Goal: Information Seeking & Learning: Learn about a topic

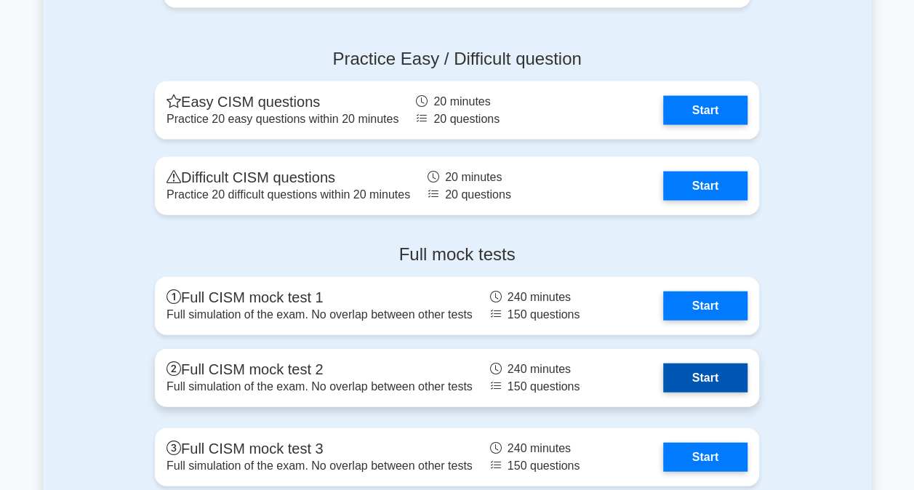
scroll to position [1673, 0]
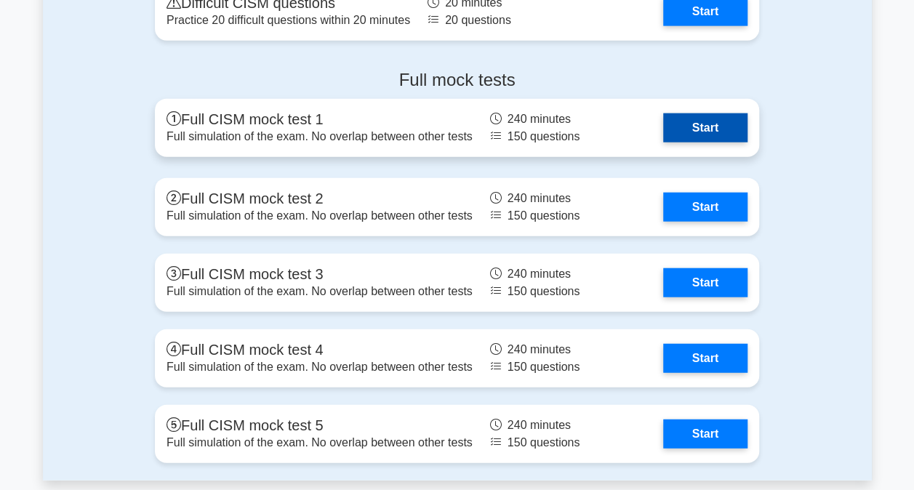
click at [727, 132] on link "Start" at bounding box center [705, 127] width 84 height 29
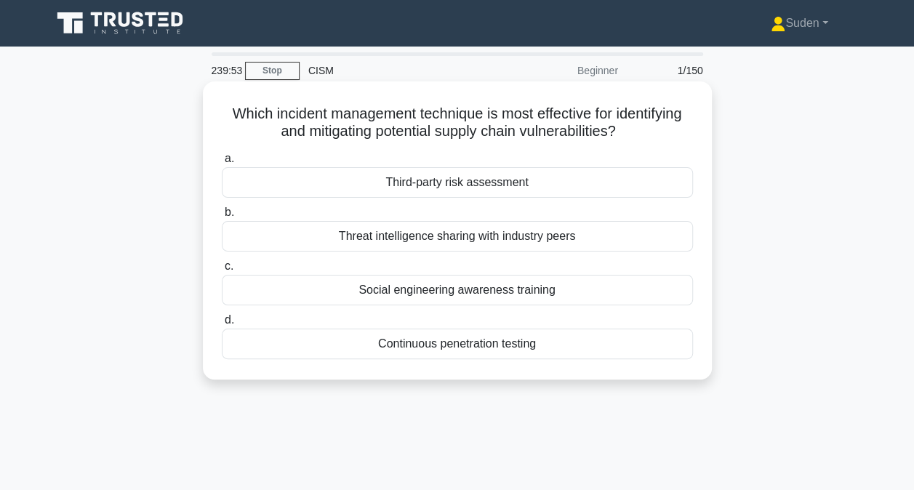
click at [494, 192] on div "Third-party risk assessment" at bounding box center [457, 182] width 471 height 31
click at [222, 164] on input "a. Third-party risk assessment" at bounding box center [222, 158] width 0 height 9
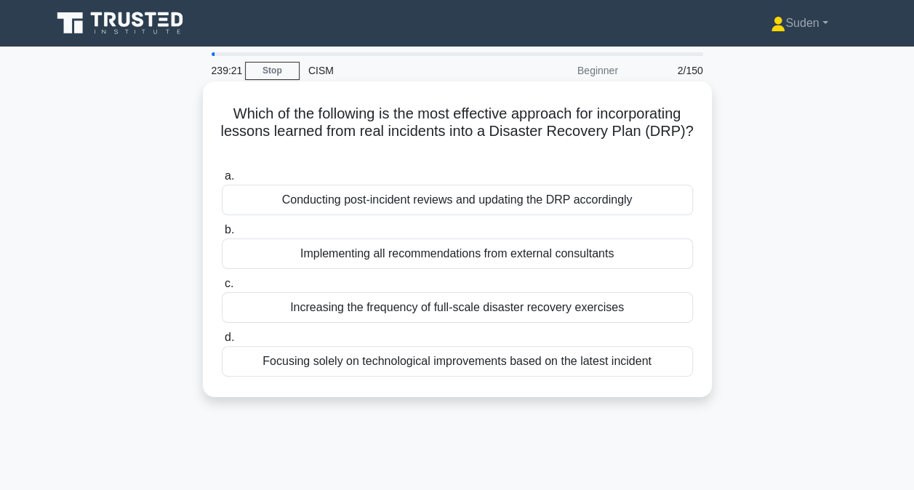
click at [471, 201] on div "Conducting post-incident reviews and updating the DRP accordingly" at bounding box center [457, 200] width 471 height 31
click at [222, 181] on input "a. Conducting post-incident reviews and updating the DRP accordingly" at bounding box center [222, 176] width 0 height 9
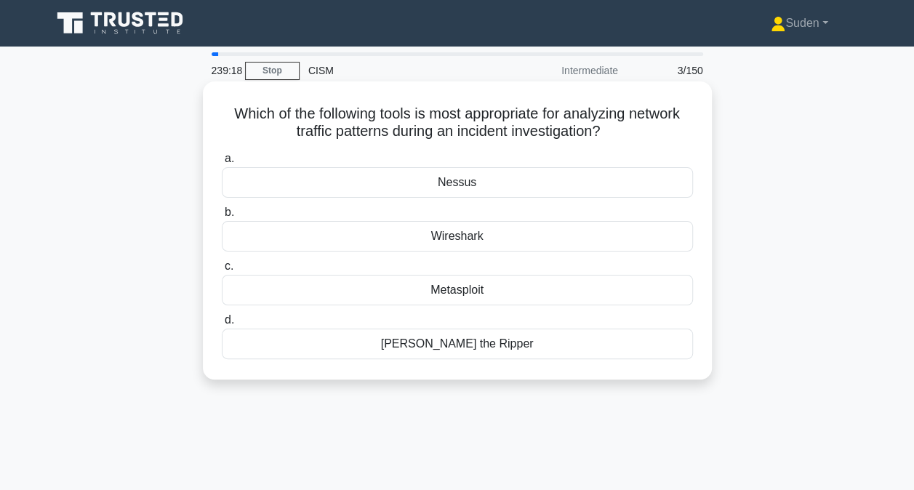
click at [580, 236] on div "Wireshark" at bounding box center [457, 236] width 471 height 31
click at [222, 217] on input "b. Wireshark" at bounding box center [222, 212] width 0 height 9
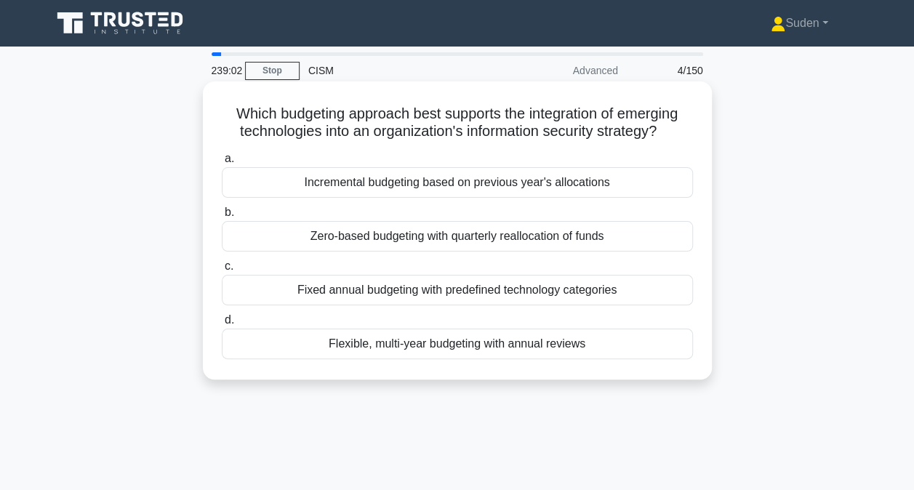
click at [423, 349] on div "Flexible, multi-year budgeting with annual reviews" at bounding box center [457, 344] width 471 height 31
click at [222, 325] on input "d. Flexible, multi-year budgeting with annual reviews" at bounding box center [222, 320] width 0 height 9
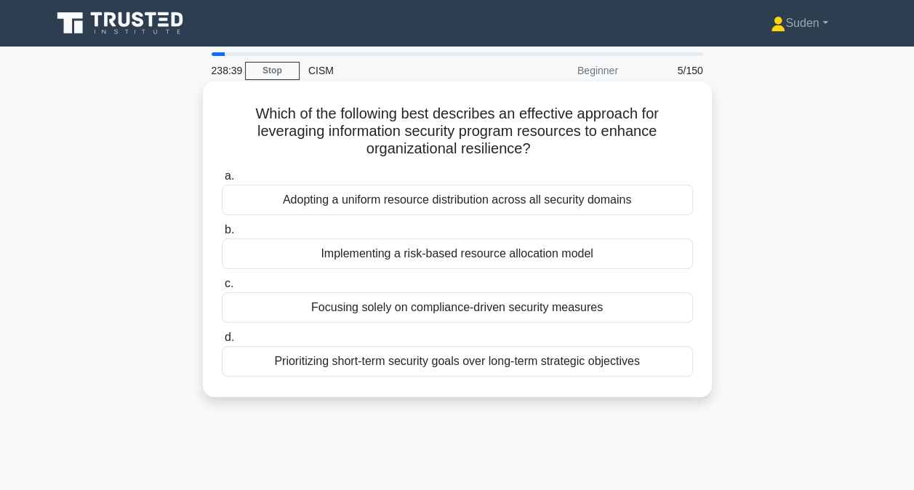
click at [598, 259] on div "Implementing a risk-based resource allocation model" at bounding box center [457, 254] width 471 height 31
click at [222, 235] on input "b. Implementing a risk-based resource allocation model" at bounding box center [222, 229] width 0 height 9
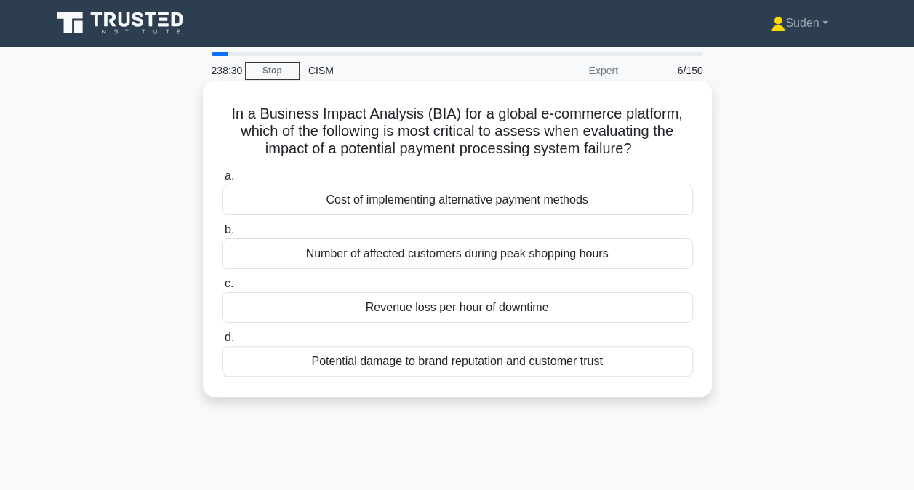
click at [526, 307] on div "Revenue loss per hour of downtime" at bounding box center [457, 307] width 471 height 31
click at [222, 289] on input "c. Revenue loss per hour of downtime" at bounding box center [222, 283] width 0 height 9
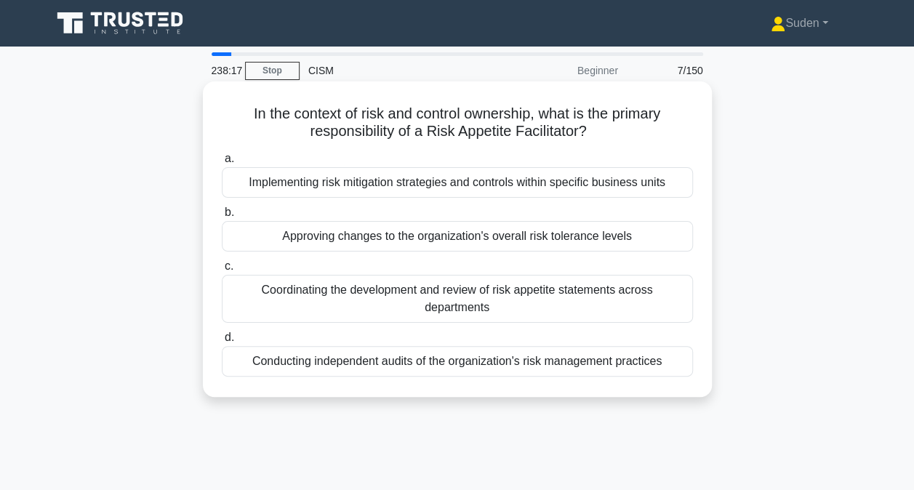
click at [638, 298] on div "Coordinating the development and review of risk appetite statements across depa…" at bounding box center [457, 299] width 471 height 48
click at [222, 271] on input "c. Coordinating the development and review of risk appetite statements across d…" at bounding box center [222, 266] width 0 height 9
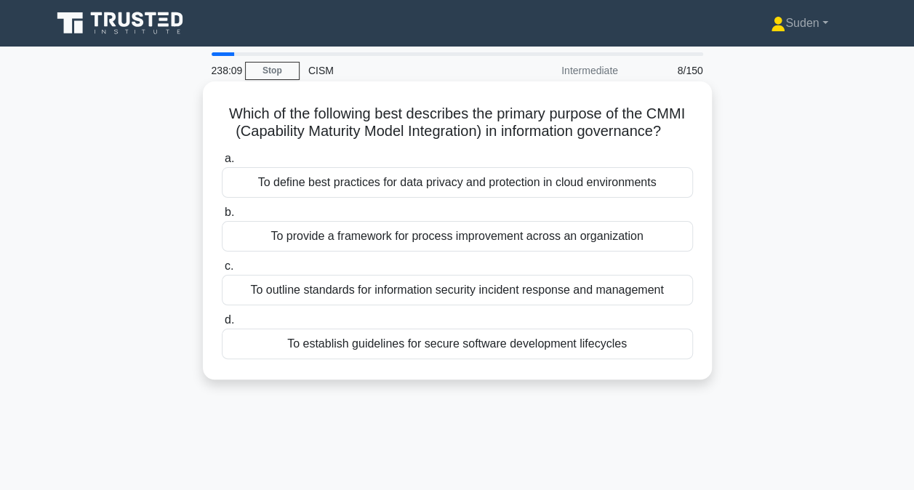
click at [636, 252] on div "To provide a framework for process improvement across an organization" at bounding box center [457, 236] width 471 height 31
click at [222, 217] on input "b. To provide a framework for process improvement across an organization" at bounding box center [222, 212] width 0 height 9
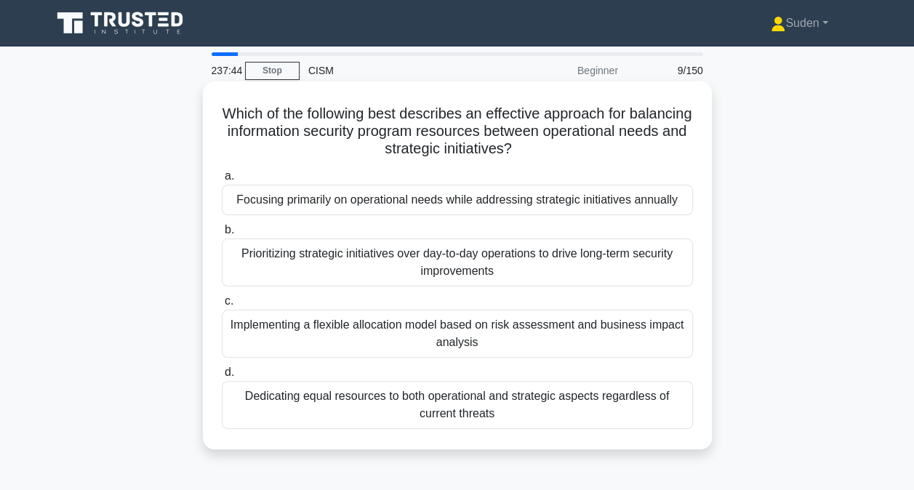
click at [402, 331] on div "Implementing a flexible allocation model based on risk assessment and business …" at bounding box center [457, 334] width 471 height 48
click at [222, 306] on input "c. Implementing a flexible allocation model based on risk assessment and busine…" at bounding box center [222, 301] width 0 height 9
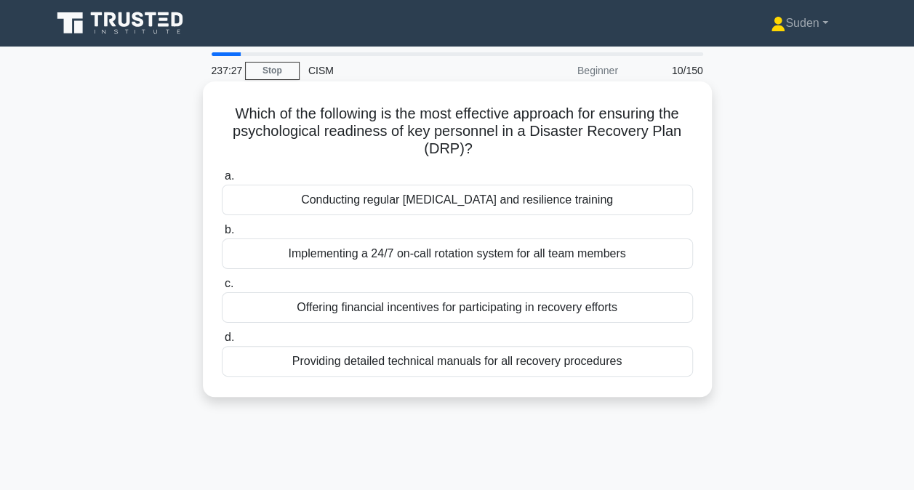
click at [539, 193] on div "Conducting regular stress management and resilience training" at bounding box center [457, 200] width 471 height 31
click at [222, 181] on input "a. Conducting regular stress management and resilience training" at bounding box center [222, 176] width 0 height 9
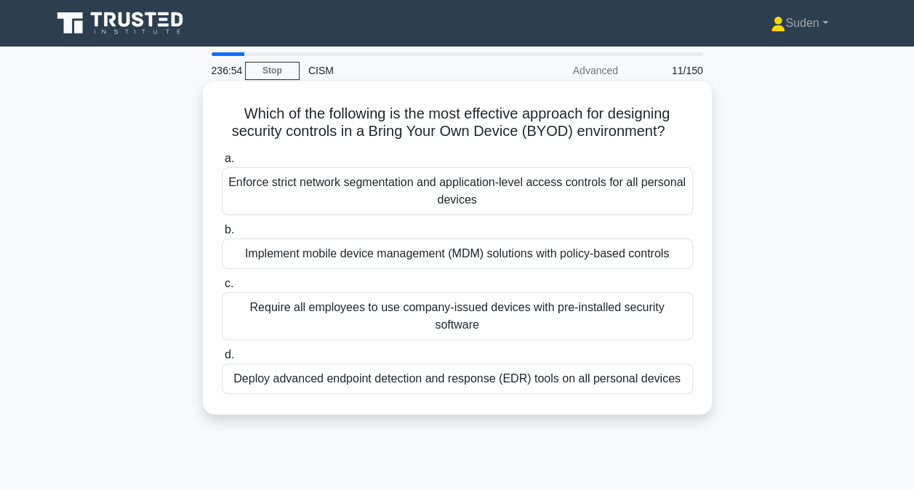
click at [465, 255] on div "Implement mobile device management (MDM) solutions with policy-based controls" at bounding box center [457, 254] width 471 height 31
click at [222, 235] on input "b. Implement mobile device management (MDM) solutions with policy-based controls" at bounding box center [222, 229] width 0 height 9
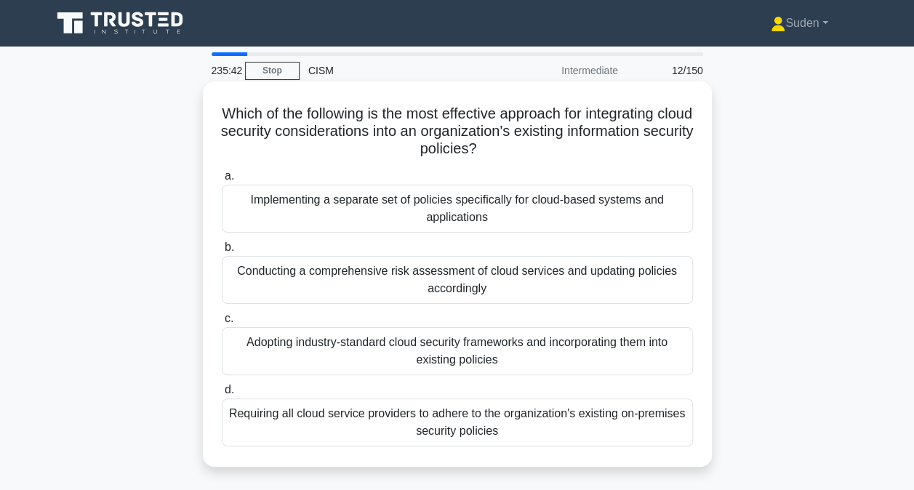
click at [523, 285] on div "Conducting a comprehensive risk assessment of cloud services and updating polic…" at bounding box center [457, 280] width 471 height 48
click at [222, 252] on input "b. Conducting a comprehensive risk assessment of cloud services and updating po…" at bounding box center [222, 247] width 0 height 9
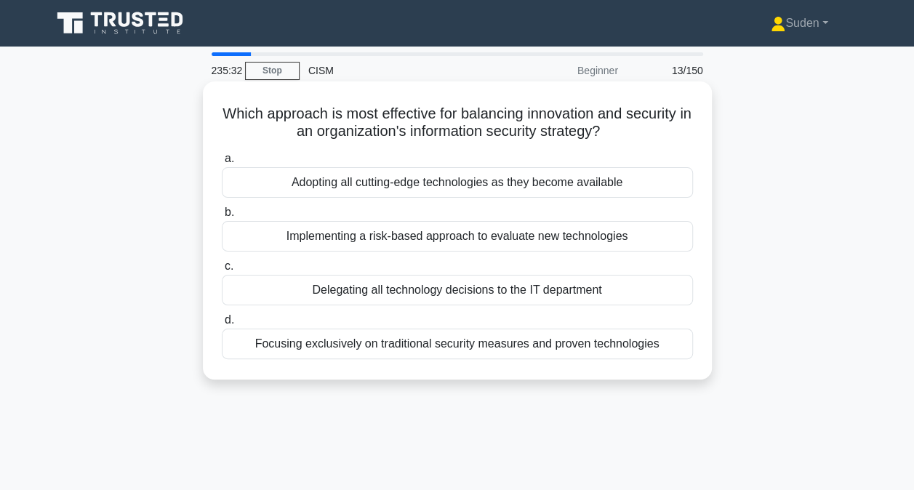
click at [384, 236] on div "Implementing a risk-based approach to evaluate new technologies" at bounding box center [457, 236] width 471 height 31
click at [222, 217] on input "b. Implementing a risk-based approach to evaluate new technologies" at bounding box center [222, 212] width 0 height 9
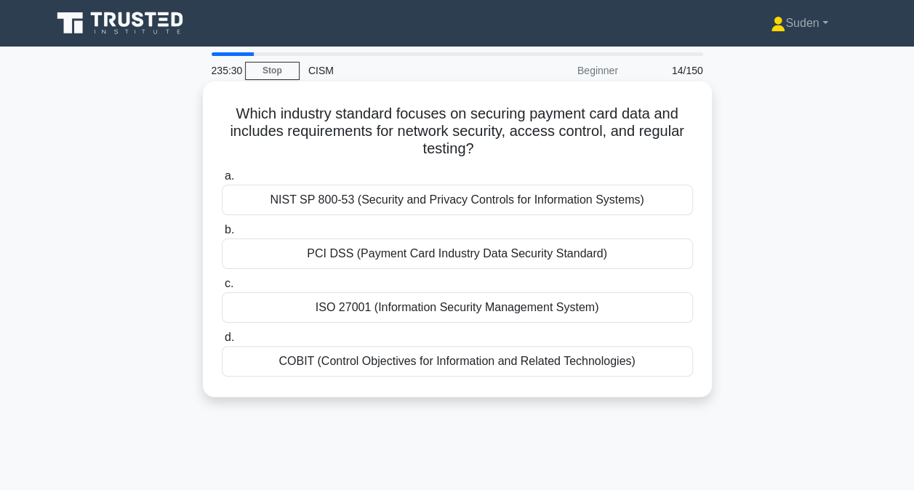
click at [385, 263] on div "PCI DSS (Payment Card Industry Data Security Standard)" at bounding box center [457, 254] width 471 height 31
click at [222, 235] on input "b. PCI DSS (Payment Card Industry Data Security Standard)" at bounding box center [222, 229] width 0 height 9
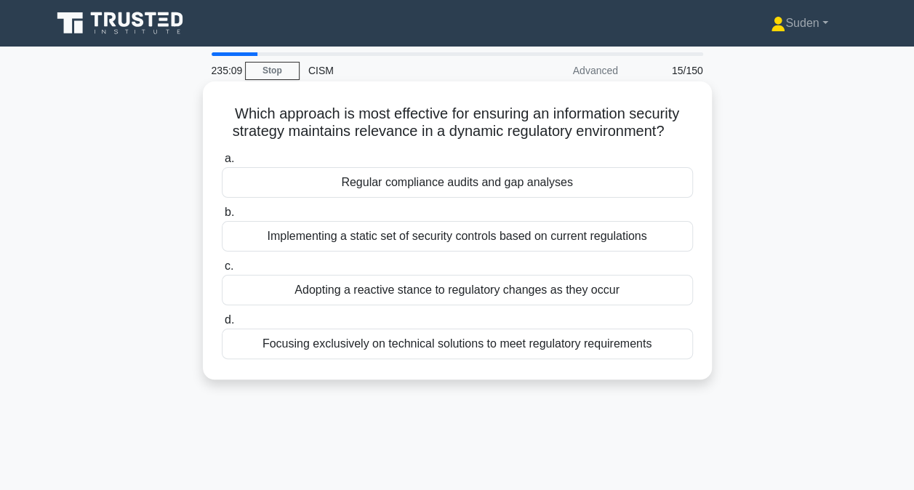
click at [431, 289] on div "Adopting a reactive stance to regulatory changes as they occur" at bounding box center [457, 290] width 471 height 31
click at [222, 271] on input "c. Adopting a reactive stance to regulatory changes as they occur" at bounding box center [222, 266] width 0 height 9
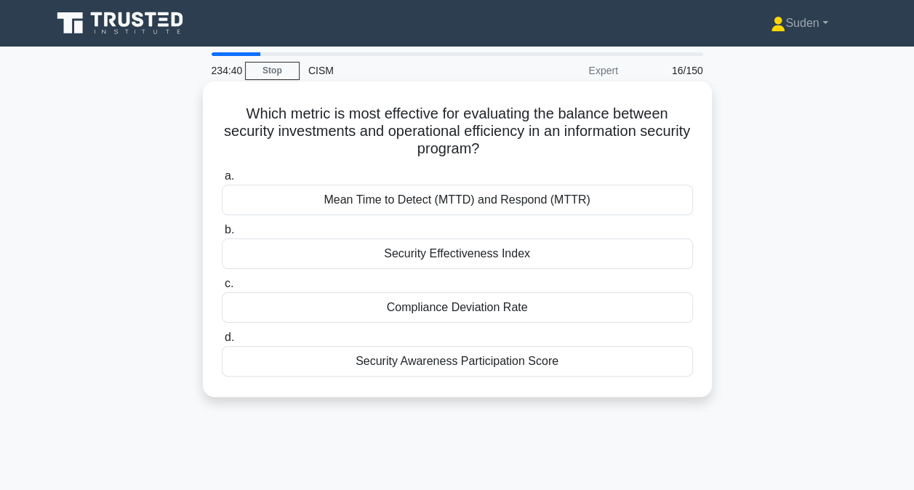
click at [483, 256] on div "Security Effectiveness Index" at bounding box center [457, 254] width 471 height 31
click at [222, 235] on input "b. Security Effectiveness Index" at bounding box center [222, 229] width 0 height 9
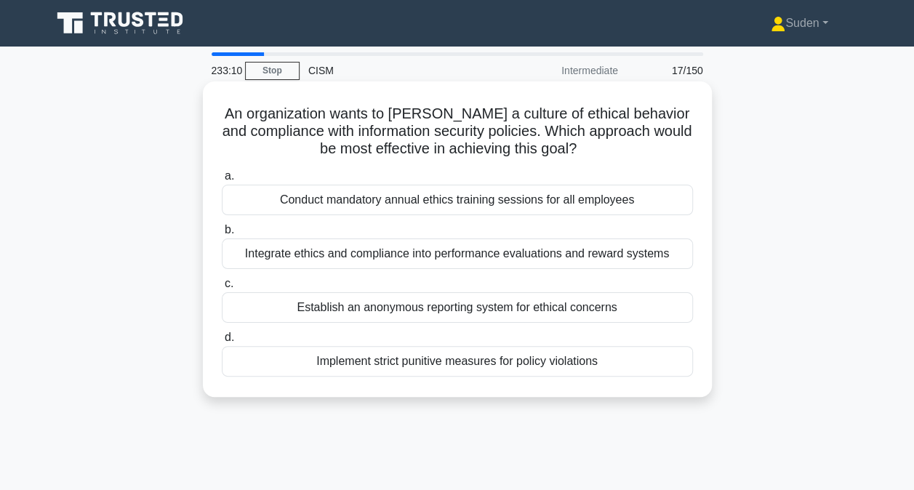
click at [453, 260] on div "Integrate ethics and compliance into performance evaluations and reward systems" at bounding box center [457, 254] width 471 height 31
click at [222, 235] on input "b. Integrate ethics and compliance into performance evaluations and reward syst…" at bounding box center [222, 229] width 0 height 9
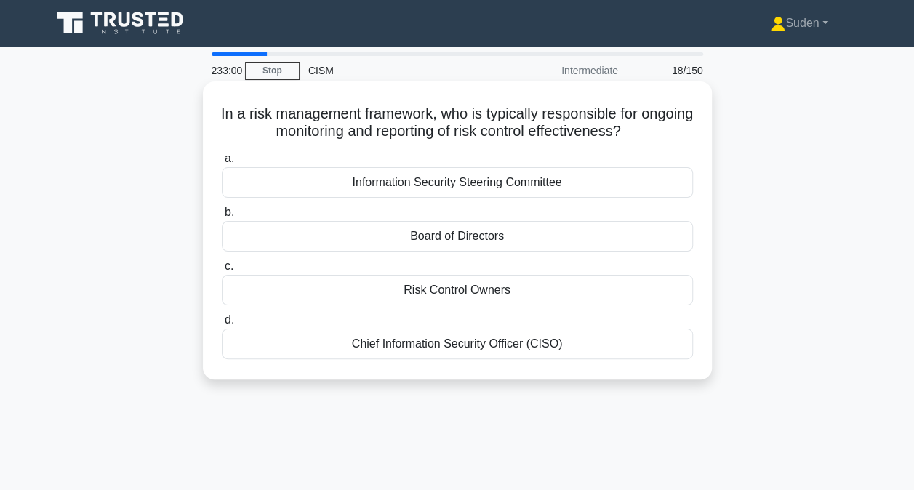
click at [445, 294] on div "Risk Control Owners" at bounding box center [457, 290] width 471 height 31
click at [222, 271] on input "c. Risk Control Owners" at bounding box center [222, 266] width 0 height 9
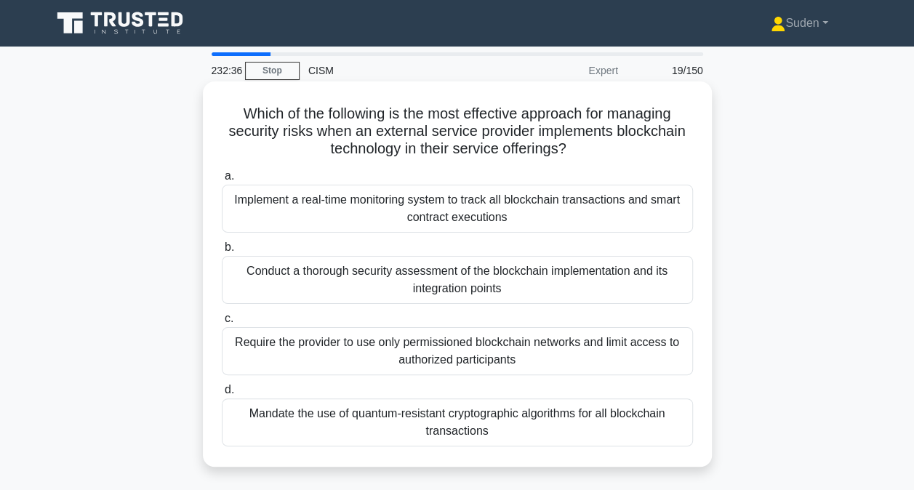
click at [487, 287] on div "Conduct a thorough security assessment of the blockchain implementation and its…" at bounding box center [457, 280] width 471 height 48
click at [222, 252] on input "b. Conduct a thorough security assessment of the blockchain implementation and …" at bounding box center [222, 247] width 0 height 9
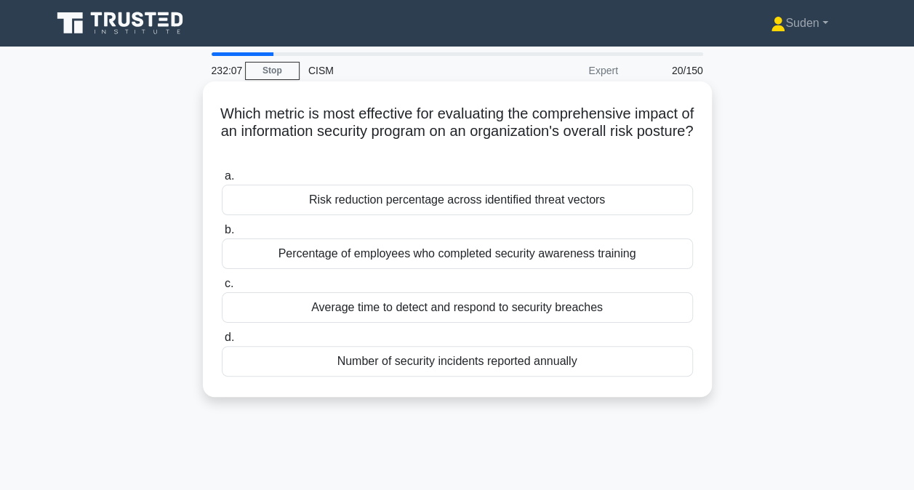
click at [510, 207] on div "Risk reduction percentage across identified threat vectors" at bounding box center [457, 200] width 471 height 31
click at [222, 181] on input "a. Risk reduction percentage across identified threat vectors" at bounding box center [222, 176] width 0 height 9
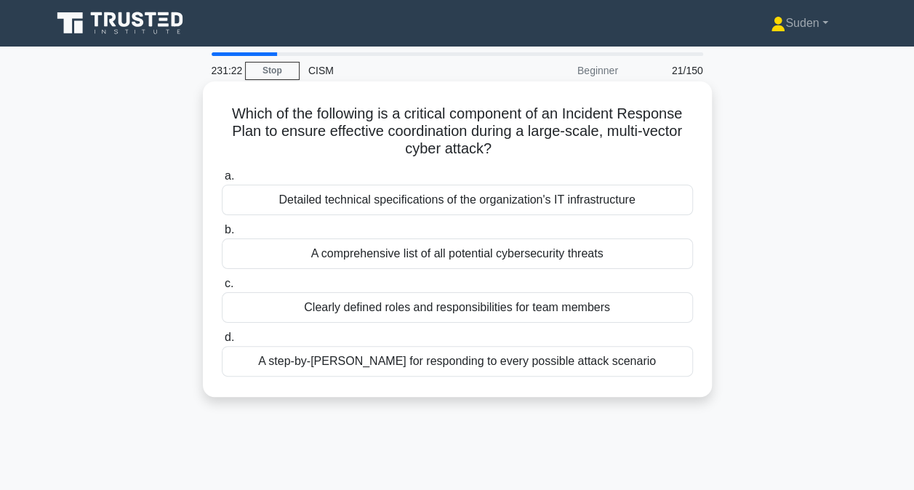
click at [432, 262] on div "A comprehensive list of all potential cybersecurity threats" at bounding box center [457, 254] width 471 height 31
click at [222, 235] on input "b. A comprehensive list of all potential cybersecurity threats" at bounding box center [222, 229] width 0 height 9
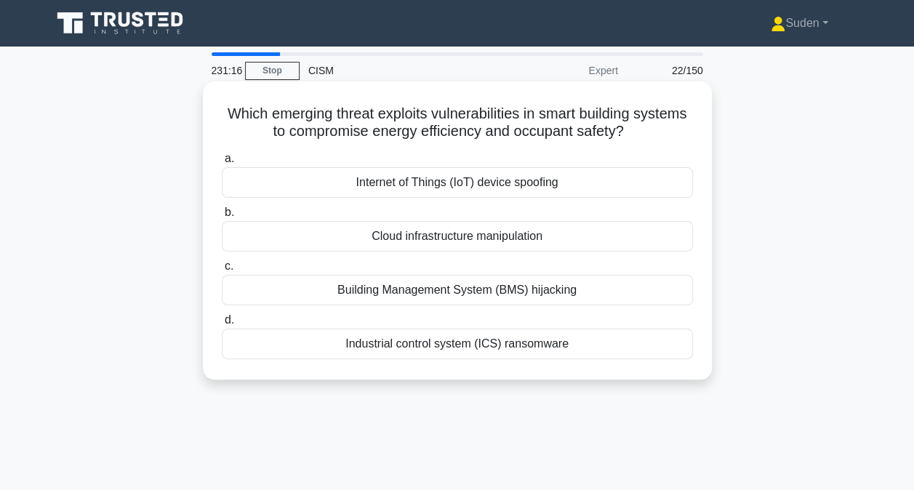
click at [408, 288] on div "Building Management System (BMS) hijacking" at bounding box center [457, 290] width 471 height 31
click at [222, 271] on input "c. Building Management System (BMS) hijacking" at bounding box center [222, 266] width 0 height 9
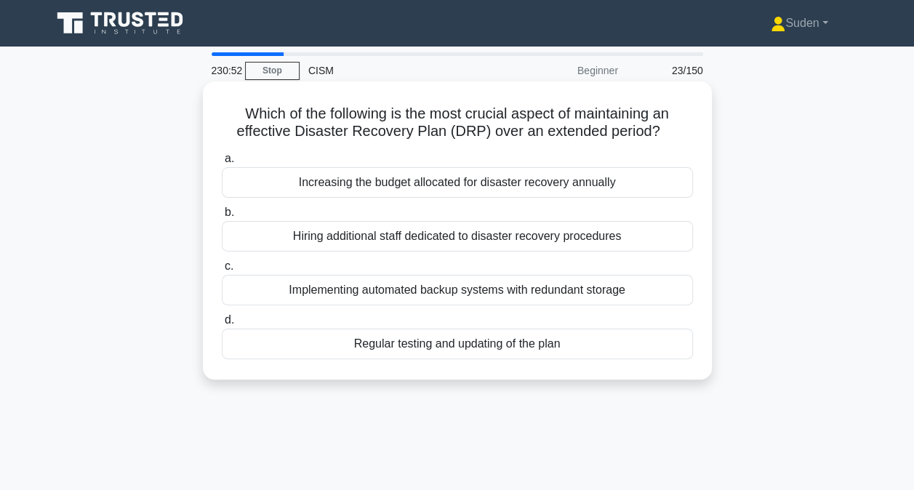
click at [411, 344] on div "Regular testing and updating of the plan" at bounding box center [457, 344] width 471 height 31
click at [222, 325] on input "d. Regular testing and updating of the plan" at bounding box center [222, 320] width 0 height 9
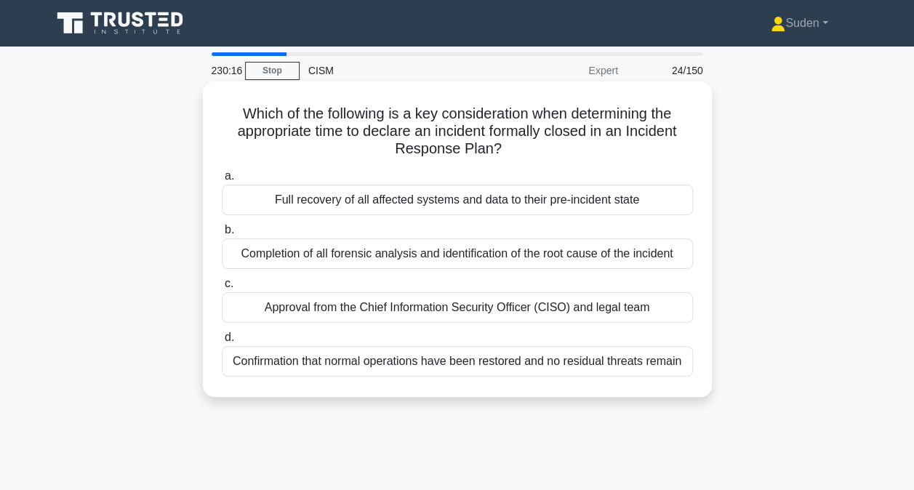
click at [492, 205] on div "Full recovery of all affected systems and data to their pre-incident state" at bounding box center [457, 200] width 471 height 31
click at [222, 181] on input "a. Full recovery of all affected systems and data to their pre-incident state" at bounding box center [222, 176] width 0 height 9
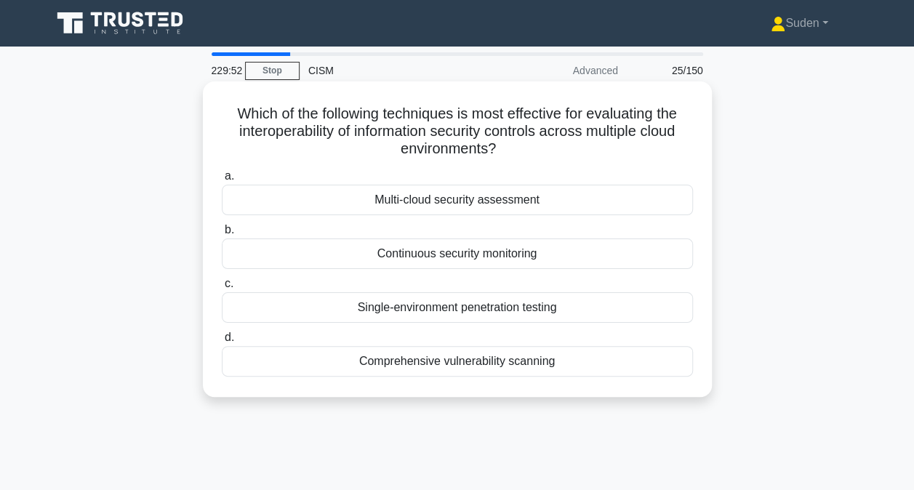
click at [493, 201] on div "Multi-cloud security assessment" at bounding box center [457, 200] width 471 height 31
click at [222, 181] on input "a. Multi-cloud security assessment" at bounding box center [222, 176] width 0 height 9
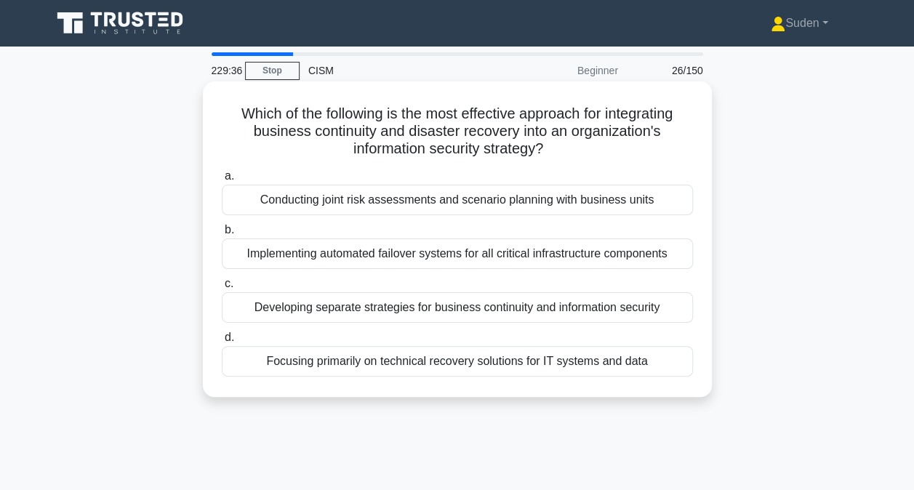
click at [468, 200] on div "Conducting joint risk assessments and scenario planning with business units" at bounding box center [457, 200] width 471 height 31
click at [222, 181] on input "a. Conducting joint risk assessments and scenario planning with business units" at bounding box center [222, 176] width 0 height 9
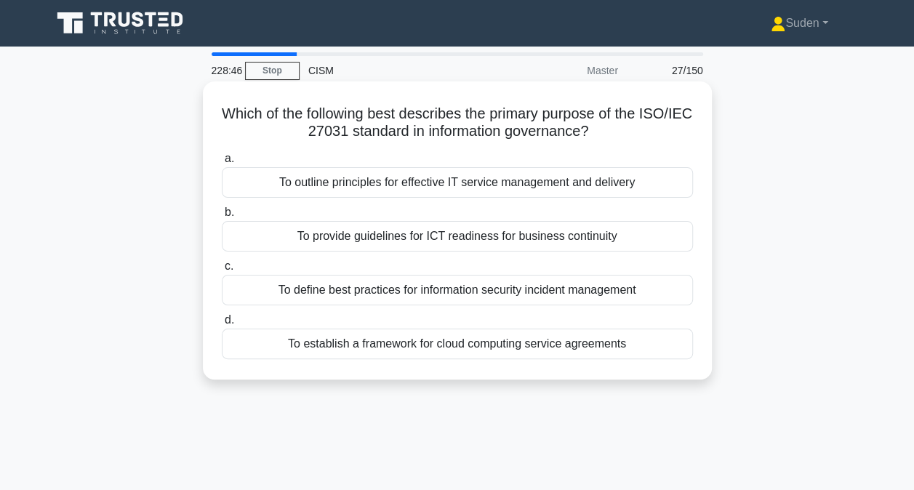
click at [610, 247] on div "To provide guidelines for ICT readiness for business continuity" at bounding box center [457, 236] width 471 height 31
click at [222, 217] on input "b. To provide guidelines for ICT readiness for business continuity" at bounding box center [222, 212] width 0 height 9
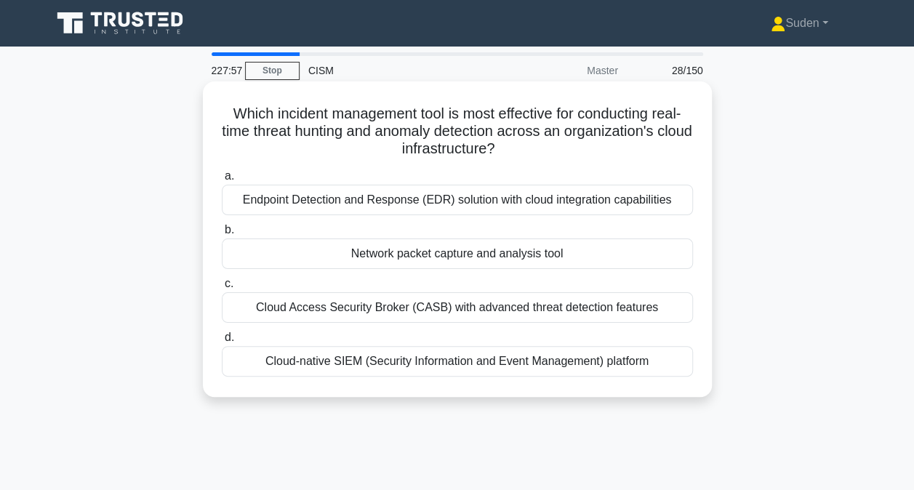
click at [452, 314] on div "Cloud Access Security Broker (CASB) with advanced threat detection features" at bounding box center [457, 307] width 471 height 31
click at [222, 289] on input "c. Cloud Access Security Broker (CASB) with advanced threat detection features" at bounding box center [222, 283] width 0 height 9
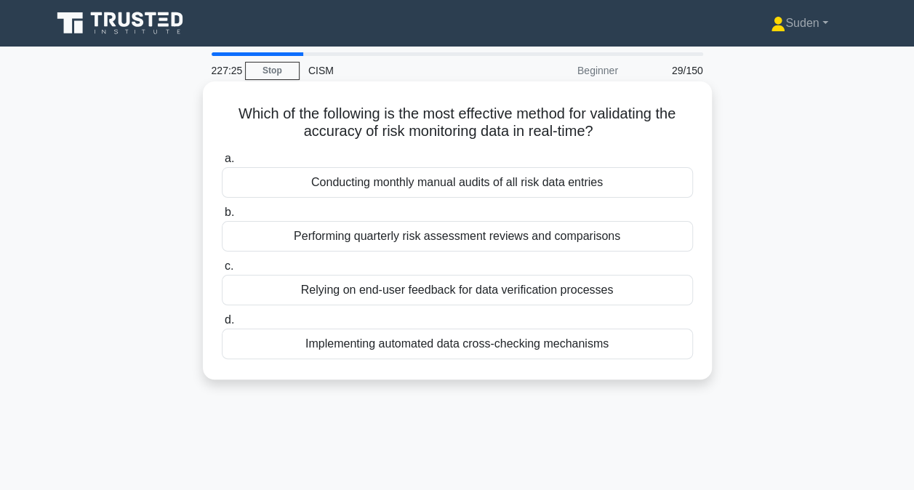
click at [381, 347] on div "Implementing automated data cross-checking mechanisms" at bounding box center [457, 344] width 471 height 31
click at [222, 325] on input "d. Implementing automated data cross-checking mechanisms" at bounding box center [222, 320] width 0 height 9
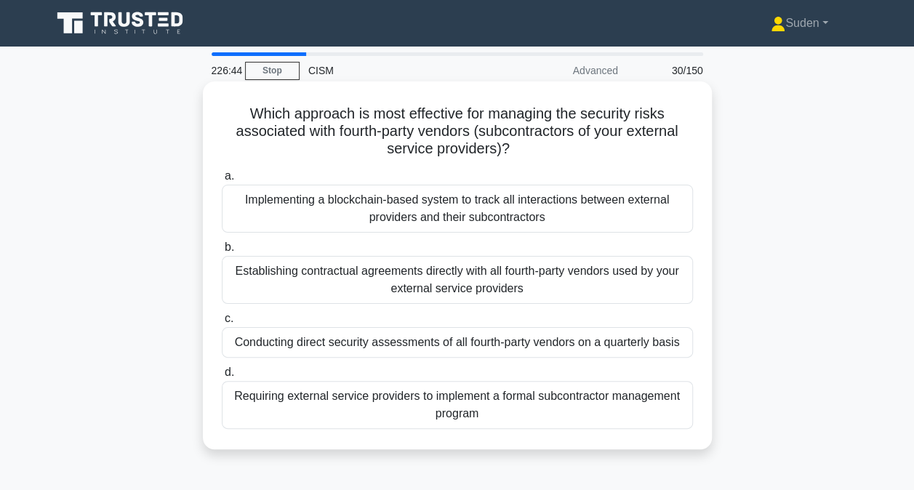
click at [412, 289] on div "Establishing contractual agreements directly with all fourth-party vendors used…" at bounding box center [457, 280] width 471 height 48
click at [222, 252] on input "b. Establishing contractual agreements directly with all fourth-party vendors u…" at bounding box center [222, 247] width 0 height 9
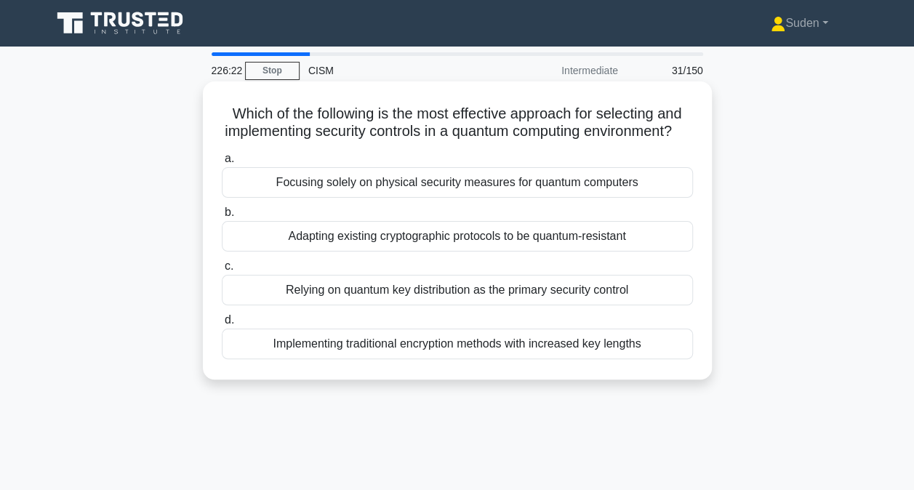
click at [477, 252] on div "Adapting existing cryptographic protocols to be quantum-resistant" at bounding box center [457, 236] width 471 height 31
click at [222, 217] on input "b. Adapting existing cryptographic protocols to be quantum-resistant" at bounding box center [222, 212] width 0 height 9
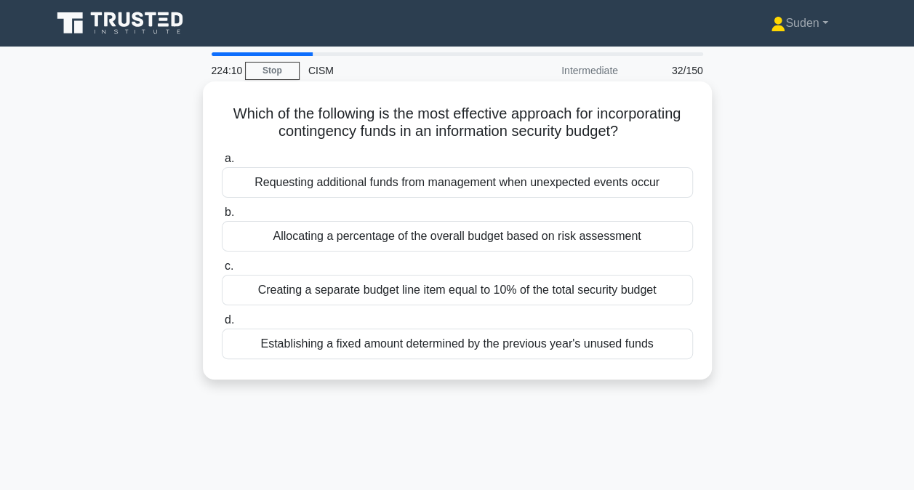
click at [432, 241] on div "Allocating a percentage of the overall budget based on risk assessment" at bounding box center [457, 236] width 471 height 31
click at [222, 217] on input "b. Allocating a percentage of the overall budget based on risk assessment" at bounding box center [222, 212] width 0 height 9
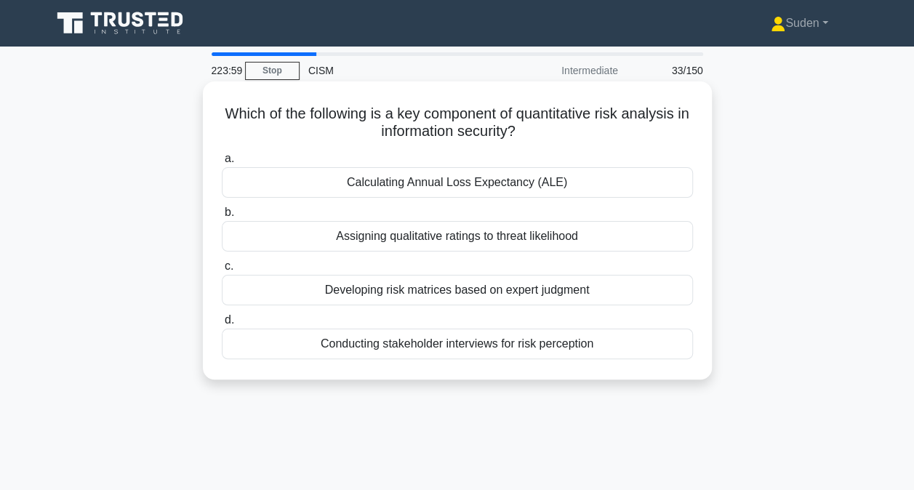
click at [500, 185] on div "Calculating Annual Loss Expectancy (ALE)" at bounding box center [457, 182] width 471 height 31
click at [222, 164] on input "a. Calculating Annual Loss Expectancy (ALE)" at bounding box center [222, 158] width 0 height 9
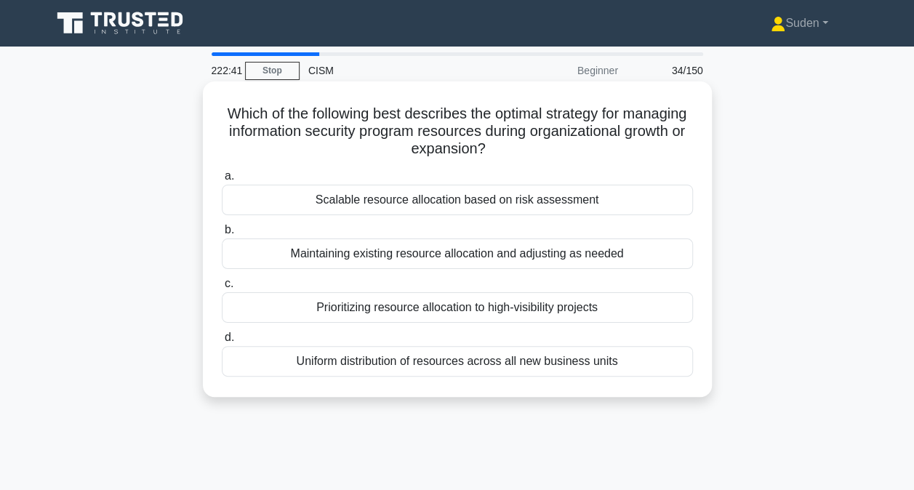
click at [458, 202] on div "Scalable resource allocation based on risk assessment" at bounding box center [457, 200] width 471 height 31
click at [222, 181] on input "a. Scalable resource allocation based on risk assessment" at bounding box center [222, 176] width 0 height 9
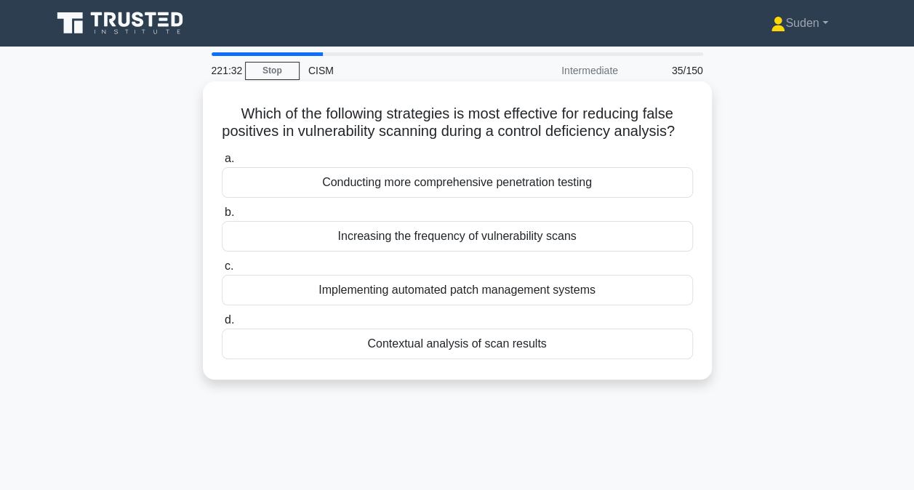
click at [508, 359] on div "Contextual analysis of scan results" at bounding box center [457, 344] width 471 height 31
click at [222, 325] on input "d. Contextual analysis of scan results" at bounding box center [222, 320] width 0 height 9
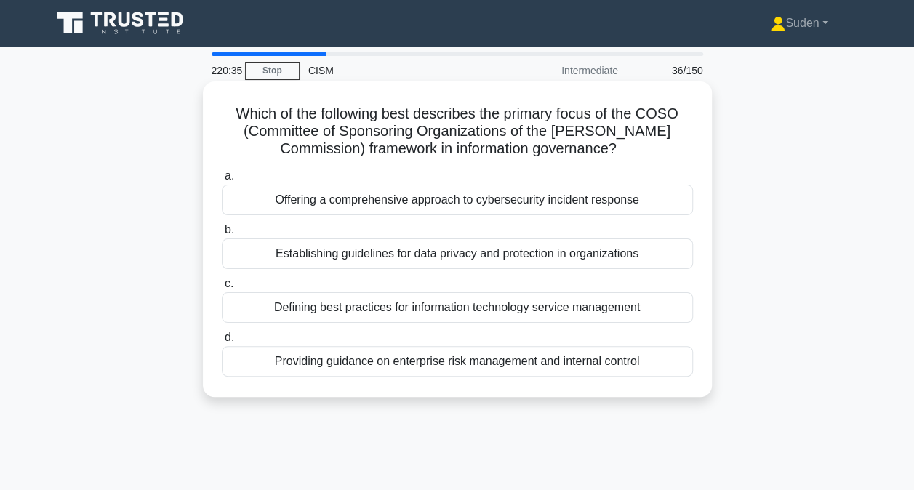
click at [465, 367] on div "Providing guidance on enterprise risk management and internal control" at bounding box center [457, 361] width 471 height 31
click at [222, 343] on input "d. Providing guidance on enterprise risk management and internal control" at bounding box center [222, 337] width 0 height 9
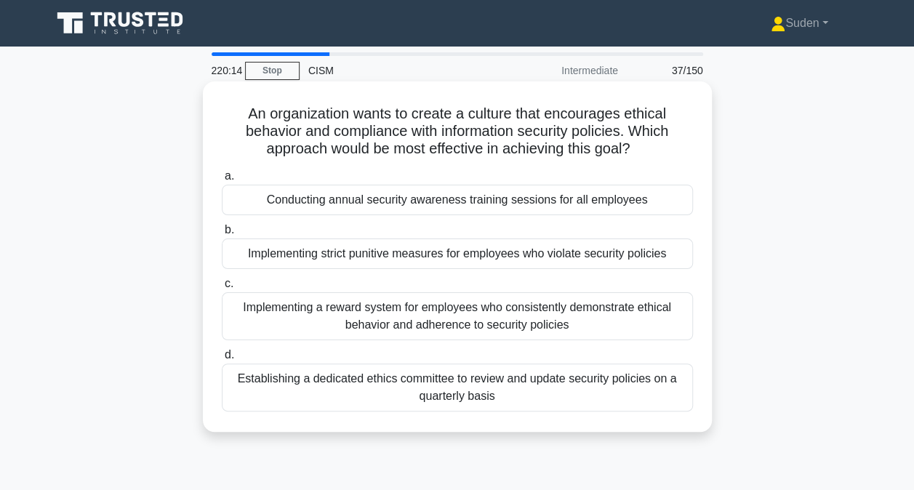
click at [403, 311] on div "Implementing a reward system for employees who consistently demonstrate ethical…" at bounding box center [457, 316] width 471 height 48
click at [222, 289] on input "c. Implementing a reward system for employees who consistently demonstrate ethi…" at bounding box center [222, 283] width 0 height 9
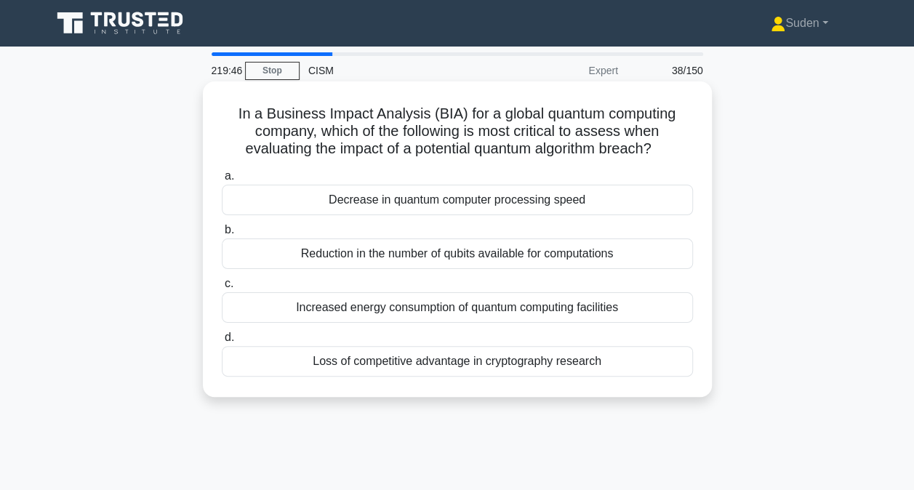
click at [372, 363] on div "Loss of competitive advantage in cryptography research" at bounding box center [457, 361] width 471 height 31
click at [222, 343] on input "d. Loss of competitive advantage in cryptography research" at bounding box center [222, 337] width 0 height 9
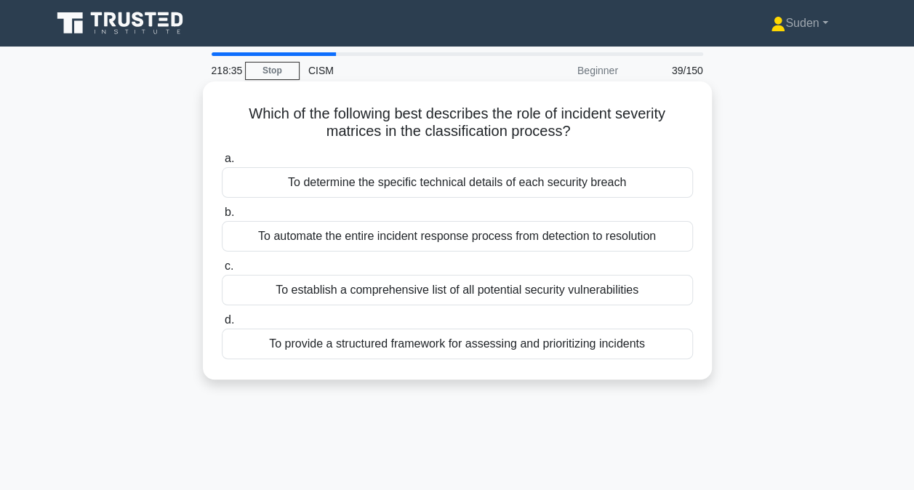
click at [446, 348] on div "To provide a structured framework for assessing and prioritizing incidents" at bounding box center [457, 344] width 471 height 31
click at [222, 325] on input "d. To provide a structured framework for assessing and prioritizing incidents" at bounding box center [222, 320] width 0 height 9
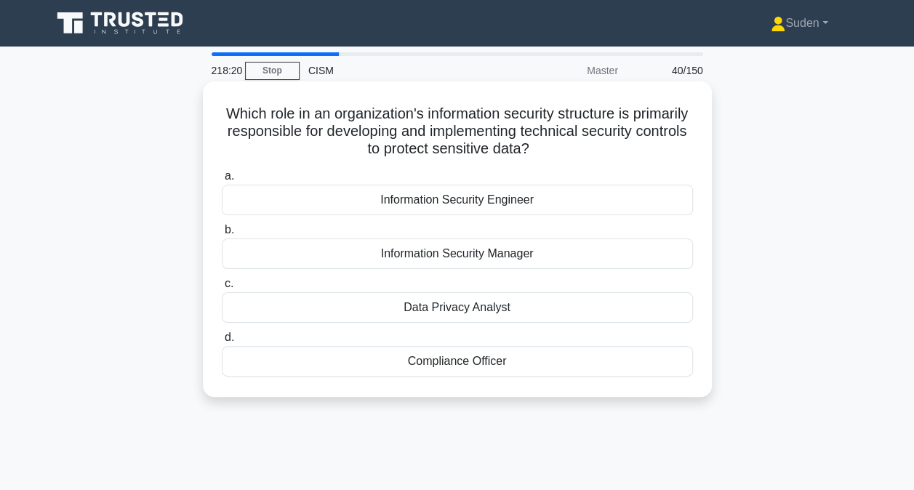
click at [490, 204] on div "Information Security Engineer" at bounding box center [457, 200] width 471 height 31
click at [222, 181] on input "a. Information Security Engineer" at bounding box center [222, 176] width 0 height 9
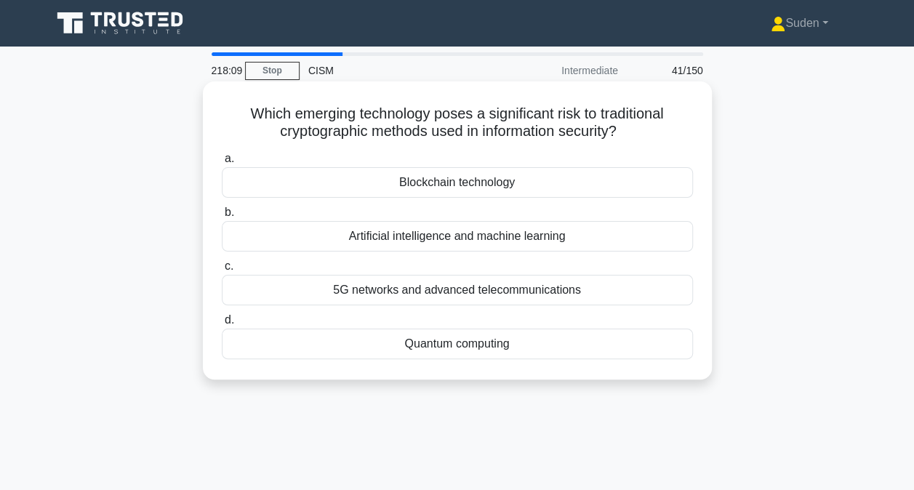
click at [509, 353] on div "Quantum computing" at bounding box center [457, 344] width 471 height 31
click at [222, 325] on input "d. Quantum computing" at bounding box center [222, 320] width 0 height 9
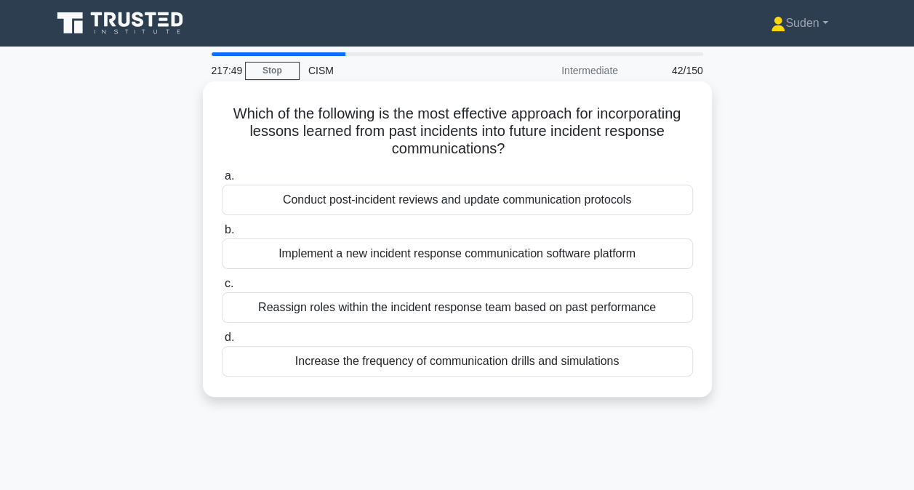
click at [410, 202] on div "Conduct post-incident reviews and update communication protocols" at bounding box center [457, 200] width 471 height 31
click at [222, 181] on input "a. Conduct post-incident reviews and update communication protocols" at bounding box center [222, 176] width 0 height 9
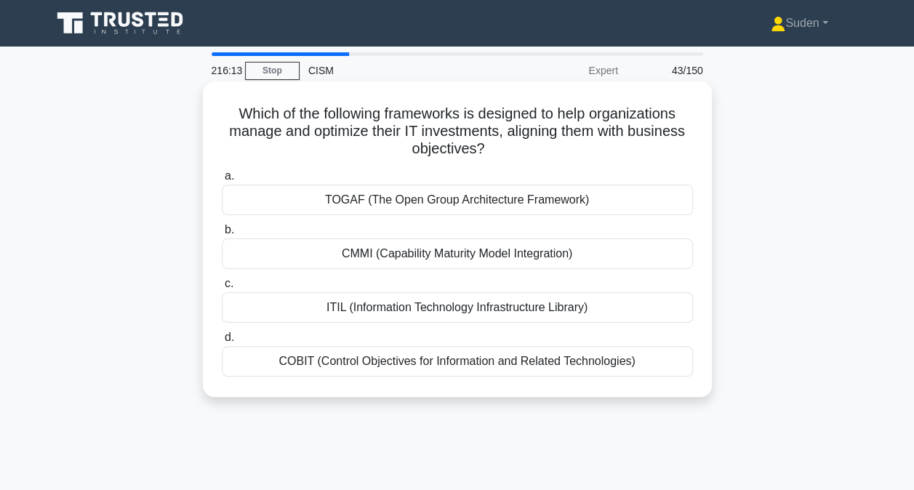
click at [541, 373] on div "COBIT (Control Objectives for Information and Related Technologies)" at bounding box center [457, 361] width 471 height 31
click at [222, 343] on input "d. COBIT (Control Objectives for Information and Related Technologies)" at bounding box center [222, 337] width 0 height 9
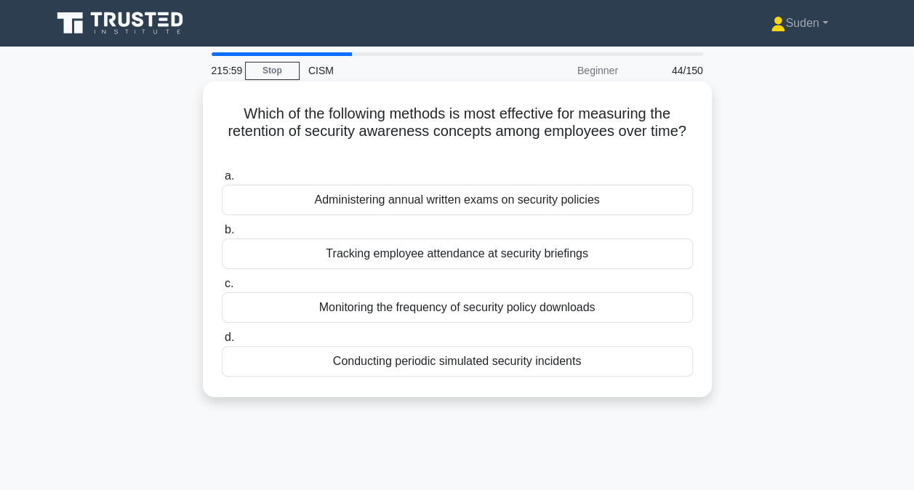
click at [460, 366] on div "Conducting periodic simulated security incidents" at bounding box center [457, 361] width 471 height 31
click at [222, 343] on input "d. Conducting periodic simulated security incidents" at bounding box center [222, 337] width 0 height 9
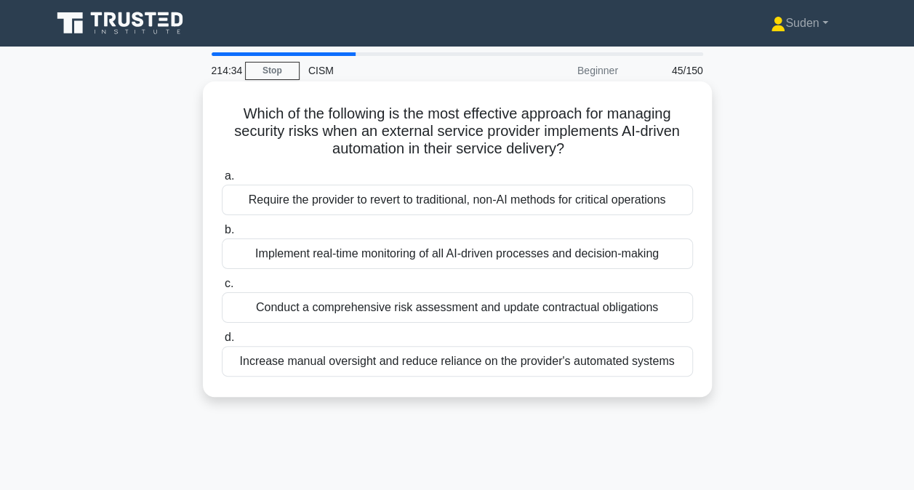
click at [460, 253] on div "Implement real-time monitoring of all AI-driven processes and decision-making" at bounding box center [457, 254] width 471 height 31
click at [222, 235] on input "b. Implement real-time monitoring of all AI-driven processes and decision-making" at bounding box center [222, 229] width 0 height 9
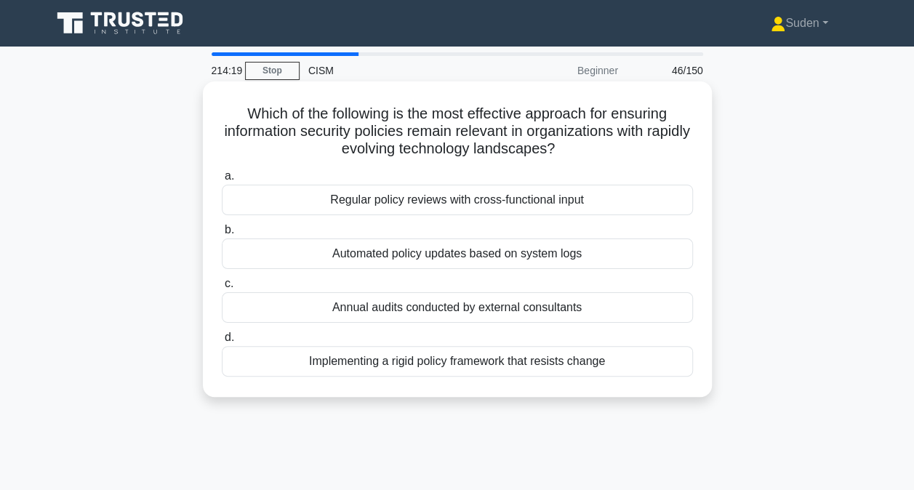
click at [545, 202] on div "Regular policy reviews with cross-functional input" at bounding box center [457, 200] width 471 height 31
click at [222, 181] on input "a. Regular policy reviews with cross-functional input" at bounding box center [222, 176] width 0 height 9
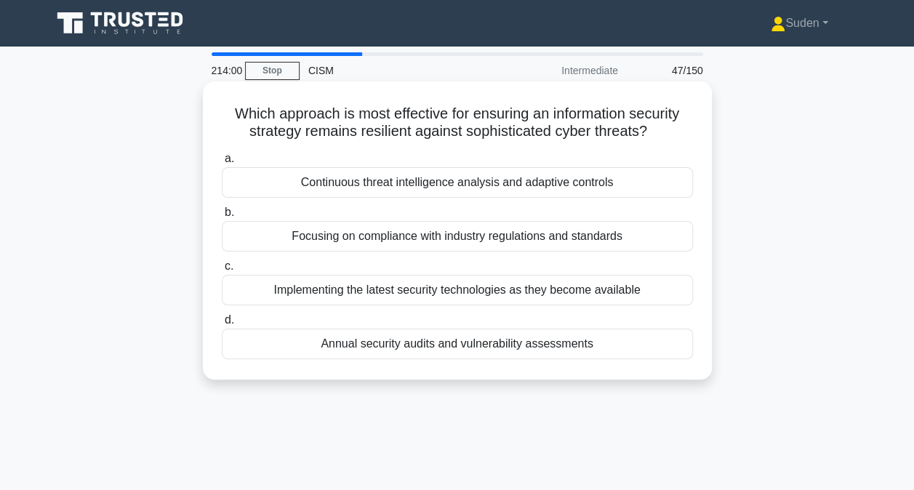
click at [465, 188] on div "Continuous threat intelligence analysis and adaptive controls" at bounding box center [457, 182] width 471 height 31
click at [222, 164] on input "a. Continuous threat intelligence analysis and adaptive controls" at bounding box center [222, 158] width 0 height 9
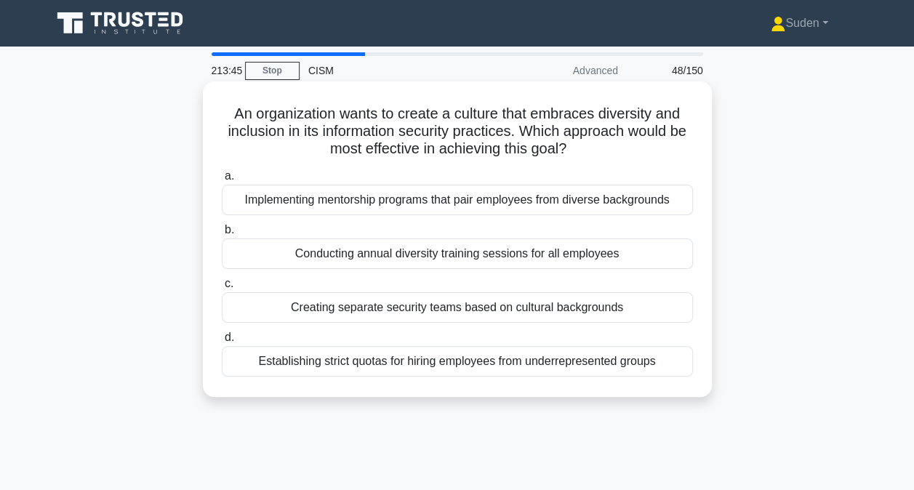
click at [569, 205] on div "Implementing mentorship programs that pair employees from diverse backgrounds" at bounding box center [457, 200] width 471 height 31
click at [222, 181] on input "a. Implementing mentorship programs that pair employees from diverse backgrounds" at bounding box center [222, 176] width 0 height 9
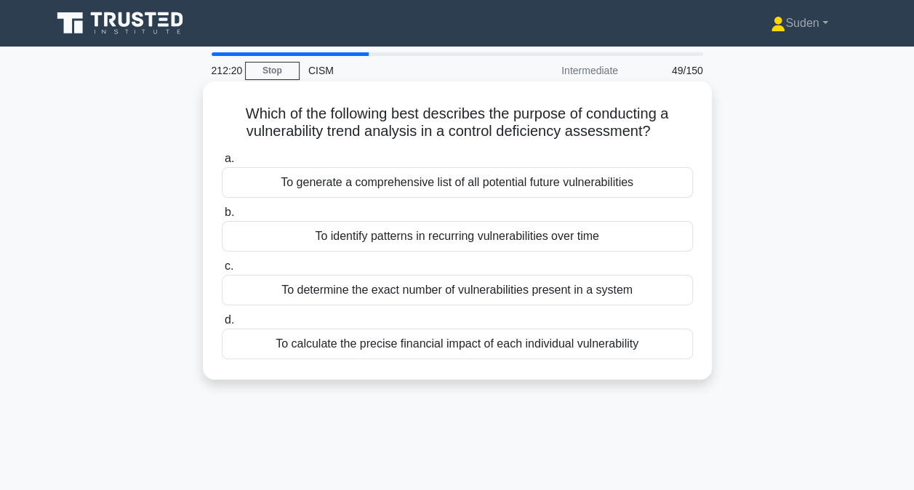
click at [633, 241] on div "To identify patterns in recurring vulnerabilities over time" at bounding box center [457, 236] width 471 height 31
click at [222, 217] on input "b. To identify patterns in recurring vulnerabilities over time" at bounding box center [222, 212] width 0 height 9
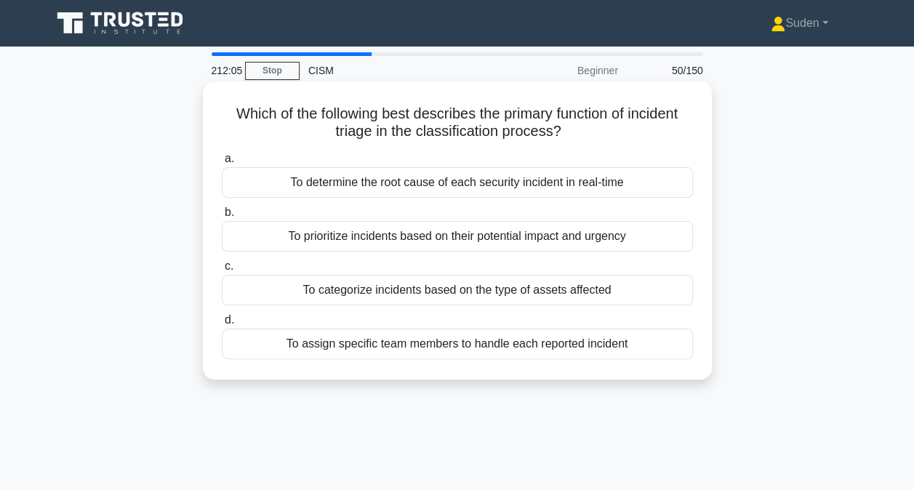
click at [625, 233] on div "To prioritize incidents based on their potential impact and urgency" at bounding box center [457, 236] width 471 height 31
click at [222, 217] on input "b. To prioritize incidents based on their potential impact and urgency" at bounding box center [222, 212] width 0 height 9
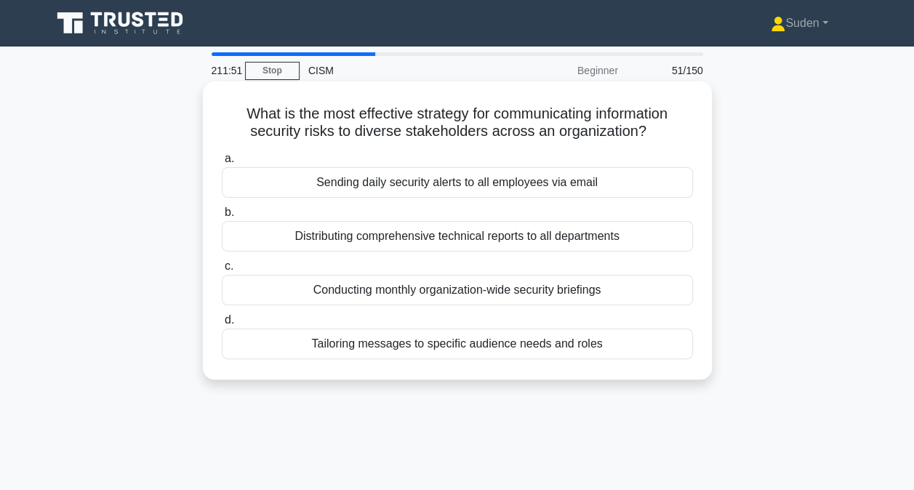
click at [645, 335] on div "Tailoring messages to specific audience needs and roles" at bounding box center [457, 344] width 471 height 31
click at [222, 325] on input "d. Tailoring messages to specific audience needs and roles" at bounding box center [222, 320] width 0 height 9
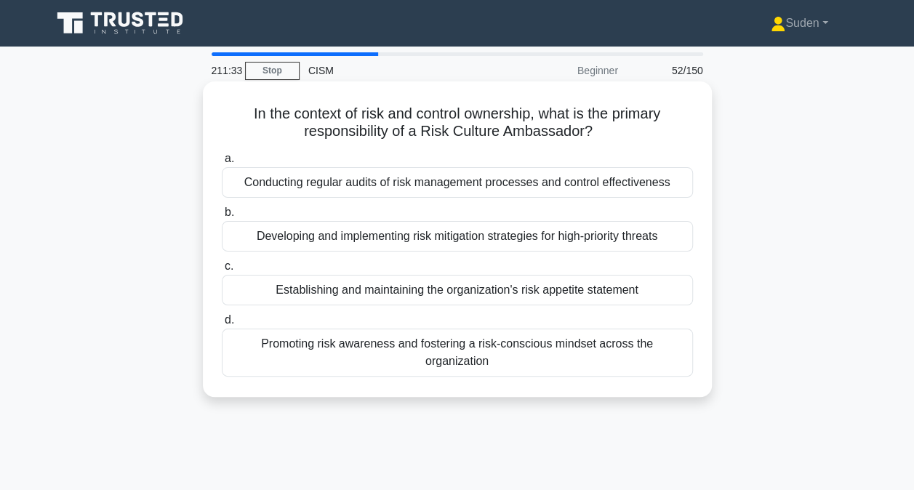
click at [637, 349] on div "Promoting risk awareness and fostering a risk-conscious mindset across the orga…" at bounding box center [457, 353] width 471 height 48
click at [222, 325] on input "d. Promoting risk awareness and fostering a risk-conscious mindset across the o…" at bounding box center [222, 320] width 0 height 9
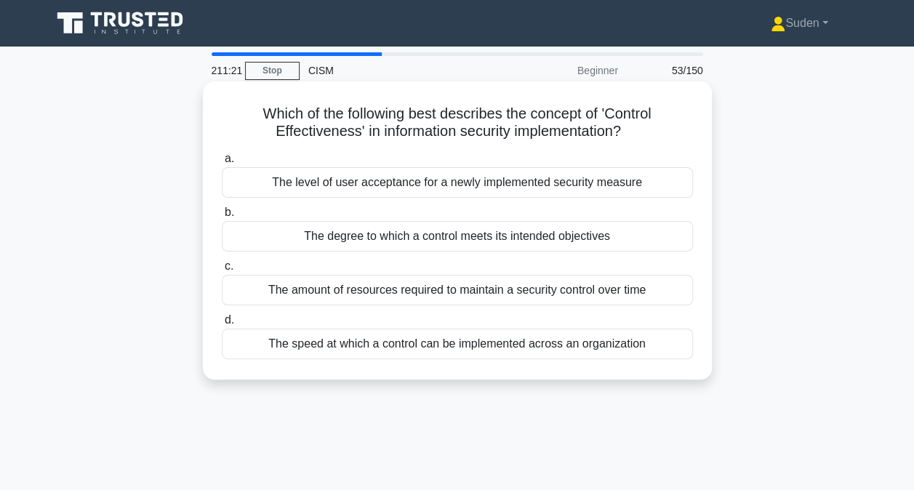
click at [574, 244] on div "The degree to which a control meets its intended objectives" at bounding box center [457, 236] width 471 height 31
click at [222, 217] on input "b. The degree to which a control meets its intended objectives" at bounding box center [222, 212] width 0 height 9
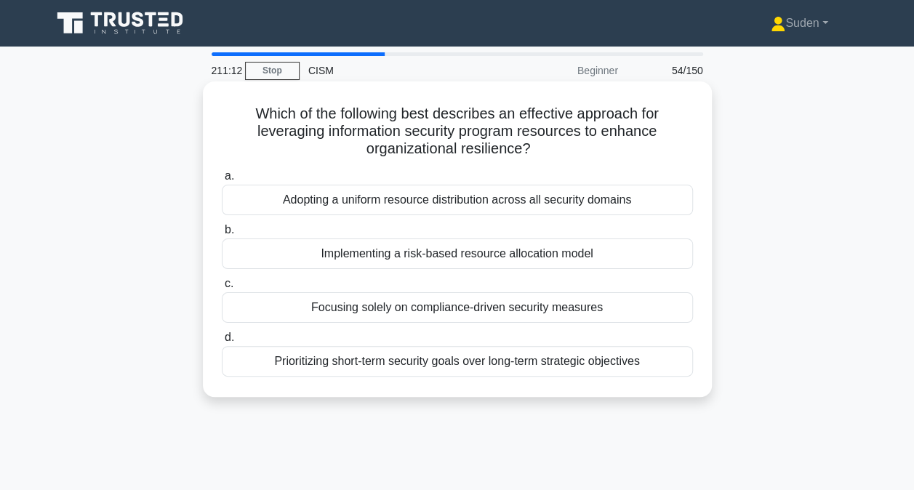
click at [582, 259] on div "Implementing a risk-based resource allocation model" at bounding box center [457, 254] width 471 height 31
click at [222, 235] on input "b. Implementing a risk-based resource allocation model" at bounding box center [222, 229] width 0 height 9
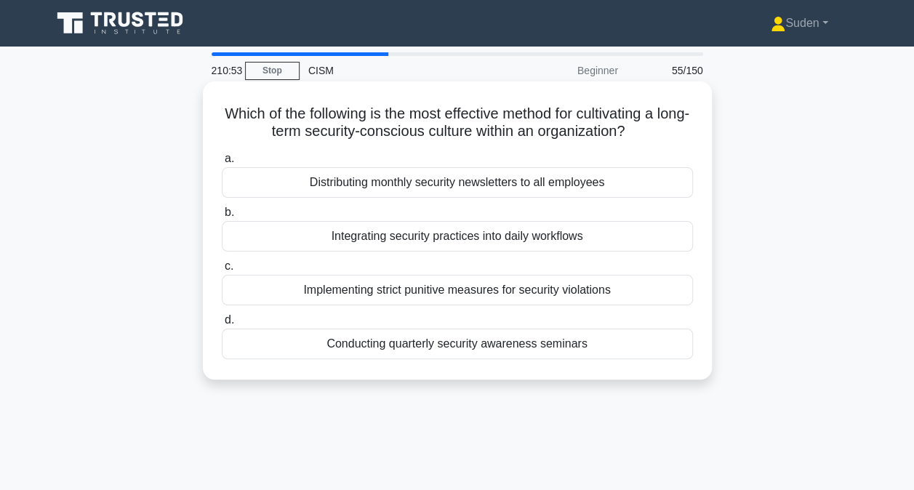
click at [474, 233] on div "Integrating security practices into daily workflows" at bounding box center [457, 236] width 471 height 31
click at [222, 217] on input "b. Integrating security practices into daily workflows" at bounding box center [222, 212] width 0 height 9
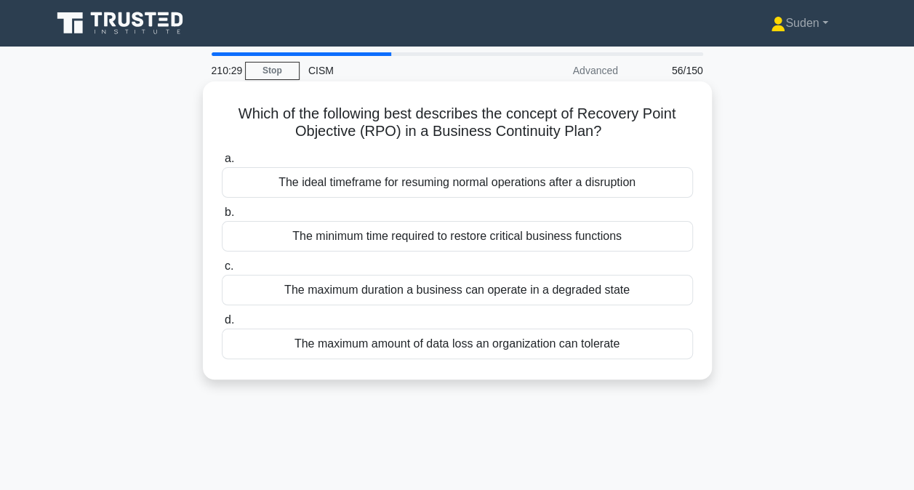
click at [425, 346] on div "The maximum amount of data loss an organization can tolerate" at bounding box center [457, 344] width 471 height 31
click at [222, 325] on input "d. The maximum amount of data loss an organization can tolerate" at bounding box center [222, 320] width 0 height 9
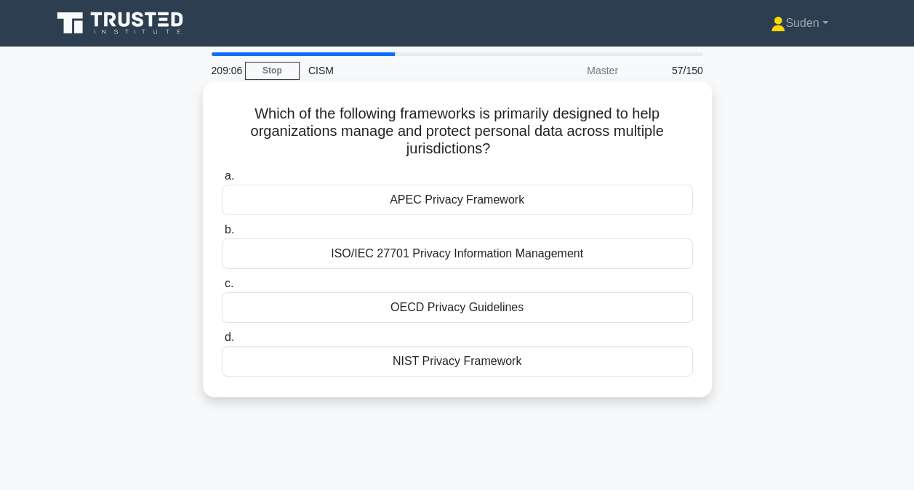
click at [470, 194] on div "APEC Privacy Framework" at bounding box center [457, 200] width 471 height 31
click at [222, 181] on input "a. APEC Privacy Framework" at bounding box center [222, 176] width 0 height 9
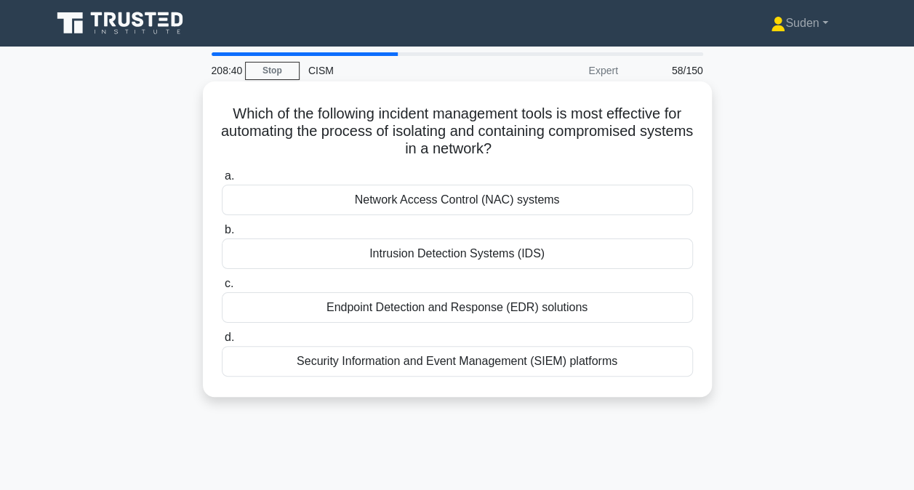
click at [576, 207] on div "Network Access Control (NAC) systems" at bounding box center [457, 200] width 471 height 31
click at [222, 181] on input "a. Network Access Control (NAC) systems" at bounding box center [222, 176] width 0 height 9
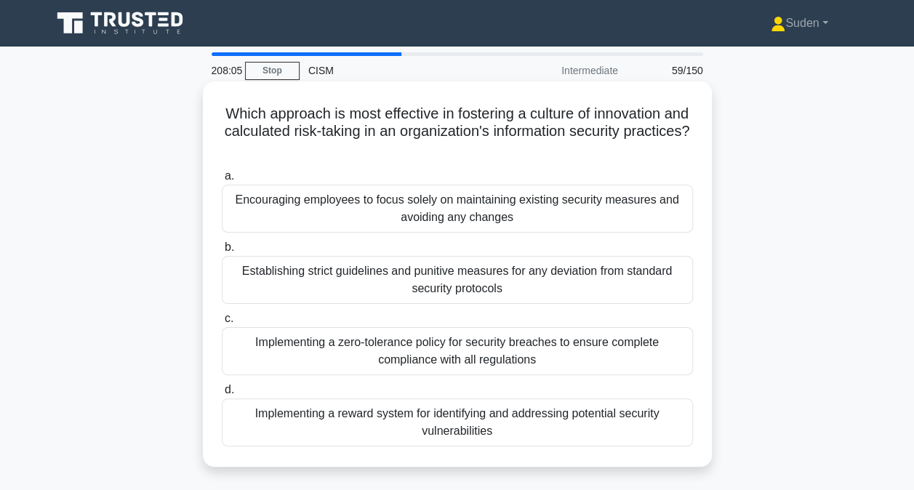
click at [467, 429] on div "Implementing a reward system for identifying and addressing potential security …" at bounding box center [457, 423] width 471 height 48
click at [222, 395] on input "d. Implementing a reward system for identifying and addressing potential securi…" at bounding box center [222, 389] width 0 height 9
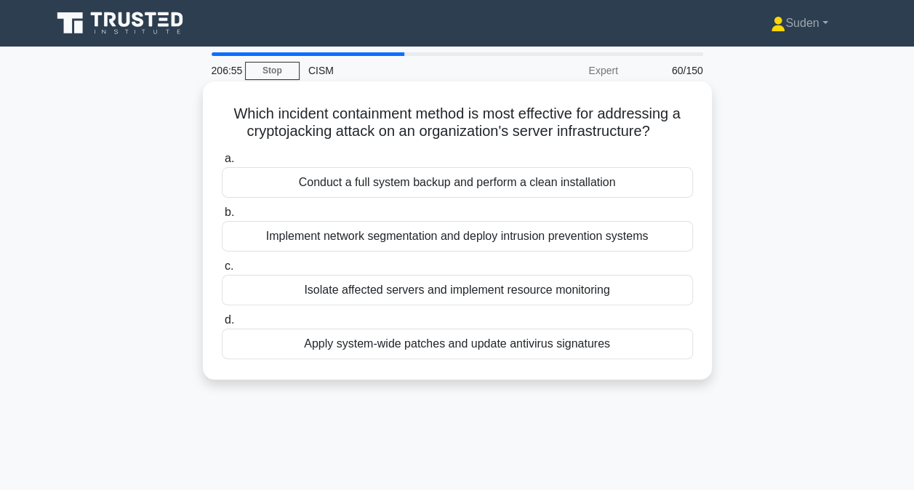
click at [638, 235] on div "Implement network segmentation and deploy intrusion prevention systems" at bounding box center [457, 236] width 471 height 31
click at [222, 217] on input "b. Implement network segmentation and deploy intrusion prevention systems" at bounding box center [222, 212] width 0 height 9
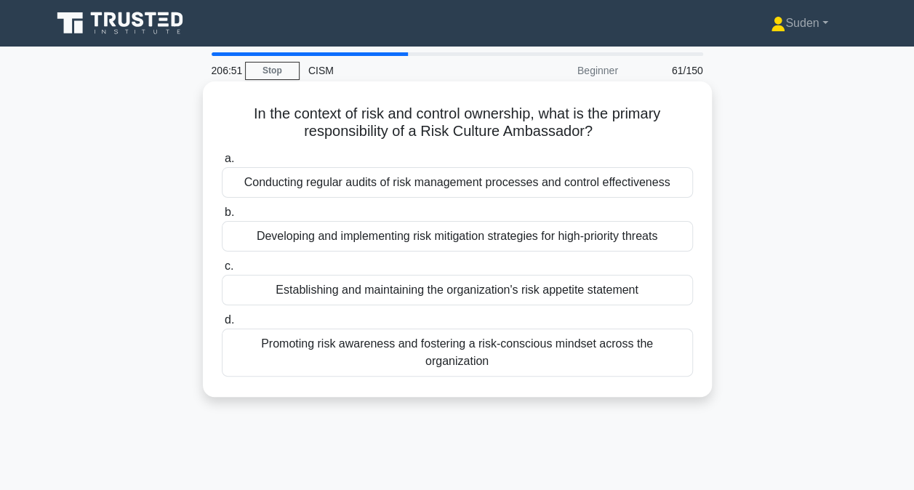
click at [298, 349] on div "Promoting risk awareness and fostering a risk-conscious mindset across the orga…" at bounding box center [457, 353] width 471 height 48
click at [222, 325] on input "d. Promoting risk awareness and fostering a risk-conscious mindset across the o…" at bounding box center [222, 320] width 0 height 9
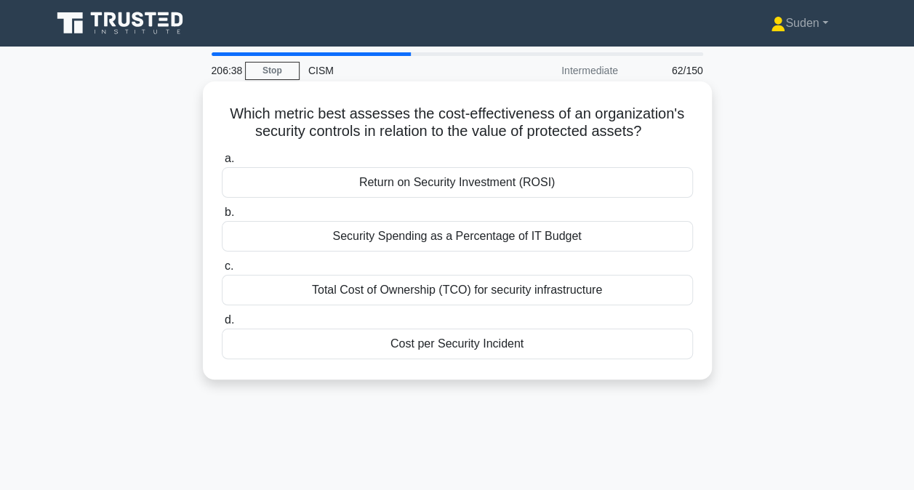
click at [399, 185] on div "Return on Security Investment (ROSI)" at bounding box center [457, 182] width 471 height 31
click at [222, 164] on input "a. Return on Security Investment (ROSI)" at bounding box center [222, 158] width 0 height 9
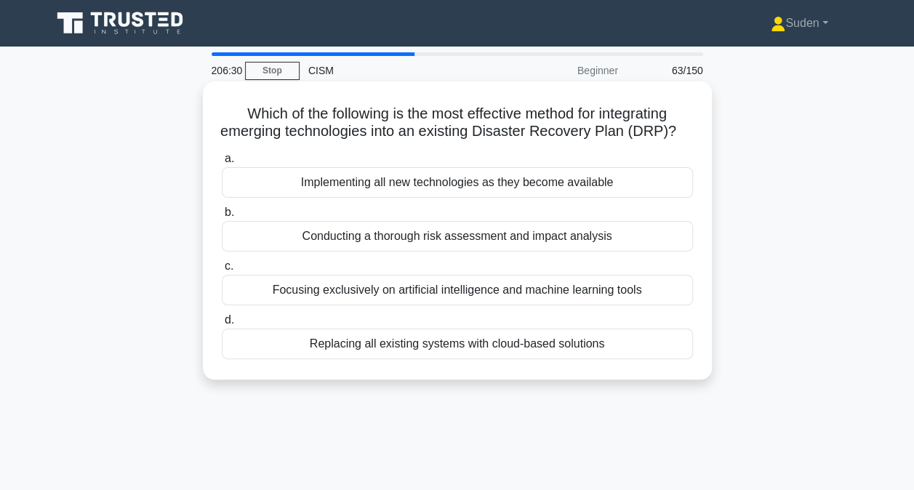
click at [573, 252] on div "Conducting a thorough risk assessment and impact analysis" at bounding box center [457, 236] width 471 height 31
click at [222, 217] on input "b. Conducting a thorough risk assessment and impact analysis" at bounding box center [222, 212] width 0 height 9
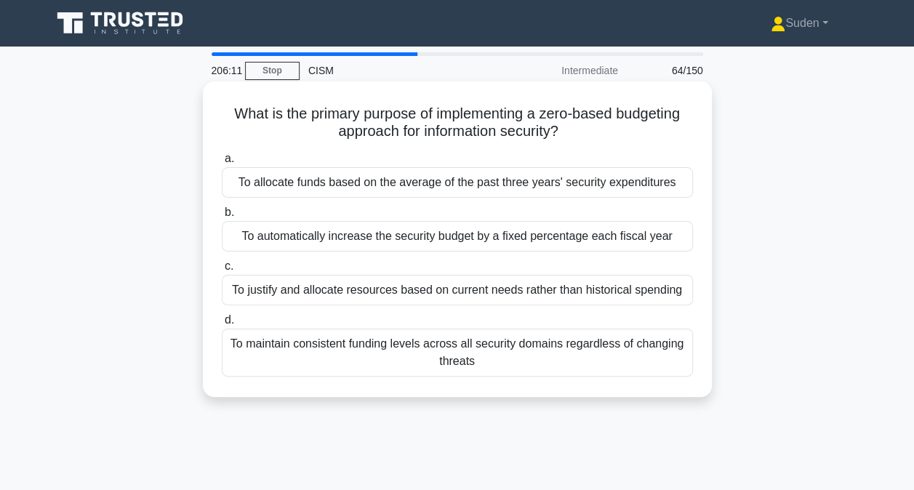
click at [422, 289] on div "To justify and allocate resources based on current needs rather than historical…" at bounding box center [457, 290] width 471 height 31
click at [222, 271] on input "c. To justify and allocate resources based on current needs rather than histori…" at bounding box center [222, 266] width 0 height 9
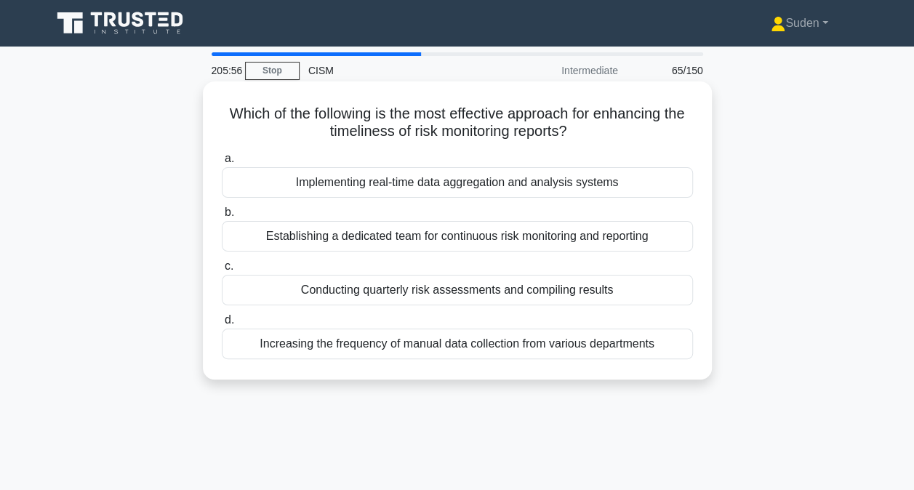
click at [557, 185] on div "Implementing real-time data aggregation and analysis systems" at bounding box center [457, 182] width 471 height 31
click at [222, 164] on input "a. Implementing real-time data aggregation and analysis systems" at bounding box center [222, 158] width 0 height 9
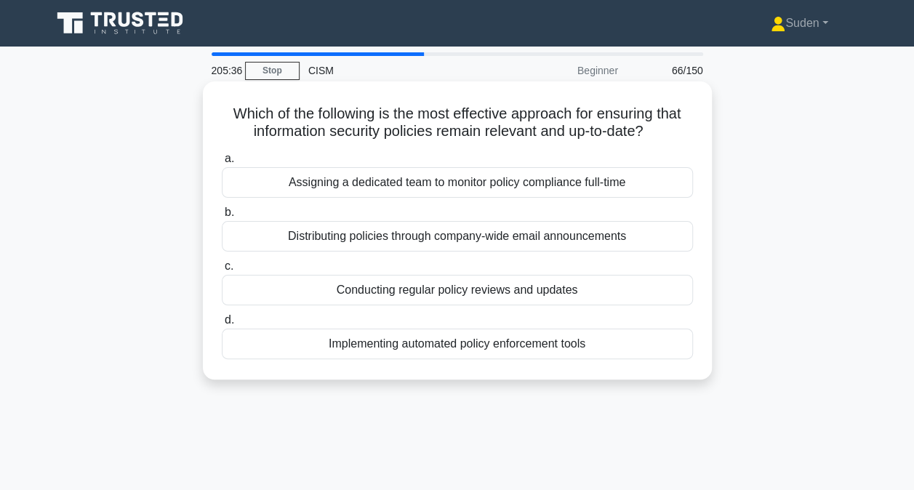
click at [512, 287] on div "Conducting regular policy reviews and updates" at bounding box center [457, 290] width 471 height 31
click at [222, 271] on input "c. Conducting regular policy reviews and updates" at bounding box center [222, 266] width 0 height 9
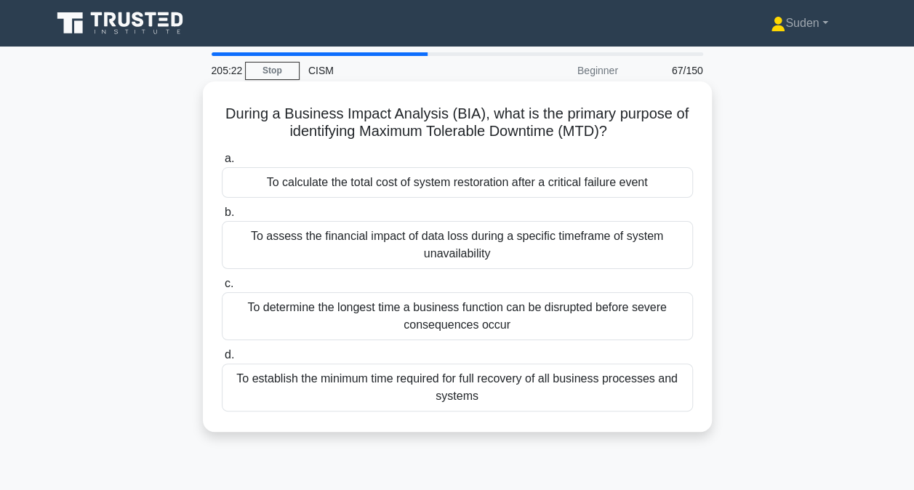
click at [600, 311] on div "To determine the longest time a business function can be disrupted before sever…" at bounding box center [457, 316] width 471 height 48
click at [222, 289] on input "c. To determine the longest time a business function can be disrupted before se…" at bounding box center [222, 283] width 0 height 9
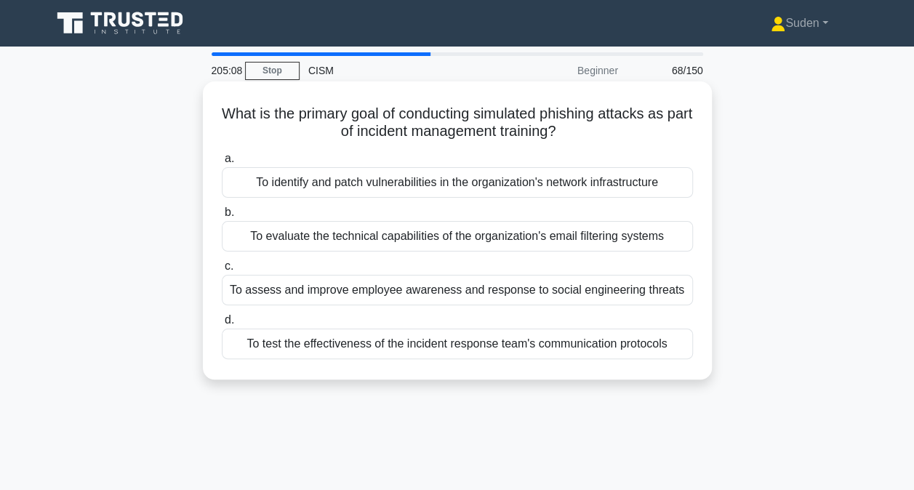
click at [590, 287] on div "To assess and improve employee awareness and response to social engineering thr…" at bounding box center [457, 290] width 471 height 31
click at [222, 271] on input "c. To assess and improve employee awareness and response to social engineering …" at bounding box center [222, 266] width 0 height 9
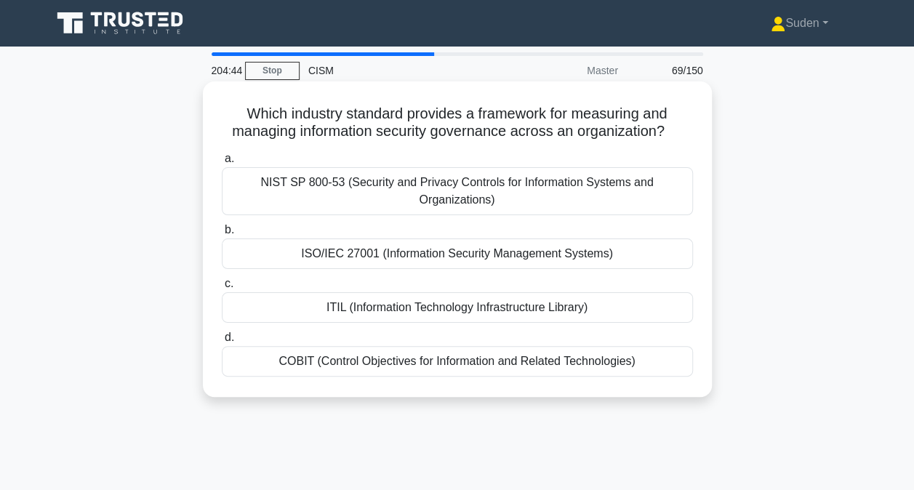
click at [564, 368] on div "COBIT (Control Objectives for Information and Related Technologies)" at bounding box center [457, 361] width 471 height 31
click at [222, 343] on input "d. COBIT (Control Objectives for Information and Related Technologies)" at bounding box center [222, 337] width 0 height 9
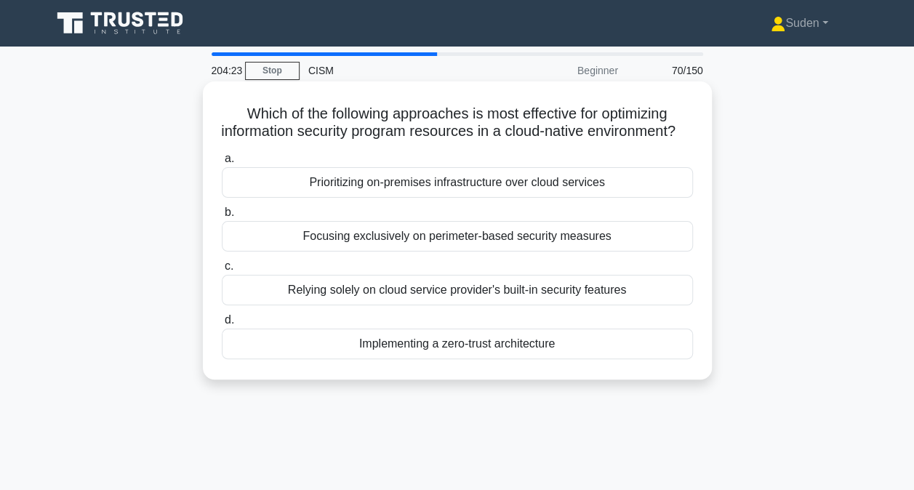
click at [438, 359] on div "Implementing a zero-trust architecture" at bounding box center [457, 344] width 471 height 31
click at [222, 325] on input "d. Implementing a zero-trust architecture" at bounding box center [222, 320] width 0 height 9
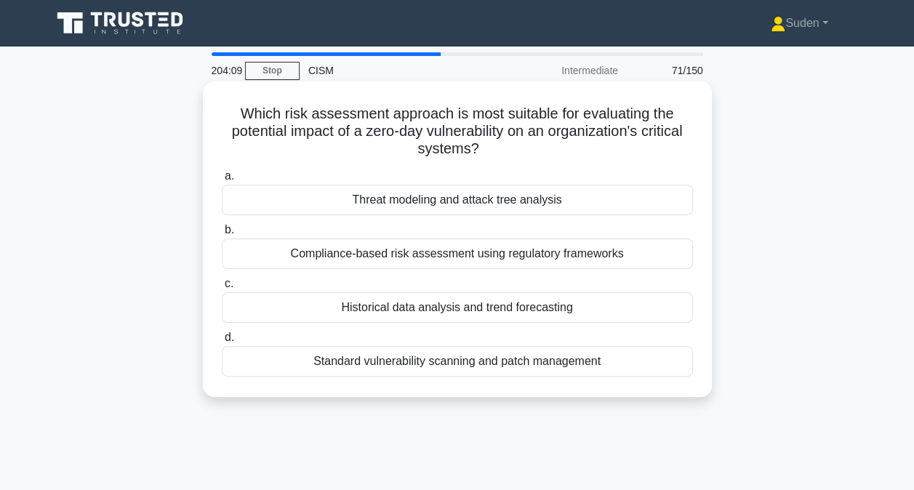
click at [580, 201] on div "Threat modeling and attack tree analysis" at bounding box center [457, 200] width 471 height 31
click at [222, 181] on input "a. Threat modeling and attack tree analysis" at bounding box center [222, 176] width 0 height 9
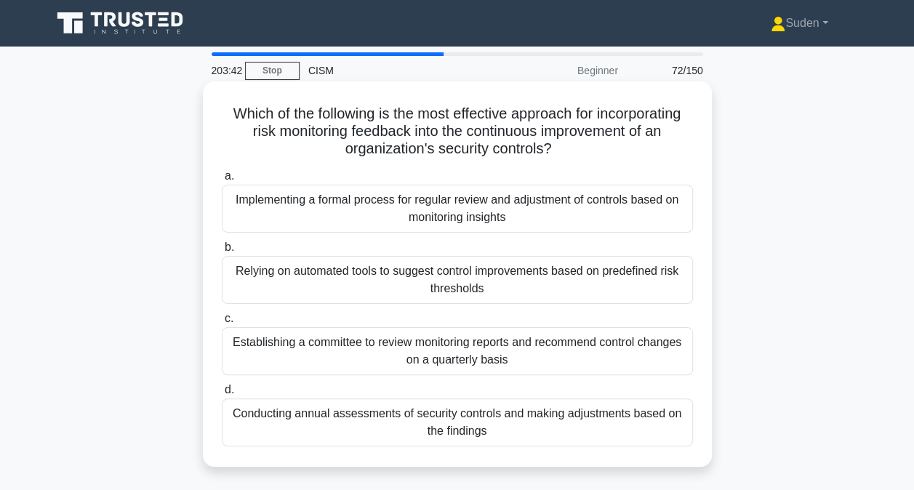
click at [523, 224] on div "Implementing a formal process for regular review and adjustment of controls bas…" at bounding box center [457, 209] width 471 height 48
click at [222, 181] on input "a. Implementing a formal process for regular review and adjustment of controls …" at bounding box center [222, 176] width 0 height 9
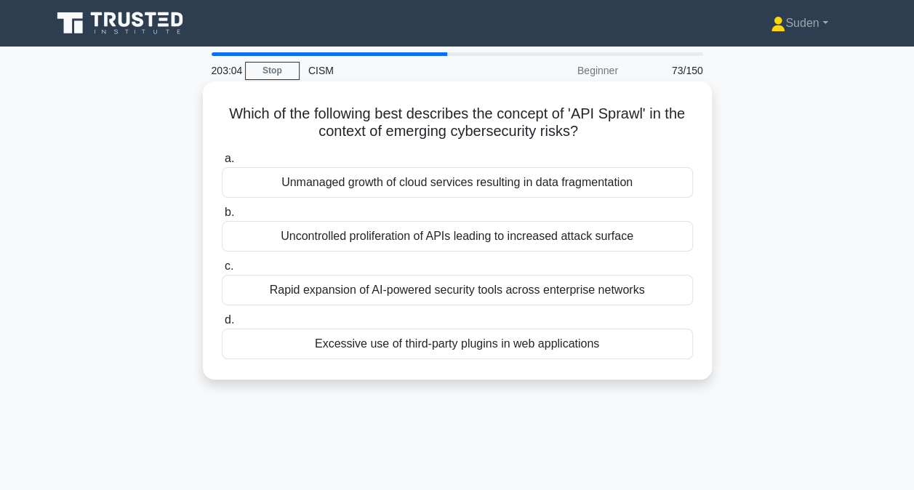
click at [532, 241] on div "Uncontrolled proliferation of APIs leading to increased attack surface" at bounding box center [457, 236] width 471 height 31
click at [222, 217] on input "b. Uncontrolled proliferation of APIs leading to increased attack surface" at bounding box center [222, 212] width 0 height 9
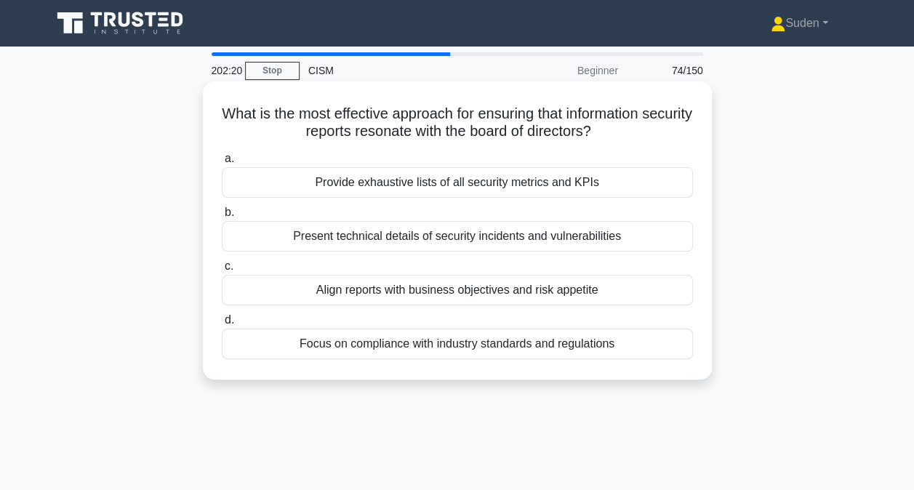
click at [614, 288] on div "Align reports with business objectives and risk appetite" at bounding box center [457, 290] width 471 height 31
click at [222, 271] on input "c. Align reports with business objectives and risk appetite" at bounding box center [222, 266] width 0 height 9
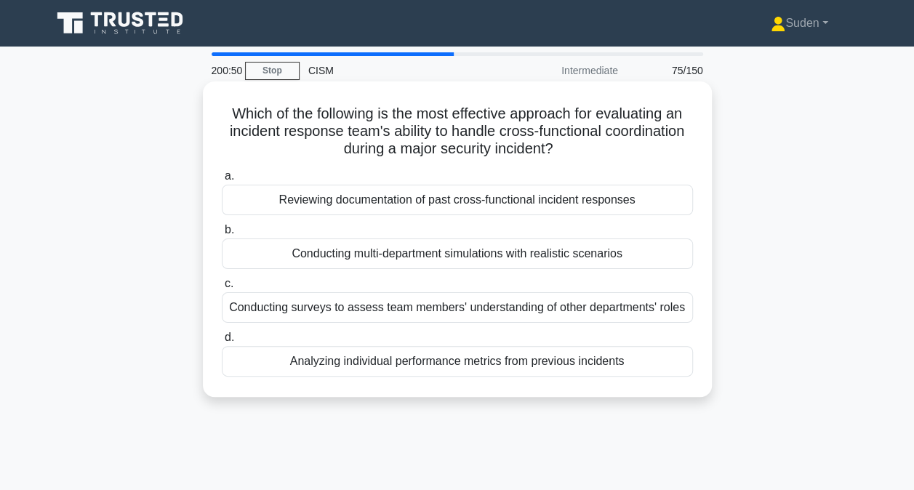
click at [538, 258] on div "Conducting multi-department simulations with realistic scenarios" at bounding box center [457, 254] width 471 height 31
click at [222, 235] on input "b. Conducting multi-department simulations with realistic scenarios" at bounding box center [222, 229] width 0 height 9
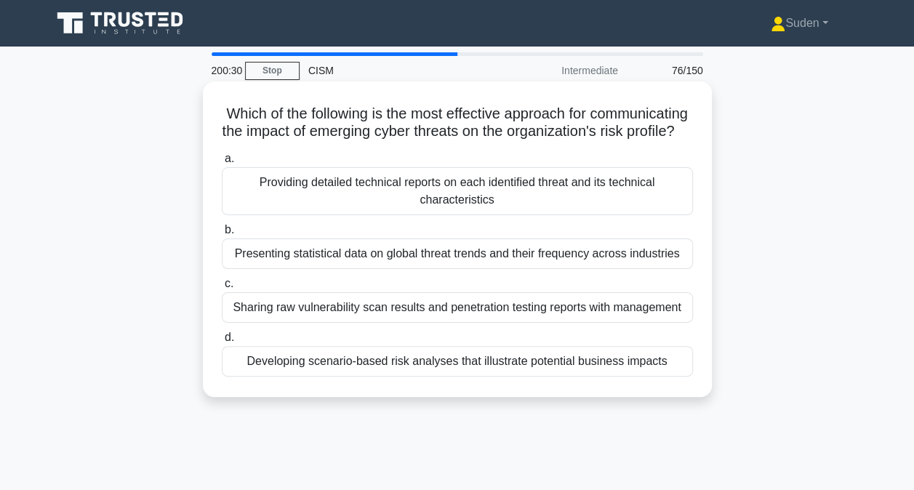
click at [497, 377] on div "Developing scenario-based risk analyses that illustrate potential business impa…" at bounding box center [457, 361] width 471 height 31
click at [222, 343] on input "d. Developing scenario-based risk analyses that illustrate potential business i…" at bounding box center [222, 337] width 0 height 9
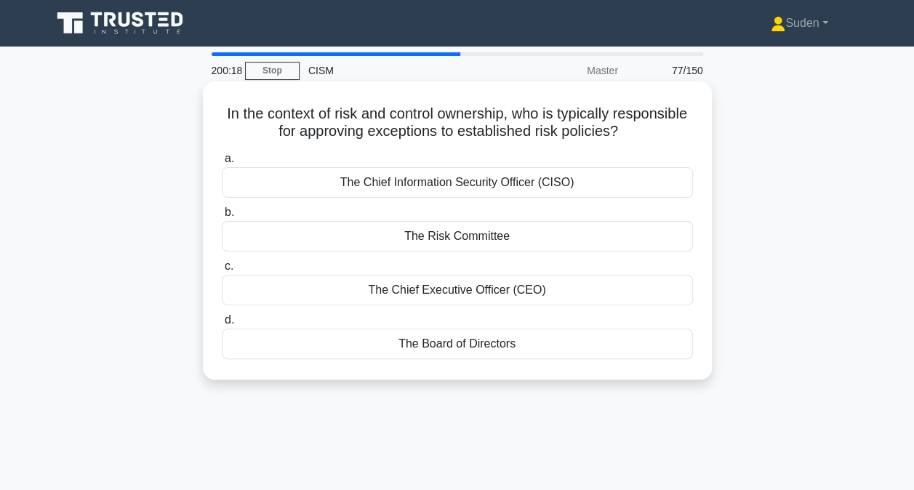
click at [466, 239] on div "The Risk Committee" at bounding box center [457, 236] width 471 height 31
click at [222, 217] on input "b. The Risk Committee" at bounding box center [222, 212] width 0 height 9
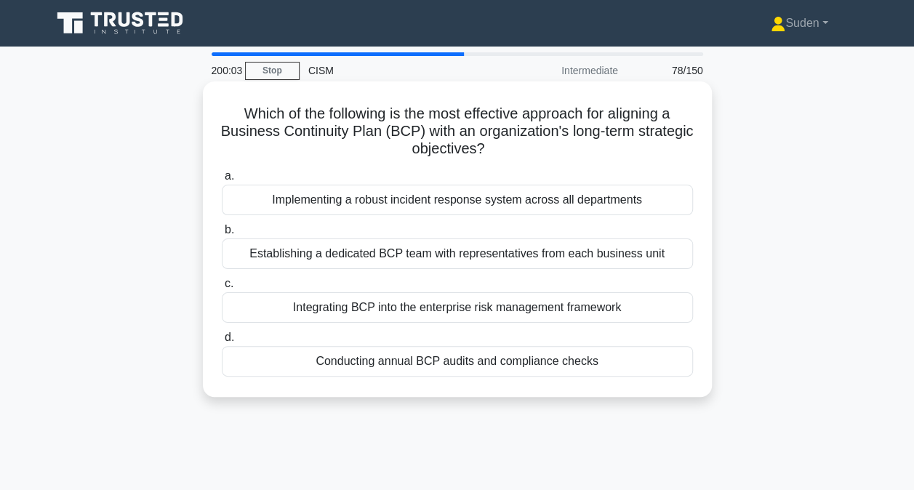
click at [402, 313] on div "Integrating BCP into the enterprise risk management framework" at bounding box center [457, 307] width 471 height 31
click at [222, 289] on input "c. Integrating BCP into the enterprise risk management framework" at bounding box center [222, 283] width 0 height 9
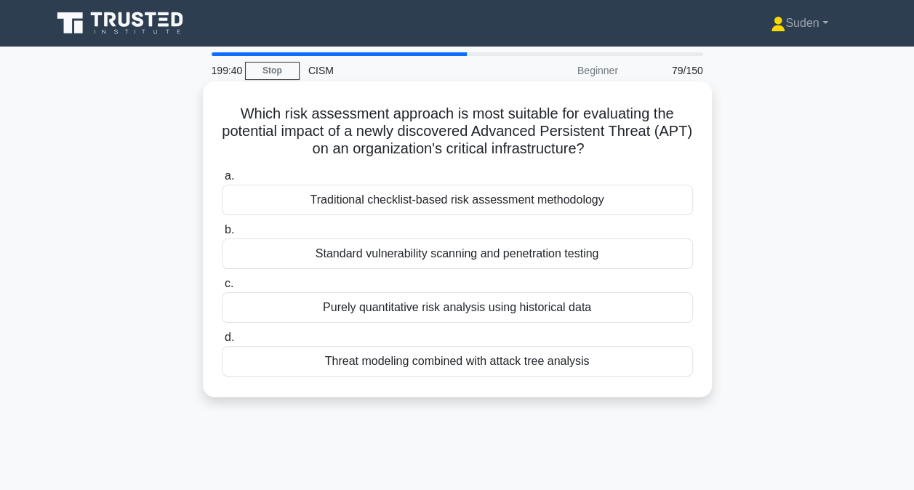
click at [414, 361] on div "Threat modeling combined with attack tree analysis" at bounding box center [457, 361] width 471 height 31
click at [222, 343] on input "d. Threat modeling combined with attack tree analysis" at bounding box center [222, 337] width 0 height 9
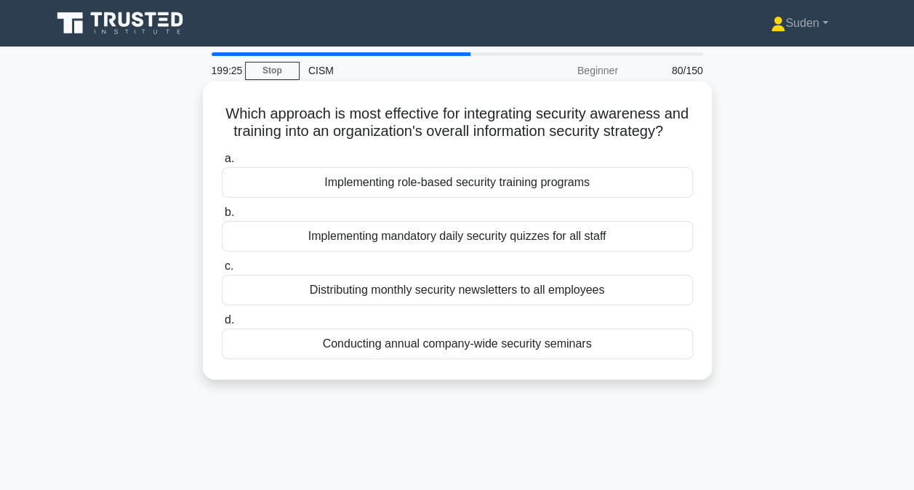
click at [441, 198] on div "Implementing role-based security training programs" at bounding box center [457, 182] width 471 height 31
click at [222, 164] on input "a. Implementing role-based security training programs" at bounding box center [222, 158] width 0 height 9
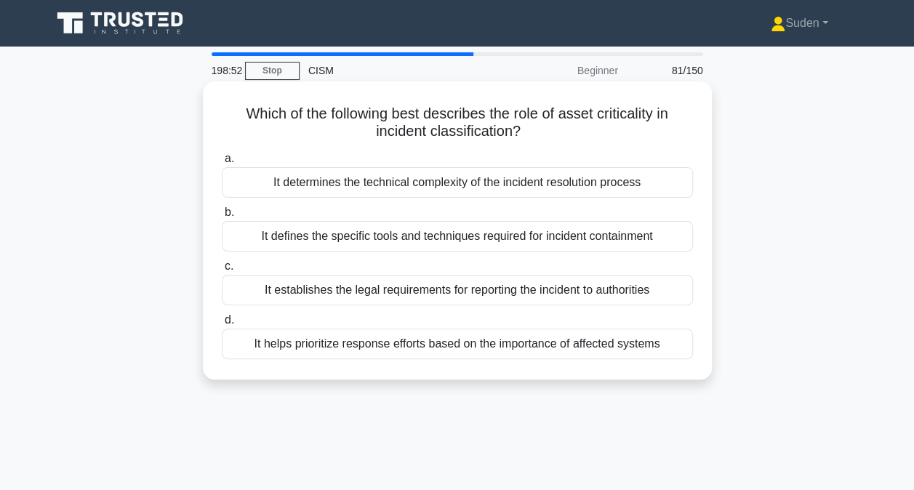
click at [367, 348] on div "It helps prioritize response efforts based on the importance of affected systems" at bounding box center [457, 344] width 471 height 31
click at [222, 325] on input "d. It helps prioritize response efforts based on the importance of affected sys…" at bounding box center [222, 320] width 0 height 9
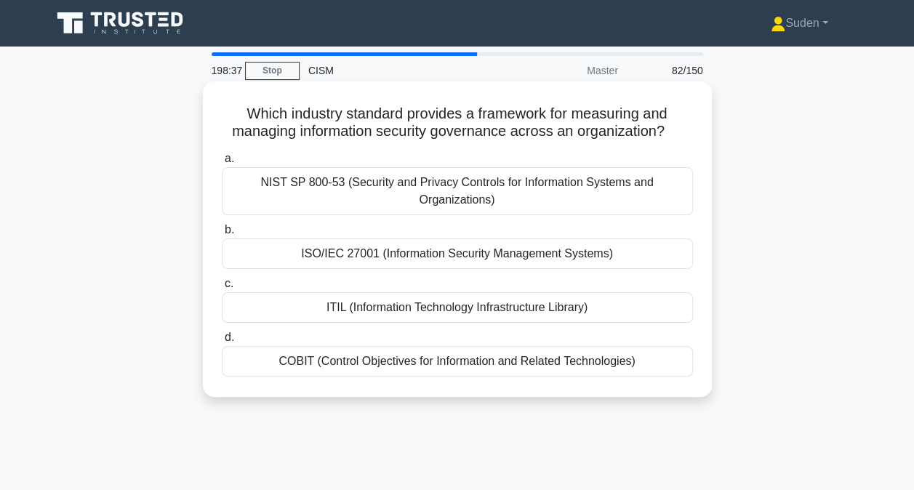
click at [482, 312] on div "ITIL (Information Technology Infrastructure Library)" at bounding box center [457, 307] width 471 height 31
click at [222, 289] on input "c. ITIL (Information Technology Infrastructure Library)" at bounding box center [222, 283] width 0 height 9
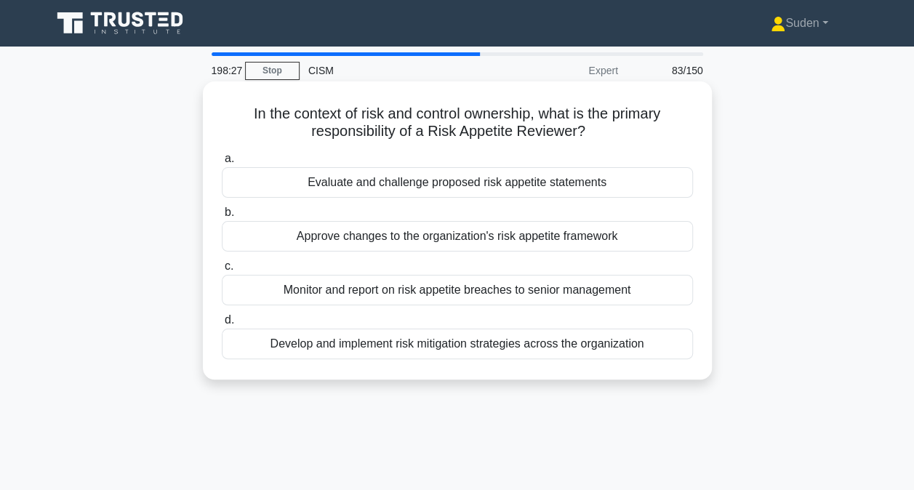
click at [545, 183] on div "Evaluate and challenge proposed risk appetite statements" at bounding box center [457, 182] width 471 height 31
click at [222, 164] on input "a. Evaluate and challenge proposed risk appetite statements" at bounding box center [222, 158] width 0 height 9
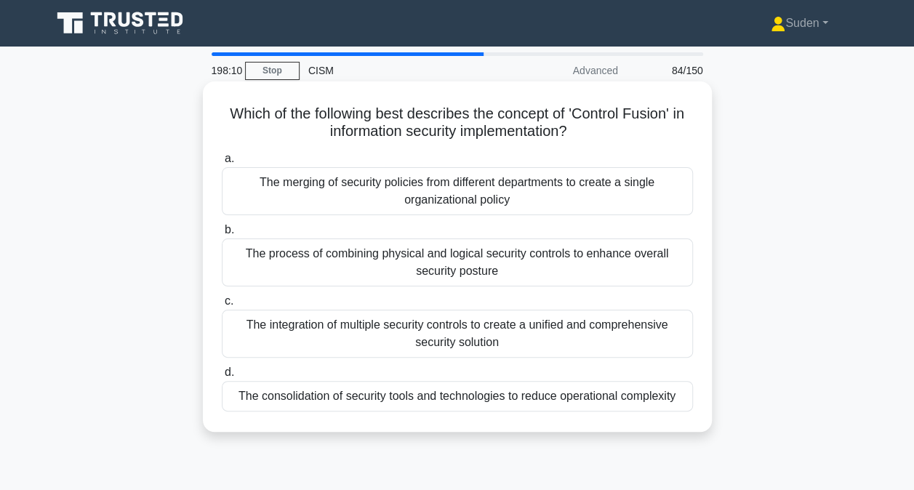
click at [448, 273] on div "The process of combining physical and logical security controls to enhance over…" at bounding box center [457, 263] width 471 height 48
click at [222, 235] on input "b. The process of combining physical and logical security controls to enhance o…" at bounding box center [222, 229] width 0 height 9
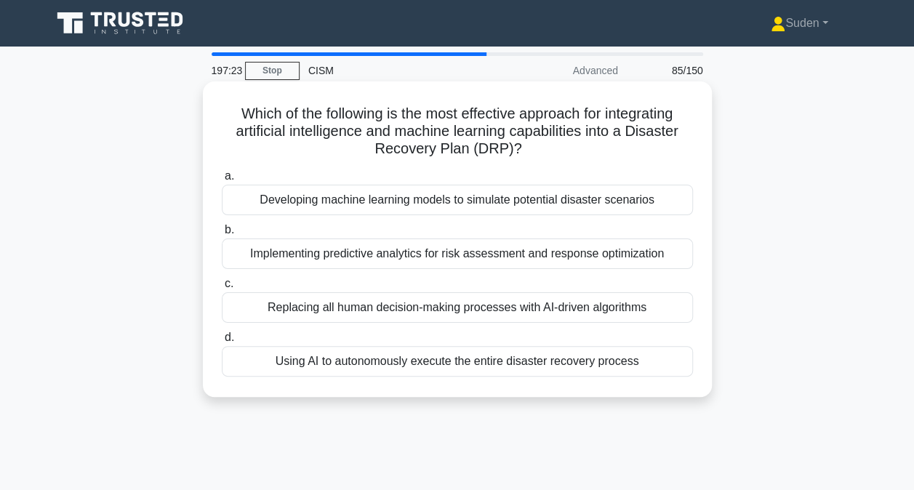
click at [477, 257] on div "Implementing predictive analytics for risk assessment and response optimization" at bounding box center [457, 254] width 471 height 31
click at [222, 235] on input "b. Implementing predictive analytics for risk assessment and response optimizat…" at bounding box center [222, 229] width 0 height 9
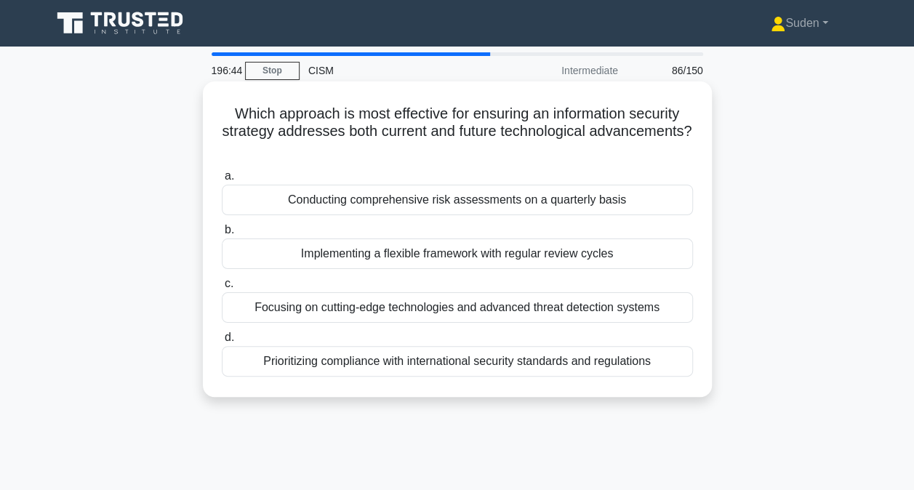
click at [437, 257] on div "Implementing a flexible framework with regular review cycles" at bounding box center [457, 254] width 471 height 31
click at [222, 235] on input "b. Implementing a flexible framework with regular review cycles" at bounding box center [222, 229] width 0 height 9
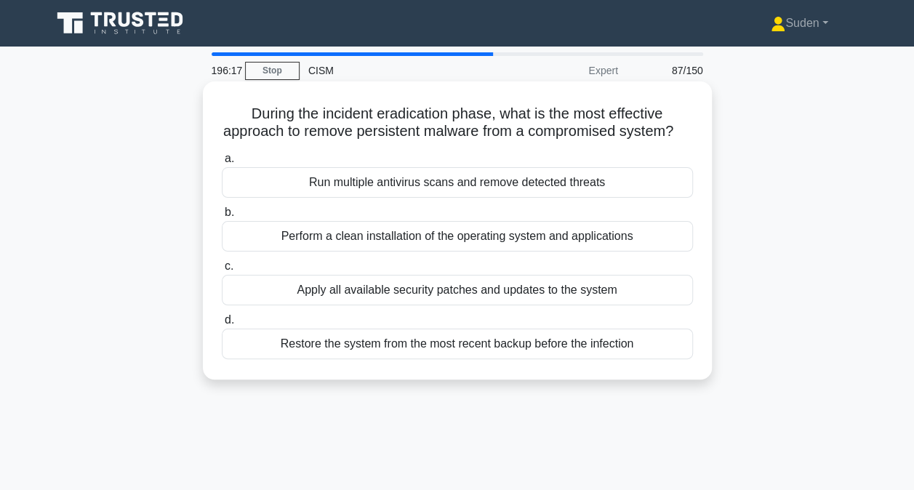
click at [464, 198] on div "Run multiple antivirus scans and remove detected threats" at bounding box center [457, 182] width 471 height 31
click at [222, 164] on input "a. Run multiple antivirus scans and remove detected threats" at bounding box center [222, 158] width 0 height 9
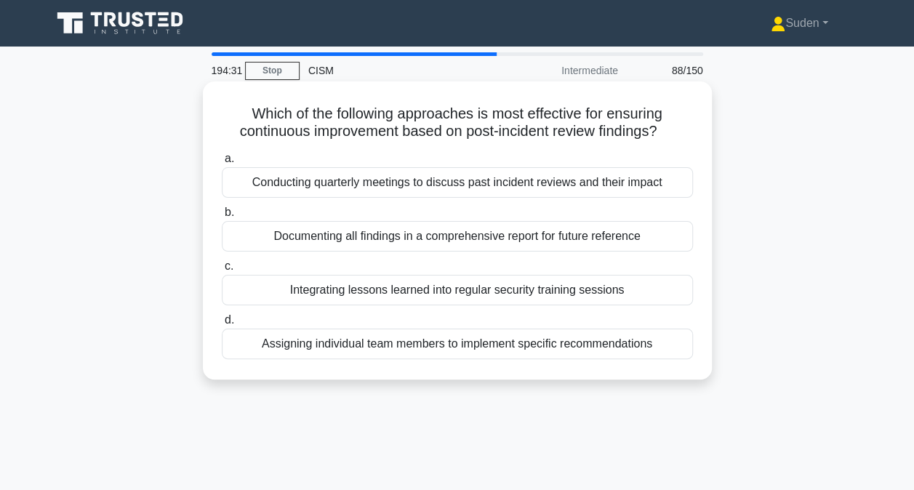
click at [407, 291] on div "Integrating lessons learned into regular security training sessions" at bounding box center [457, 290] width 471 height 31
click at [222, 271] on input "c. Integrating lessons learned into regular security training sessions" at bounding box center [222, 266] width 0 height 9
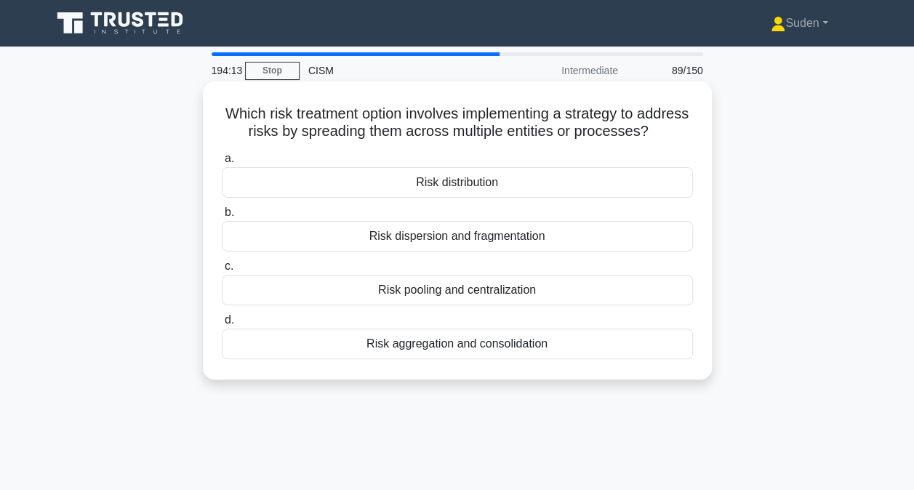
click at [558, 305] on div "Risk pooling and centralization" at bounding box center [457, 290] width 471 height 31
click at [222, 271] on input "c. Risk pooling and centralization" at bounding box center [222, 266] width 0 height 9
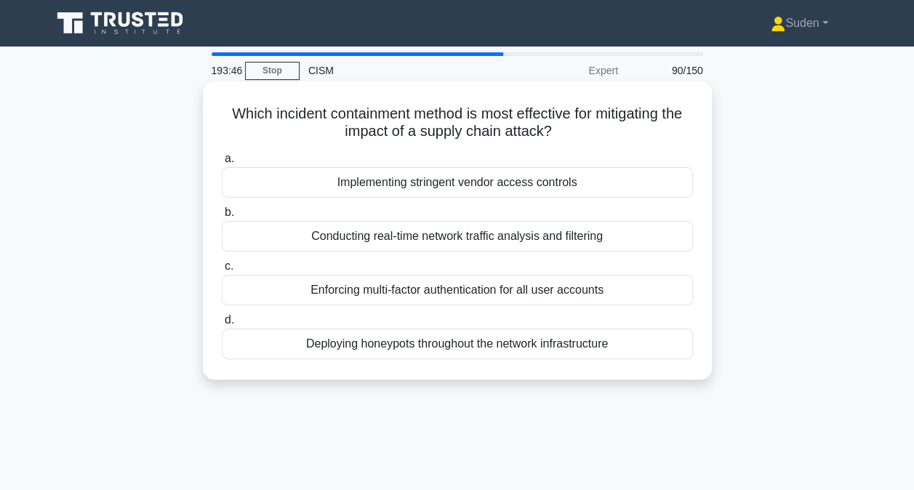
click at [327, 185] on div "Implementing stringent vendor access controls" at bounding box center [457, 182] width 471 height 31
click at [222, 164] on input "a. Implementing stringent vendor access controls" at bounding box center [222, 158] width 0 height 9
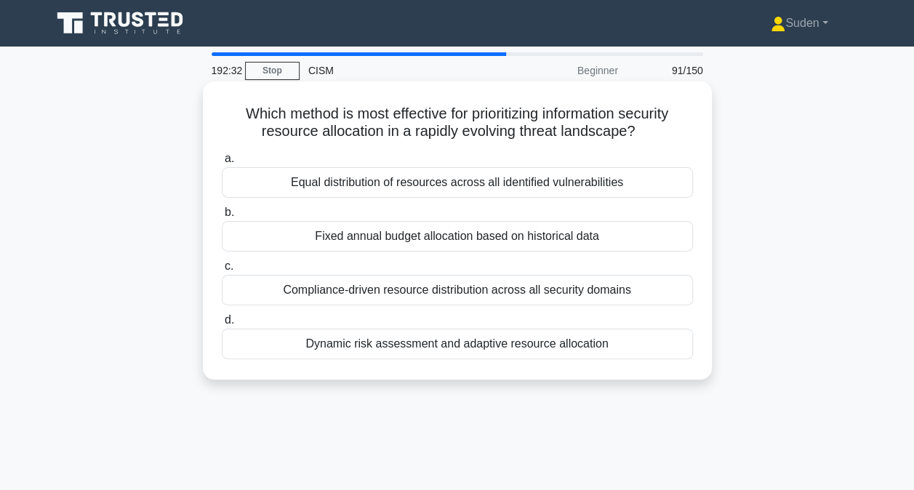
click at [369, 349] on div "Dynamic risk assessment and adaptive resource allocation" at bounding box center [457, 344] width 471 height 31
click at [222, 325] on input "d. Dynamic risk assessment and adaptive resource allocation" at bounding box center [222, 320] width 0 height 9
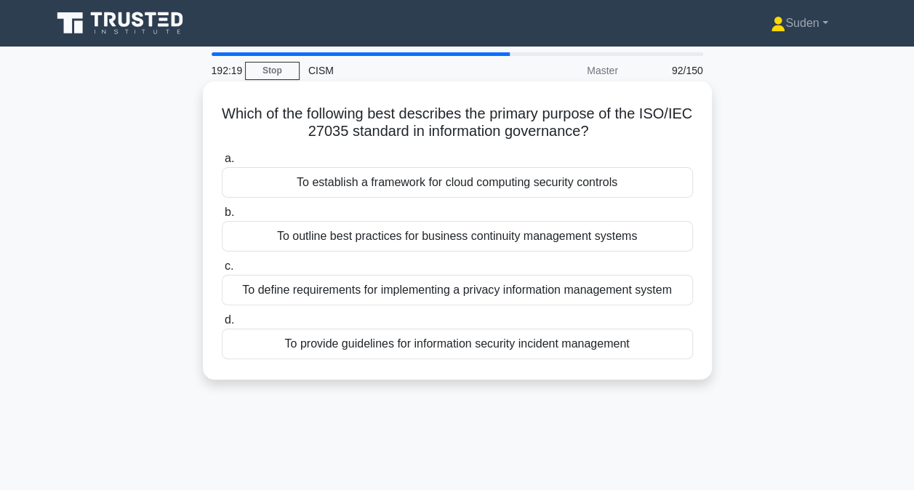
click at [653, 234] on div "To outline best practices for business continuity management systems" at bounding box center [457, 236] width 471 height 31
click at [222, 217] on input "b. To outline best practices for business continuity management systems" at bounding box center [222, 212] width 0 height 9
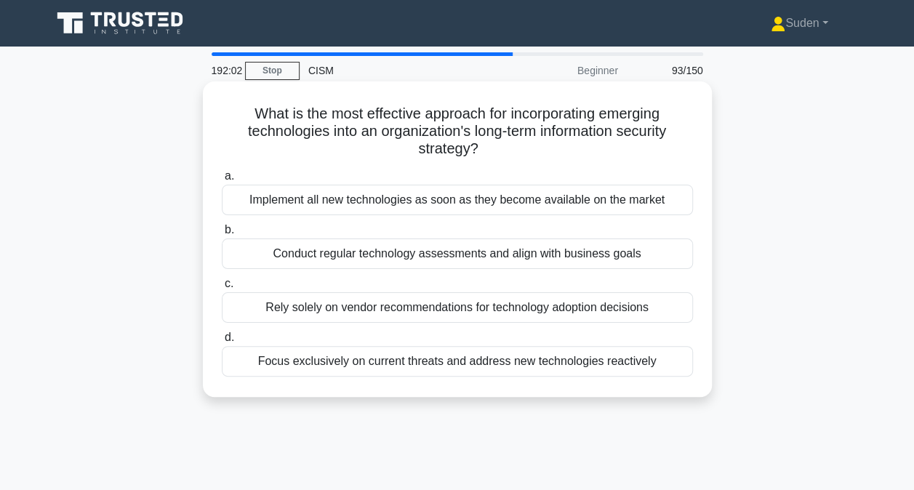
click at [622, 245] on div "Conduct regular technology assessments and align with business goals" at bounding box center [457, 254] width 471 height 31
click at [222, 235] on input "b. Conduct regular technology assessments and align with business goals" at bounding box center [222, 229] width 0 height 9
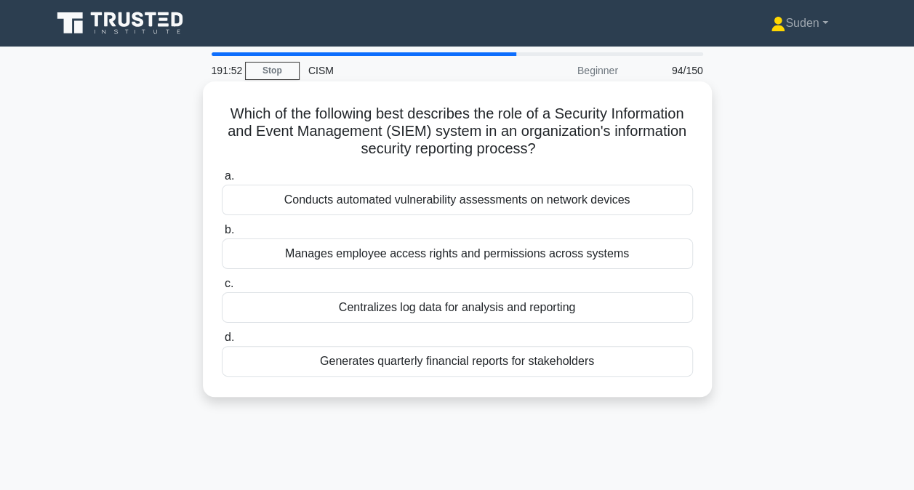
click at [551, 311] on div "Centralizes log data for analysis and reporting" at bounding box center [457, 307] width 471 height 31
click at [222, 289] on input "c. Centralizes log data for analysis and reporting" at bounding box center [222, 283] width 0 height 9
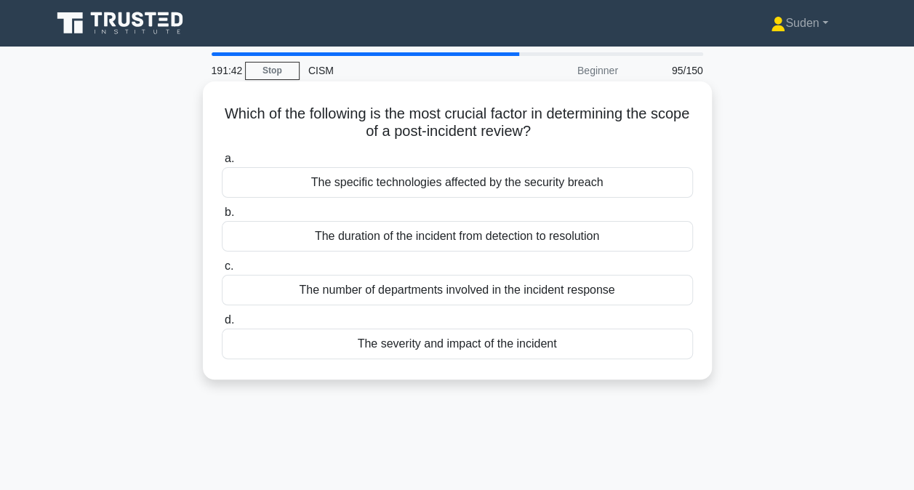
click at [502, 346] on div "The severity and impact of the incident" at bounding box center [457, 344] width 471 height 31
click at [222, 325] on input "d. The severity and impact of the incident" at bounding box center [222, 320] width 0 height 9
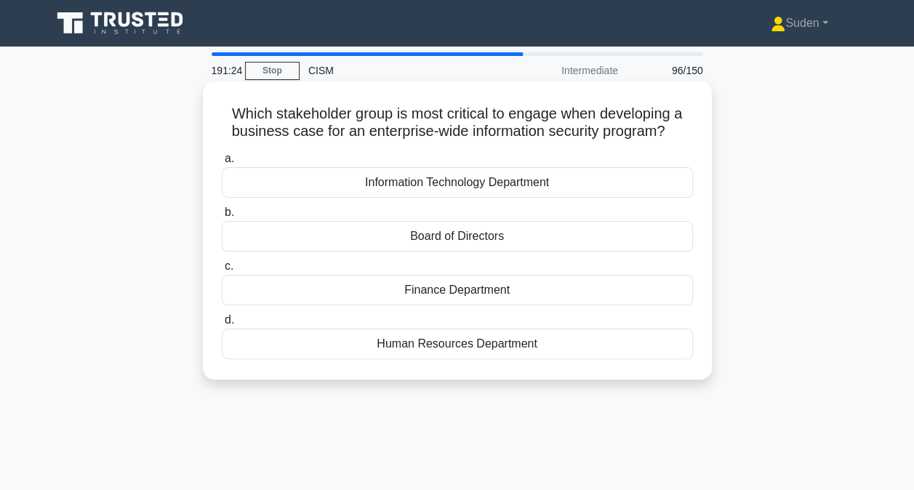
click at [535, 241] on div "Board of Directors" at bounding box center [457, 236] width 471 height 31
click at [222, 217] on input "b. Board of Directors" at bounding box center [222, 212] width 0 height 9
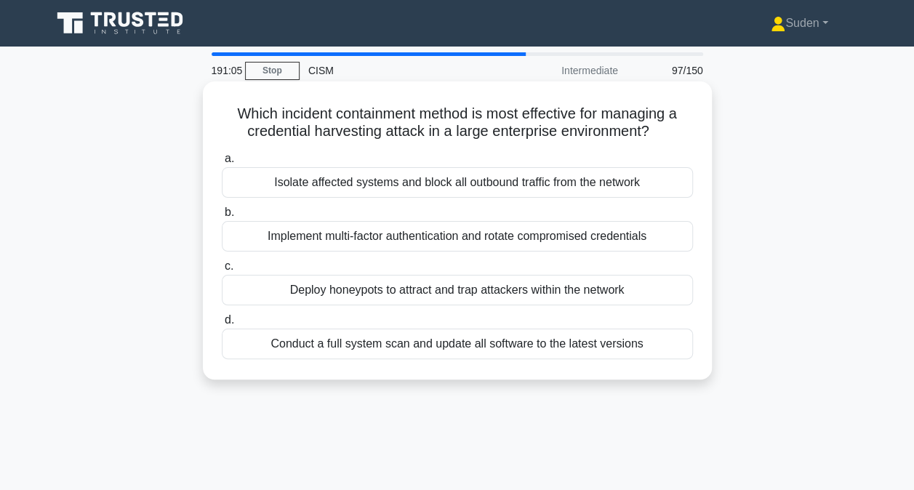
click at [622, 237] on div "Implement multi-factor authentication and rotate compromised credentials" at bounding box center [457, 236] width 471 height 31
click at [222, 217] on input "b. Implement multi-factor authentication and rotate compromised credentials" at bounding box center [222, 212] width 0 height 9
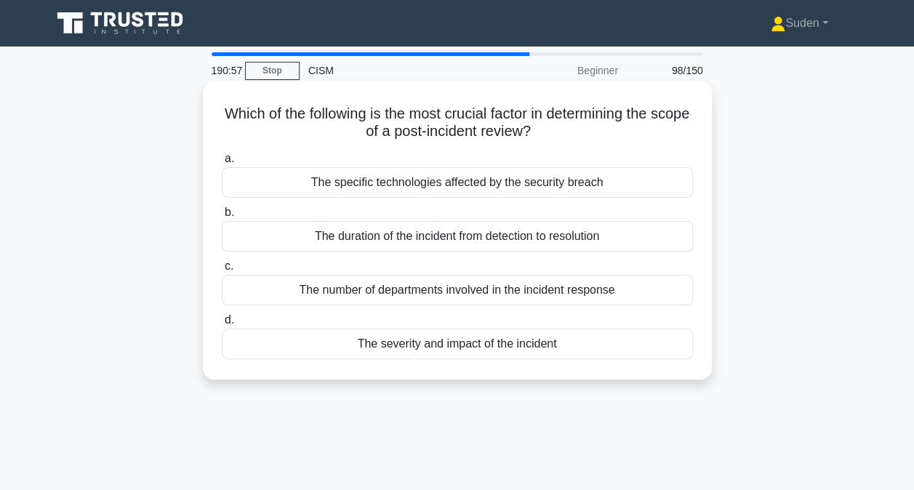
click at [668, 334] on div "The severity and impact of the incident" at bounding box center [457, 344] width 471 height 31
click at [222, 325] on input "d. The severity and impact of the incident" at bounding box center [222, 320] width 0 height 9
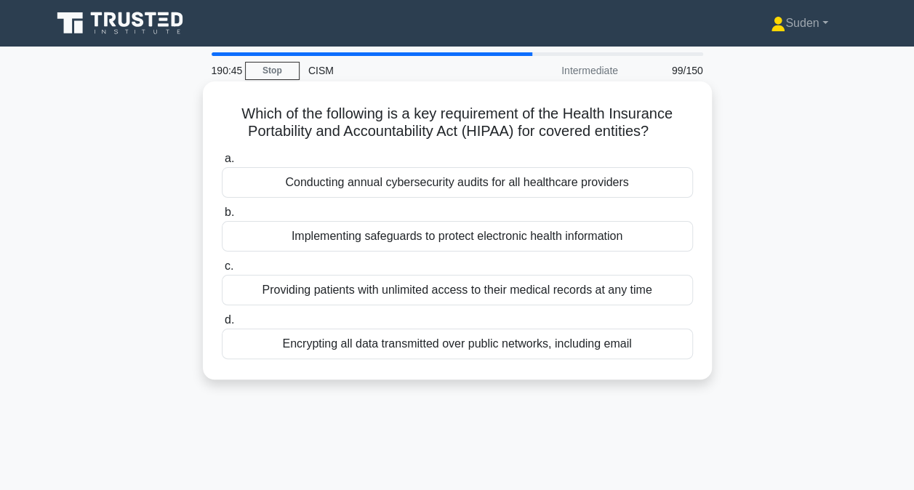
click at [630, 234] on div "Implementing safeguards to protect electronic health information" at bounding box center [457, 236] width 471 height 31
click at [222, 217] on input "b. Implementing safeguards to protect electronic health information" at bounding box center [222, 212] width 0 height 9
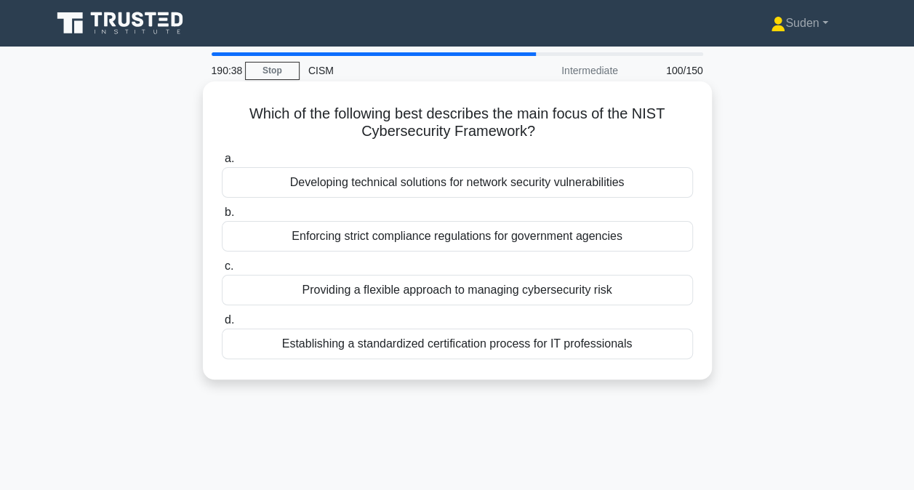
click at [643, 287] on div "Providing a flexible approach to managing cybersecurity risk" at bounding box center [457, 290] width 471 height 31
click at [222, 271] on input "c. Providing a flexible approach to managing cybersecurity risk" at bounding box center [222, 266] width 0 height 9
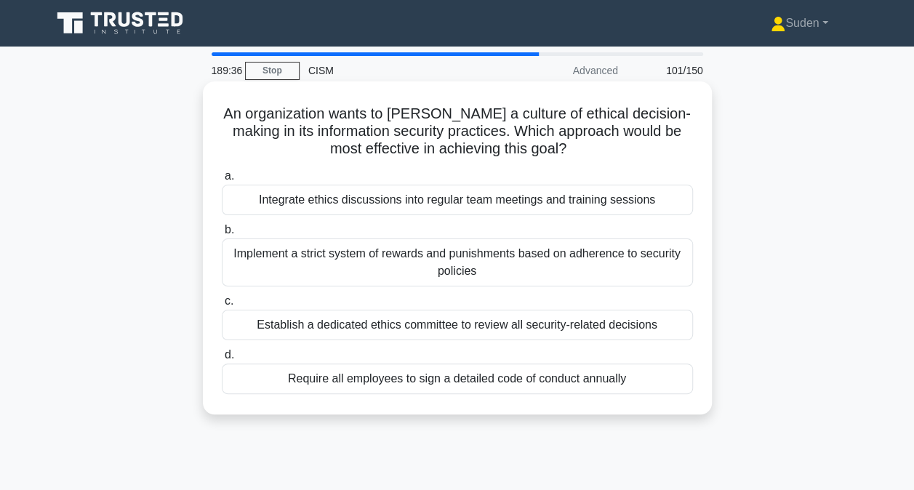
click at [535, 211] on div "Integrate ethics discussions into regular team meetings and training sessions" at bounding box center [457, 200] width 471 height 31
click at [222, 181] on input "a. Integrate ethics discussions into regular team meetings and training sessions" at bounding box center [222, 176] width 0 height 9
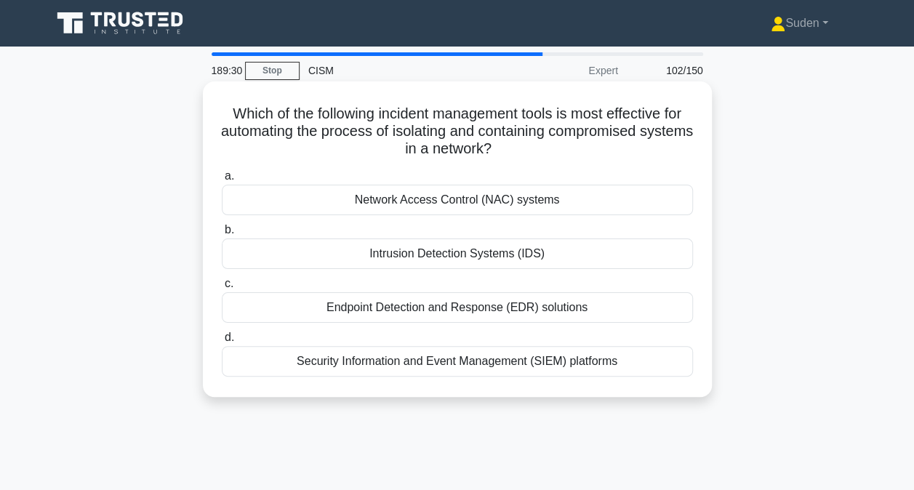
click at [560, 202] on div "Network Access Control (NAC) systems" at bounding box center [457, 200] width 471 height 31
click at [222, 181] on input "a. Network Access Control (NAC) systems" at bounding box center [222, 176] width 0 height 9
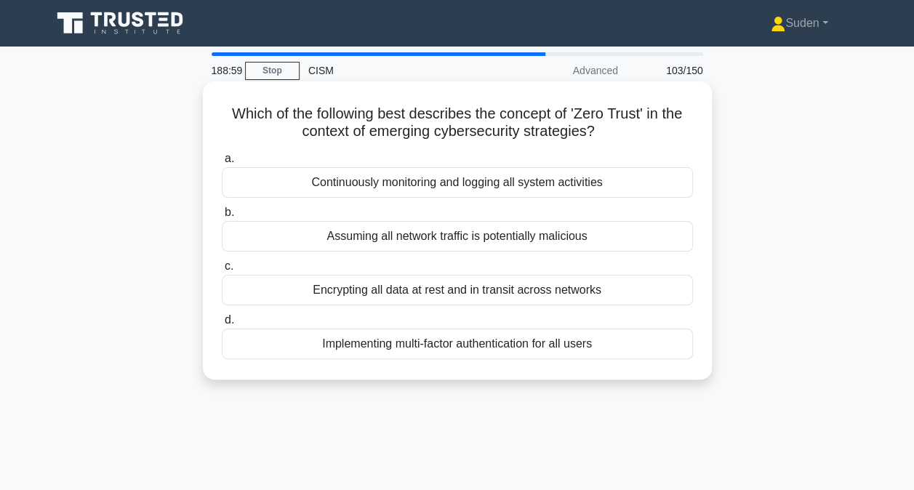
click at [609, 182] on div "Continuously monitoring and logging all system activities" at bounding box center [457, 182] width 471 height 31
click at [222, 164] on input "a. Continuously monitoring and logging all system activities" at bounding box center [222, 158] width 0 height 9
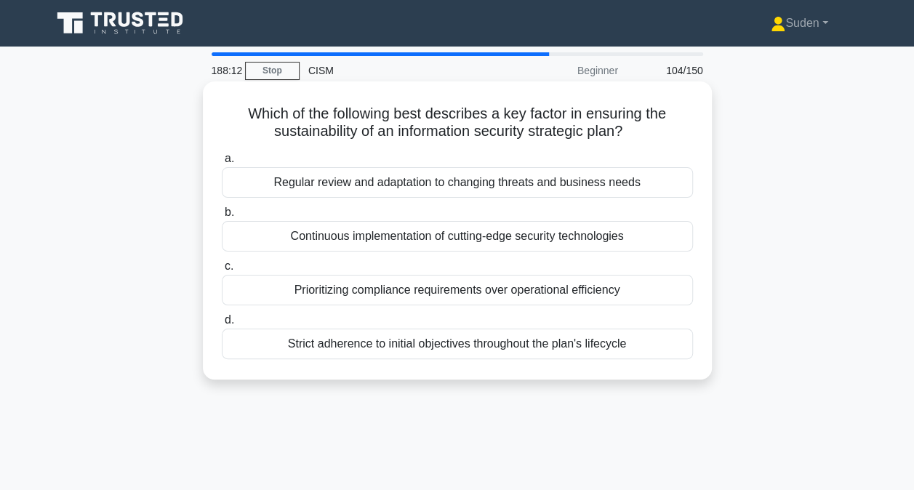
click at [627, 182] on div "Regular review and adaptation to changing threats and business needs" at bounding box center [457, 182] width 471 height 31
click at [222, 164] on input "a. Regular review and adaptation to changing threats and business needs" at bounding box center [222, 158] width 0 height 9
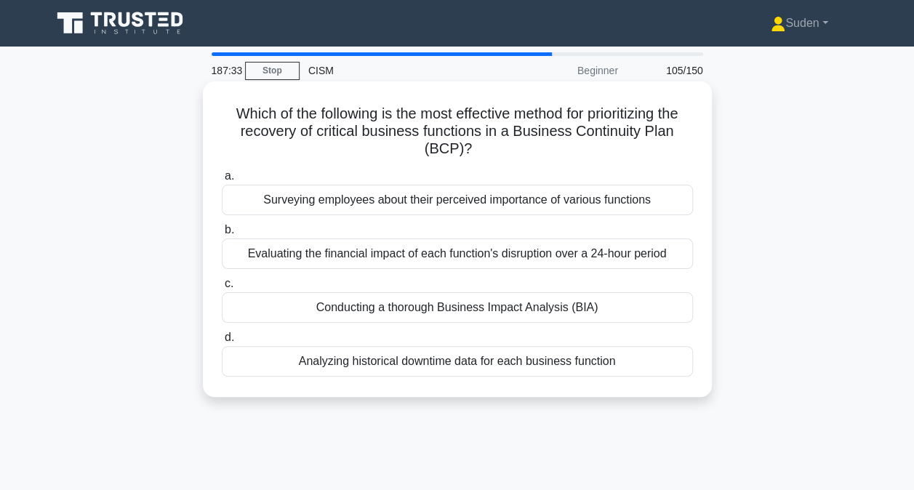
click at [621, 297] on div "Conducting a thorough Business Impact Analysis (BIA)" at bounding box center [457, 307] width 471 height 31
click at [222, 289] on input "c. Conducting a thorough Business Impact Analysis (BIA)" at bounding box center [222, 283] width 0 height 9
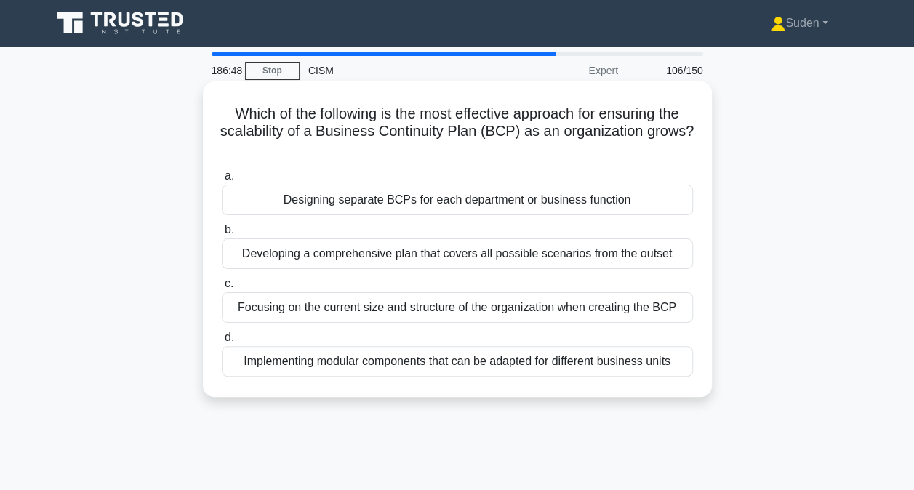
click at [580, 367] on div "Implementing modular components that can be adapted for different business units" at bounding box center [457, 361] width 471 height 31
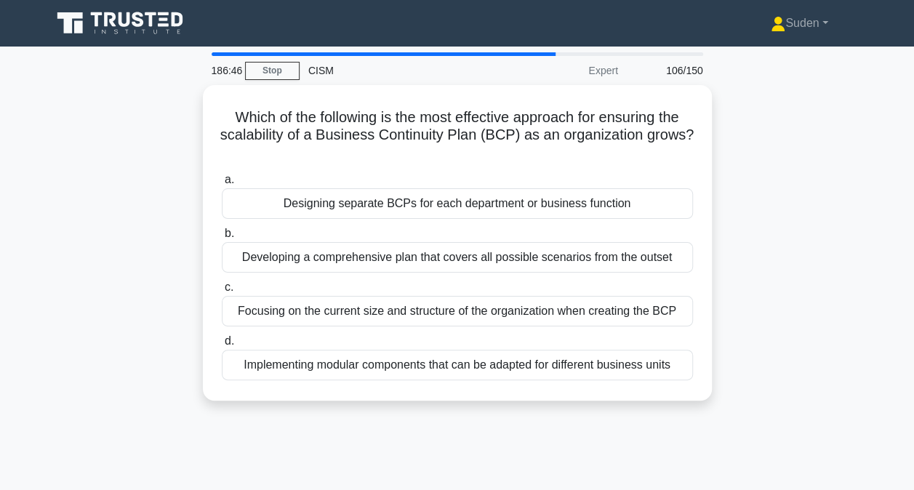
drag, startPoint x: 580, startPoint y: 367, endPoint x: 504, endPoint y: 412, distance: 88.7
click at [504, 412] on div "Which of the following is the most effective approach for ensuring the scalabil…" at bounding box center [457, 251] width 829 height 333
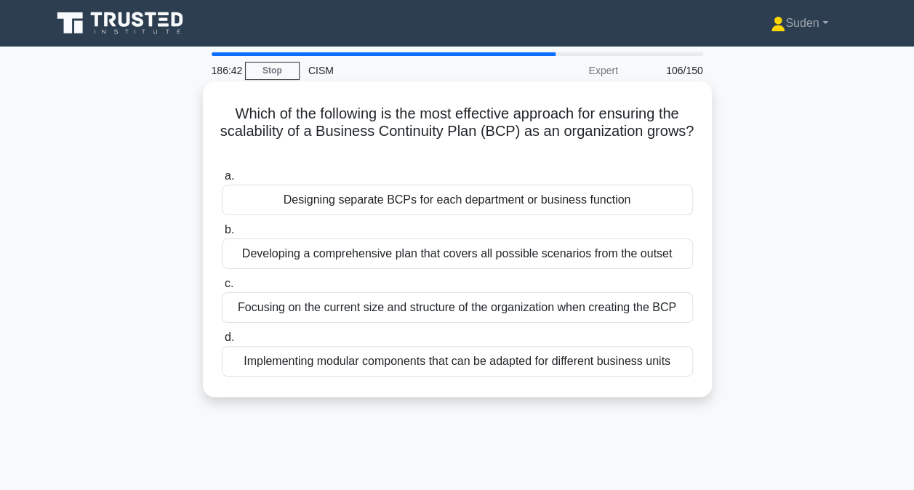
click at [454, 367] on div "Implementing modular components that can be adapted for different business units" at bounding box center [457, 361] width 471 height 31
click at [222, 343] on input "d. Implementing modular components that can be adapted for different business u…" at bounding box center [222, 337] width 0 height 9
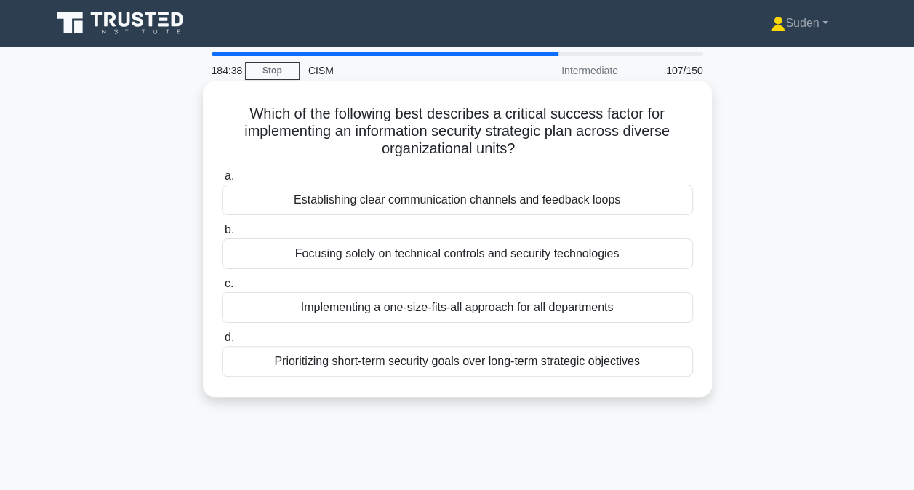
click at [370, 361] on div "Prioritizing short-term security goals over long-term strategic objectives" at bounding box center [457, 361] width 471 height 31
click at [222, 343] on input "d. Prioritizing short-term security goals over long-term strategic objectives" at bounding box center [222, 337] width 0 height 9
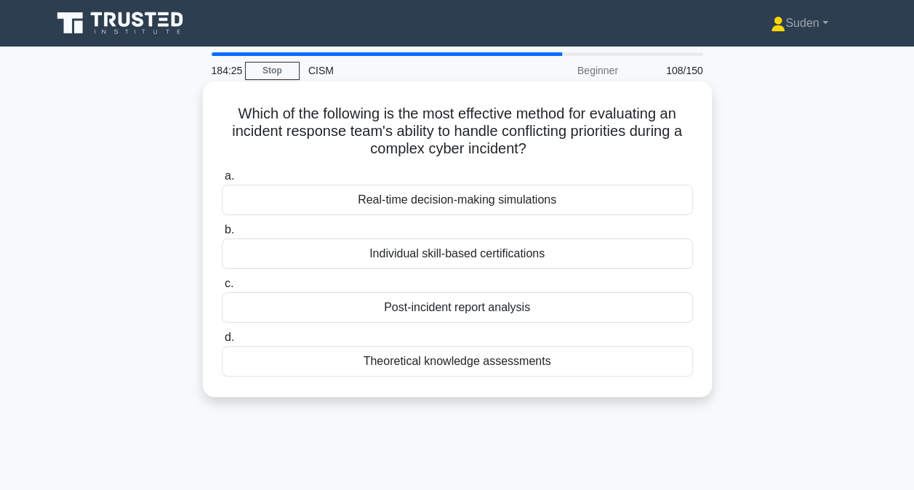
click at [528, 204] on div "Real-time decision-making simulations" at bounding box center [457, 200] width 471 height 31
click at [222, 181] on input "a. Real-time decision-making simulations" at bounding box center [222, 176] width 0 height 9
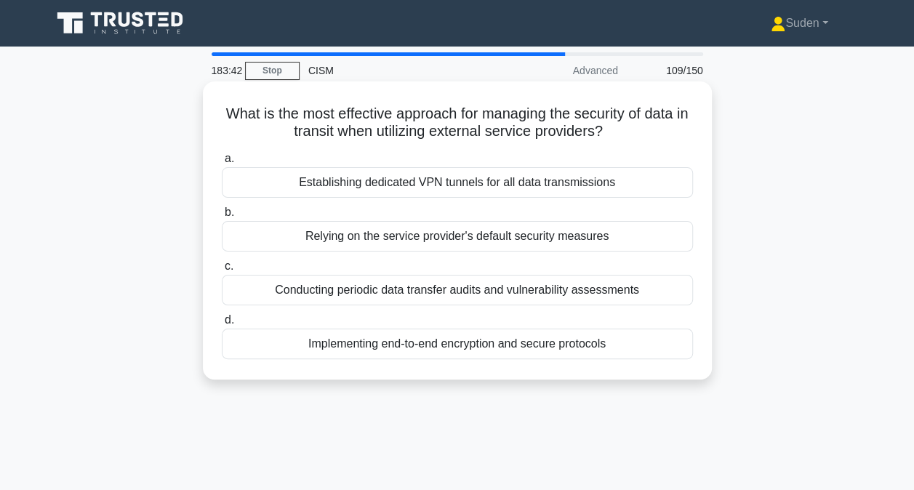
click at [575, 343] on div "Implementing end-to-end encryption and secure protocols" at bounding box center [457, 344] width 471 height 31
click at [222, 325] on input "d. Implementing end-to-end encryption and secure protocols" at bounding box center [222, 320] width 0 height 9
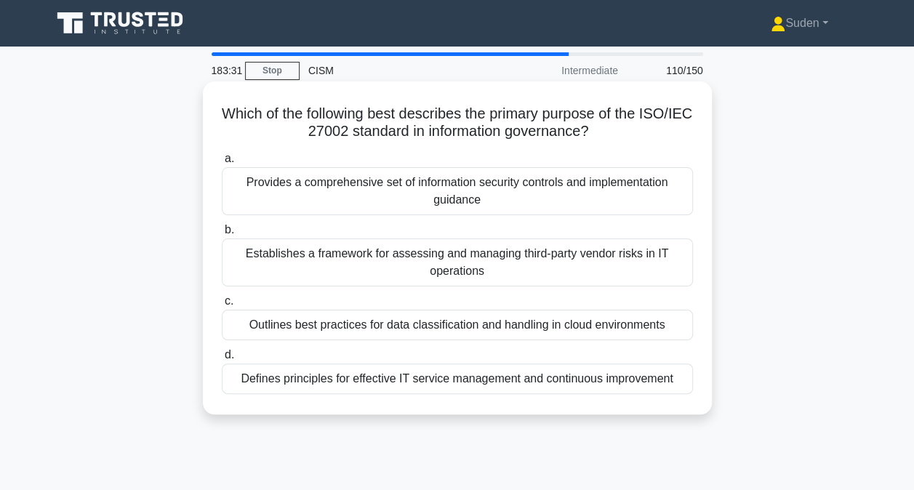
click at [542, 180] on div "Provides a comprehensive set of information security controls and implementatio…" at bounding box center [457, 191] width 471 height 48
click at [222, 164] on input "a. Provides a comprehensive set of information security controls and implementa…" at bounding box center [222, 158] width 0 height 9
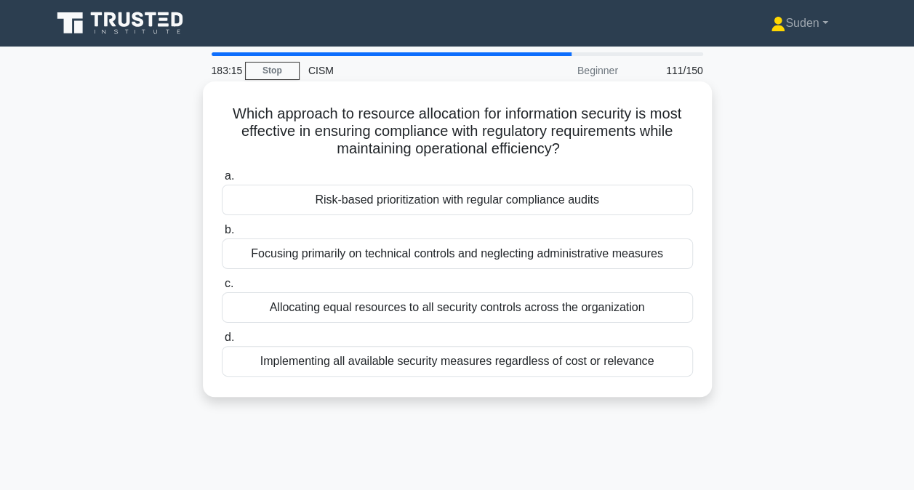
click at [564, 202] on div "Risk-based prioritization with regular compliance audits" at bounding box center [457, 200] width 471 height 31
click at [222, 181] on input "a. Risk-based prioritization with regular compliance audits" at bounding box center [222, 176] width 0 height 9
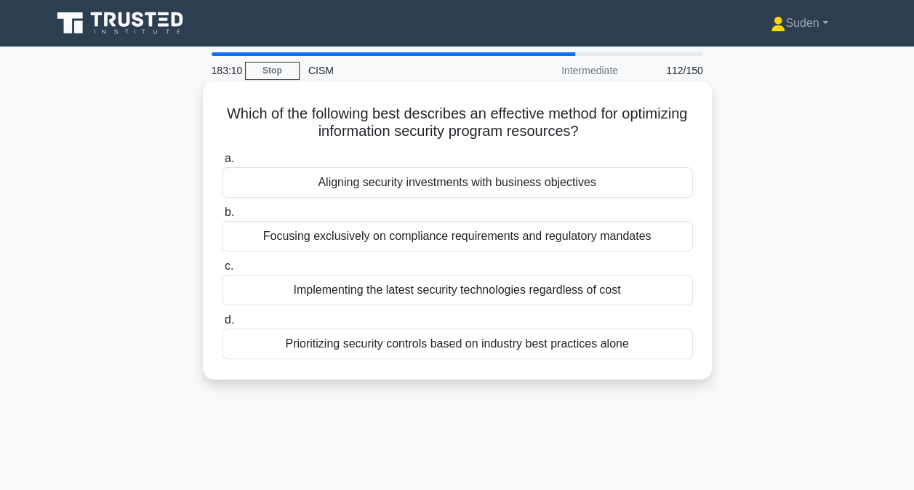
click at [464, 191] on div "Aligning security investments with business objectives" at bounding box center [457, 182] width 471 height 31
click at [222, 164] on input "a. Aligning security investments with business objectives" at bounding box center [222, 158] width 0 height 9
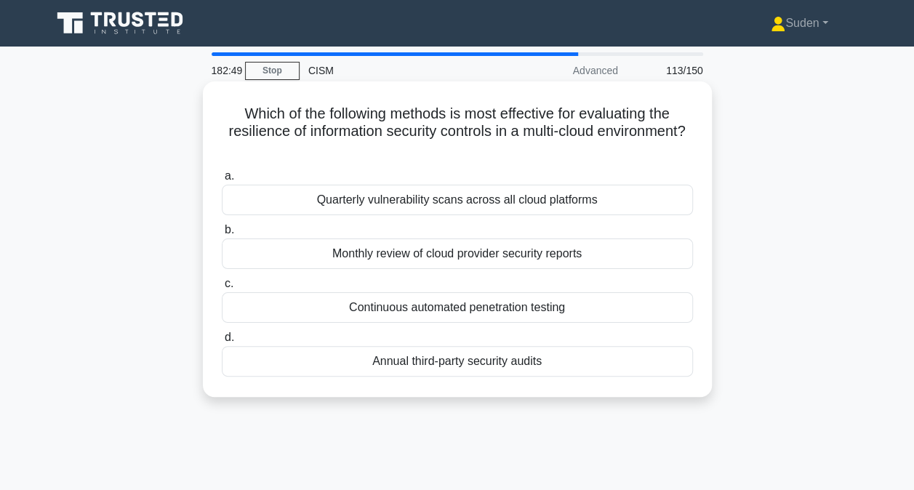
click at [619, 313] on div "Continuous automated penetration testing" at bounding box center [457, 307] width 471 height 31
click at [222, 289] on input "c. Continuous automated penetration testing" at bounding box center [222, 283] width 0 height 9
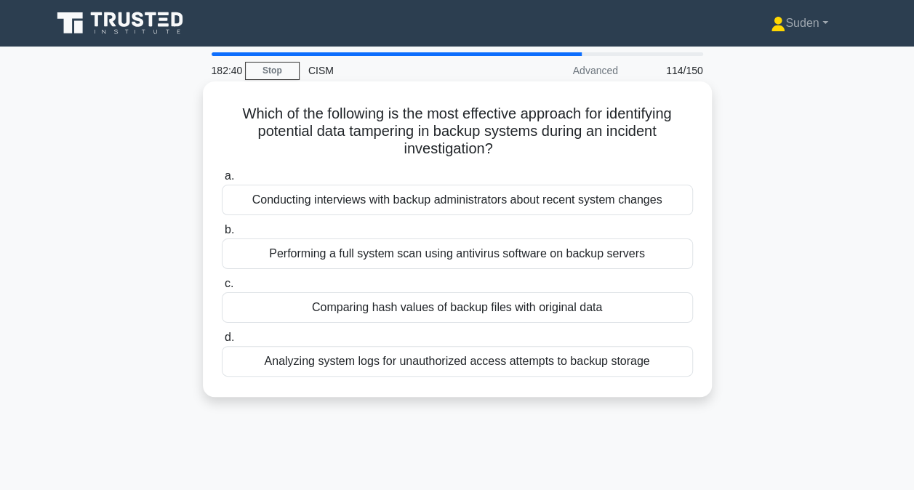
click at [368, 313] on div "Comparing hash values of backup files with original data" at bounding box center [457, 307] width 471 height 31
click at [222, 289] on input "c. Comparing hash values of backup files with original data" at bounding box center [222, 283] width 0 height 9
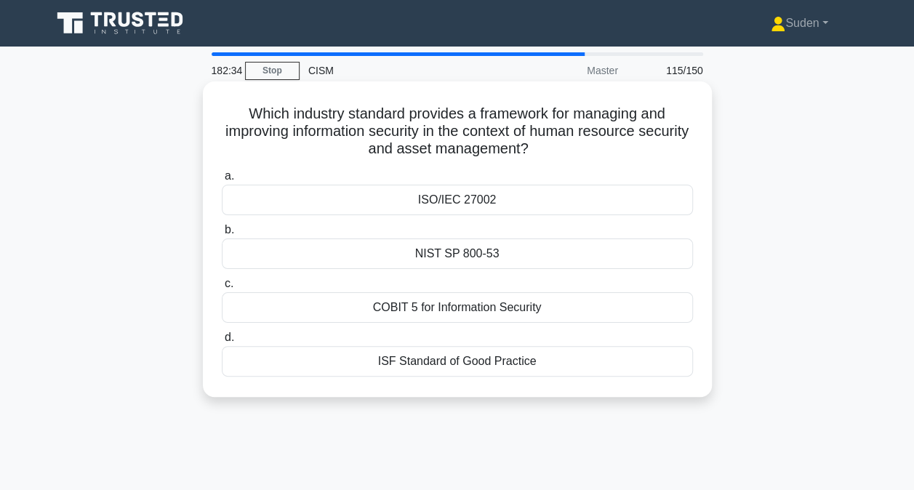
click at [521, 205] on div "ISO/IEC 27002" at bounding box center [457, 200] width 471 height 31
click at [222, 181] on input "a. ISO/IEC 27002" at bounding box center [222, 176] width 0 height 9
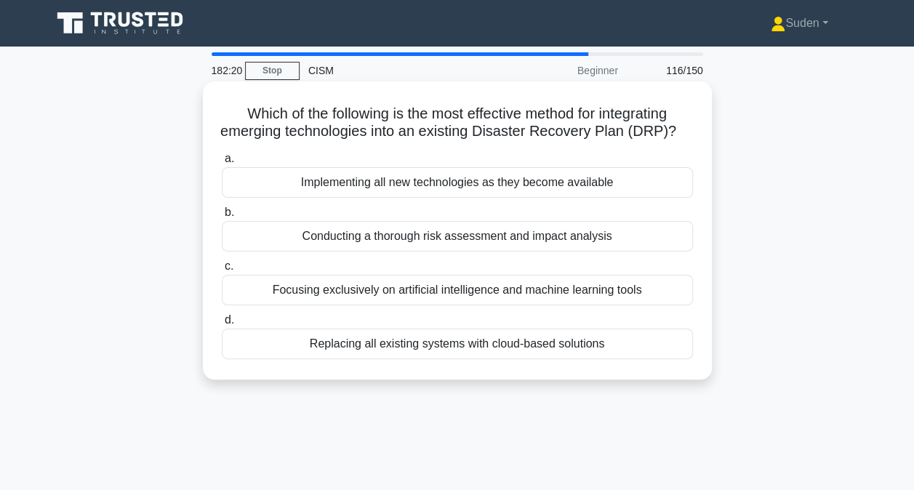
click at [514, 252] on div "Conducting a thorough risk assessment and impact analysis" at bounding box center [457, 236] width 471 height 31
click at [222, 217] on input "b. Conducting a thorough risk assessment and impact analysis" at bounding box center [222, 212] width 0 height 9
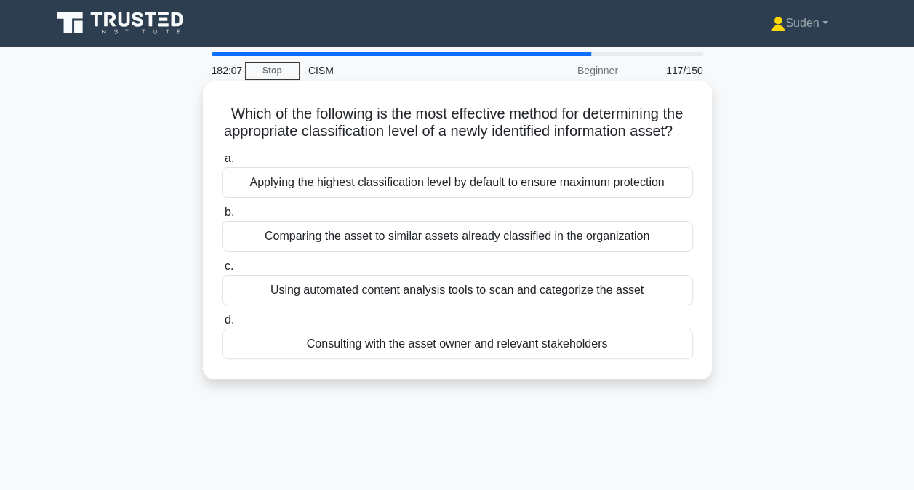
click at [418, 359] on div "Consulting with the asset owner and relevant stakeholders" at bounding box center [457, 344] width 471 height 31
click at [222, 325] on input "d. Consulting with the asset owner and relevant stakeholders" at bounding box center [222, 320] width 0 height 9
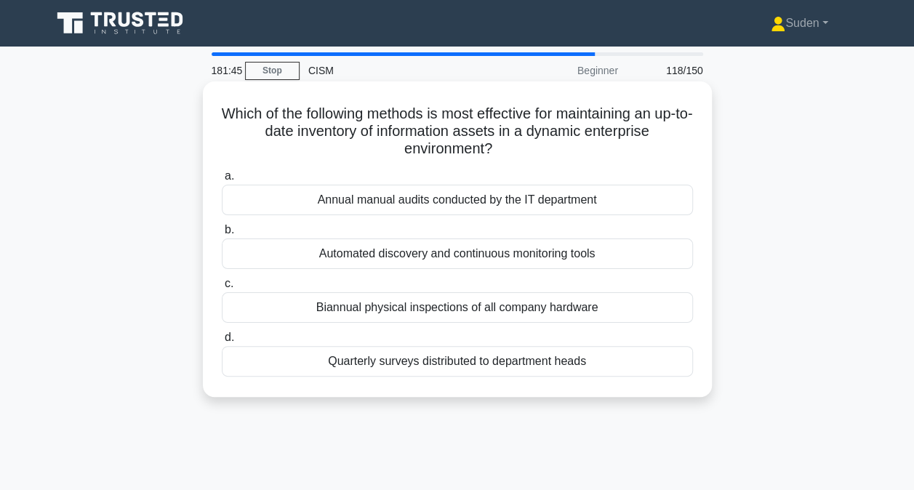
click at [335, 259] on div "Automated discovery and continuous monitoring tools" at bounding box center [457, 254] width 471 height 31
click at [222, 235] on input "b. Automated discovery and continuous monitoring tools" at bounding box center [222, 229] width 0 height 9
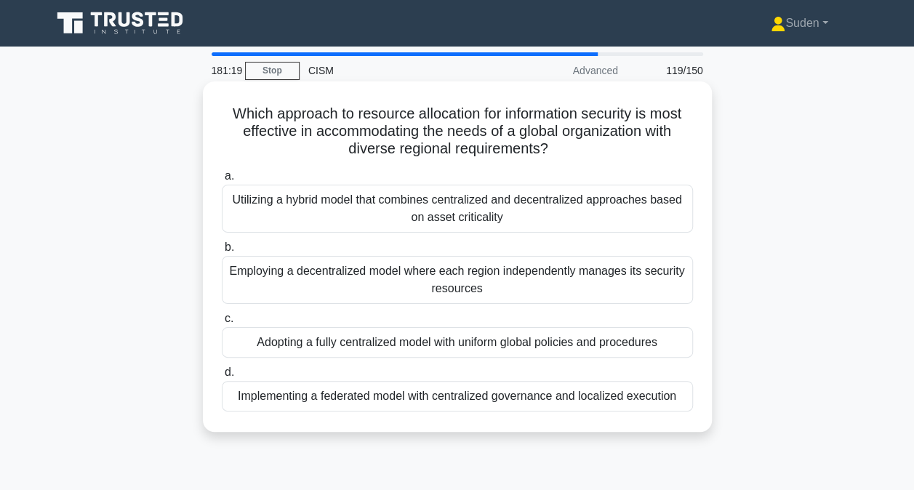
click at [455, 217] on div "Utilizing a hybrid model that combines centralized and decentralized approaches…" at bounding box center [457, 209] width 471 height 48
click at [222, 181] on input "a. Utilizing a hybrid model that combines centralized and decentralized approac…" at bounding box center [222, 176] width 0 height 9
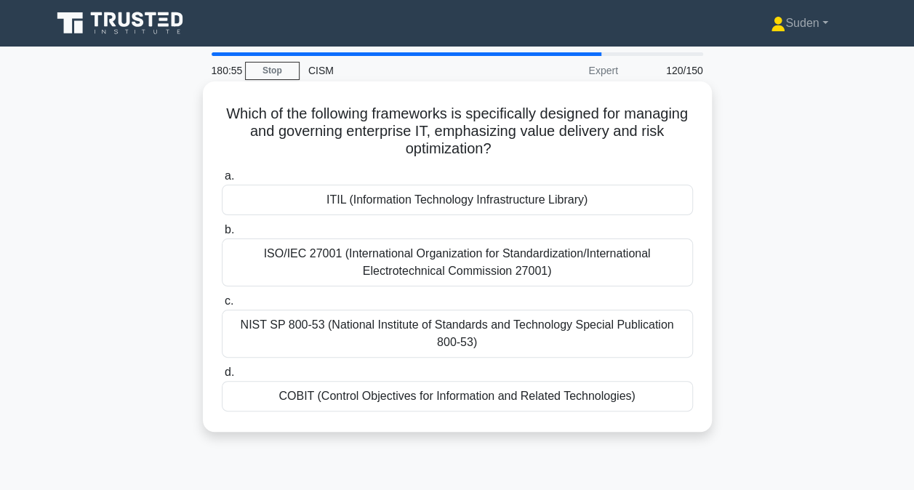
click at [573, 394] on div "COBIT (Control Objectives for Information and Related Technologies)" at bounding box center [457, 396] width 471 height 31
click at [222, 377] on input "d. COBIT (Control Objectives for Information and Related Technologies)" at bounding box center [222, 372] width 0 height 9
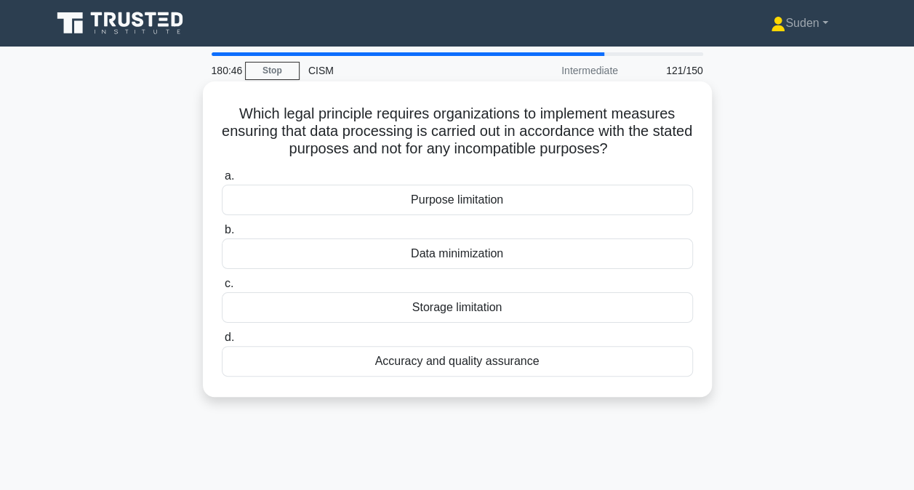
click at [484, 205] on div "Purpose limitation" at bounding box center [457, 200] width 471 height 31
click at [222, 181] on input "a. Purpose limitation" at bounding box center [222, 176] width 0 height 9
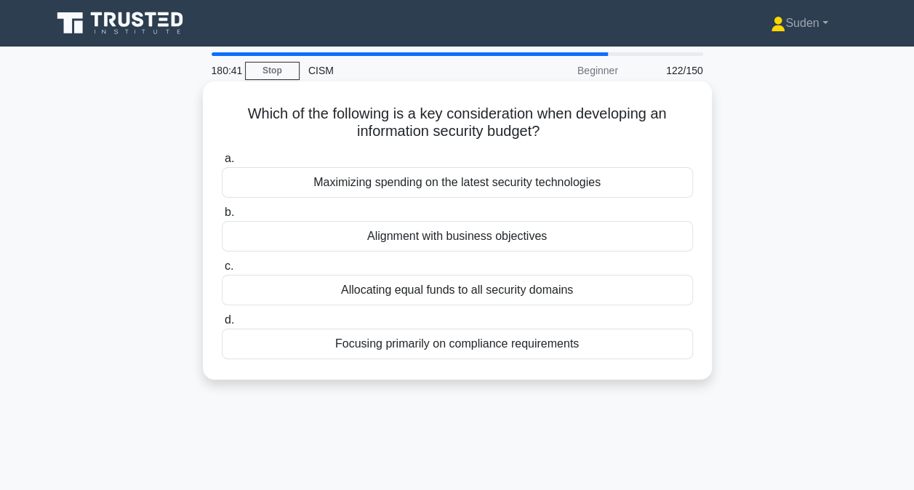
click at [407, 243] on div "Alignment with business objectives" at bounding box center [457, 236] width 471 height 31
click at [222, 217] on input "b. Alignment with business objectives" at bounding box center [222, 212] width 0 height 9
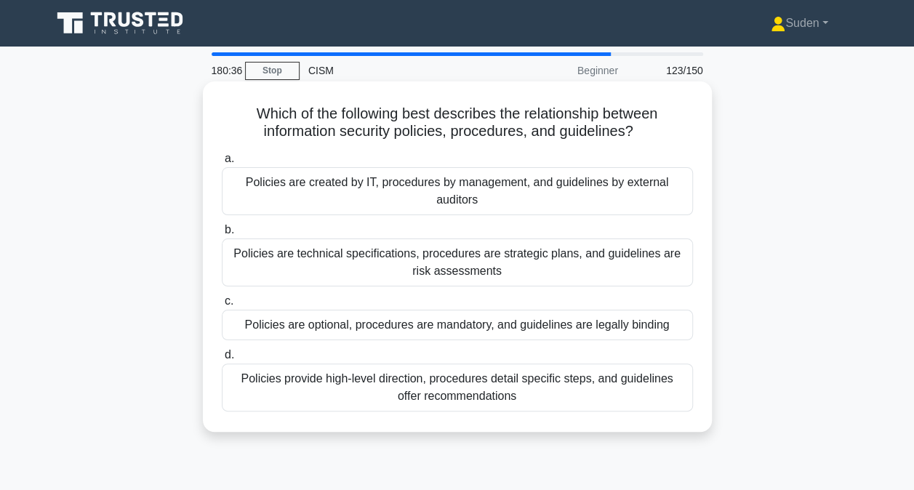
click at [361, 395] on div "Policies provide high-level direction, procedures detail specific steps, and gu…" at bounding box center [457, 388] width 471 height 48
click at [222, 360] on input "d. Policies provide high-level direction, procedures detail specific steps, and…" at bounding box center [222, 355] width 0 height 9
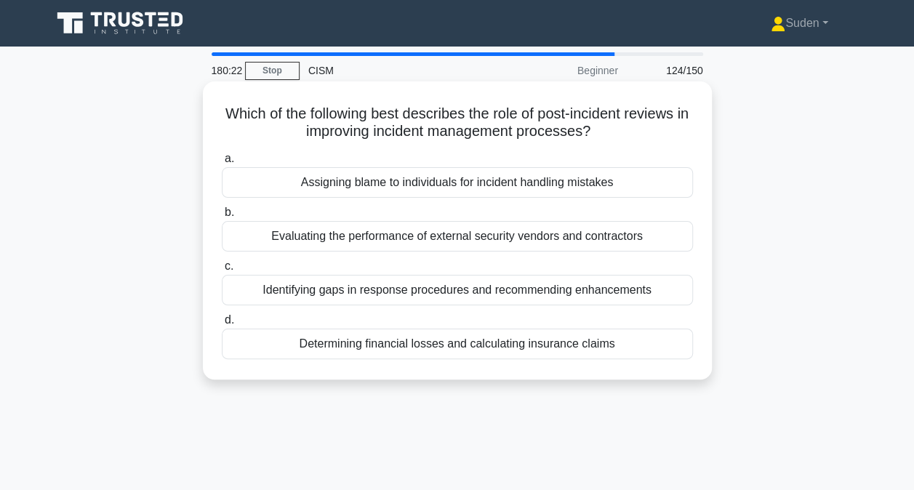
click at [348, 297] on div "Identifying gaps in response procedures and recommending enhancements" at bounding box center [457, 290] width 471 height 31
click at [222, 271] on input "c. Identifying gaps in response procedures and recommending enhancements" at bounding box center [222, 266] width 0 height 9
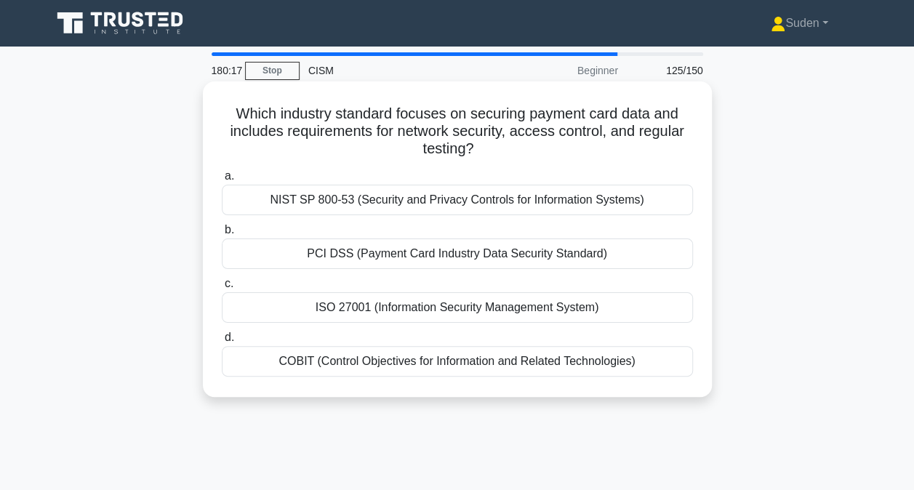
click at [364, 260] on div "PCI DSS (Payment Card Industry Data Security Standard)" at bounding box center [457, 254] width 471 height 31
click at [222, 235] on input "b. PCI DSS (Payment Card Industry Data Security Standard)" at bounding box center [222, 229] width 0 height 9
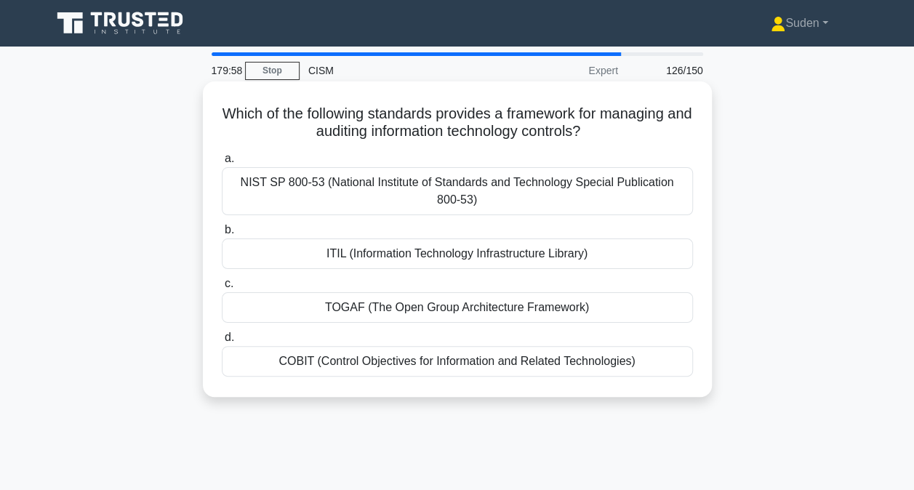
click at [415, 361] on div "COBIT (Control Objectives for Information and Related Technologies)" at bounding box center [457, 361] width 471 height 31
click at [222, 343] on input "d. COBIT (Control Objectives for Information and Related Technologies)" at bounding box center [222, 337] width 0 height 9
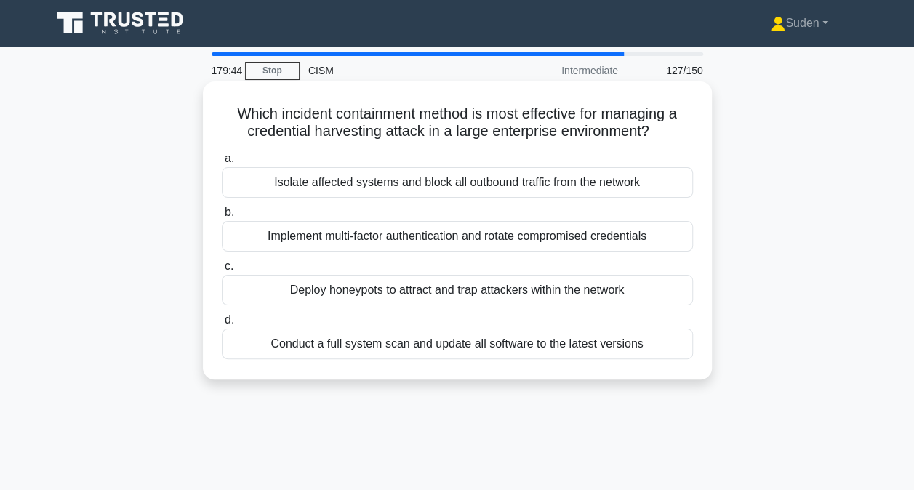
click at [432, 238] on div "Implement multi-factor authentication and rotate compromised credentials" at bounding box center [457, 236] width 471 height 31
click at [222, 217] on input "b. Implement multi-factor authentication and rotate compromised credentials" at bounding box center [222, 212] width 0 height 9
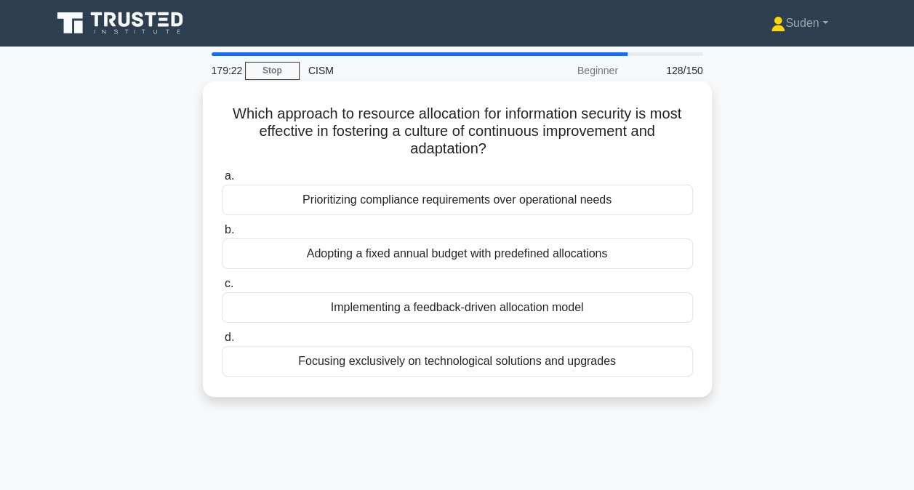
click at [422, 311] on div "Implementing a feedback-driven allocation model" at bounding box center [457, 307] width 471 height 31
click at [222, 289] on input "c. Implementing a feedback-driven allocation model" at bounding box center [222, 283] width 0 height 9
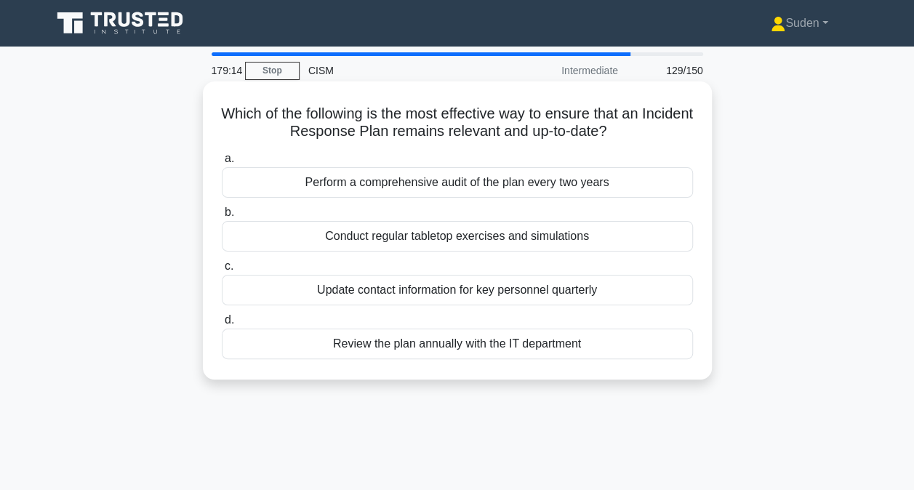
click at [447, 238] on div "Conduct regular tabletop exercises and simulations" at bounding box center [457, 236] width 471 height 31
click at [222, 217] on input "b. Conduct regular tabletop exercises and simulations" at bounding box center [222, 212] width 0 height 9
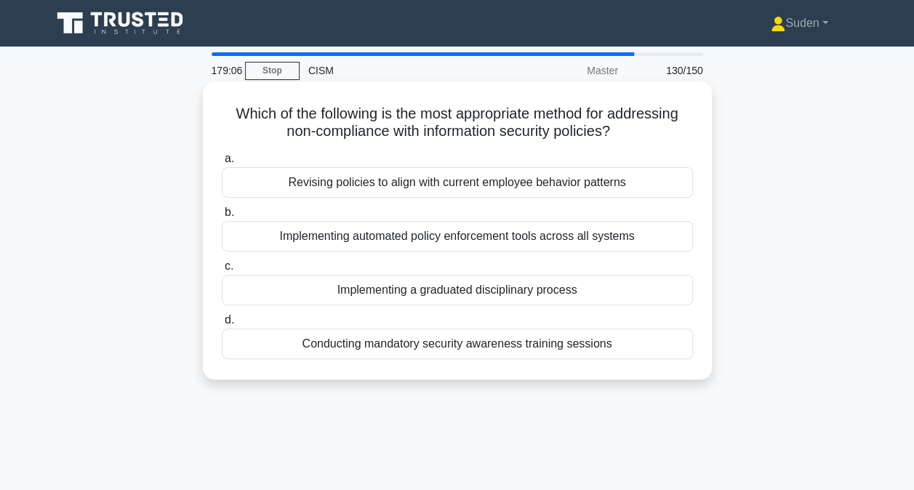
click at [464, 289] on div "Implementing a graduated disciplinary process" at bounding box center [457, 290] width 471 height 31
click at [222, 271] on input "c. Implementing a graduated disciplinary process" at bounding box center [222, 266] width 0 height 9
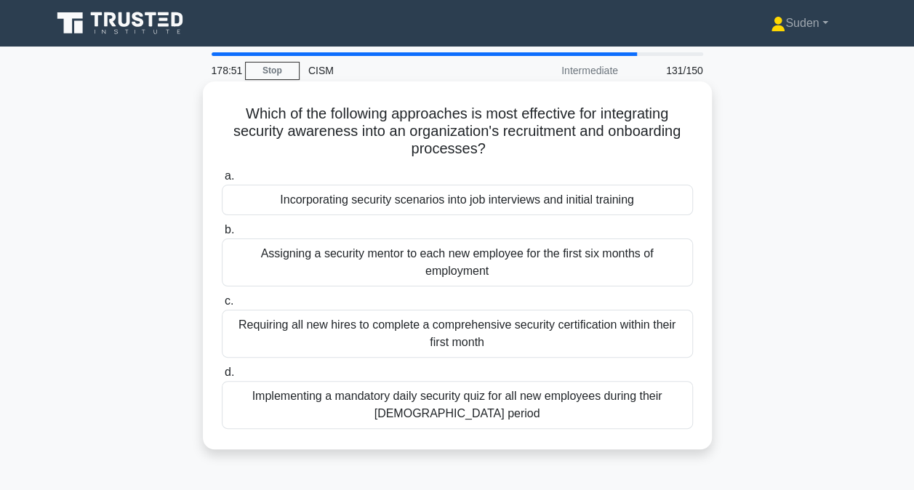
click at [389, 199] on div "Incorporating security scenarios into job interviews and initial training" at bounding box center [457, 200] width 471 height 31
click at [222, 181] on input "a. Incorporating security scenarios into job interviews and initial training" at bounding box center [222, 176] width 0 height 9
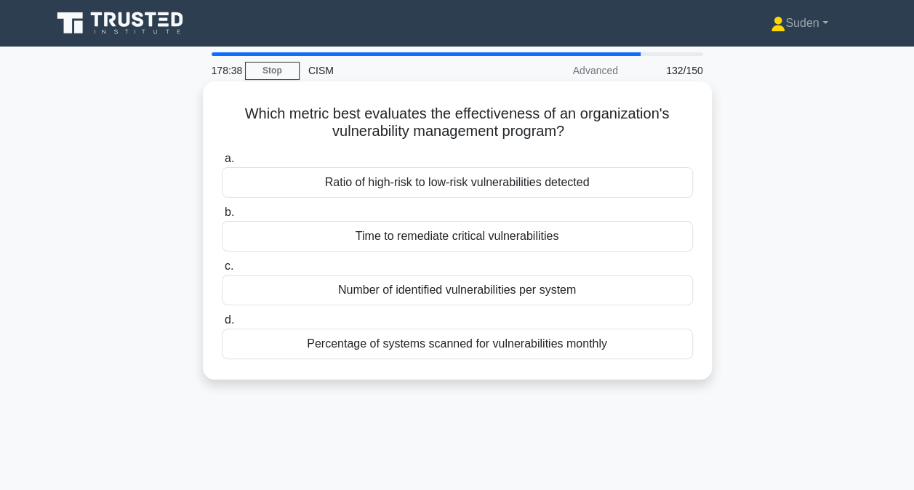
click at [424, 238] on div "Time to remediate critical vulnerabilities" at bounding box center [457, 236] width 471 height 31
click at [222, 217] on input "b. Time to remediate critical vulnerabilities" at bounding box center [222, 212] width 0 height 9
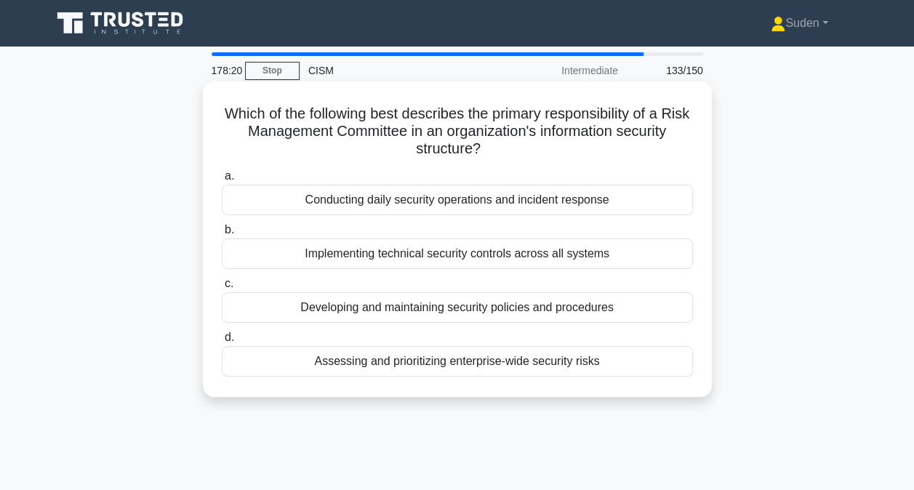
click at [460, 368] on div "Assessing and prioritizing enterprise-wide security risks" at bounding box center [457, 361] width 471 height 31
click at [222, 343] on input "d. Assessing and prioritizing enterprise-wide security risks" at bounding box center [222, 337] width 0 height 9
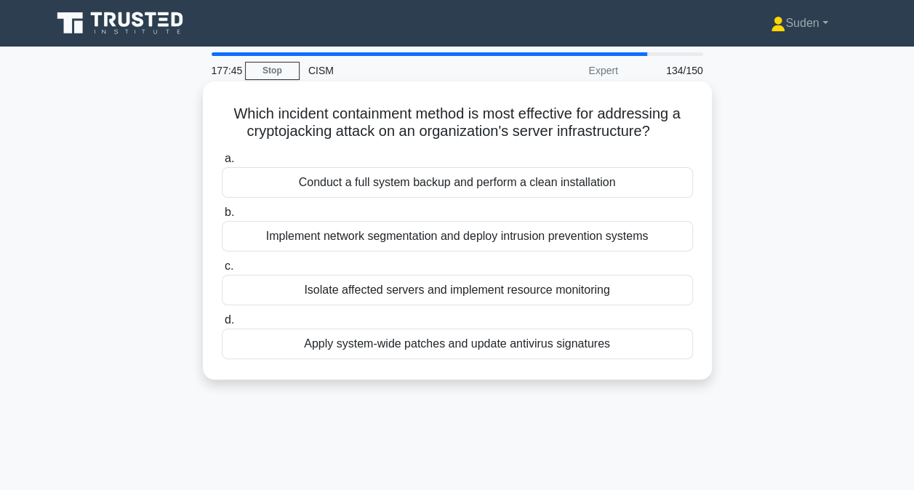
click at [404, 346] on div "Apply system-wide patches and update antivirus signatures" at bounding box center [457, 344] width 471 height 31
click at [222, 325] on input "d. Apply system-wide patches and update antivirus signatures" at bounding box center [222, 320] width 0 height 9
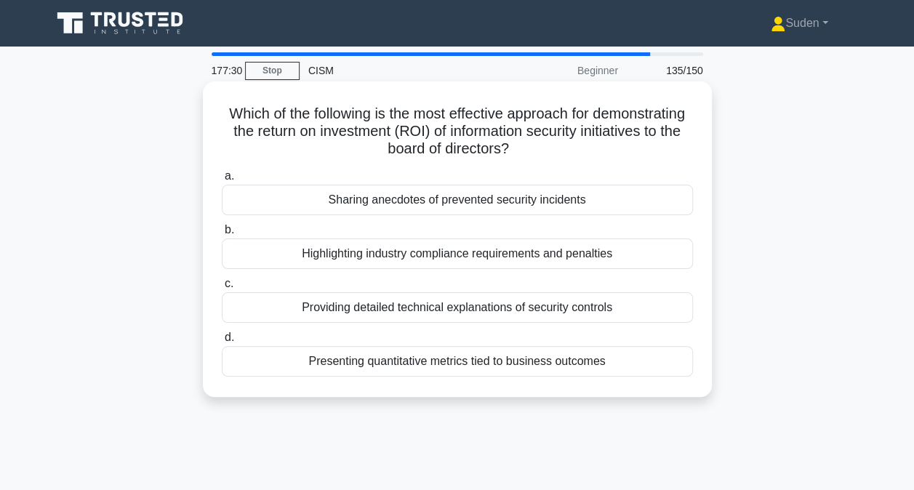
click at [425, 364] on div "Presenting quantitative metrics tied to business outcomes" at bounding box center [457, 361] width 471 height 31
click at [222, 343] on input "d. Presenting quantitative metrics tied to business outcomes" at bounding box center [222, 337] width 0 height 9
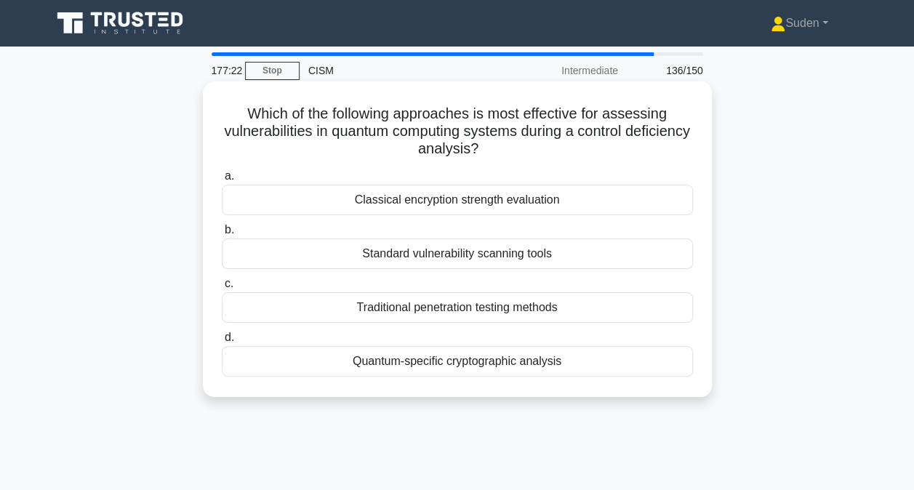
click at [417, 367] on div "Quantum-specific cryptographic analysis" at bounding box center [457, 361] width 471 height 31
click at [222, 343] on input "d. Quantum-specific cryptographic analysis" at bounding box center [222, 337] width 0 height 9
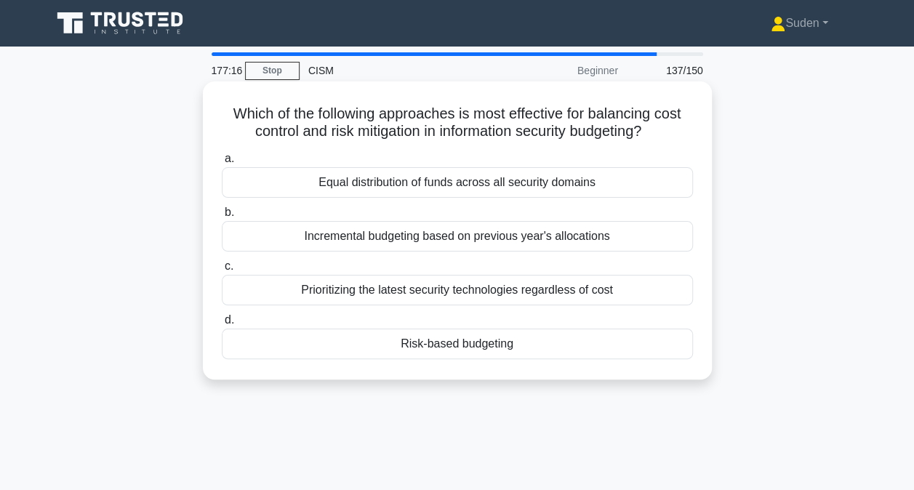
click at [400, 343] on div "Risk-based budgeting" at bounding box center [457, 344] width 471 height 31
click at [222, 325] on input "d. Risk-based budgeting" at bounding box center [222, 320] width 0 height 9
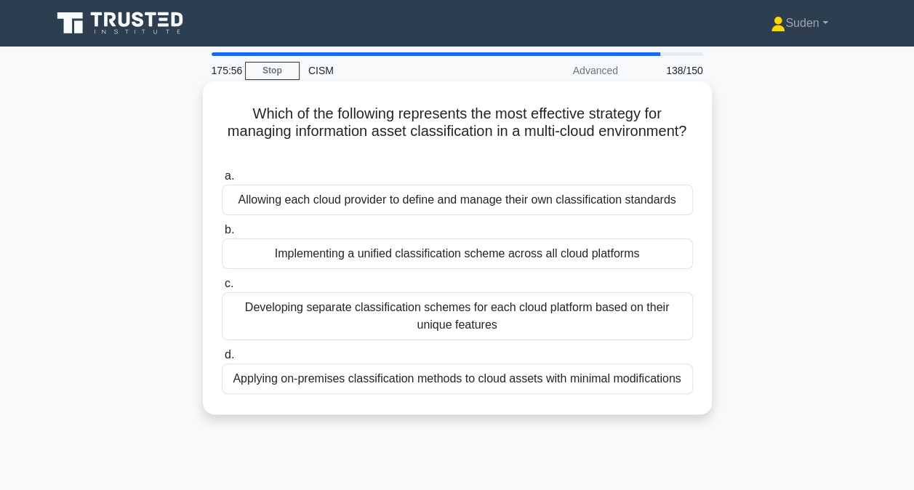
click at [560, 260] on div "Implementing a unified classification scheme across all cloud platforms" at bounding box center [457, 254] width 471 height 31
click at [222, 235] on input "b. Implementing a unified classification scheme across all cloud platforms" at bounding box center [222, 229] width 0 height 9
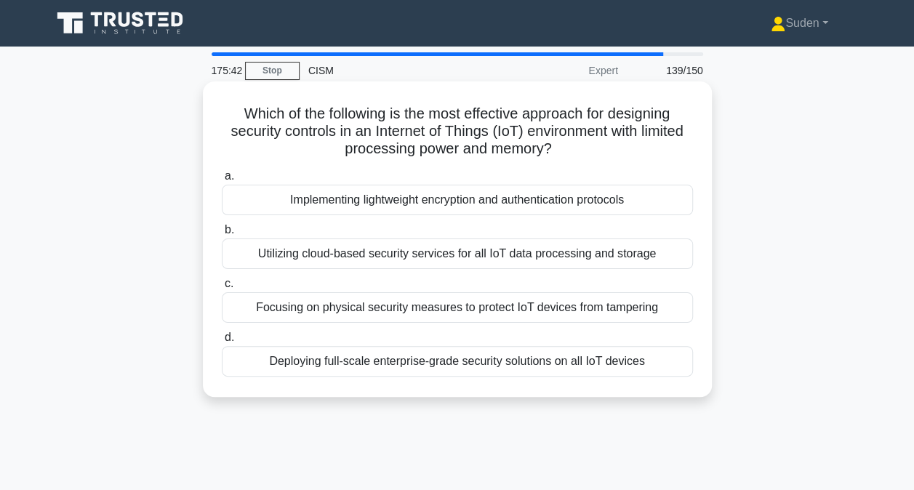
click at [525, 205] on div "Implementing lightweight encryption and authentication protocols" at bounding box center [457, 200] width 471 height 31
click at [222, 181] on input "a. Implementing lightweight encryption and authentication protocols" at bounding box center [222, 176] width 0 height 9
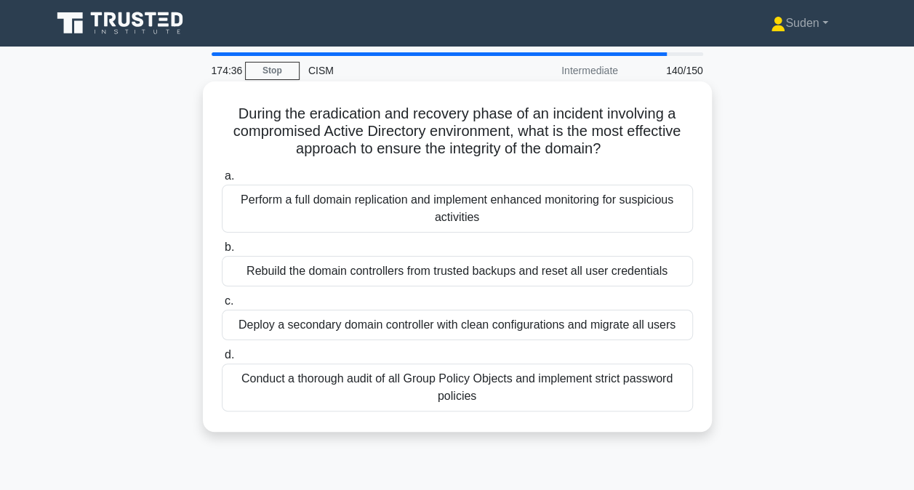
click at [564, 390] on div "Conduct a thorough audit of all Group Policy Objects and implement strict passw…" at bounding box center [457, 388] width 471 height 48
click at [222, 360] on input "d. Conduct a thorough audit of all Group Policy Objects and implement strict pa…" at bounding box center [222, 355] width 0 height 9
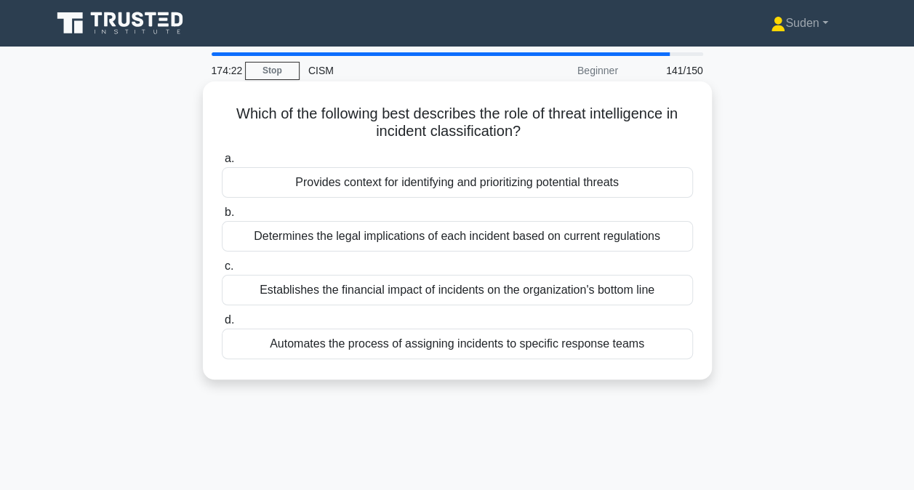
click at [556, 183] on div "Provides context for identifying and prioritizing potential threats" at bounding box center [457, 182] width 471 height 31
click at [222, 164] on input "a. Provides context for identifying and prioritizing potential threats" at bounding box center [222, 158] width 0 height 9
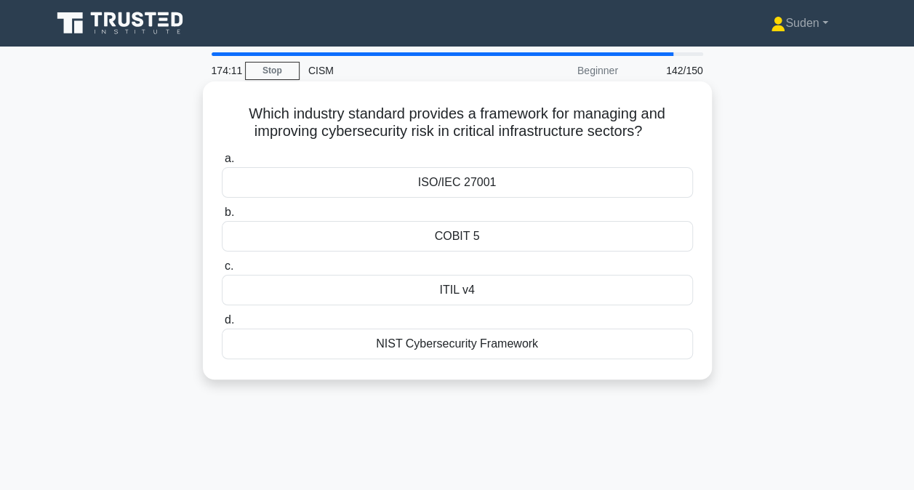
click at [432, 179] on div "ISO/IEC 27001" at bounding box center [457, 182] width 471 height 31
click at [222, 164] on input "a. ISO/IEC 27001" at bounding box center [222, 158] width 0 height 9
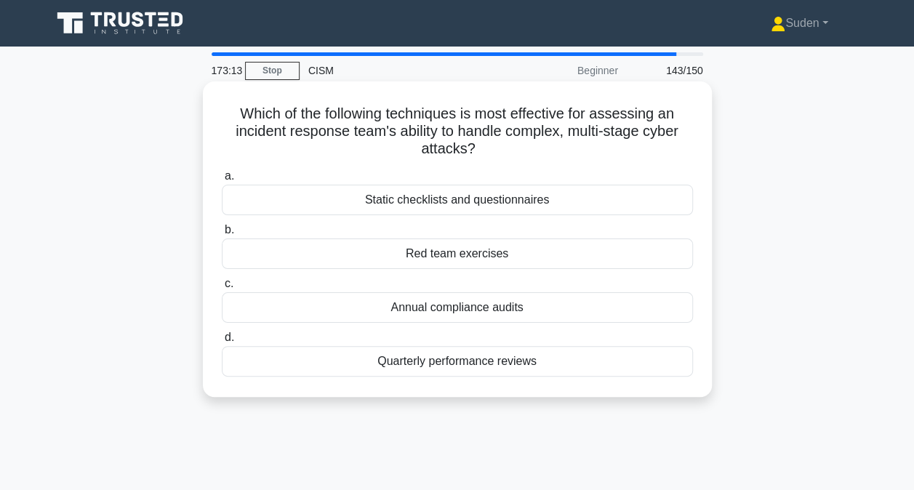
click at [488, 263] on div "Red team exercises" at bounding box center [457, 254] width 471 height 31
click at [222, 235] on input "b. Red team exercises" at bounding box center [222, 229] width 0 height 9
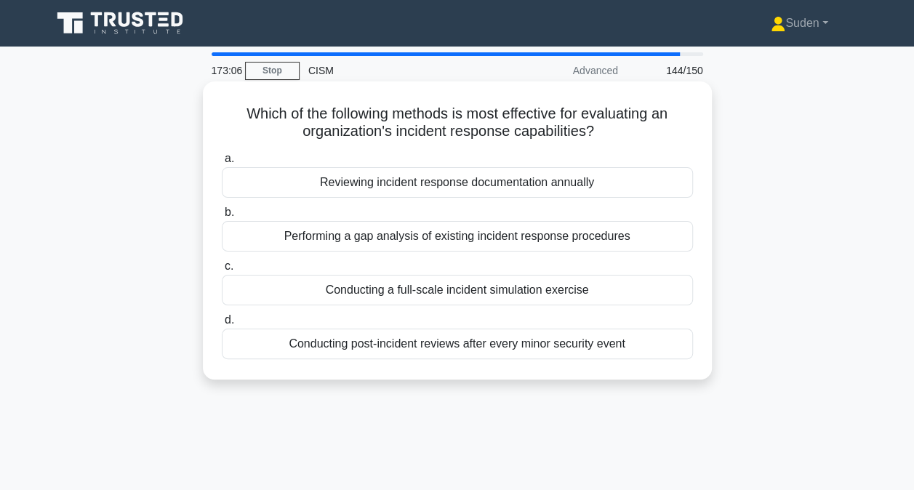
click at [461, 295] on div "Conducting a full-scale incident simulation exercise" at bounding box center [457, 290] width 471 height 31
click at [222, 271] on input "c. Conducting a full-scale incident simulation exercise" at bounding box center [222, 266] width 0 height 9
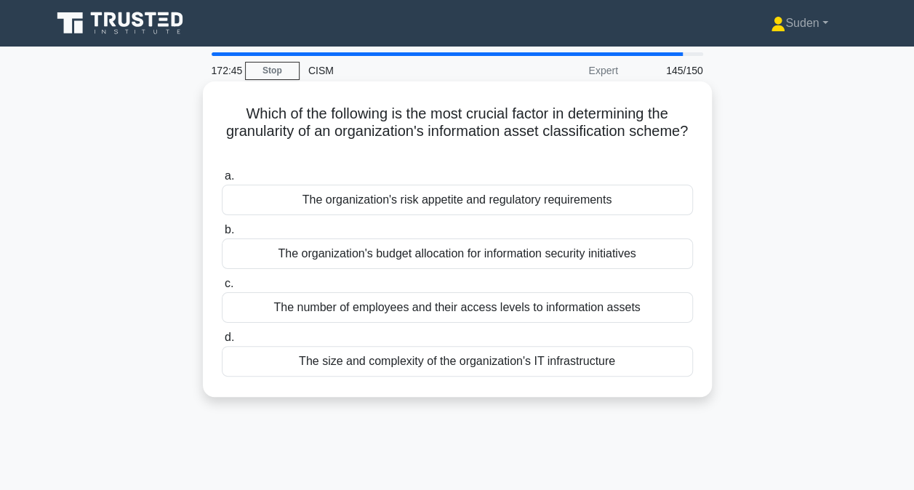
click at [615, 193] on div "The organization's risk appetite and regulatory requirements" at bounding box center [457, 200] width 471 height 31
click at [222, 181] on input "a. The organization's risk appetite and regulatory requirements" at bounding box center [222, 176] width 0 height 9
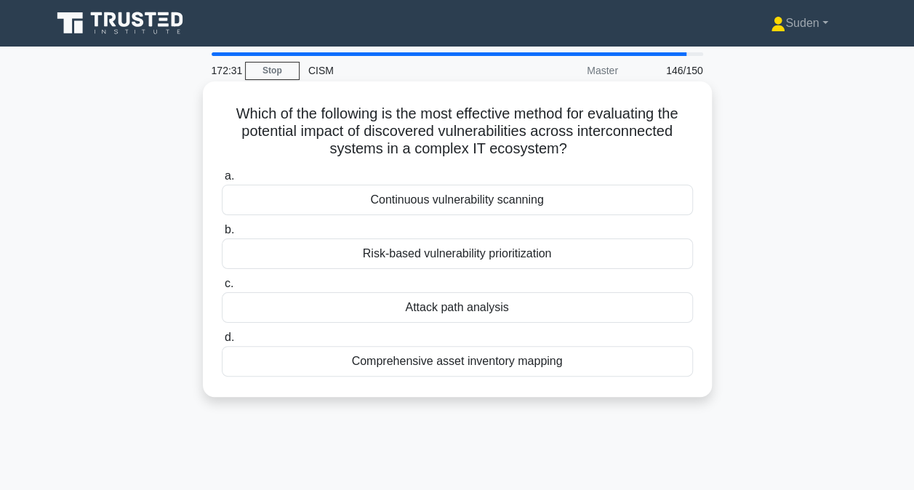
click at [444, 308] on div "Attack path analysis" at bounding box center [457, 307] width 471 height 31
click at [222, 289] on input "c. Attack path analysis" at bounding box center [222, 283] width 0 height 9
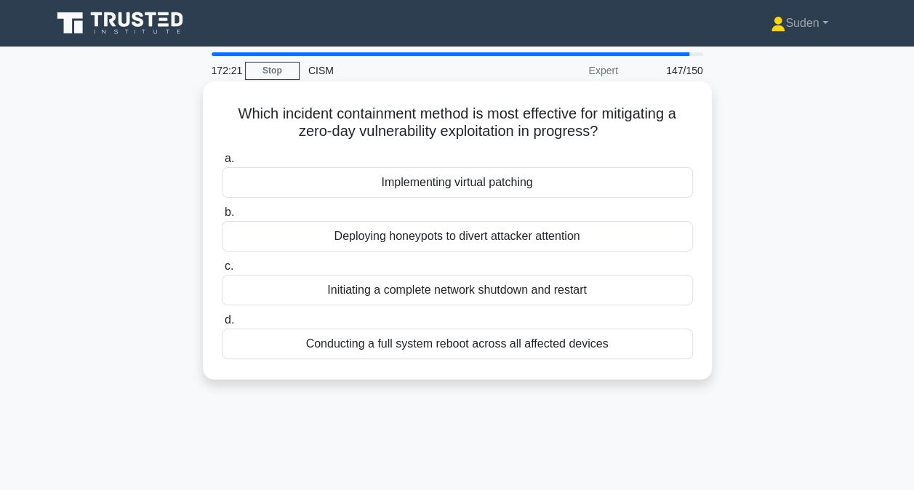
click at [446, 185] on div "Implementing virtual patching" at bounding box center [457, 182] width 471 height 31
click at [222, 164] on input "a. Implementing virtual patching" at bounding box center [222, 158] width 0 height 9
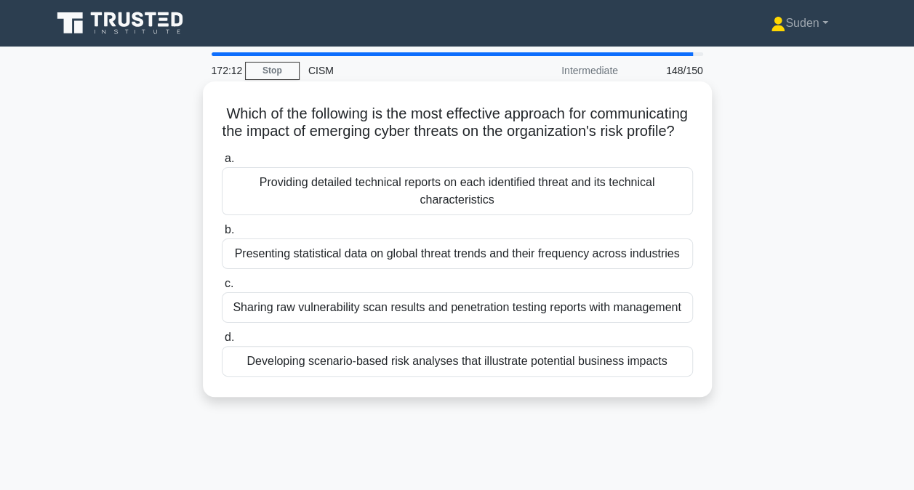
click at [361, 377] on div "Developing scenario-based risk analyses that illustrate potential business impa…" at bounding box center [457, 361] width 471 height 31
click at [222, 343] on input "d. Developing scenario-based risk analyses that illustrate potential business i…" at bounding box center [222, 337] width 0 height 9
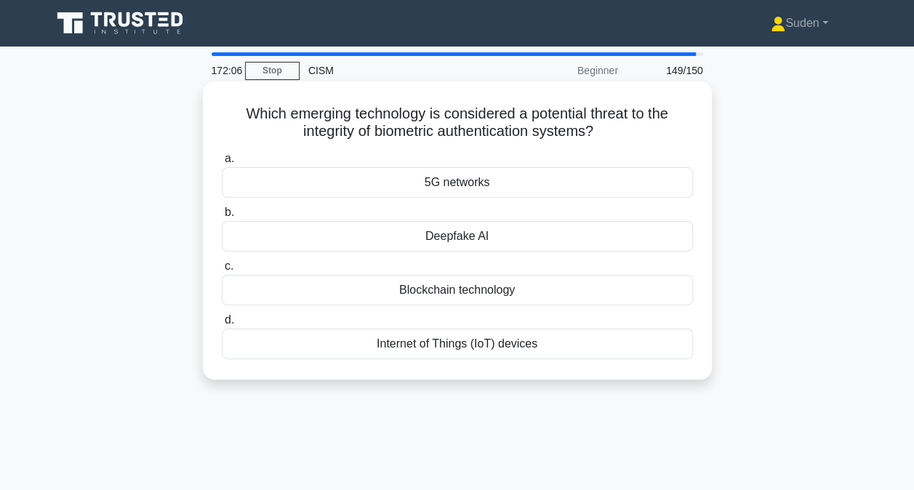
click at [493, 235] on div "Deepfake AI" at bounding box center [457, 236] width 471 height 31
click at [222, 217] on input "b. Deepfake AI" at bounding box center [222, 212] width 0 height 9
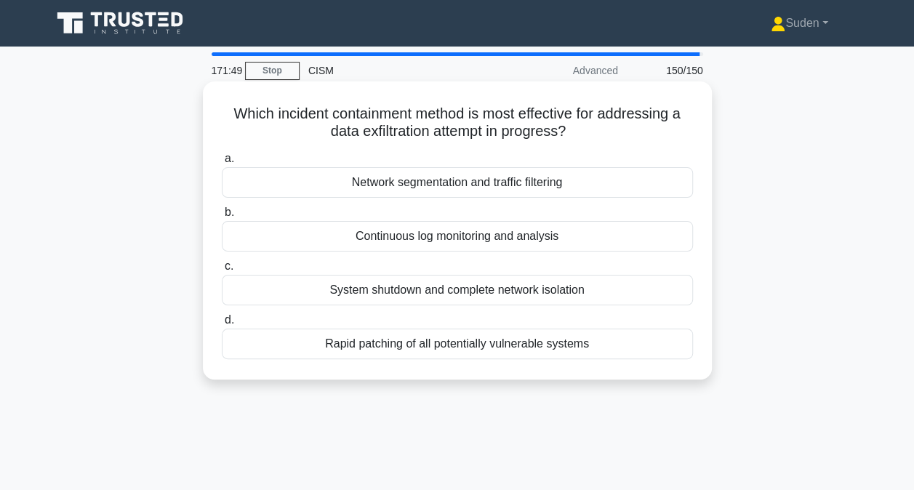
click at [461, 185] on div "Network segmentation and traffic filtering" at bounding box center [457, 182] width 471 height 31
click at [222, 164] on input "a. Network segmentation and traffic filtering" at bounding box center [222, 158] width 0 height 9
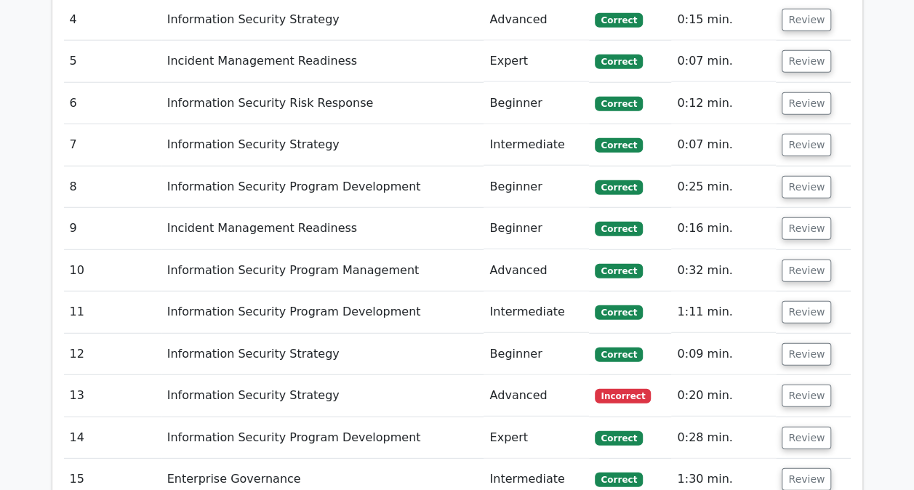
scroll to position [1851, 0]
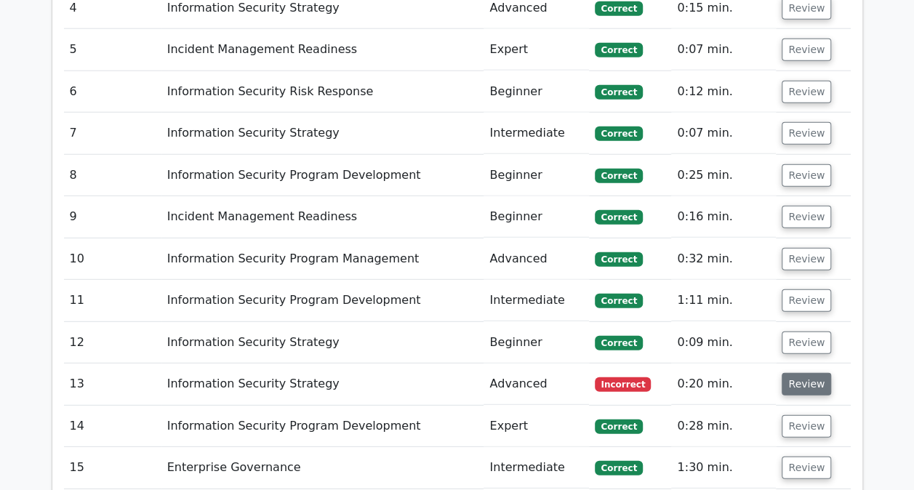
click at [809, 373] on button "Review" at bounding box center [806, 384] width 49 height 23
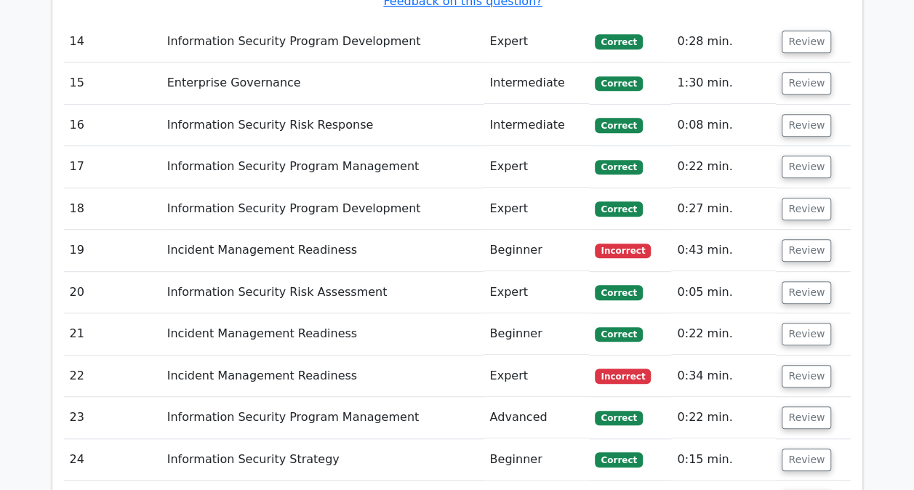
scroll to position [3087, 0]
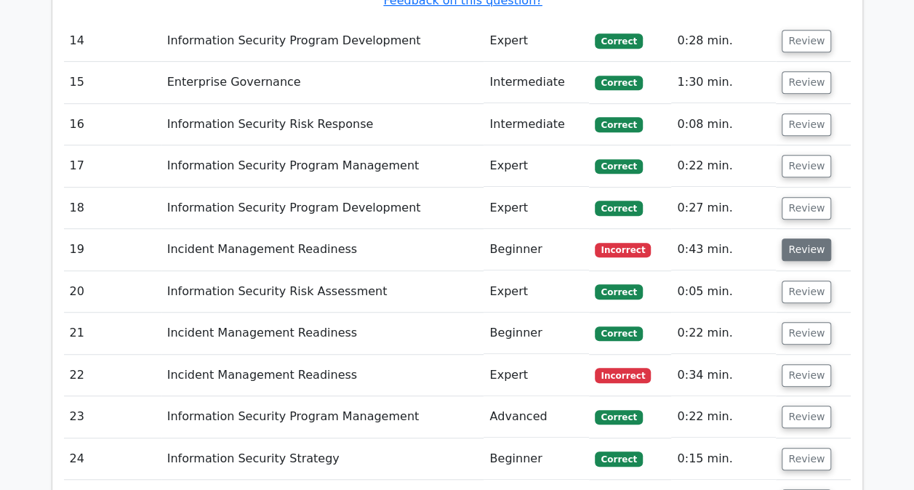
click at [793, 239] on button "Review" at bounding box center [806, 250] width 49 height 23
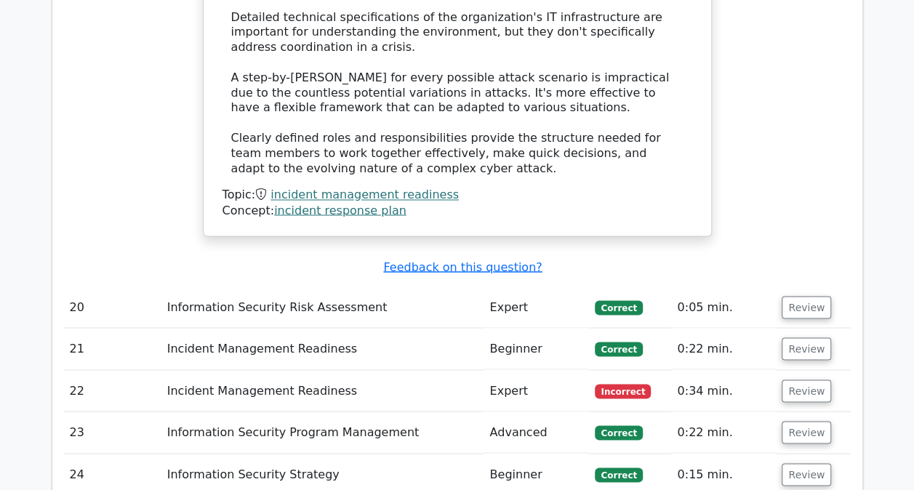
scroll to position [3887, 0]
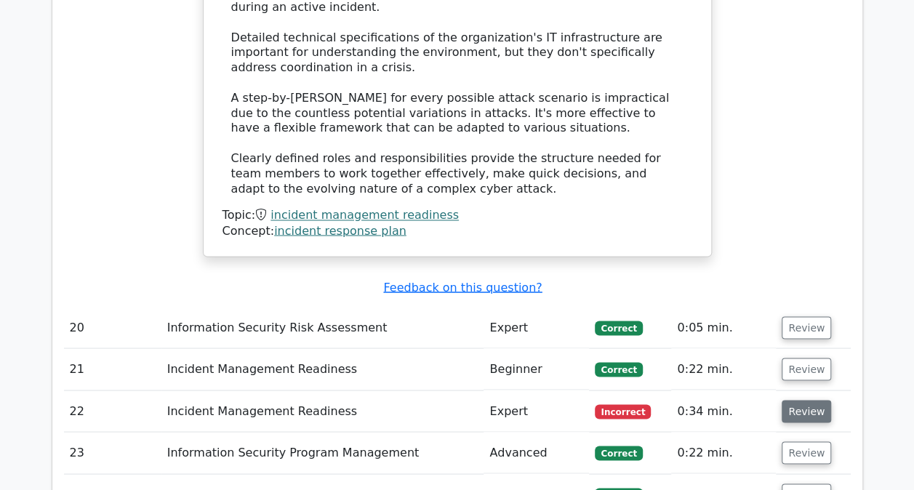
click at [809, 400] on button "Review" at bounding box center [806, 411] width 49 height 23
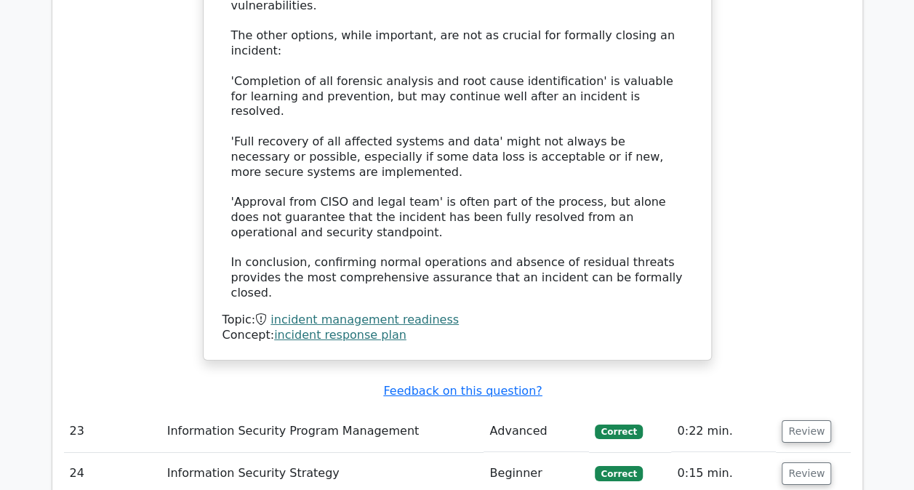
scroll to position [4978, 0]
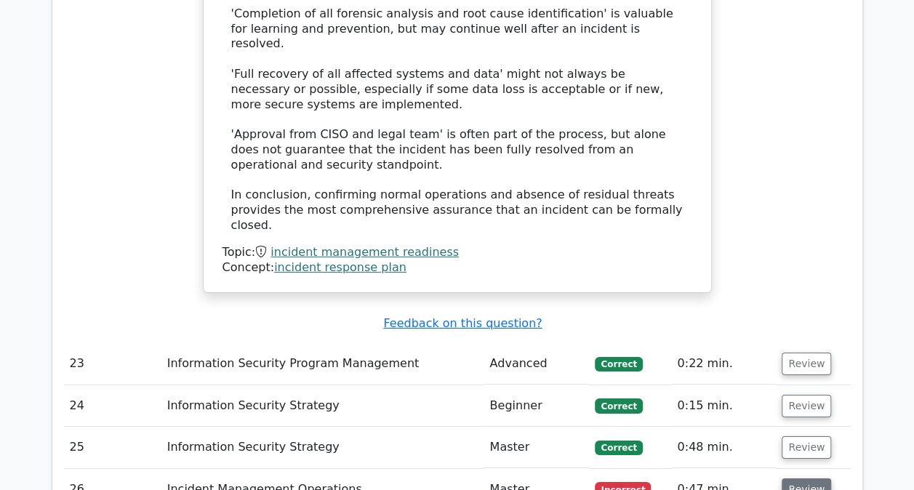
click at [798, 478] on button "Review" at bounding box center [806, 489] width 49 height 23
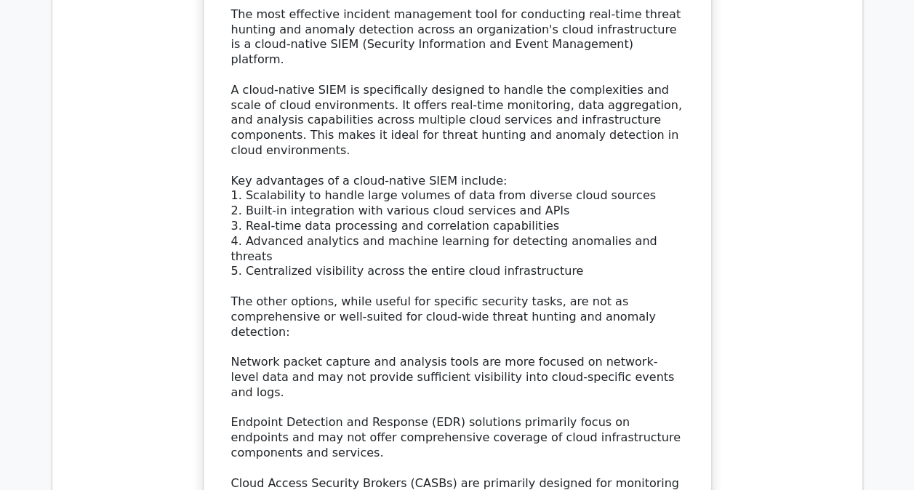
scroll to position [5996, 0]
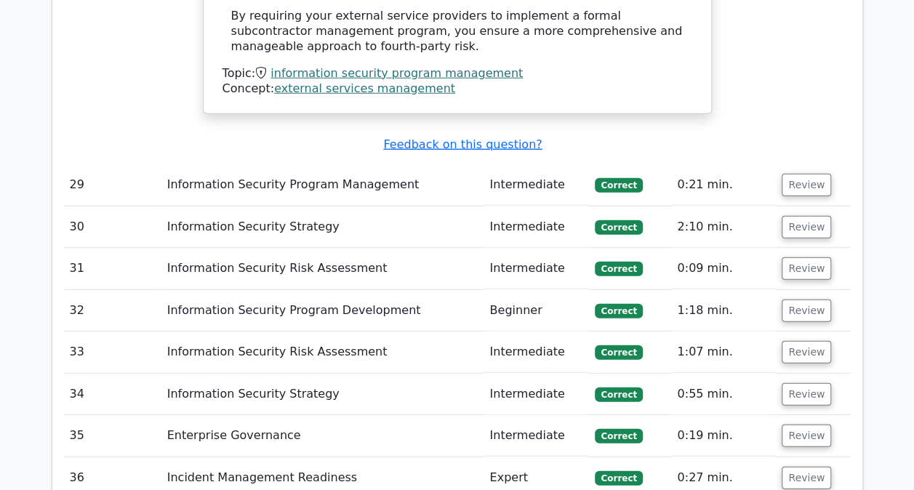
scroll to position [7523, 0]
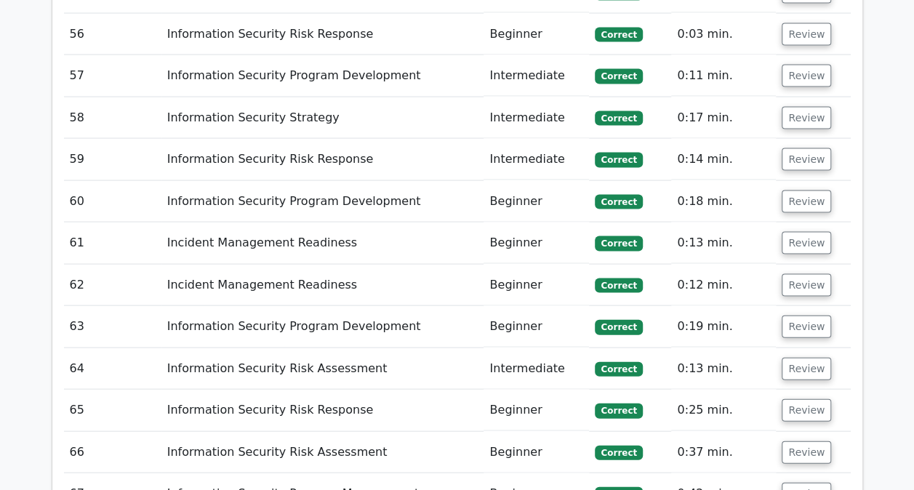
scroll to position [9777, 0]
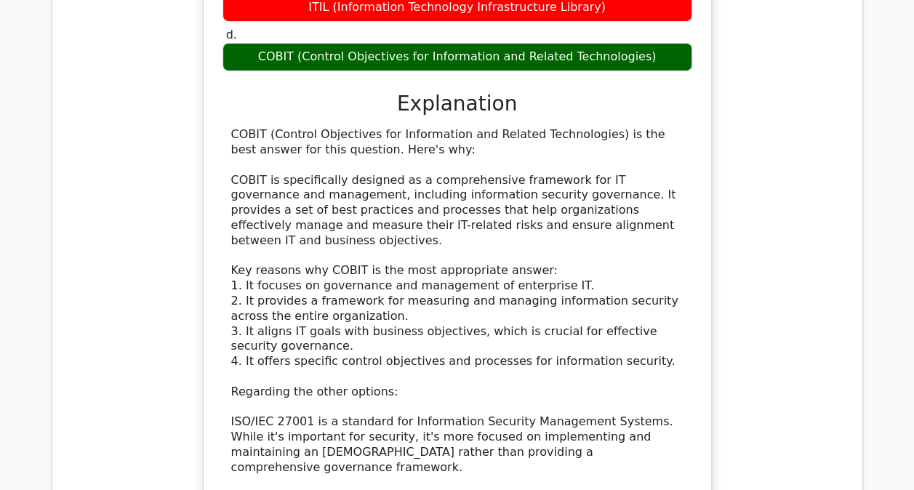
scroll to position [10722, 0]
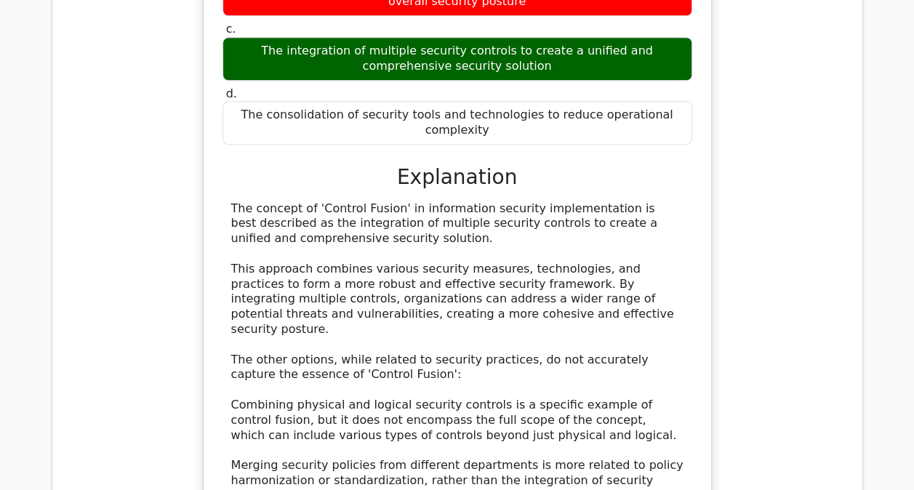
scroll to position [11682, 0]
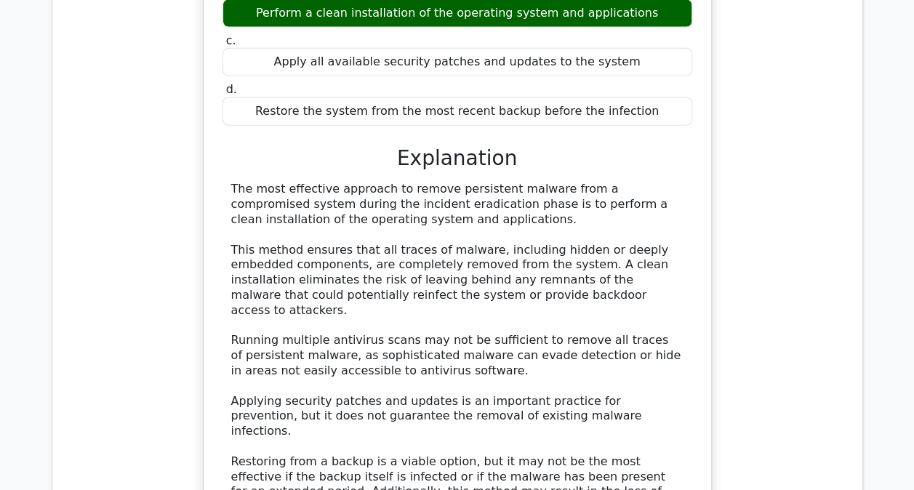
scroll to position [12628, 0]
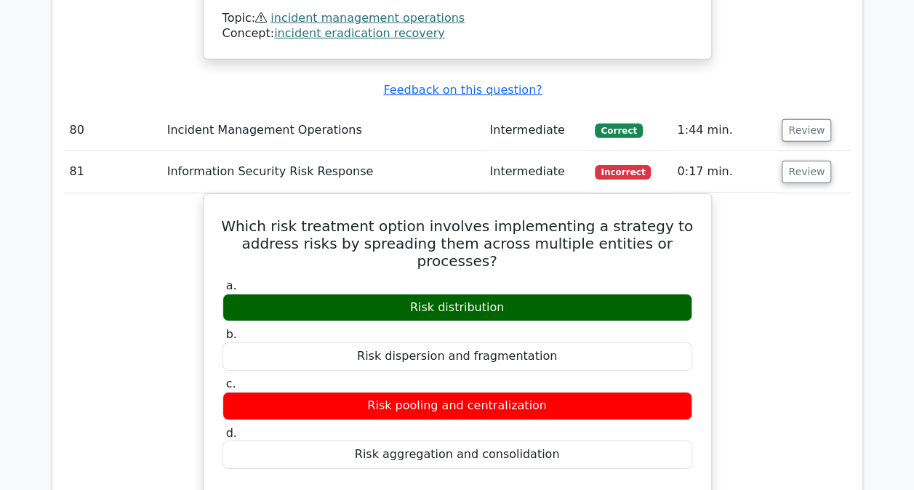
scroll to position [13428, 0]
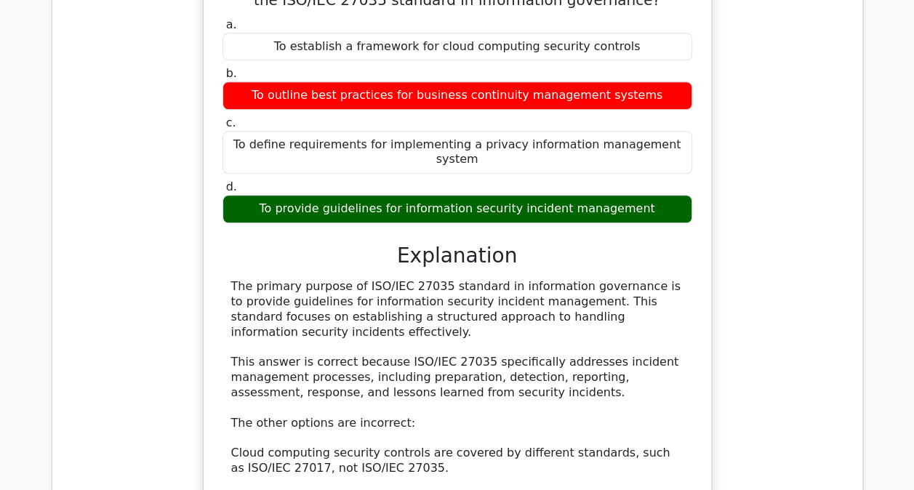
scroll to position [14518, 0]
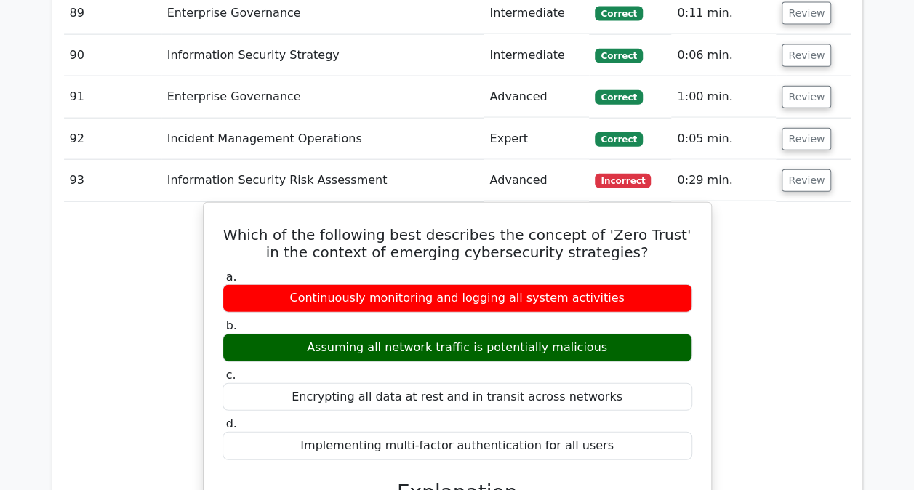
scroll to position [15391, 0]
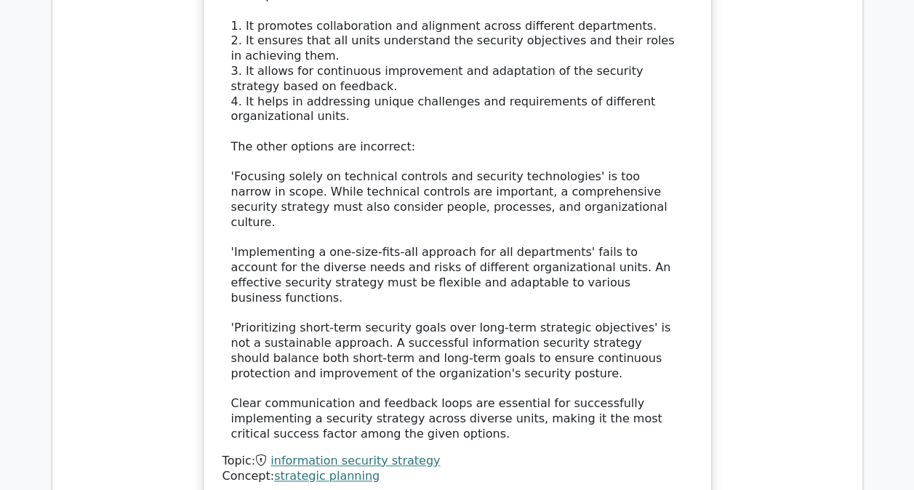
scroll to position [16991, 0]
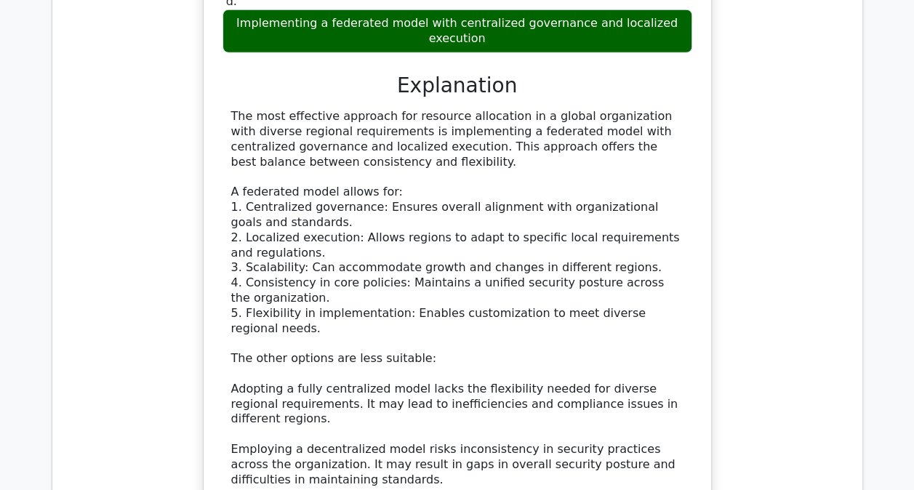
scroll to position [18445, 0]
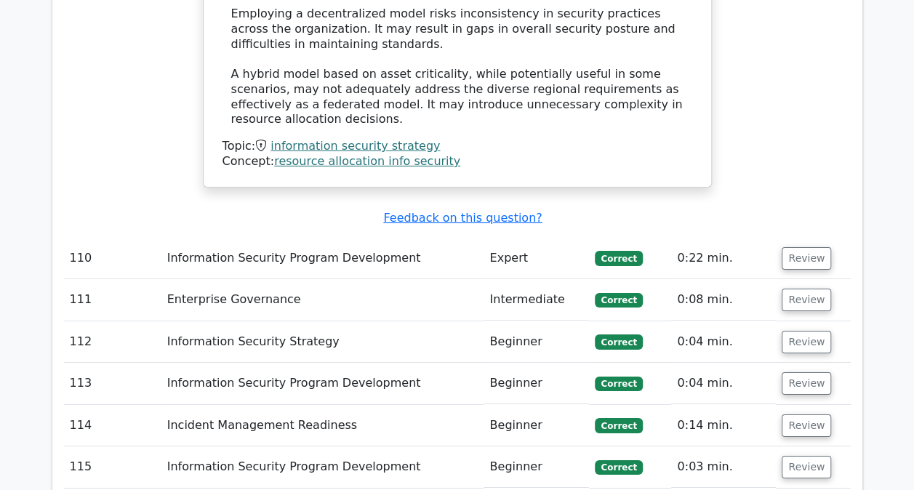
scroll to position [18809, 0]
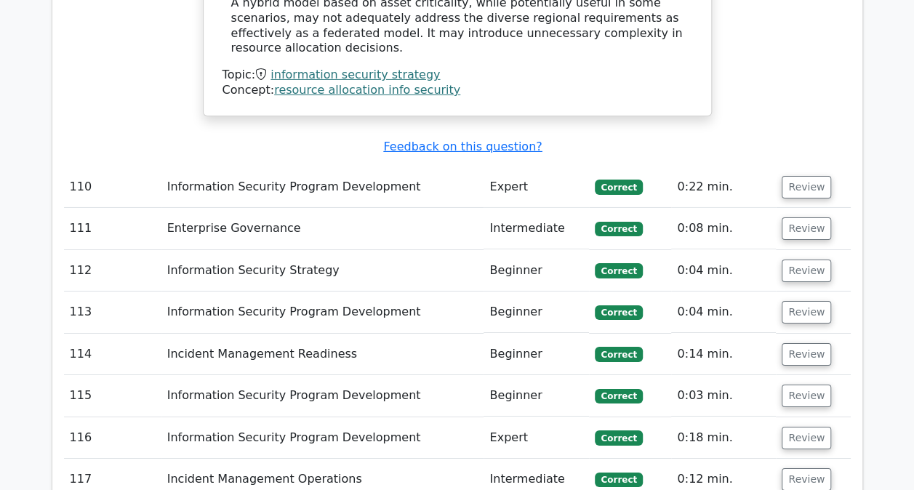
drag, startPoint x: 807, startPoint y: 281, endPoint x: 844, endPoint y: 349, distance: 77.4
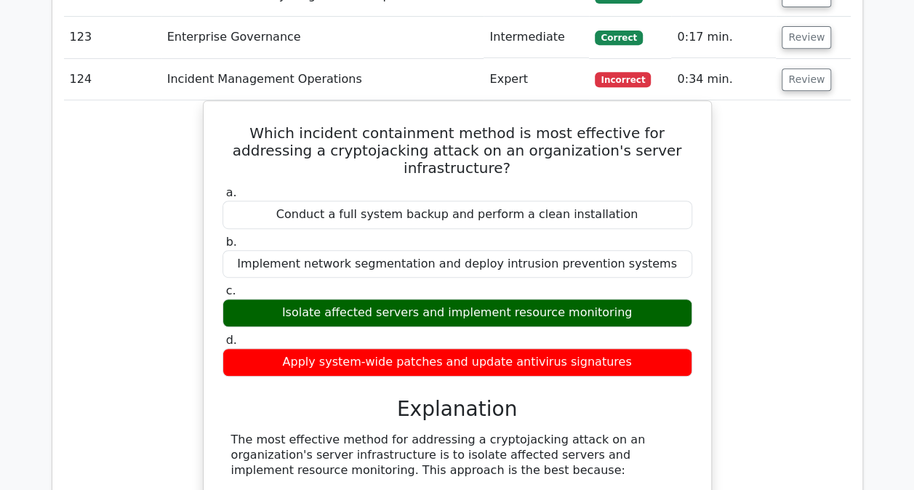
scroll to position [19503, 0]
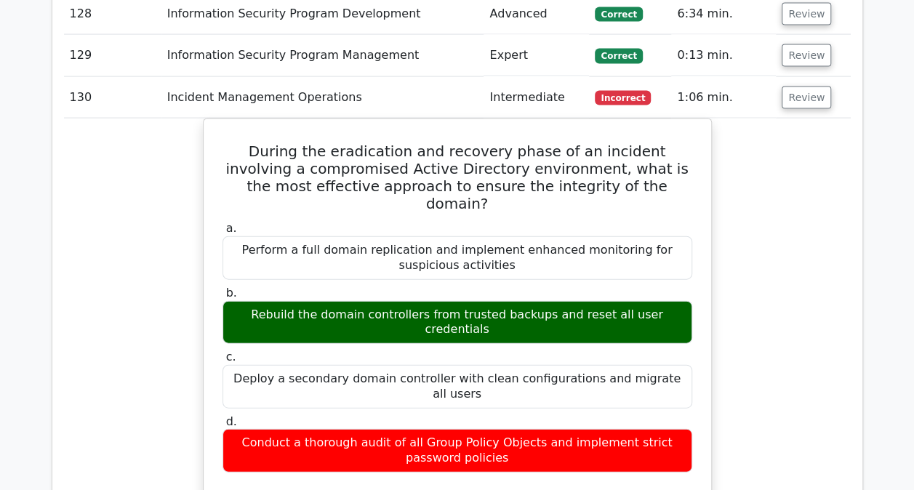
scroll to position [20742, 0]
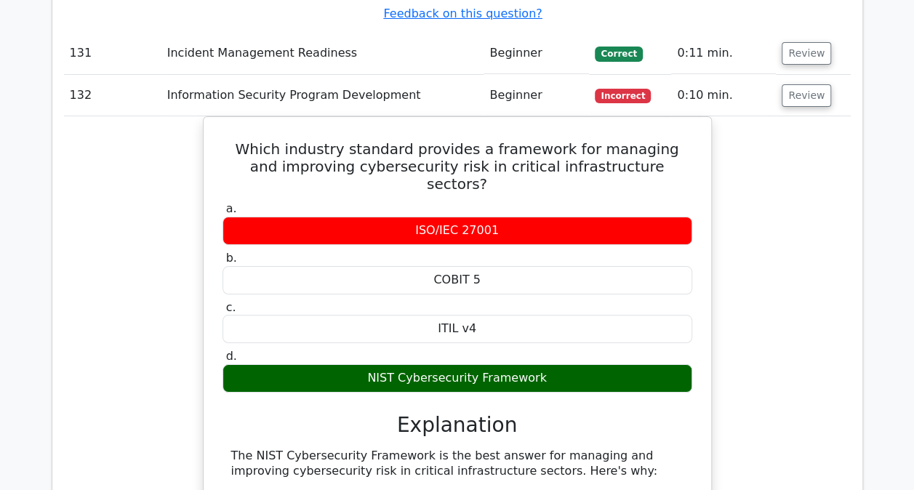
scroll to position [21840, 0]
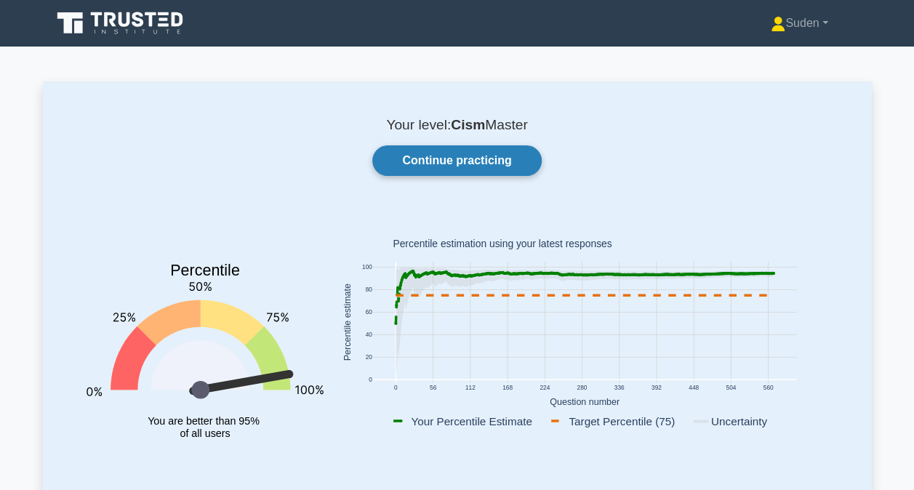
click at [467, 172] on link "Continue practicing" at bounding box center [456, 160] width 169 height 31
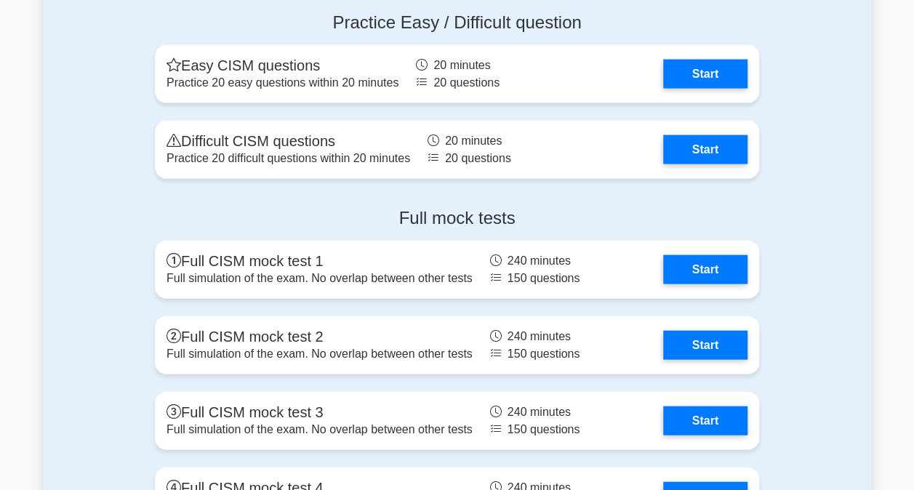
scroll to position [1600, 0]
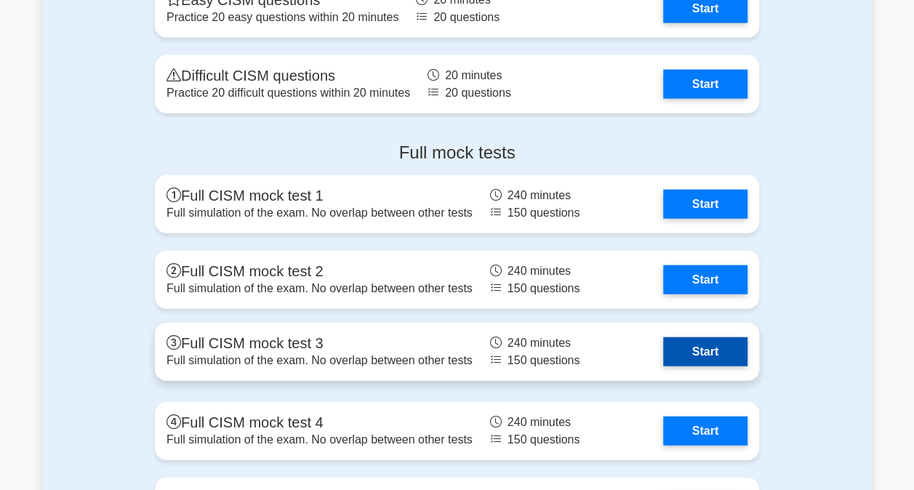
click at [734, 352] on link "Start" at bounding box center [705, 351] width 84 height 29
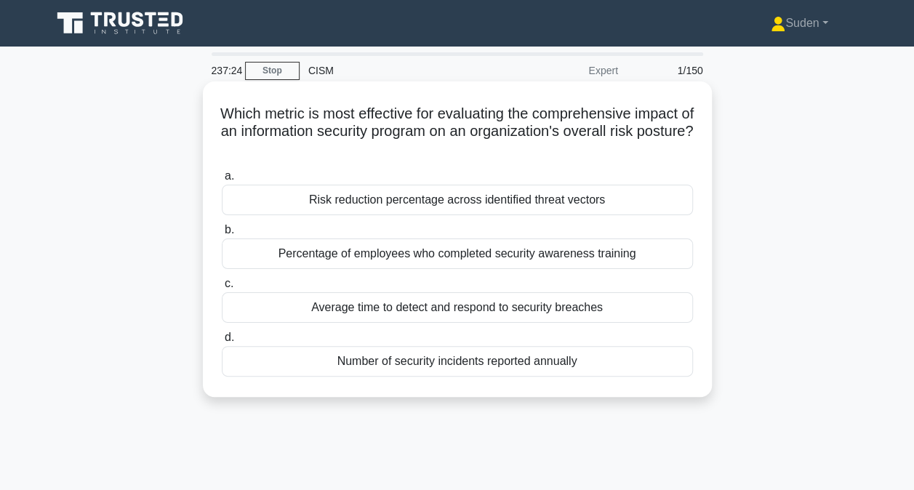
click at [414, 199] on div "Risk reduction percentage across identified threat vectors" at bounding box center [457, 200] width 471 height 31
click at [222, 181] on input "a. Risk reduction percentage across identified threat vectors" at bounding box center [222, 176] width 0 height 9
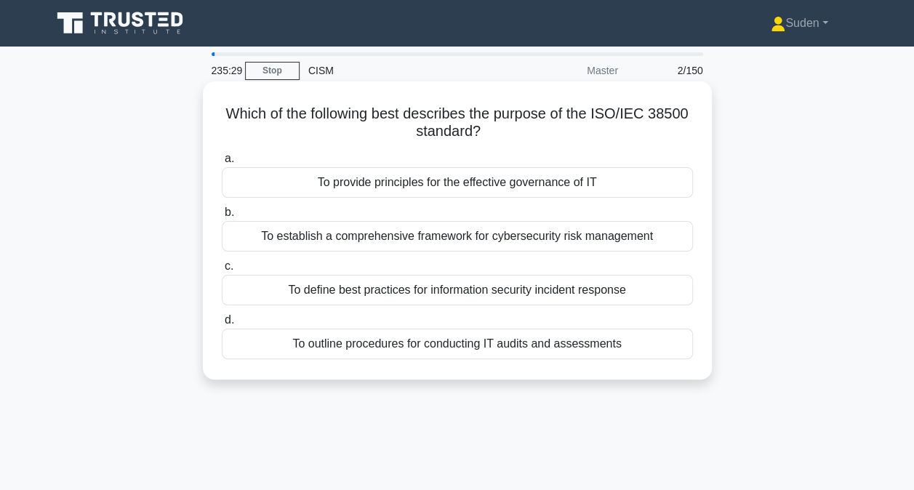
click at [563, 188] on div "To provide principles for the effective governance of IT" at bounding box center [457, 182] width 471 height 31
click at [222, 164] on input "a. To provide principles for the effective governance of IT" at bounding box center [222, 158] width 0 height 9
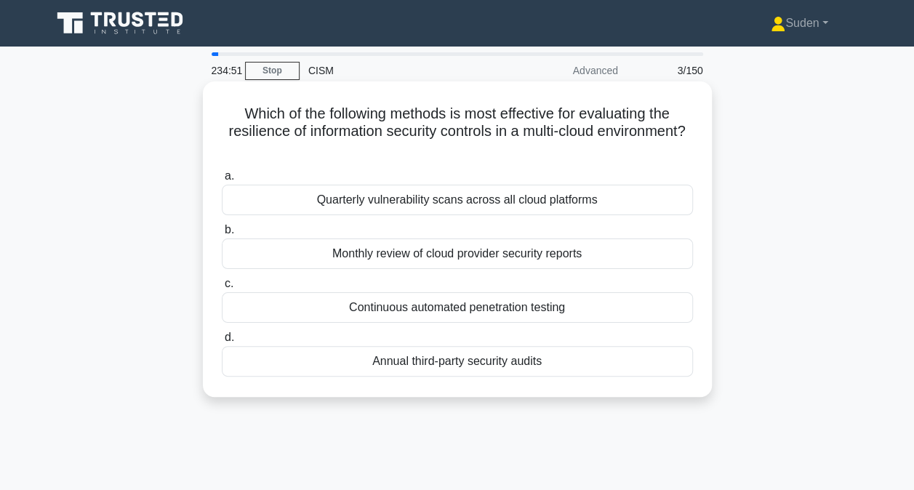
click at [578, 305] on div "Continuous automated penetration testing" at bounding box center [457, 307] width 471 height 31
click at [222, 289] on input "c. Continuous automated penetration testing" at bounding box center [222, 283] width 0 height 9
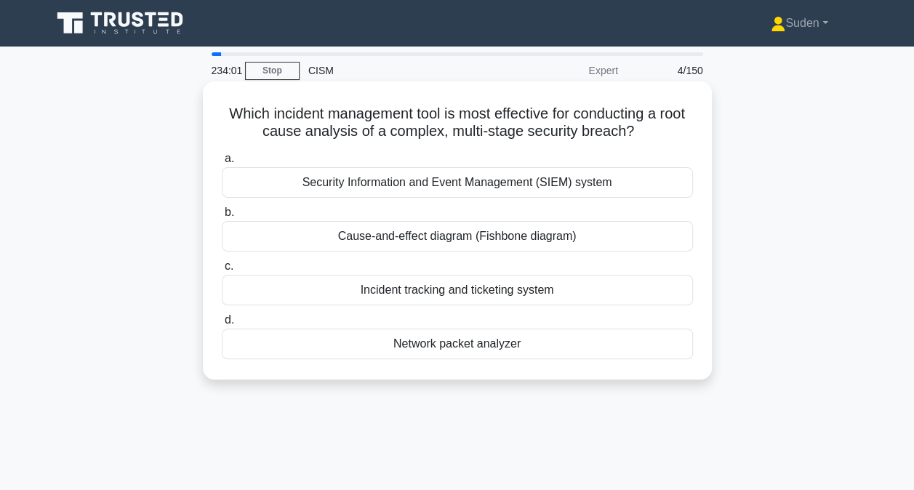
click at [628, 238] on div "Cause-and-effect diagram (Fishbone diagram)" at bounding box center [457, 236] width 471 height 31
click at [222, 217] on input "b. Cause-and-effect diagram (Fishbone diagram)" at bounding box center [222, 212] width 0 height 9
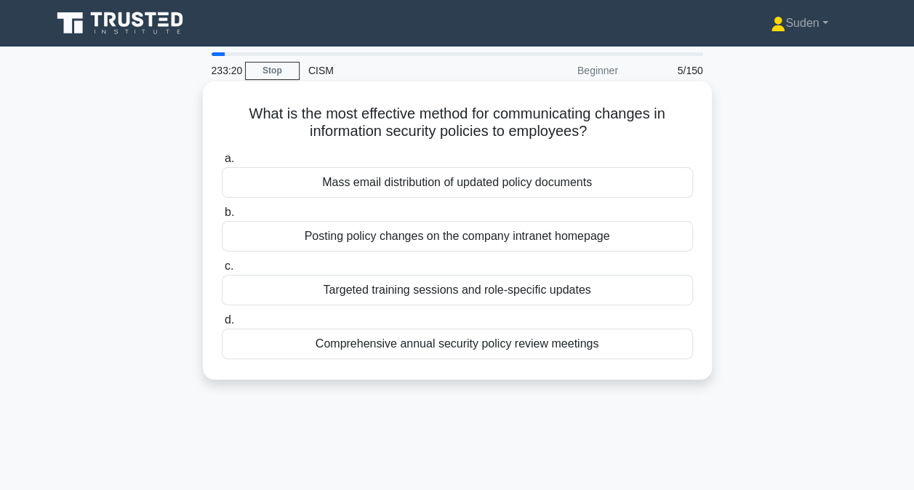
click at [371, 295] on div "Targeted training sessions and role-specific updates" at bounding box center [457, 290] width 471 height 31
click at [222, 271] on input "c. Targeted training sessions and role-specific updates" at bounding box center [222, 266] width 0 height 9
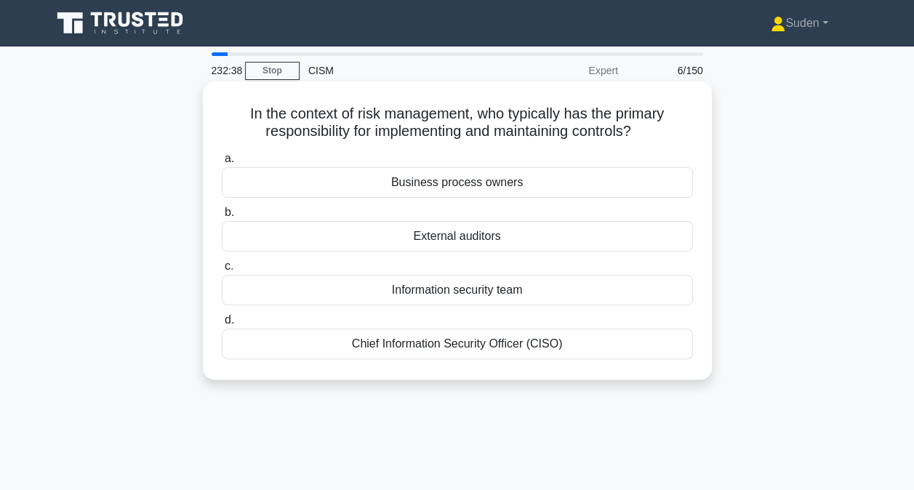
click at [469, 188] on div "Business process owners" at bounding box center [457, 182] width 471 height 31
click at [222, 164] on input "a. Business process owners" at bounding box center [222, 158] width 0 height 9
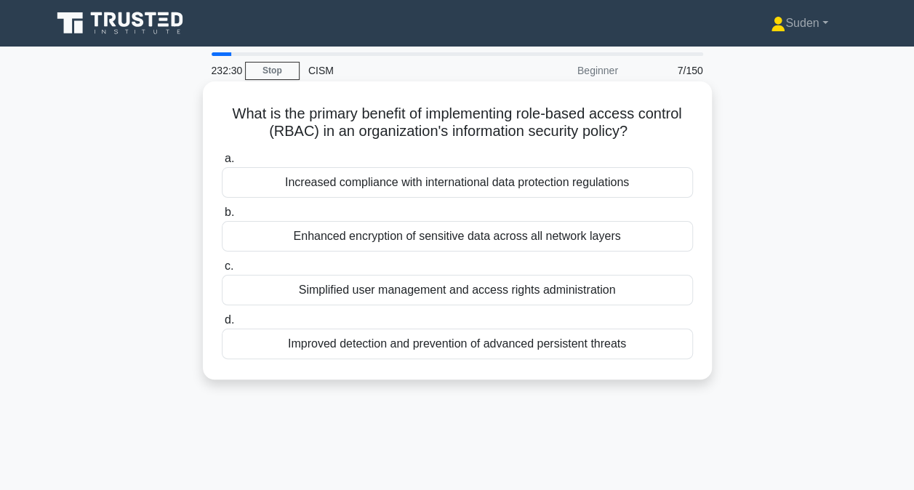
click at [553, 297] on div "Simplified user management and access rights administration" at bounding box center [457, 290] width 471 height 31
click at [222, 271] on input "c. Simplified user management and access rights administration" at bounding box center [222, 266] width 0 height 9
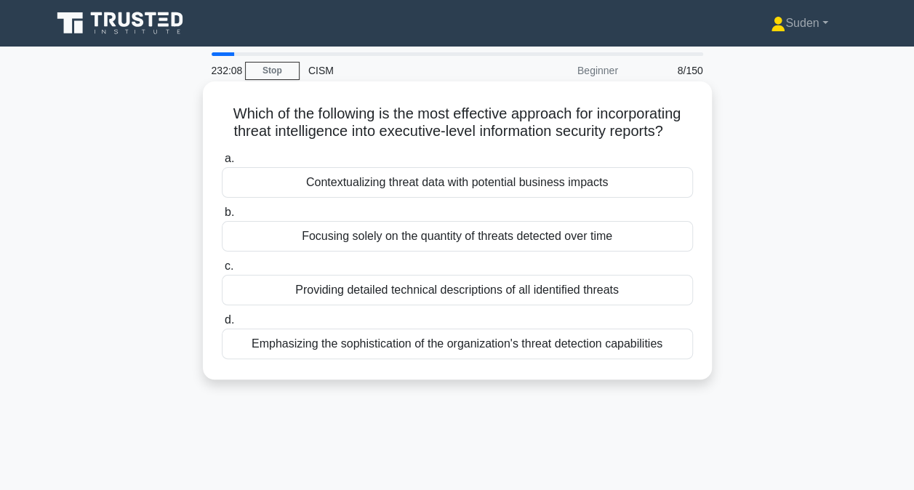
click at [540, 183] on div "Contextualizing threat data with potential business impacts" at bounding box center [457, 182] width 471 height 31
click at [222, 164] on input "a. Contextualizing threat data with potential business impacts" at bounding box center [222, 158] width 0 height 9
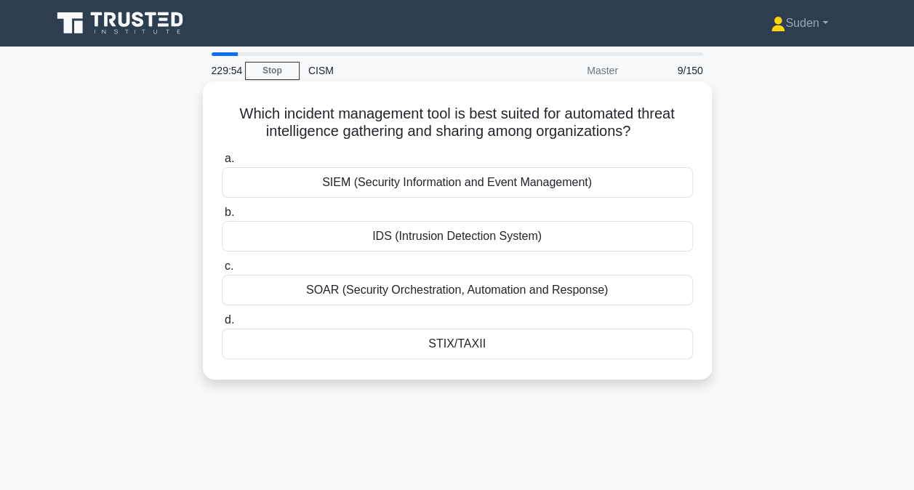
click at [454, 350] on div "STIX/TAXII" at bounding box center [457, 344] width 471 height 31
click at [222, 325] on input "d. STIX/TAXII" at bounding box center [222, 320] width 0 height 9
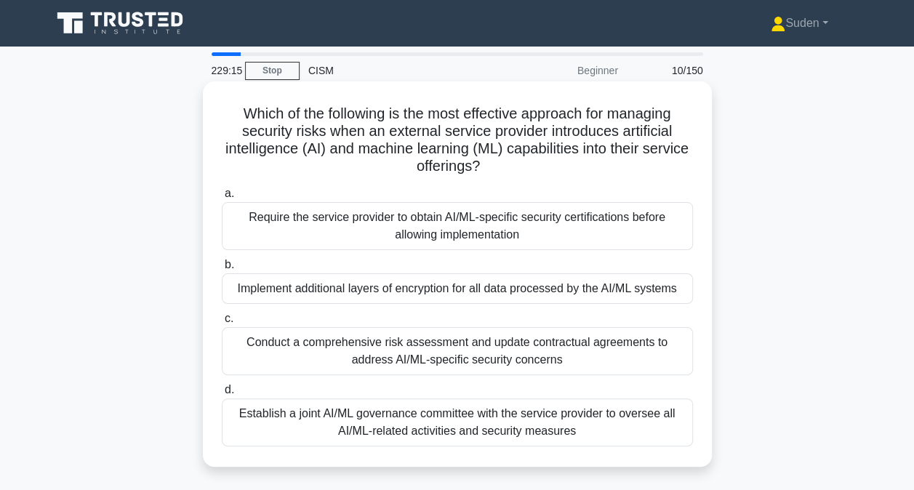
click at [535, 355] on div "Conduct a comprehensive risk assessment and update contractual agreements to ad…" at bounding box center [457, 351] width 471 height 48
click at [222, 324] on input "c. Conduct a comprehensive risk assessment and update contractual agreements to…" at bounding box center [222, 318] width 0 height 9
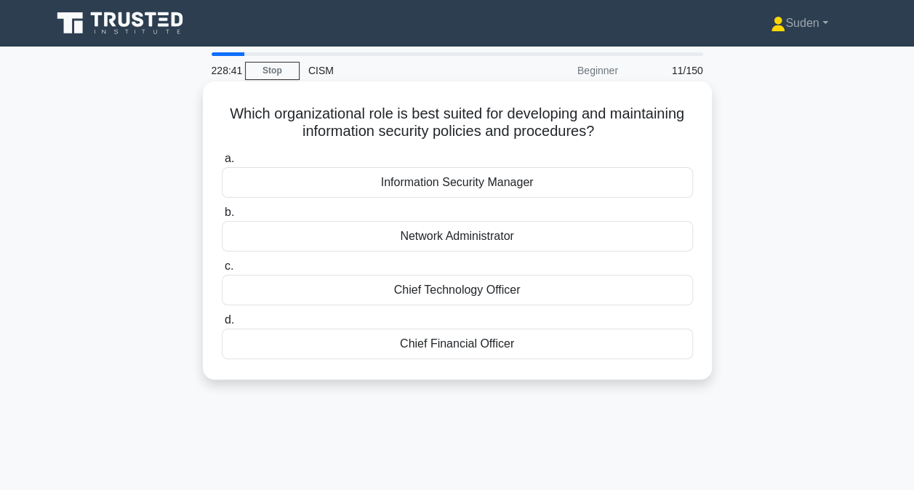
click at [553, 185] on div "Information Security Manager" at bounding box center [457, 182] width 471 height 31
click at [222, 164] on input "a. Information Security Manager" at bounding box center [222, 158] width 0 height 9
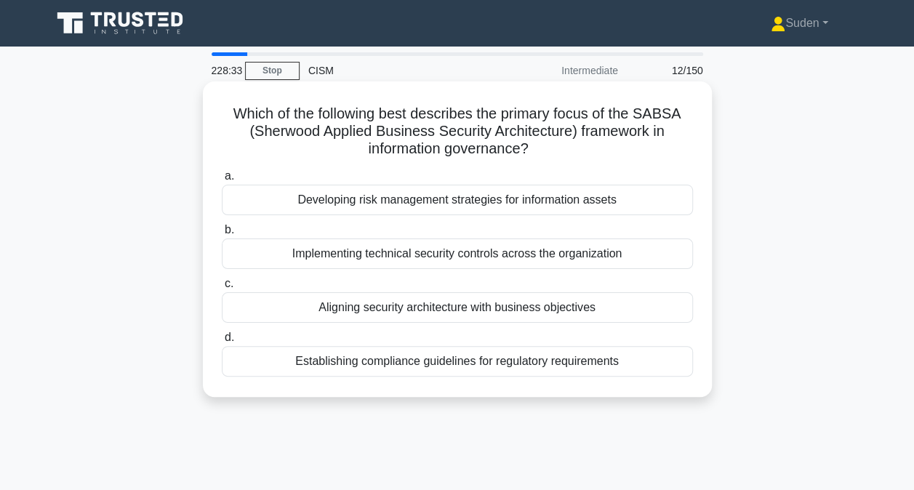
click at [451, 308] on div "Aligning security architecture with business objectives" at bounding box center [457, 307] width 471 height 31
click at [222, 289] on input "c. Aligning security architecture with business objectives" at bounding box center [222, 283] width 0 height 9
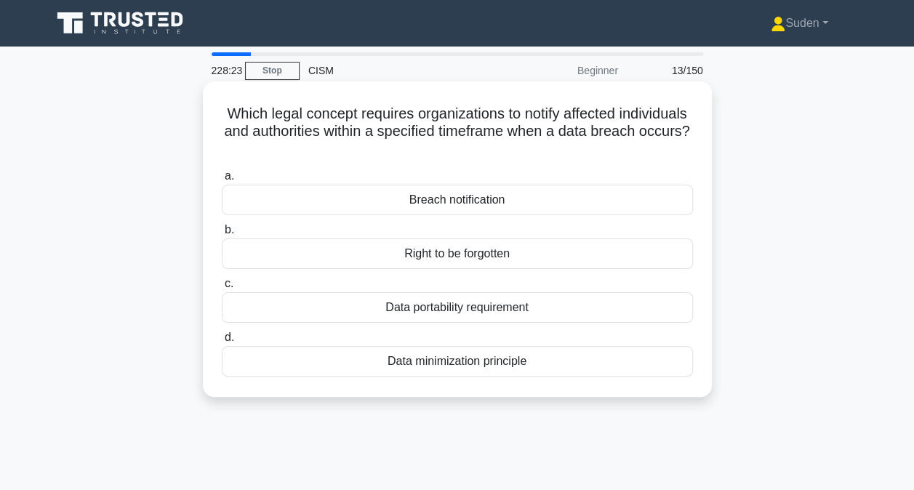
click at [502, 201] on div "Breach notification" at bounding box center [457, 200] width 471 height 31
click at [222, 181] on input "a. Breach notification" at bounding box center [222, 176] width 0 height 9
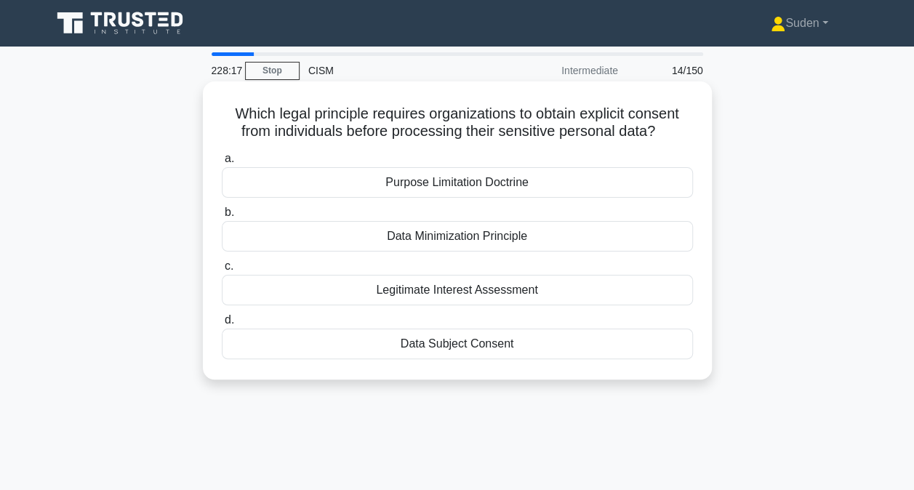
click at [487, 348] on div "Data Subject Consent" at bounding box center [457, 344] width 471 height 31
click at [222, 325] on input "d. Data Subject Consent" at bounding box center [222, 320] width 0 height 9
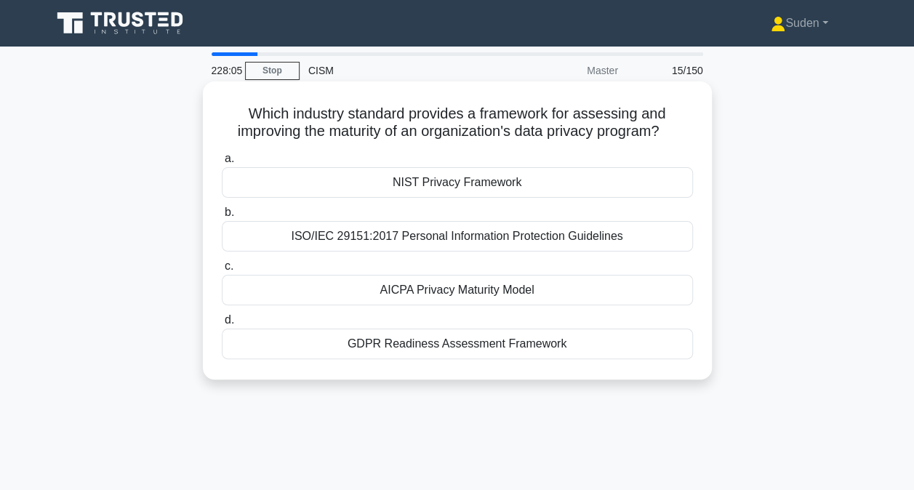
click at [485, 187] on div "NIST Privacy Framework" at bounding box center [457, 182] width 471 height 31
click at [222, 164] on input "a. NIST Privacy Framework" at bounding box center [222, 158] width 0 height 9
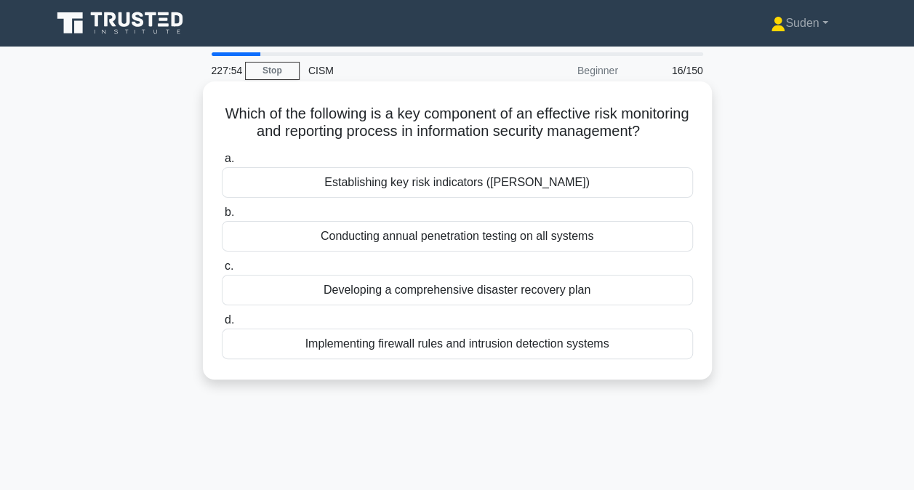
click at [406, 198] on div "Establishing key risk indicators (KRIs)" at bounding box center [457, 182] width 471 height 31
click at [222, 164] on input "a. Establishing key risk indicators (KRIs)" at bounding box center [222, 158] width 0 height 9
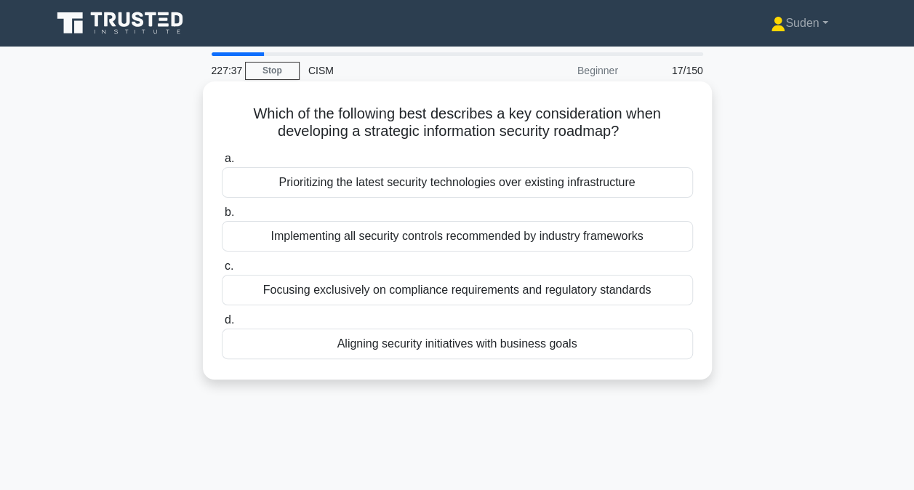
click at [387, 342] on div "Aligning security initiatives with business goals" at bounding box center [457, 344] width 471 height 31
click at [222, 325] on input "d. Aligning security initiatives with business goals" at bounding box center [222, 320] width 0 height 9
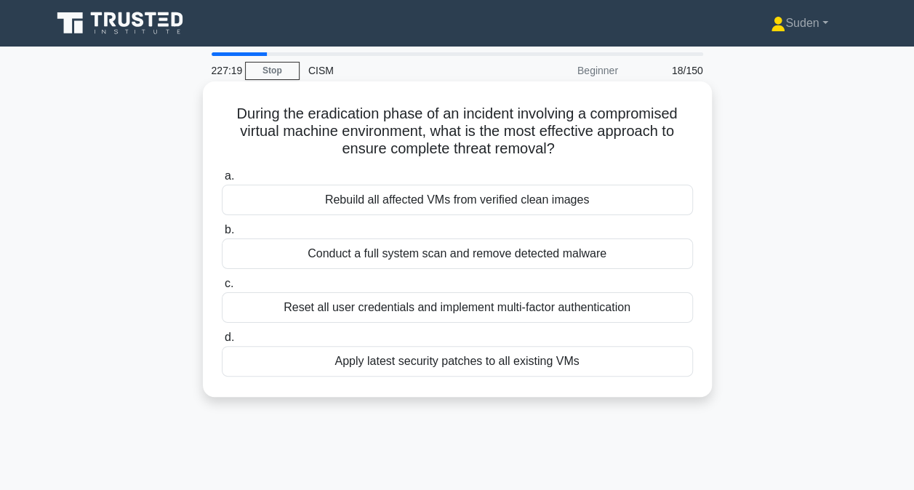
click at [444, 196] on div "Rebuild all affected VMs from verified clean images" at bounding box center [457, 200] width 471 height 31
click at [222, 181] on input "a. Rebuild all affected VMs from verified clean images" at bounding box center [222, 176] width 0 height 9
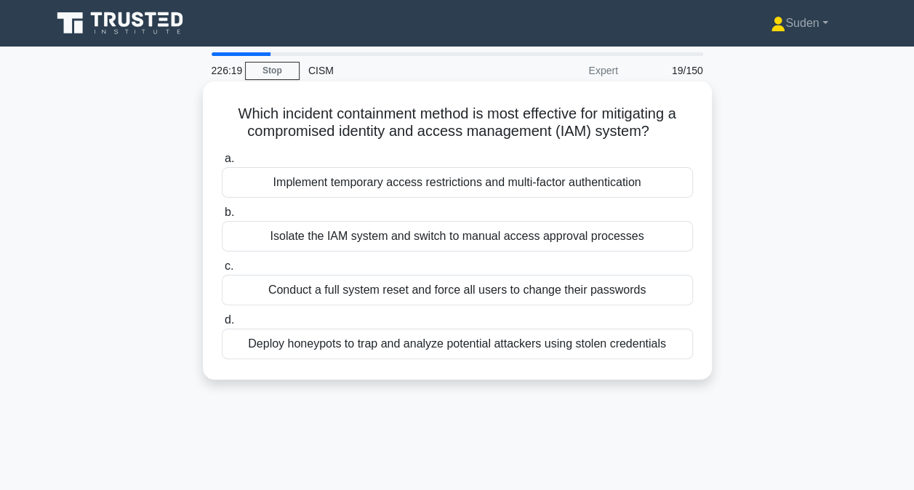
click at [440, 189] on div "Implement temporary access restrictions and multi-factor authentication" at bounding box center [457, 182] width 471 height 31
click at [222, 164] on input "a. Implement temporary access restrictions and multi-factor authentication" at bounding box center [222, 158] width 0 height 9
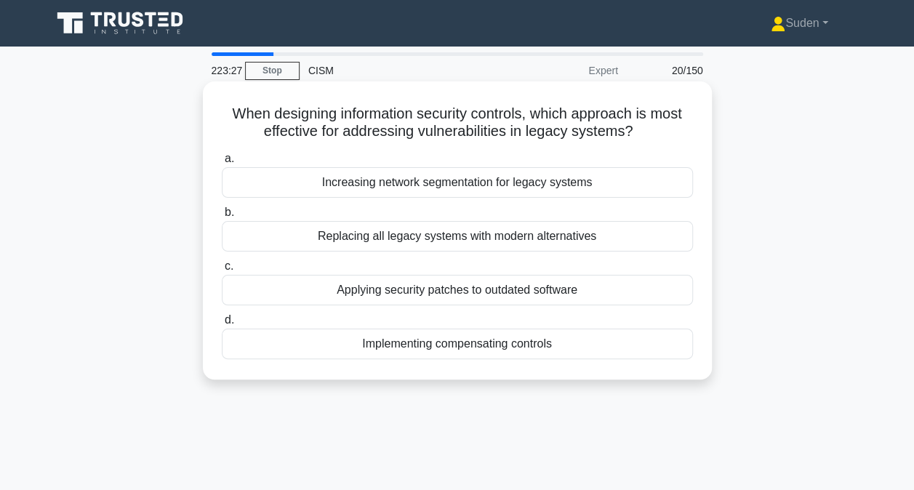
click at [502, 297] on div "Applying security patches to outdated software" at bounding box center [457, 290] width 471 height 31
click at [222, 271] on input "c. Applying security patches to outdated software" at bounding box center [222, 266] width 0 height 9
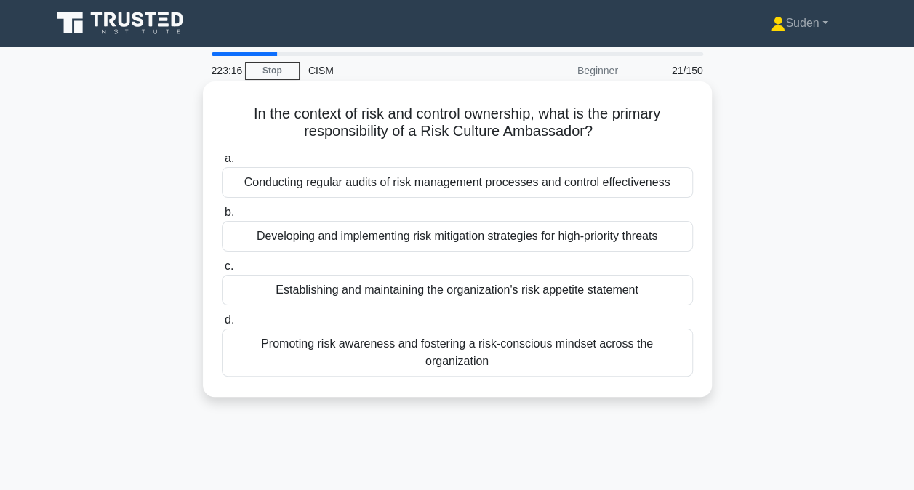
click at [570, 345] on div "Promoting risk awareness and fostering a risk-conscious mindset across the orga…" at bounding box center [457, 353] width 471 height 48
click at [222, 325] on input "d. Promoting risk awareness and fostering a risk-conscious mindset across the o…" at bounding box center [222, 320] width 0 height 9
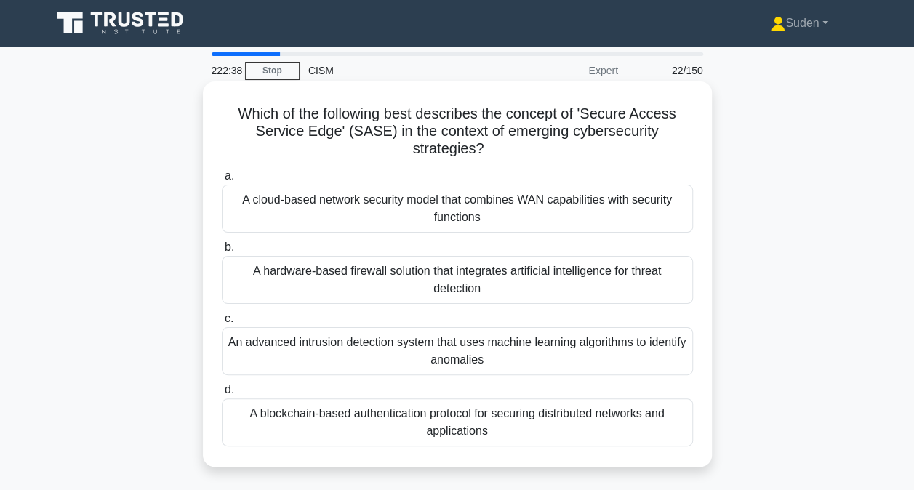
click at [583, 215] on div "A cloud-based network security model that combines WAN capabilities with securi…" at bounding box center [457, 209] width 471 height 48
click at [222, 181] on input "a. A cloud-based network security model that combines WAN capabilities with sec…" at bounding box center [222, 176] width 0 height 9
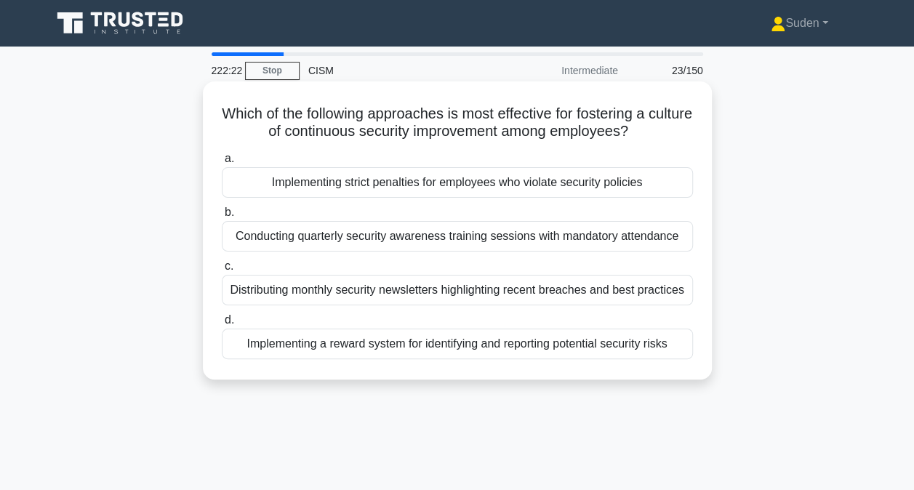
click at [396, 348] on div "Implementing a reward system for identifying and reporting potential security r…" at bounding box center [457, 344] width 471 height 31
click at [222, 325] on input "d. Implementing a reward system for identifying and reporting potential securit…" at bounding box center [222, 320] width 0 height 9
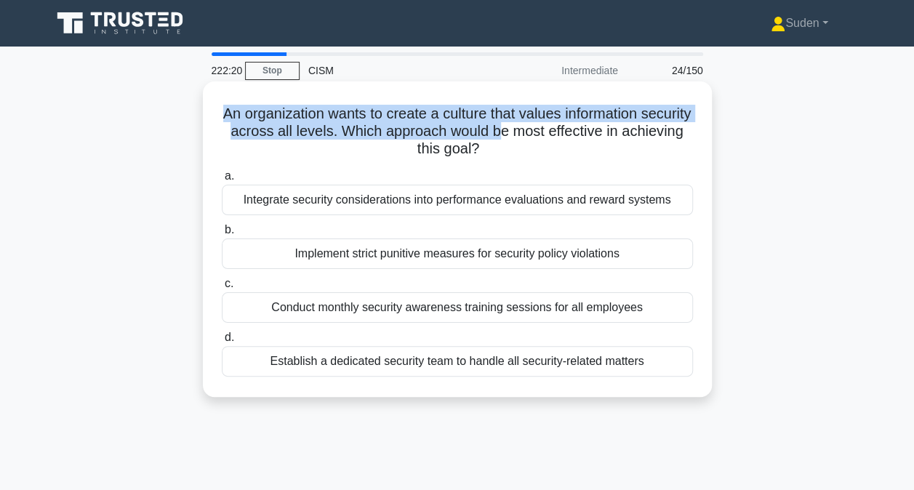
drag, startPoint x: 243, startPoint y: 113, endPoint x: 563, endPoint y: 126, distance: 320.2
click at [563, 126] on h5 "An organization wants to create a culture that values information security acro…" at bounding box center [457, 132] width 474 height 54
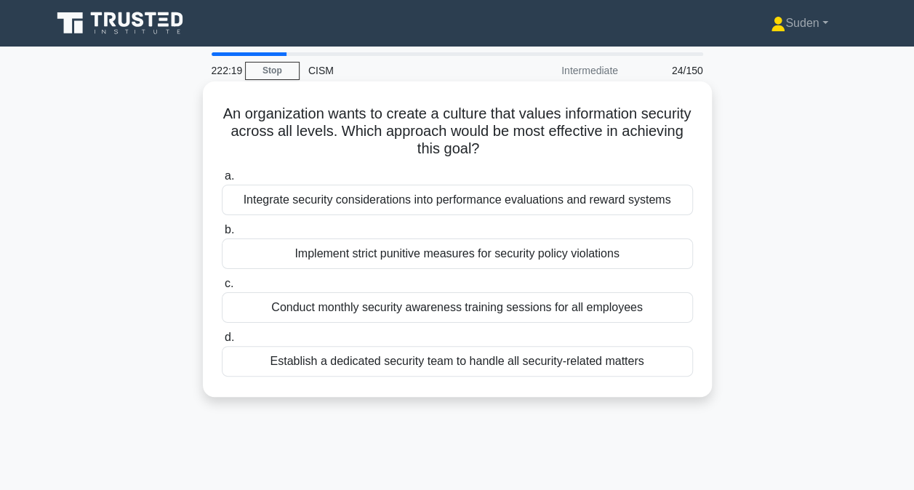
drag, startPoint x: 563, startPoint y: 126, endPoint x: 532, endPoint y: 155, distance: 42.2
click at [497, 155] on icon ".spinner_0XTQ{transform-origin:center;animation:spinner_y6GP .75s linear infini…" at bounding box center [487, 149] width 17 height 17
click at [569, 206] on div "Integrate security considerations into performance evaluations and reward syste…" at bounding box center [457, 200] width 471 height 31
click at [222, 181] on input "a. Integrate security considerations into performance evaluations and reward sy…" at bounding box center [222, 176] width 0 height 9
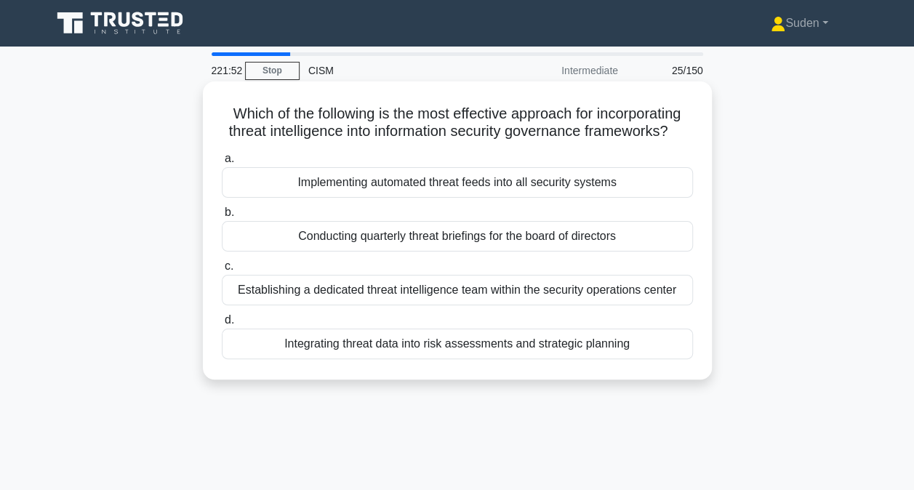
click at [440, 359] on div "Integrating threat data into risk assessments and strategic planning" at bounding box center [457, 344] width 471 height 31
click at [222, 325] on input "d. Integrating threat data into risk assessments and strategic planning" at bounding box center [222, 320] width 0 height 9
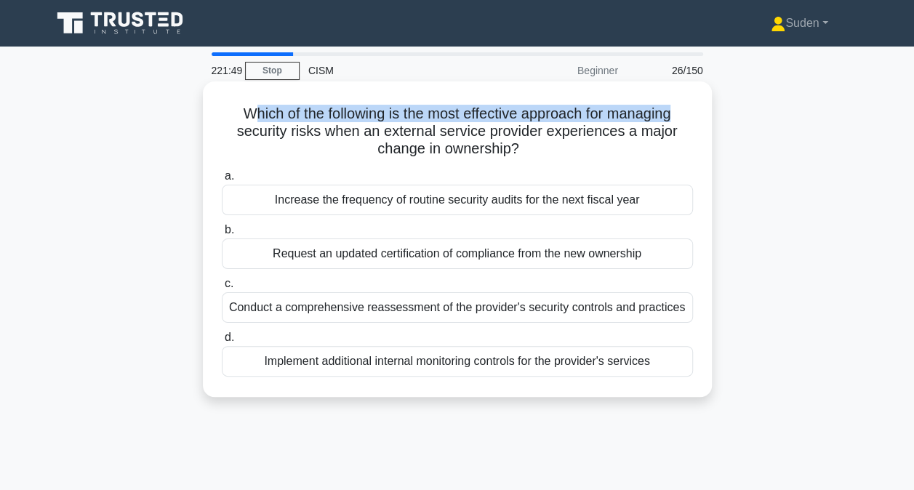
drag, startPoint x: 253, startPoint y: 122, endPoint x: 686, endPoint y: 113, distance: 433.5
click at [686, 113] on h5 "Which of the following is the most effective approach for managing security ris…" at bounding box center [457, 132] width 474 height 54
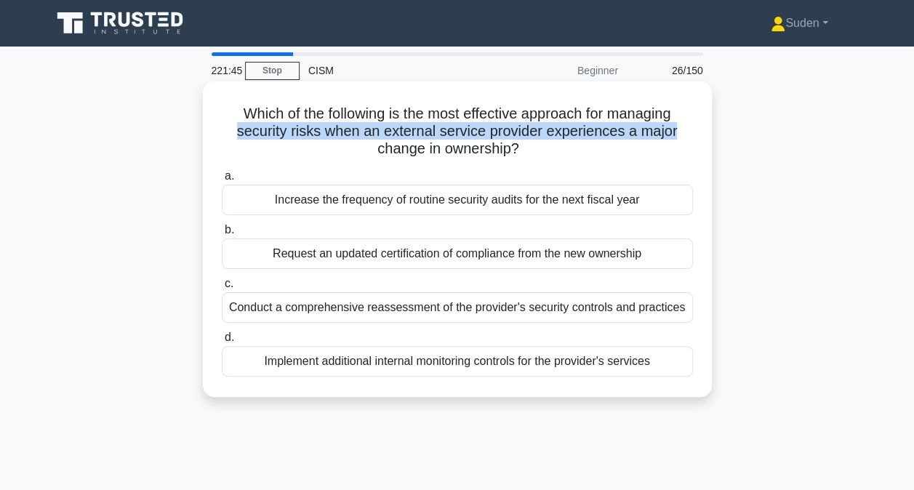
drag, startPoint x: 230, startPoint y: 134, endPoint x: 678, endPoint y: 135, distance: 448.0
click at [678, 135] on h5 "Which of the following is the most effective approach for managing security ris…" at bounding box center [457, 132] width 474 height 54
drag, startPoint x: 380, startPoint y: 145, endPoint x: 537, endPoint y: 148, distance: 157.1
click at [537, 148] on h5 "Which of the following is the most effective approach for managing security ris…" at bounding box center [457, 132] width 474 height 54
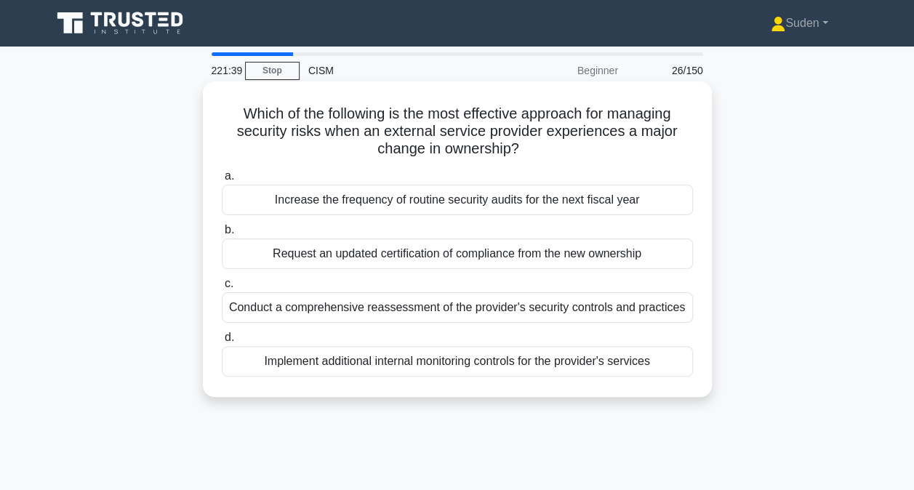
click at [557, 145] on h5 "Which of the following is the most effective approach for managing security ris…" at bounding box center [457, 132] width 474 height 54
click at [458, 308] on div "Conduct a comprehensive reassessment of the provider's security controls and pr…" at bounding box center [457, 307] width 471 height 31
click at [222, 289] on input "c. Conduct a comprehensive reassessment of the provider's security controls and…" at bounding box center [222, 283] width 0 height 9
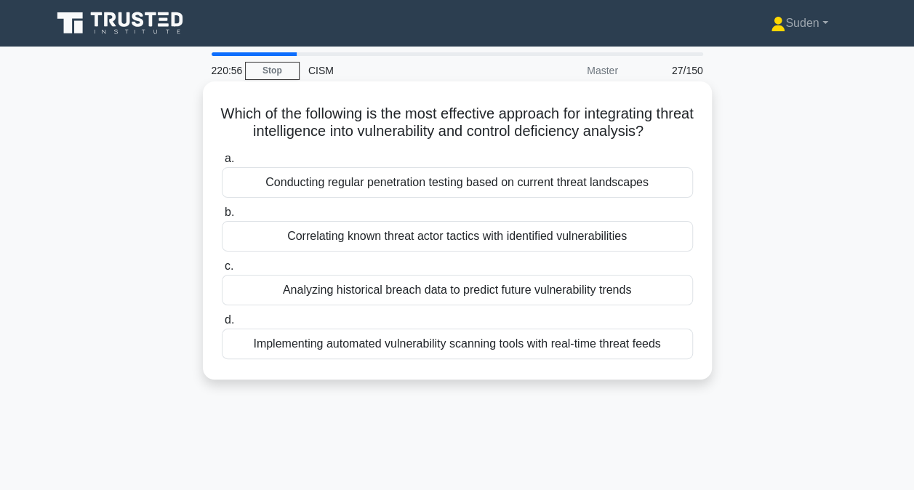
click at [438, 348] on div "Implementing automated vulnerability scanning tools with real-time threat feeds" at bounding box center [457, 344] width 471 height 31
click at [222, 325] on input "d. Implementing automated vulnerability scanning tools with real-time threat fe…" at bounding box center [222, 320] width 0 height 9
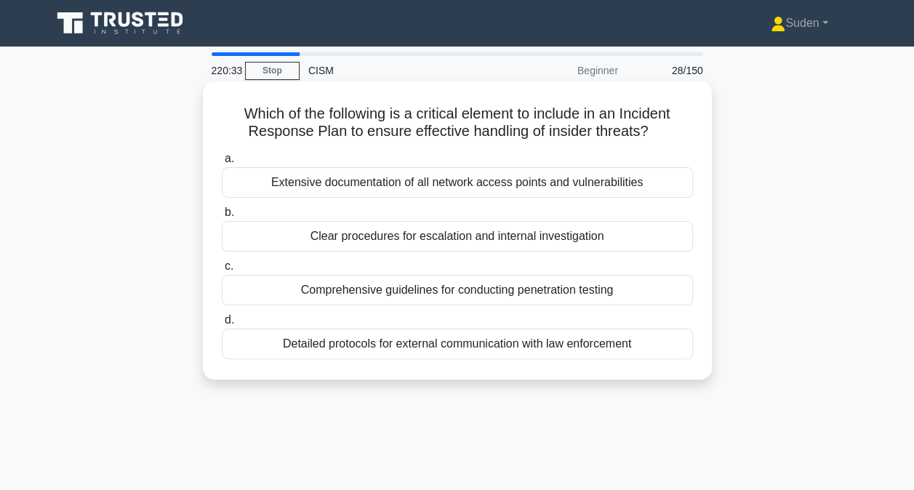
click at [512, 241] on div "Clear procedures for escalation and internal investigation" at bounding box center [457, 236] width 471 height 31
click at [222, 217] on input "b. Clear procedures for escalation and internal investigation" at bounding box center [222, 212] width 0 height 9
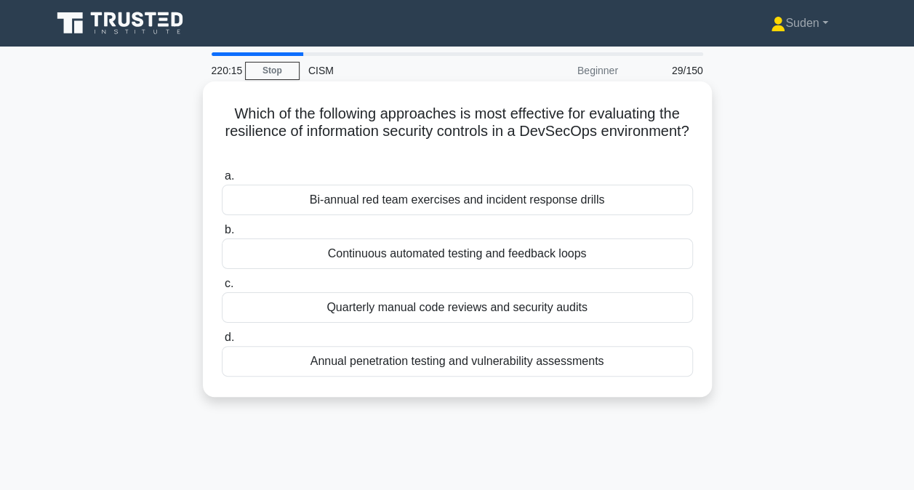
click at [409, 252] on div "Continuous automated testing and feedback loops" at bounding box center [457, 254] width 471 height 31
click at [222, 235] on input "b. Continuous automated testing and feedback loops" at bounding box center [222, 229] width 0 height 9
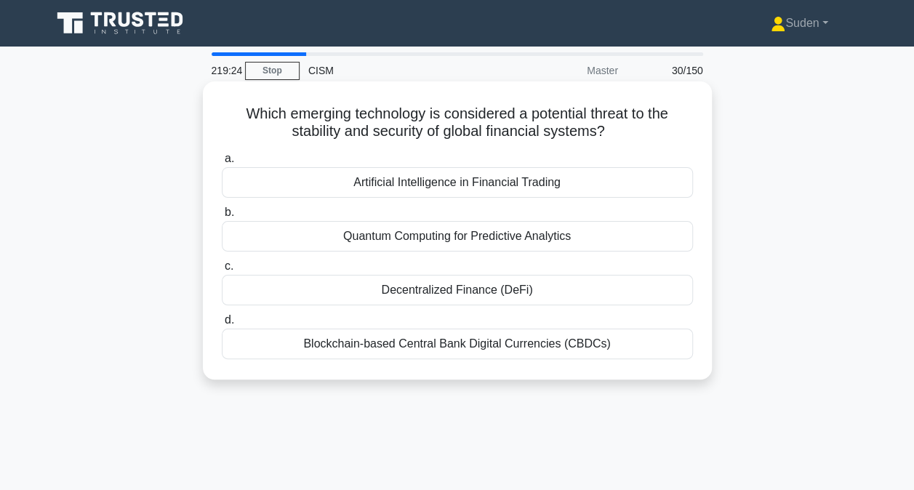
click at [558, 291] on div "Decentralized Finance (DeFi)" at bounding box center [457, 290] width 471 height 31
click at [222, 271] on input "c. Decentralized Finance (DeFi)" at bounding box center [222, 266] width 0 height 9
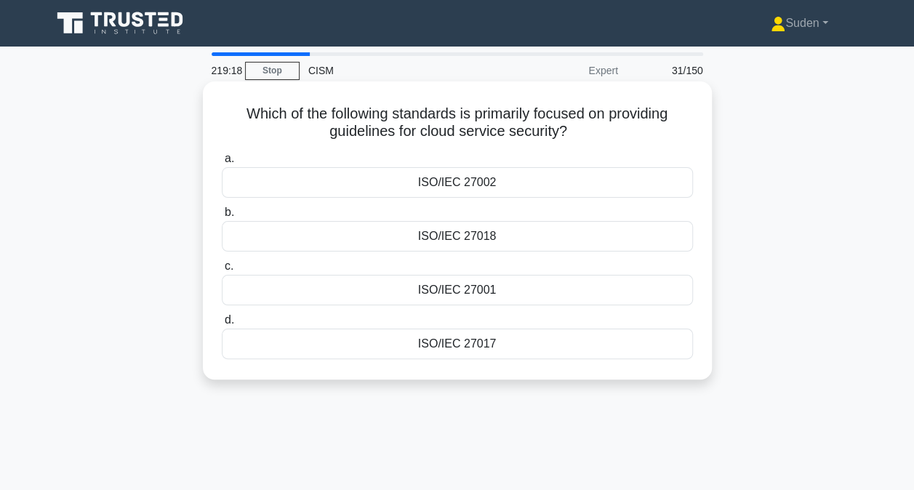
click at [473, 343] on div "ISO/IEC 27017" at bounding box center [457, 344] width 471 height 31
click at [222, 325] on input "d. ISO/IEC 27017" at bounding box center [222, 320] width 0 height 9
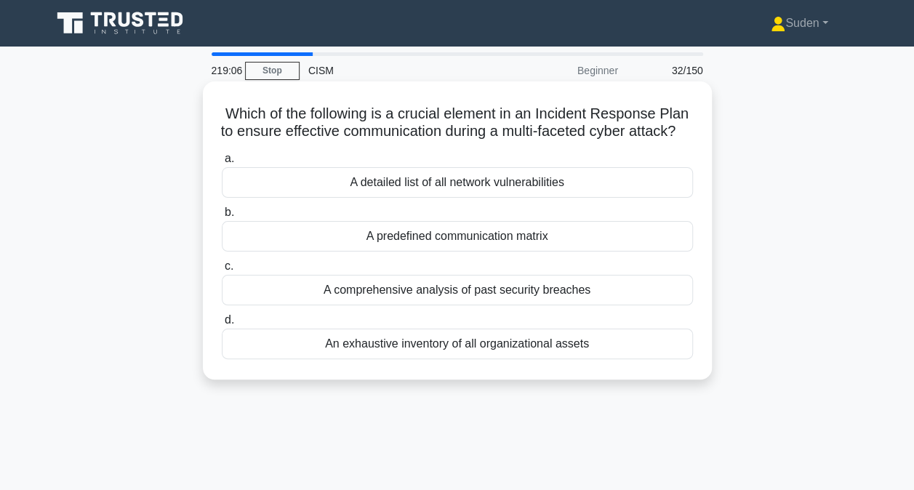
click at [451, 252] on div "A predefined communication matrix" at bounding box center [457, 236] width 471 height 31
click at [222, 217] on input "b. A predefined communication matrix" at bounding box center [222, 212] width 0 height 9
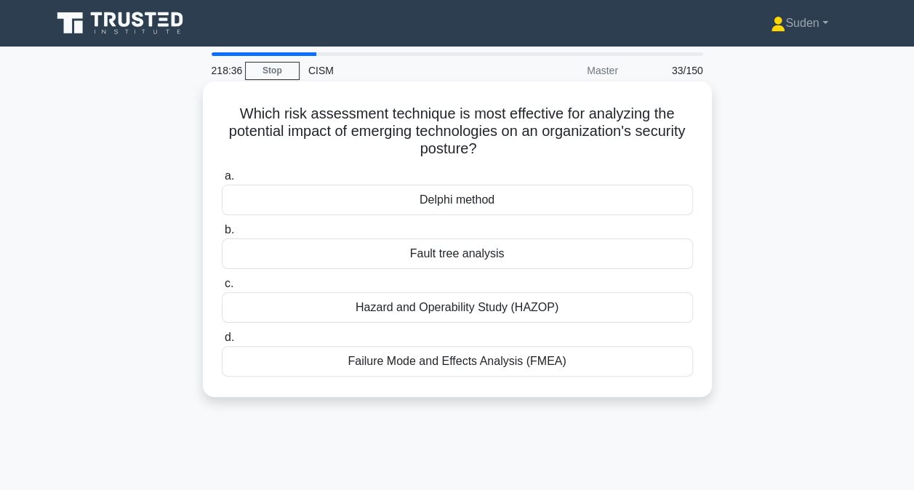
click at [493, 199] on div "Delphi method" at bounding box center [457, 200] width 471 height 31
click at [222, 181] on input "a. Delphi method" at bounding box center [222, 176] width 0 height 9
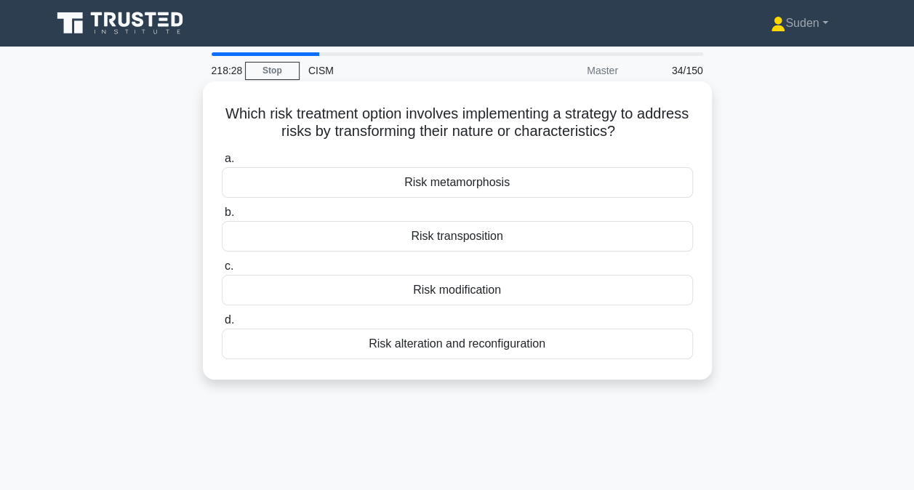
click at [505, 237] on div "Risk transposition" at bounding box center [457, 236] width 471 height 31
click at [222, 217] on input "b. Risk transposition" at bounding box center [222, 212] width 0 height 9
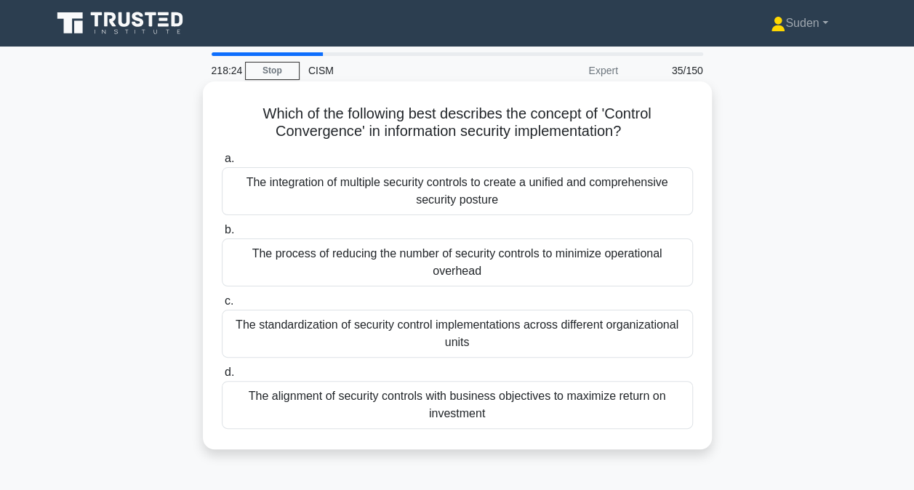
drag, startPoint x: 255, startPoint y: 110, endPoint x: 670, endPoint y: 134, distance: 416.6
click at [670, 134] on h5 "Which of the following best describes the concept of 'Control Convergence' in i…" at bounding box center [457, 123] width 474 height 36
click at [386, 199] on div "The integration of multiple security controls to create a unified and comprehen…" at bounding box center [457, 191] width 471 height 48
click at [222, 164] on input "a. The integration of multiple security controls to create a unified and compre…" at bounding box center [222, 158] width 0 height 9
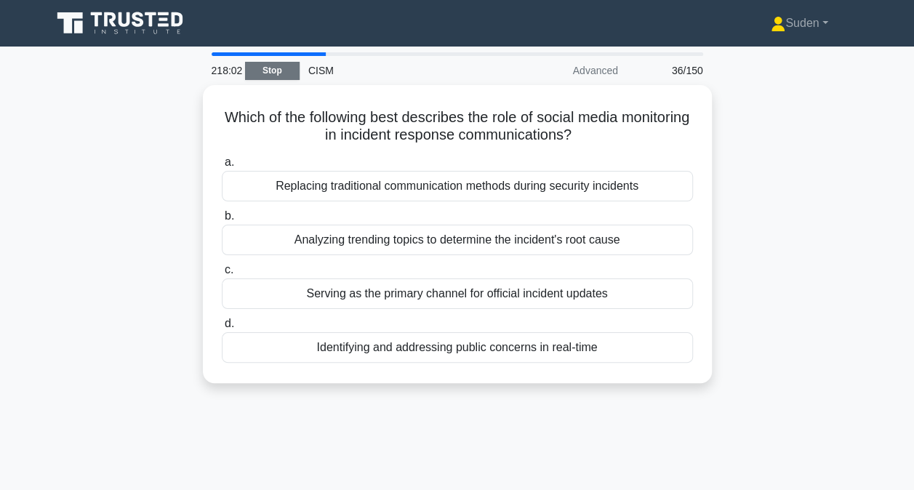
click at [261, 67] on link "Stop" at bounding box center [272, 71] width 55 height 18
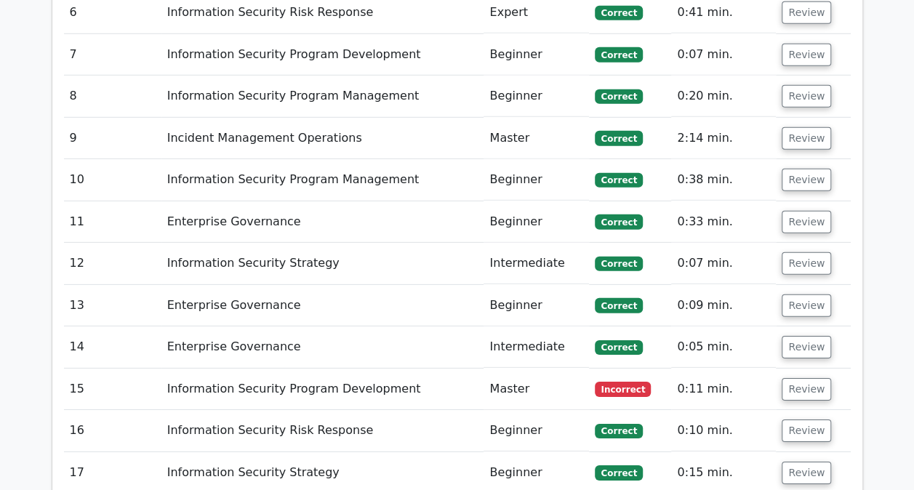
scroll to position [2109, 0]
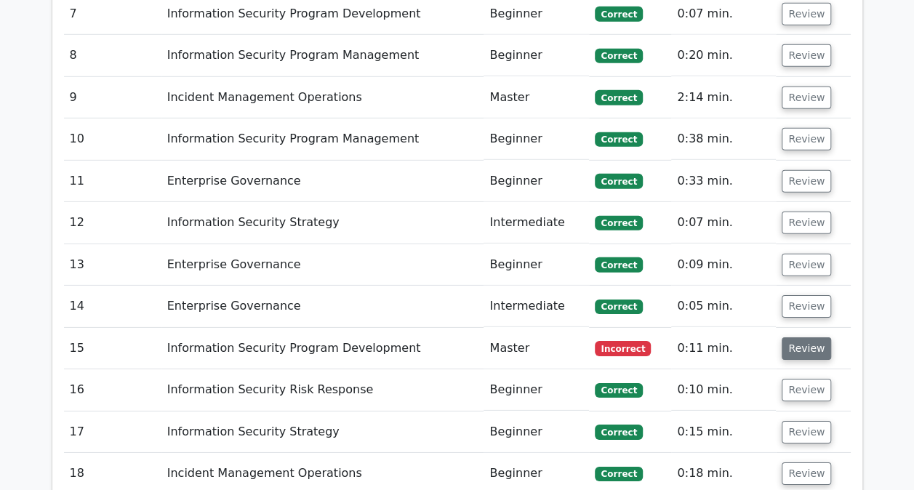
click at [796, 337] on button "Review" at bounding box center [806, 348] width 49 height 23
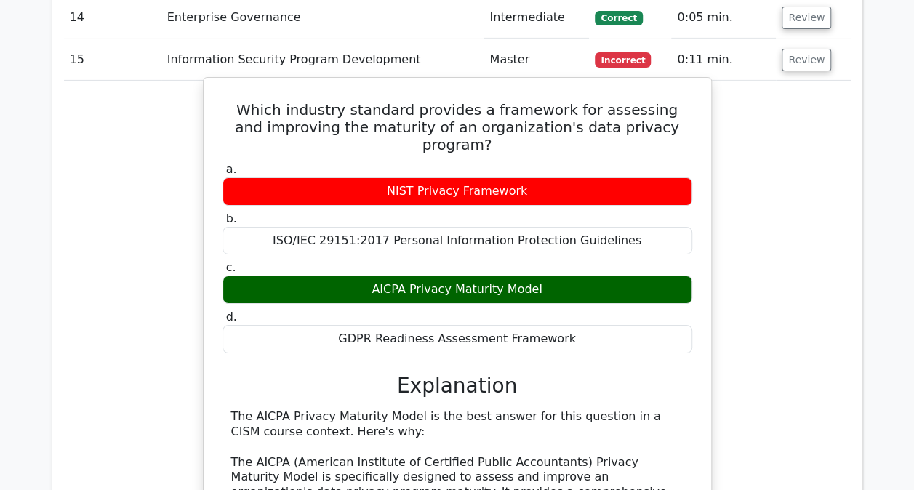
scroll to position [2400, 0]
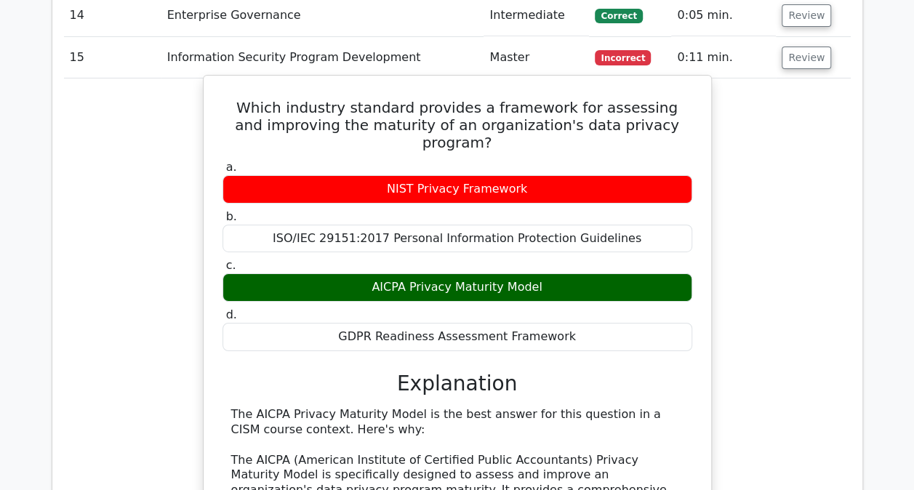
drag, startPoint x: 375, startPoint y: 243, endPoint x: 569, endPoint y: 247, distance: 194.2
click at [569, 273] on div "AICPA Privacy Maturity Model" at bounding box center [458, 287] width 470 height 28
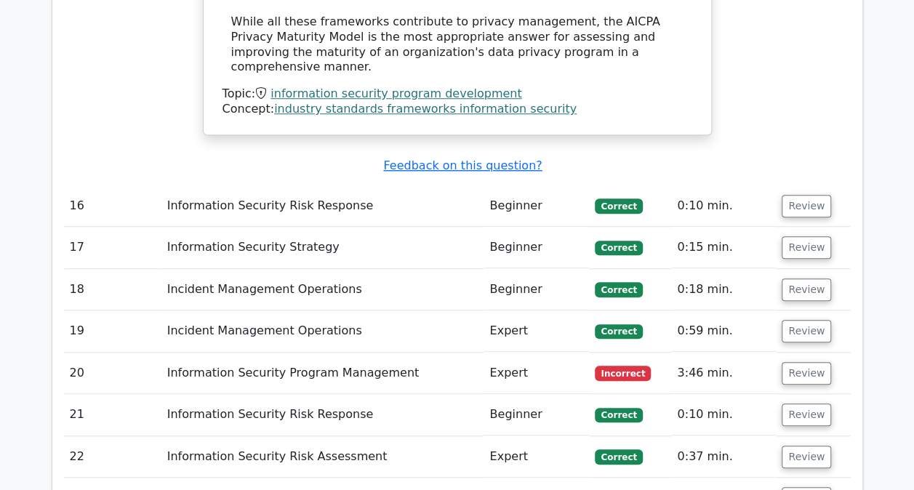
scroll to position [3272, 0]
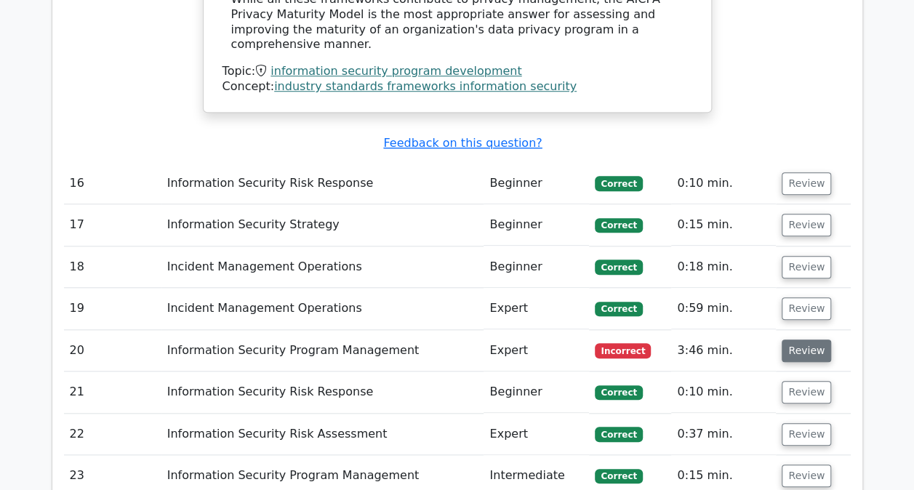
click at [807, 340] on button "Review" at bounding box center [806, 351] width 49 height 23
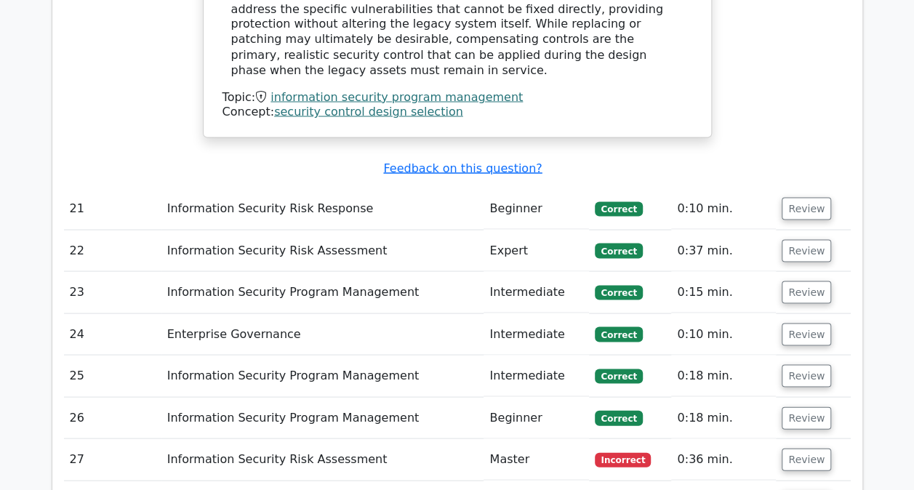
scroll to position [4072, 0]
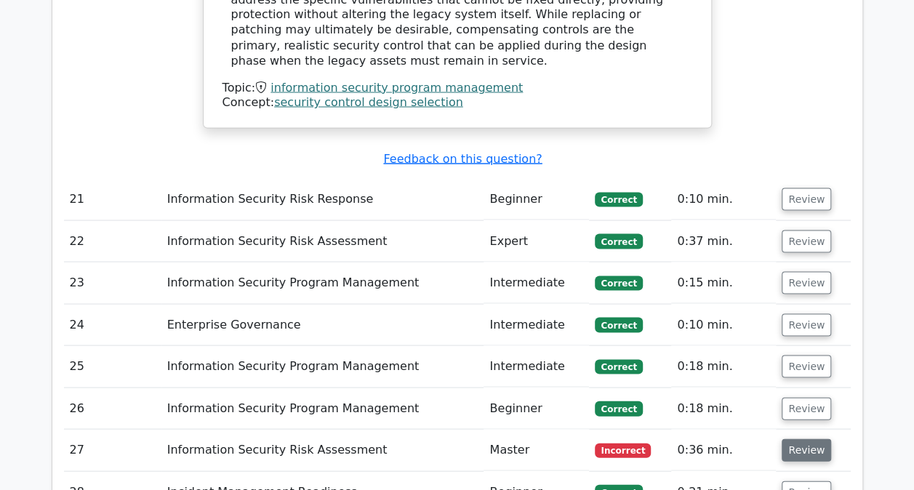
click at [804, 438] on button "Review" at bounding box center [806, 449] width 49 height 23
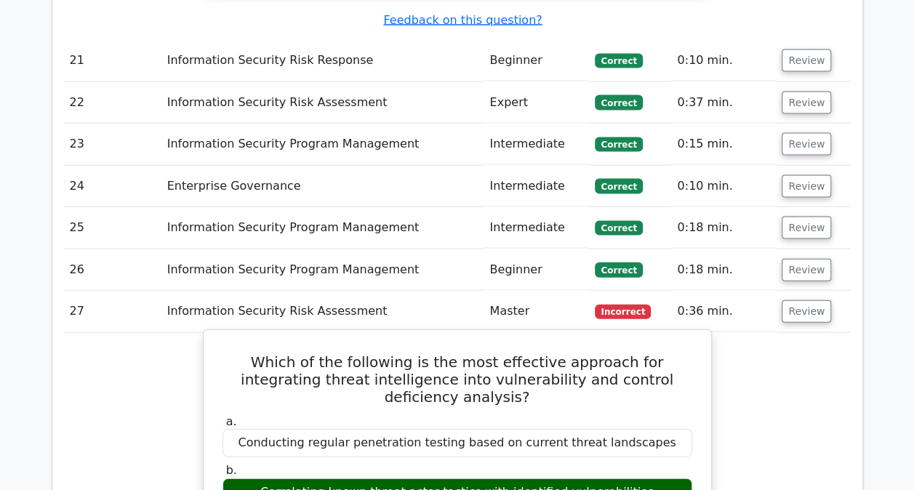
scroll to position [4363, 0]
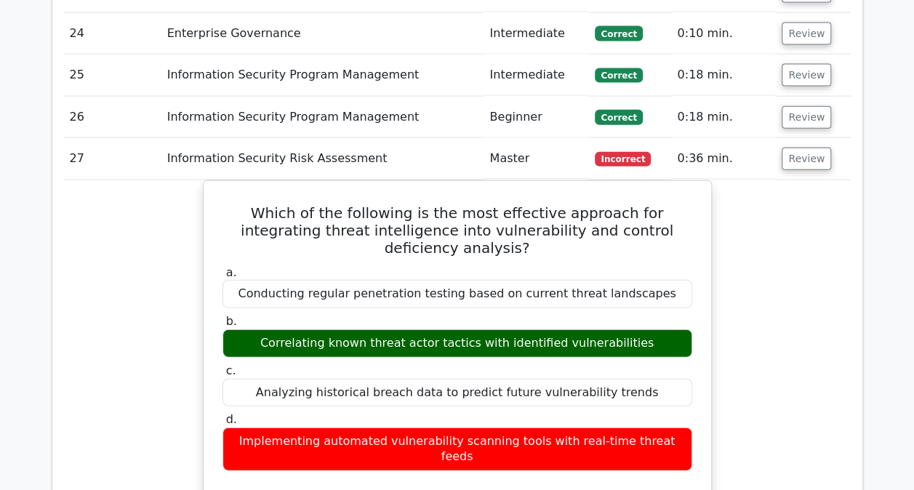
drag, startPoint x: 239, startPoint y: 287, endPoint x: 744, endPoint y: 287, distance: 505.4
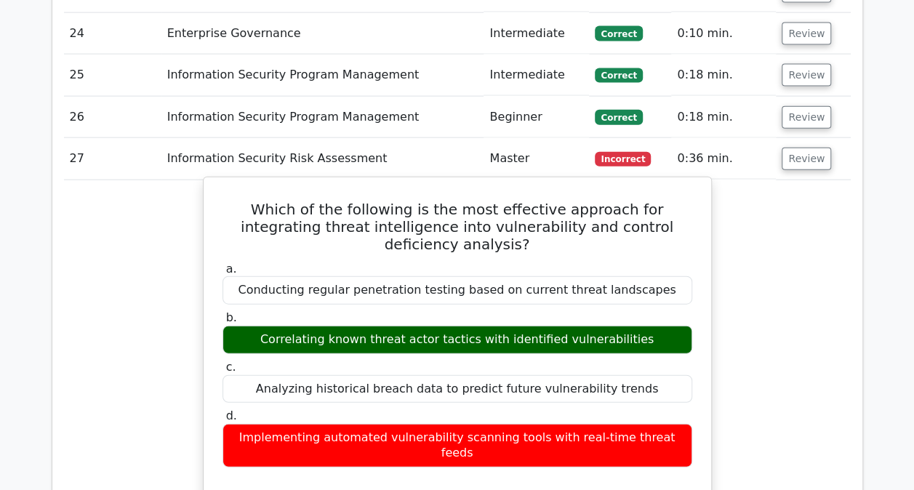
click at [363, 424] on div "Implementing automated vulnerability scanning tools with real-time threat feeds" at bounding box center [458, 446] width 470 height 44
drag, startPoint x: 284, startPoint y: 193, endPoint x: 662, endPoint y: 196, distance: 378.2
click at [662, 326] on div "Correlating known threat actor tactics with identified vulnerabilities" at bounding box center [458, 340] width 470 height 28
click at [405, 259] on div "a. Conducting regular penetration testing based on current threat landscapes b.…" at bounding box center [457, 365] width 487 height 212
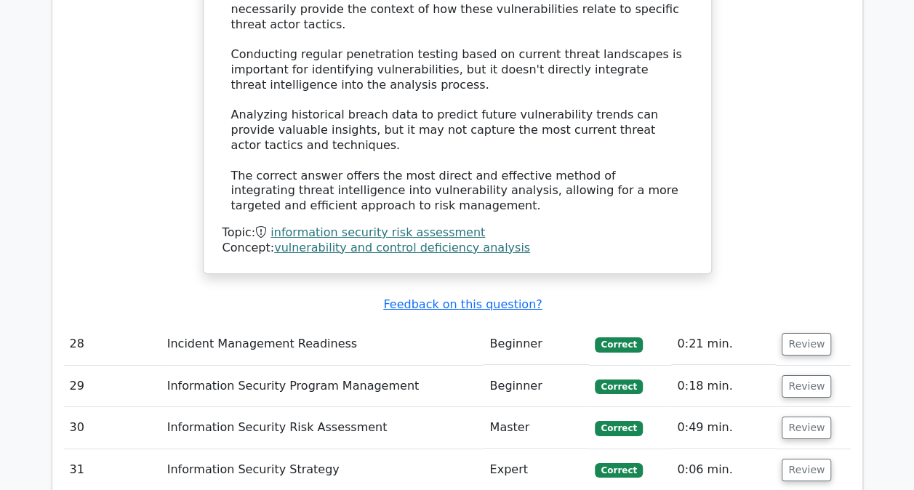
scroll to position [5236, 0]
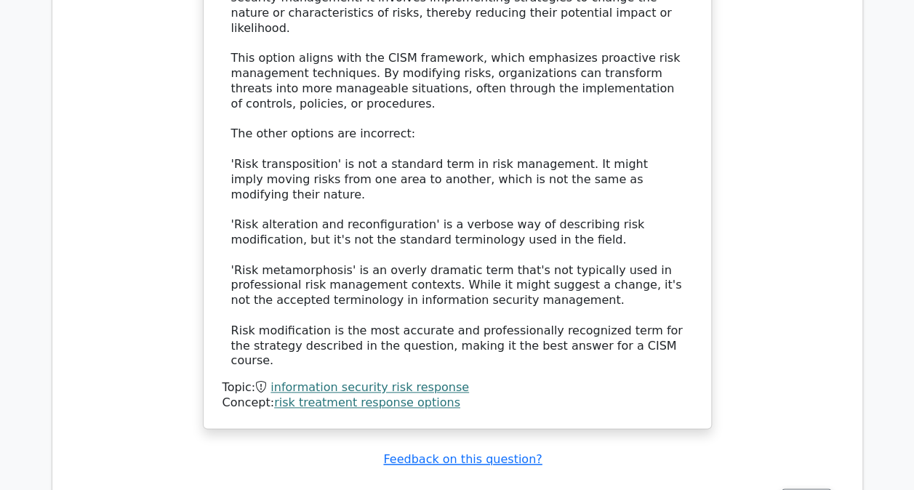
scroll to position [6229, 0]
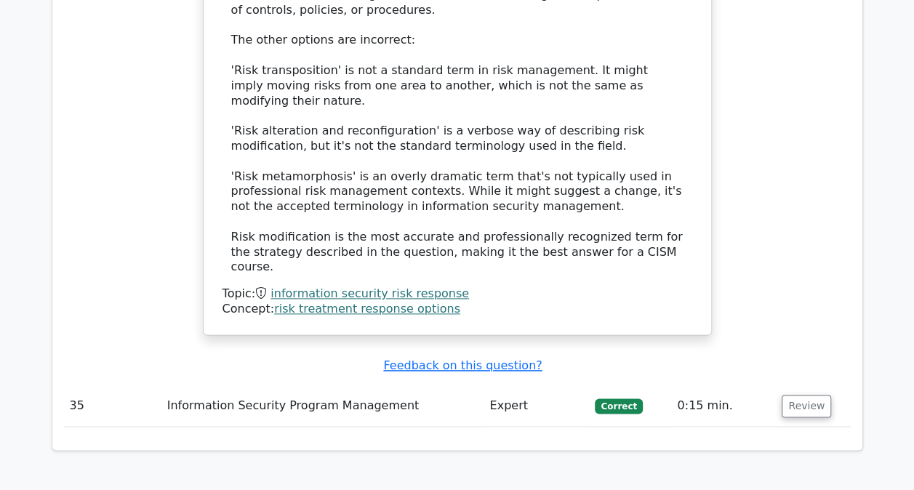
drag, startPoint x: 535, startPoint y: 273, endPoint x: 564, endPoint y: 266, distance: 29.8
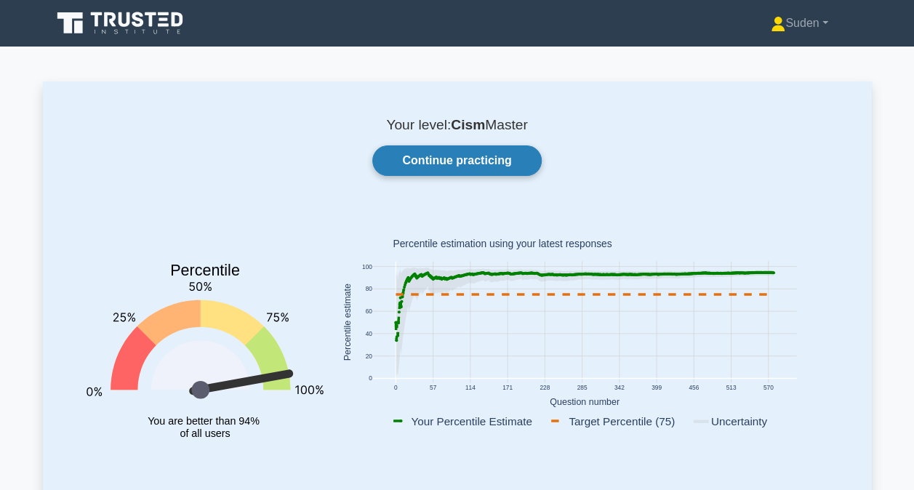
click at [508, 163] on link "Continue practicing" at bounding box center [456, 160] width 169 height 31
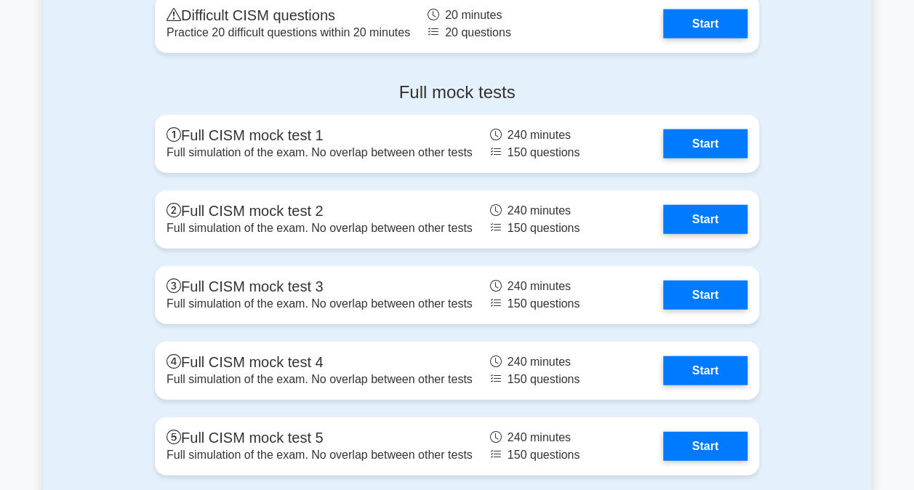
scroll to position [1673, 0]
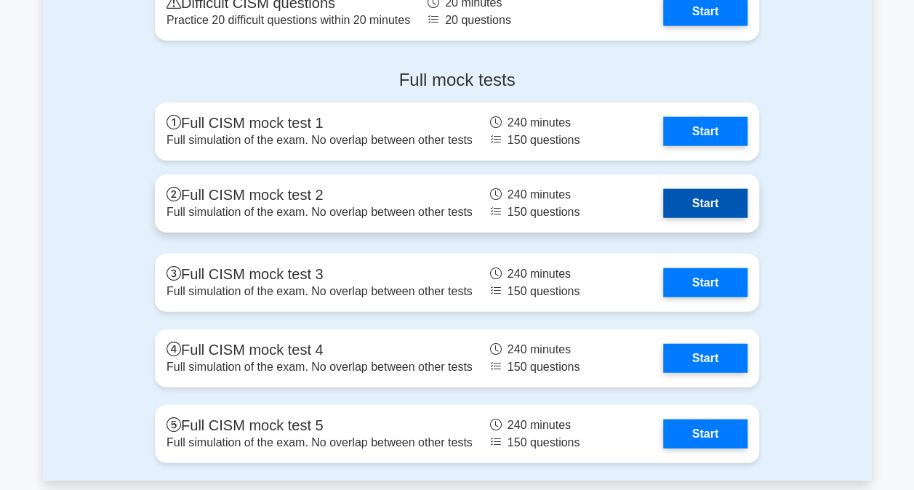
click at [686, 217] on link "Start" at bounding box center [705, 203] width 84 height 29
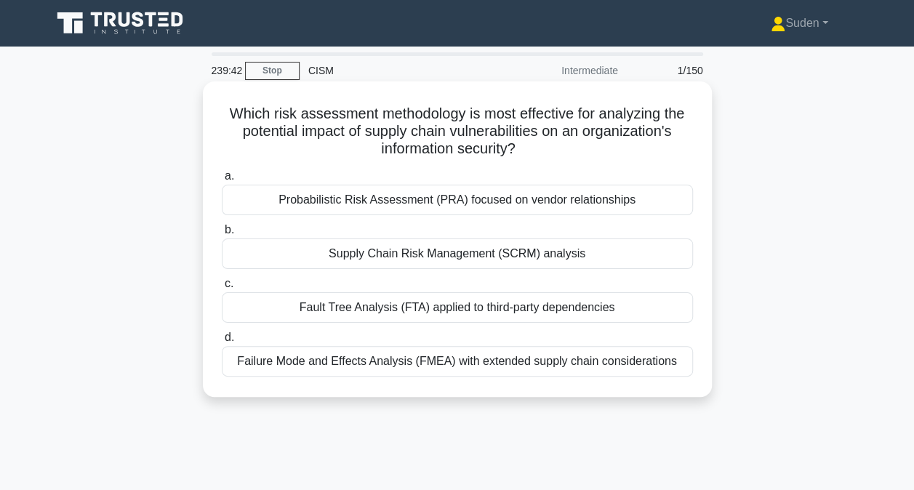
click at [484, 255] on div "Supply Chain Risk Management (SCRM) analysis" at bounding box center [457, 254] width 471 height 31
click at [222, 235] on input "b. Supply Chain Risk Management (SCRM) analysis" at bounding box center [222, 229] width 0 height 9
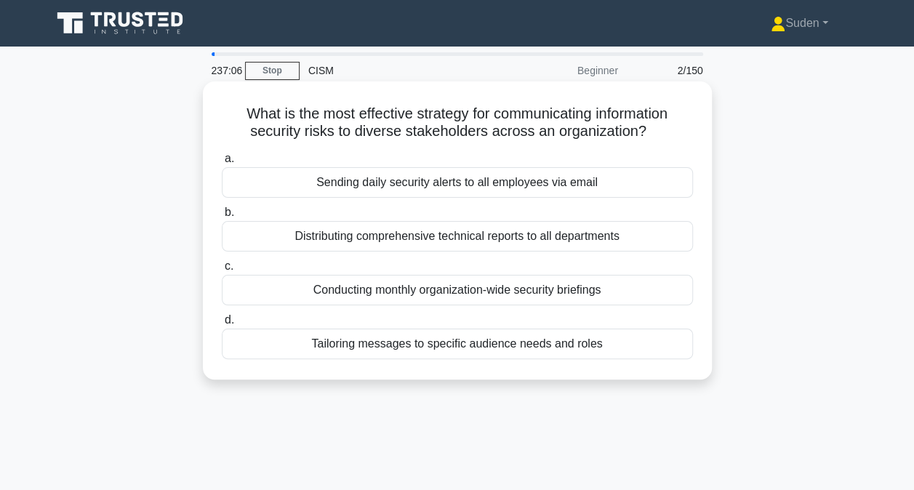
click at [335, 343] on div "Tailoring messages to specific audience needs and roles" at bounding box center [457, 344] width 471 height 31
click at [222, 325] on input "d. Tailoring messages to specific audience needs and roles" at bounding box center [222, 320] width 0 height 9
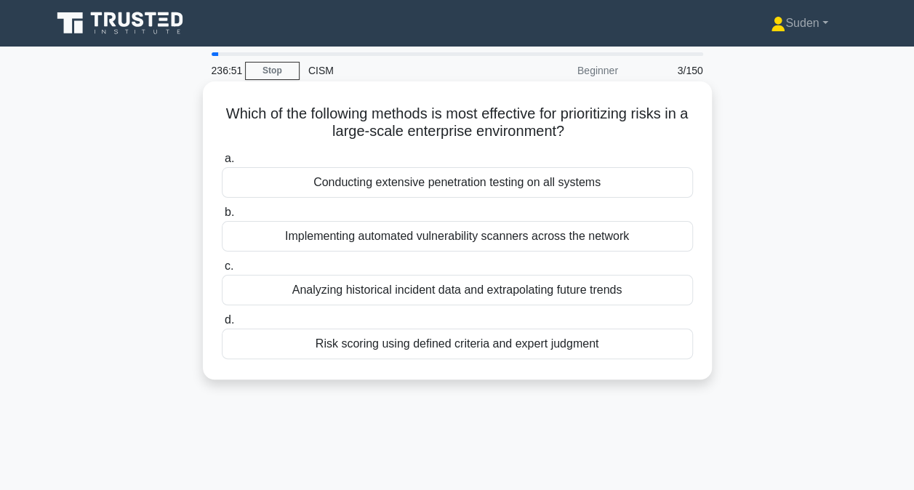
click at [487, 343] on div "Risk scoring using defined criteria and expert judgment" at bounding box center [457, 344] width 471 height 31
click at [222, 325] on input "d. Risk scoring using defined criteria and expert judgment" at bounding box center [222, 320] width 0 height 9
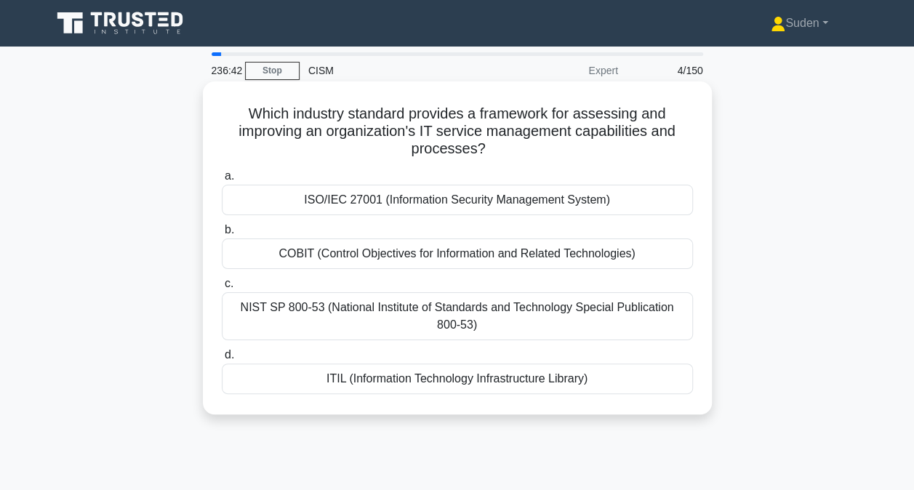
click at [418, 380] on div "ITIL (Information Technology Infrastructure Library)" at bounding box center [457, 379] width 471 height 31
click at [222, 360] on input "d. ITIL (Information Technology Infrastructure Library)" at bounding box center [222, 355] width 0 height 9
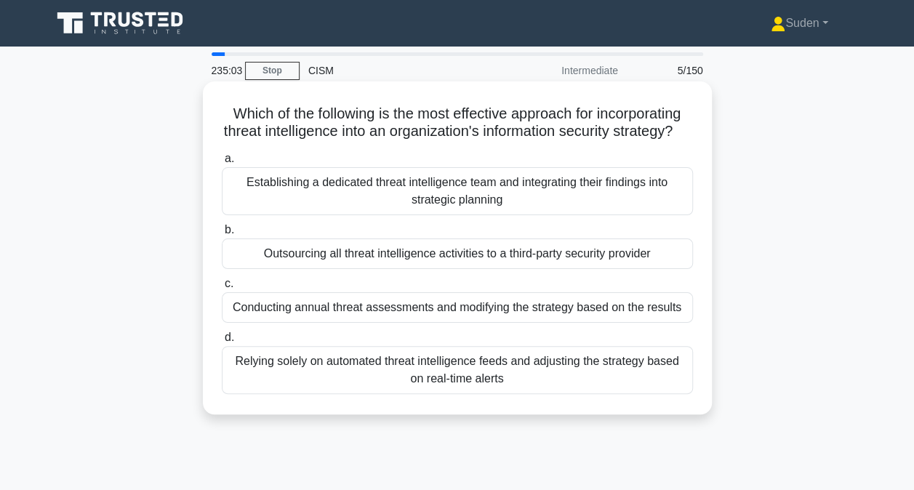
click at [438, 201] on div "Establishing a dedicated threat intelligence team and integrating their finding…" at bounding box center [457, 191] width 471 height 48
click at [222, 164] on input "a. Establishing a dedicated threat intelligence team and integrating their find…" at bounding box center [222, 158] width 0 height 9
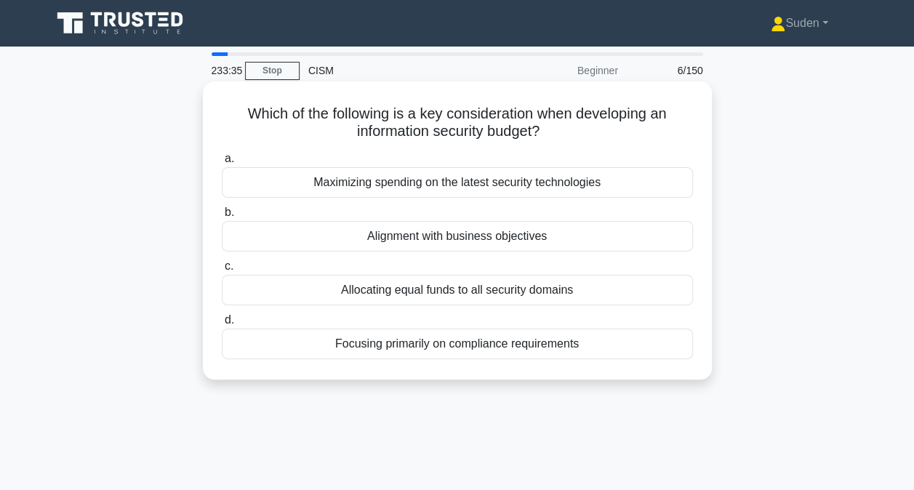
click at [442, 231] on div "Alignment with business objectives" at bounding box center [457, 236] width 471 height 31
click at [222, 217] on input "b. Alignment with business objectives" at bounding box center [222, 212] width 0 height 9
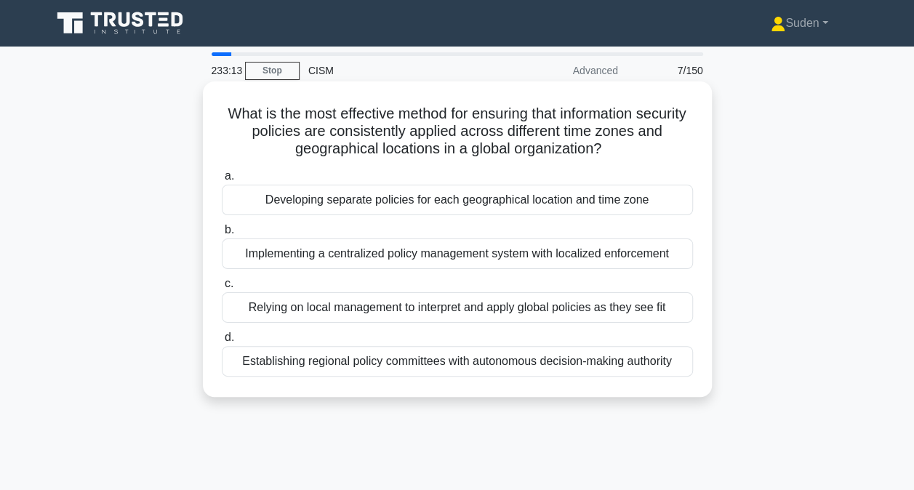
click at [385, 252] on div "Implementing a centralized policy management system with localized enforcement" at bounding box center [457, 254] width 471 height 31
click at [222, 235] on input "b. Implementing a centralized policy management system with localized enforceme…" at bounding box center [222, 229] width 0 height 9
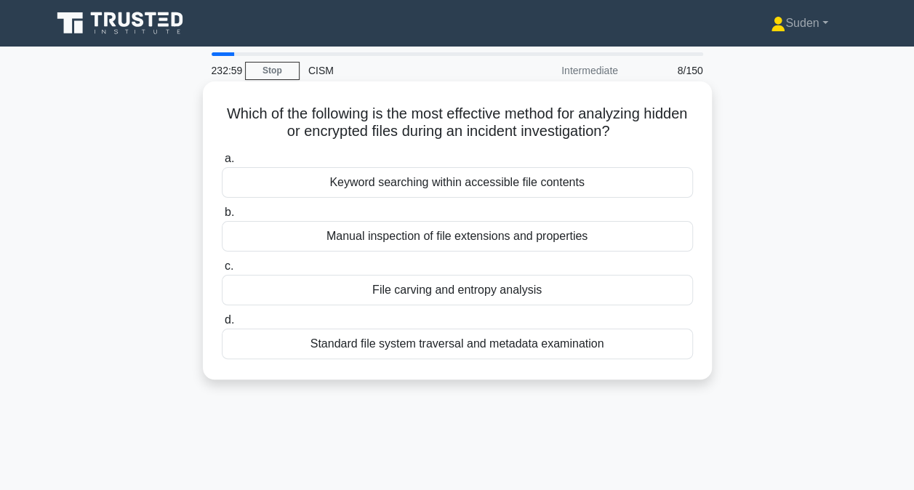
click at [477, 287] on div "File carving and entropy analysis" at bounding box center [457, 290] width 471 height 31
click at [222, 271] on input "c. File carving and entropy analysis" at bounding box center [222, 266] width 0 height 9
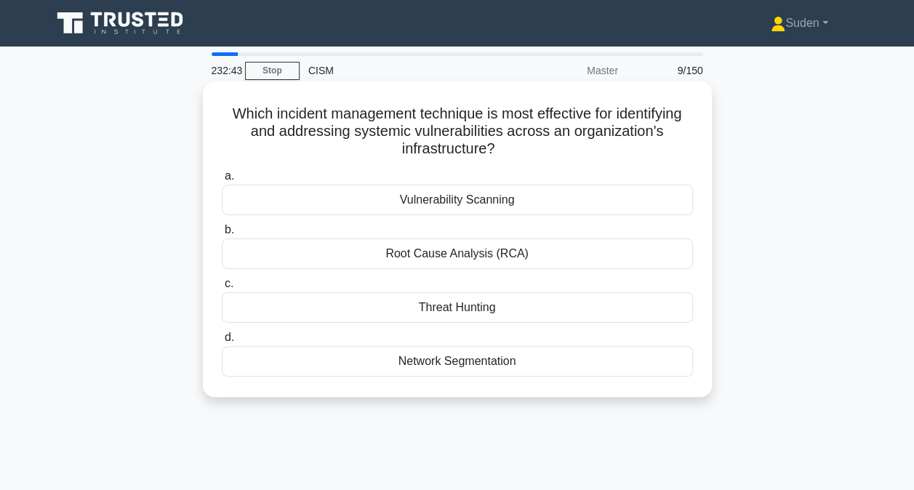
click at [469, 202] on div "Vulnerability Scanning" at bounding box center [457, 200] width 471 height 31
click at [222, 181] on input "a. Vulnerability Scanning" at bounding box center [222, 176] width 0 height 9
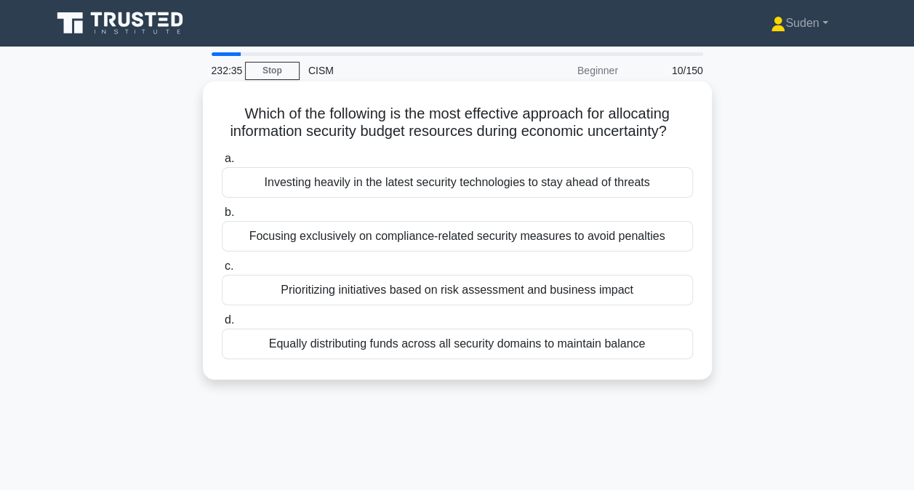
click at [460, 289] on div "Prioritizing initiatives based on risk assessment and business impact" at bounding box center [457, 290] width 471 height 31
click at [222, 271] on input "c. Prioritizing initiatives based on risk assessment and business impact" at bounding box center [222, 266] width 0 height 9
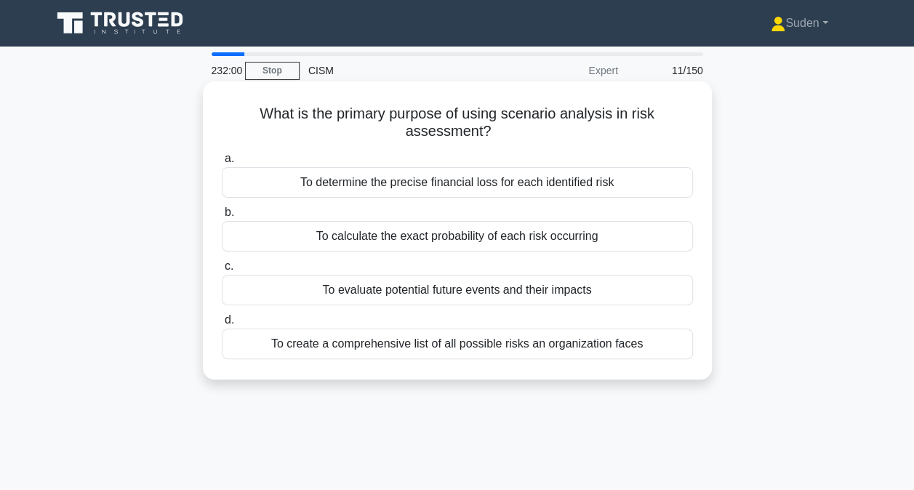
click at [425, 294] on div "To evaluate potential future events and their impacts" at bounding box center [457, 290] width 471 height 31
click at [222, 271] on input "c. To evaluate potential future events and their impacts" at bounding box center [222, 266] width 0 height 9
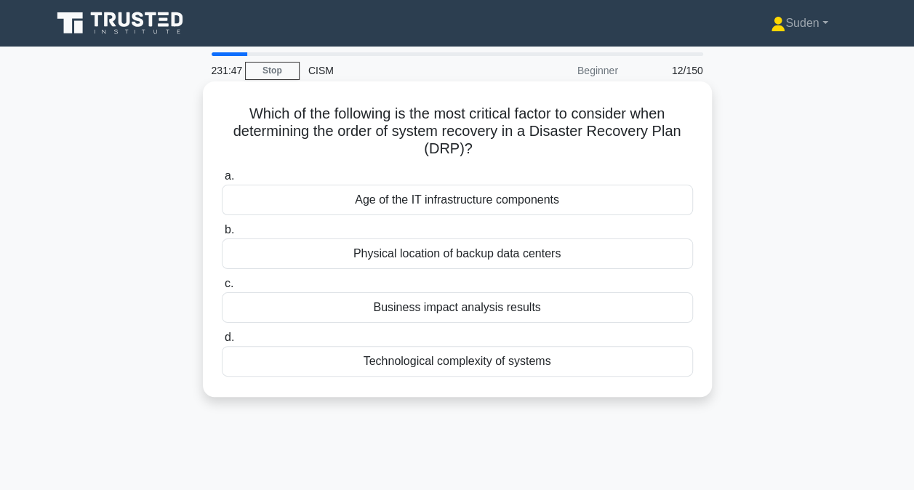
click at [533, 310] on div "Business impact analysis results" at bounding box center [457, 307] width 471 height 31
click at [222, 289] on input "c. Business impact analysis results" at bounding box center [222, 283] width 0 height 9
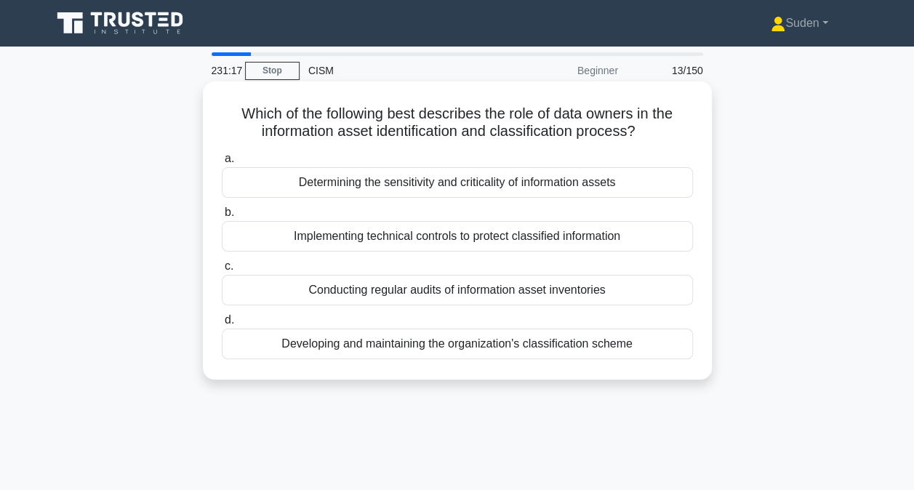
click at [529, 188] on div "Determining the sensitivity and criticality of information assets" at bounding box center [457, 182] width 471 height 31
click at [222, 164] on input "a. Determining the sensitivity and criticality of information assets" at bounding box center [222, 158] width 0 height 9
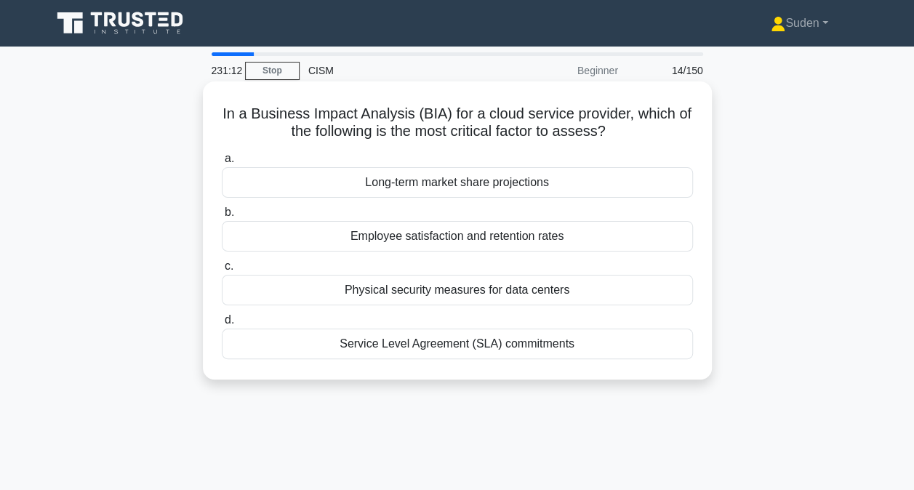
click at [399, 342] on div "Service Level Agreement (SLA) commitments" at bounding box center [457, 344] width 471 height 31
click at [222, 325] on input "d. Service Level Agreement (SLA) commitments" at bounding box center [222, 320] width 0 height 9
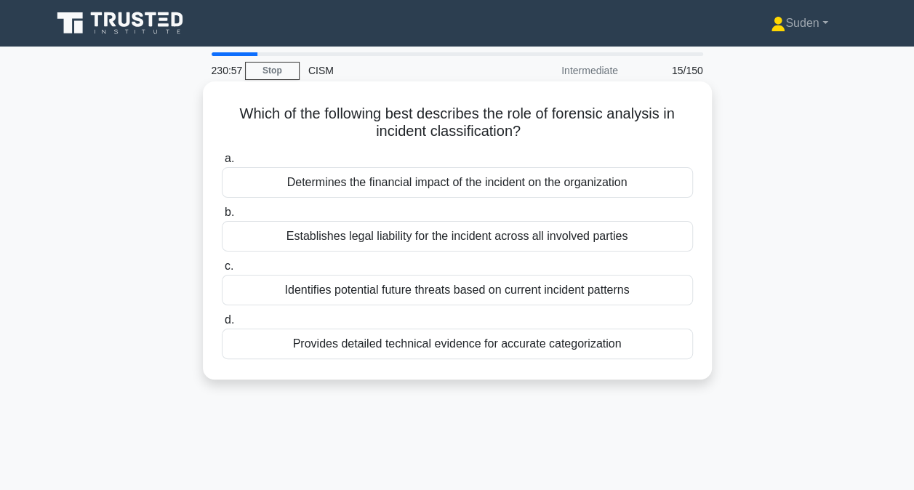
click at [498, 346] on div "Provides detailed technical evidence for accurate categorization" at bounding box center [457, 344] width 471 height 31
click at [222, 325] on input "d. Provides detailed technical evidence for accurate categorization" at bounding box center [222, 320] width 0 height 9
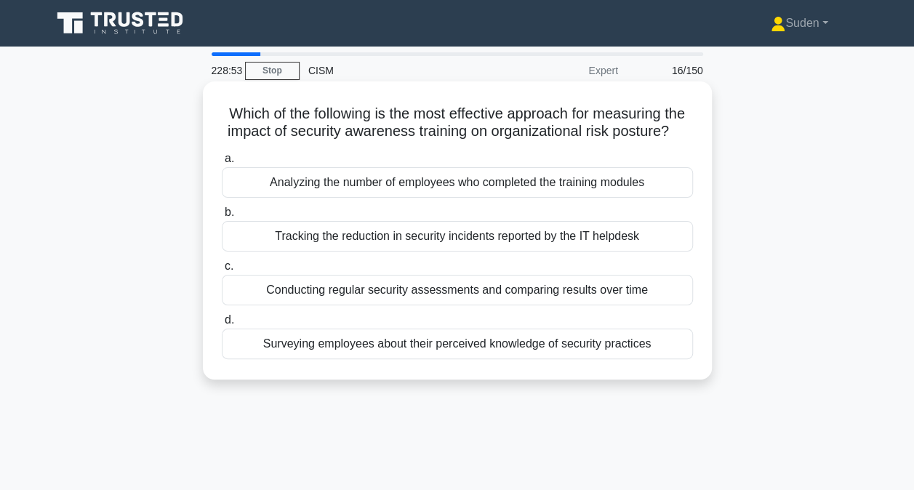
click at [588, 303] on div "Conducting regular security assessments and comparing results over time" at bounding box center [457, 290] width 471 height 31
click at [222, 271] on input "c. Conducting regular security assessments and comparing results over time" at bounding box center [222, 266] width 0 height 9
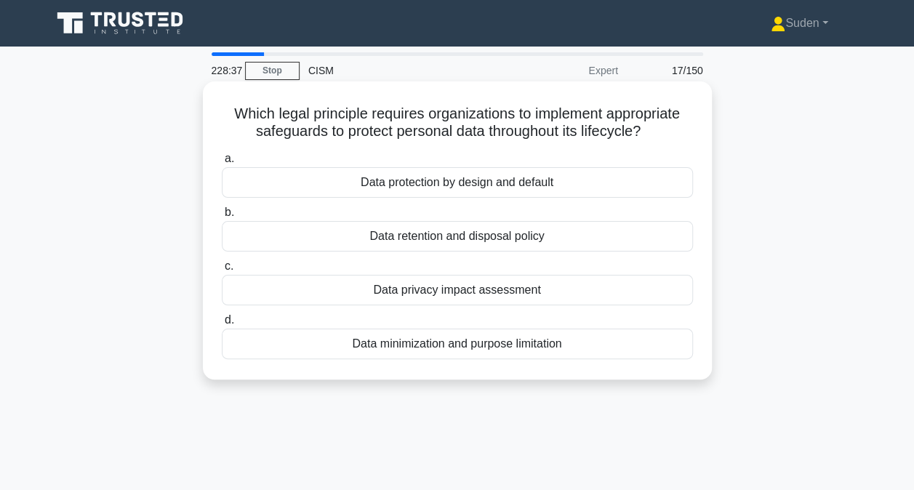
click at [451, 183] on div "Data protection by design and default" at bounding box center [457, 182] width 471 height 31
click at [222, 164] on input "a. Data protection by design and default" at bounding box center [222, 158] width 0 height 9
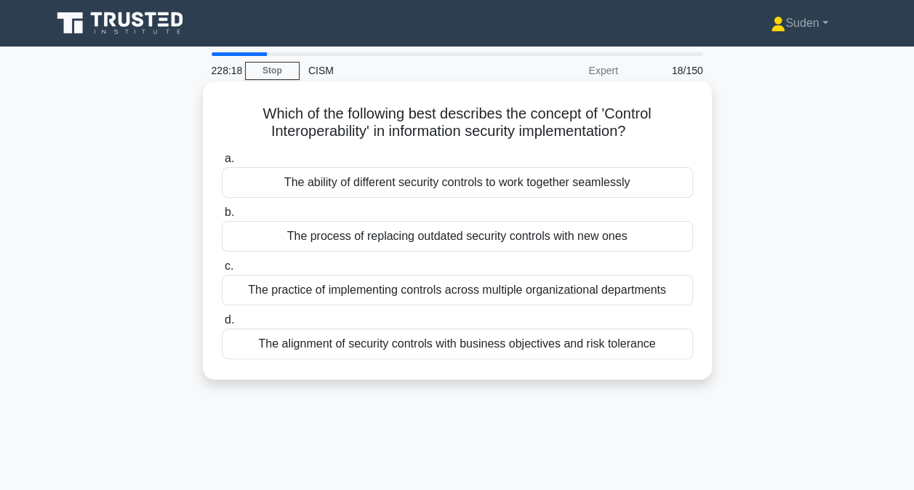
click at [560, 188] on div "The ability of different security controls to work together seamlessly" at bounding box center [457, 182] width 471 height 31
drag, startPoint x: 560, startPoint y: 188, endPoint x: 462, endPoint y: 182, distance: 97.6
click at [462, 182] on div "The ability of different security controls to work together seamlessly" at bounding box center [457, 182] width 471 height 31
click at [222, 164] on input "a. The ability of different security controls to work together seamlessly" at bounding box center [222, 158] width 0 height 9
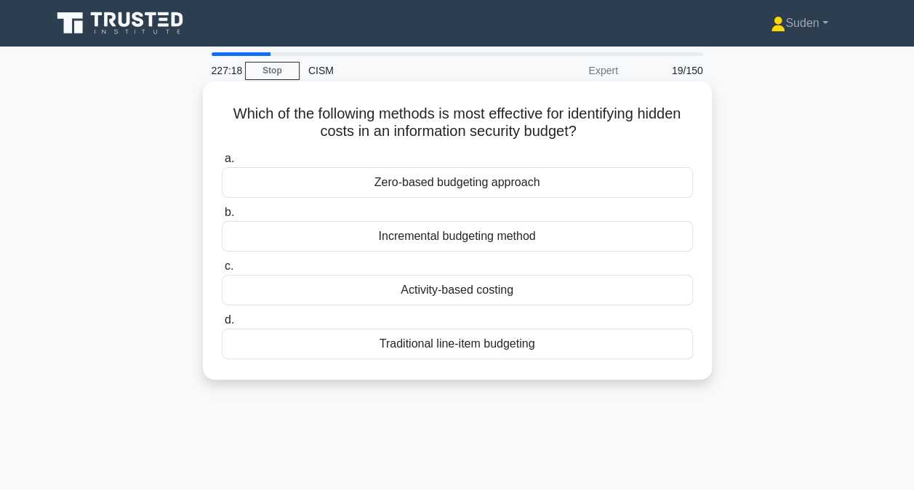
click at [563, 234] on div "Incremental budgeting method" at bounding box center [457, 236] width 471 height 31
click at [222, 217] on input "b. Incremental budgeting method" at bounding box center [222, 212] width 0 height 9
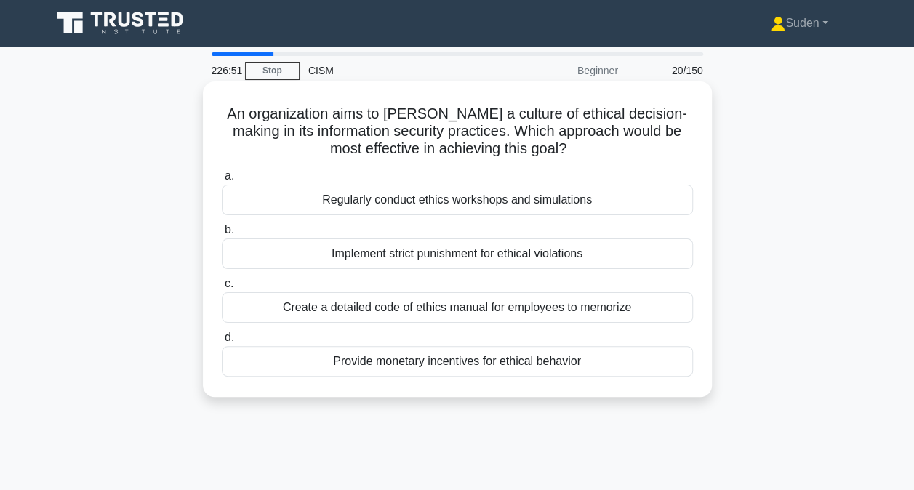
click at [564, 201] on div "Regularly conduct ethics workshops and simulations" at bounding box center [457, 200] width 471 height 31
click at [222, 181] on input "a. Regularly conduct ethics workshops and simulations" at bounding box center [222, 176] width 0 height 9
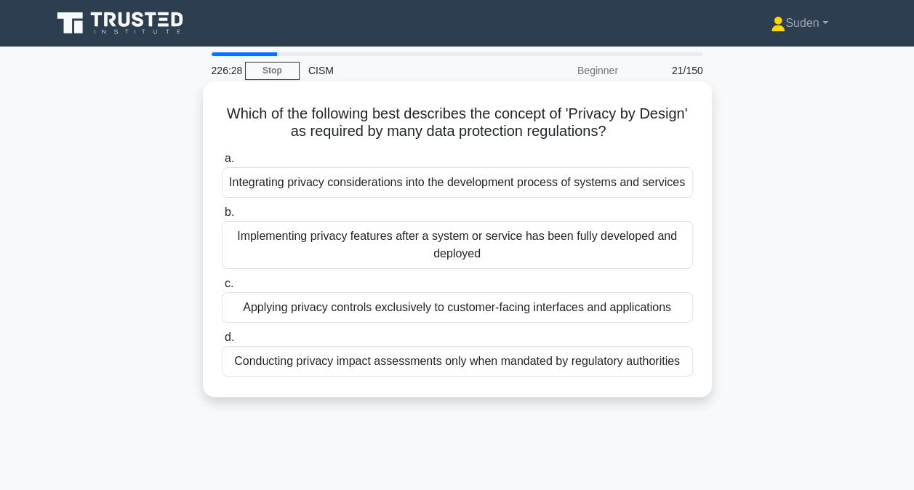
click at [327, 188] on div "Integrating privacy considerations into the development process of systems and …" at bounding box center [457, 182] width 471 height 31
click at [222, 164] on input "a. Integrating privacy considerations into the development process of systems a…" at bounding box center [222, 158] width 0 height 9
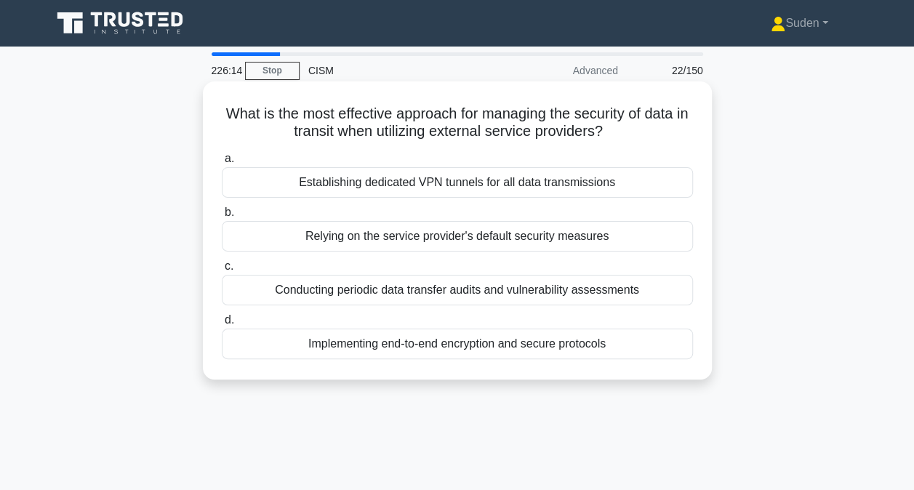
click at [412, 345] on div "Implementing end-to-end encryption and secure protocols" at bounding box center [457, 344] width 471 height 31
click at [222, 325] on input "d. Implementing end-to-end encryption and secure protocols" at bounding box center [222, 320] width 0 height 9
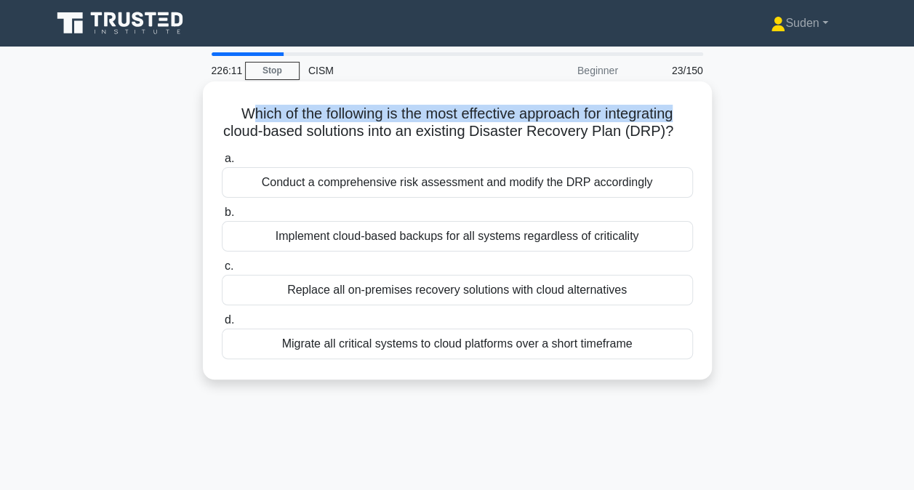
drag, startPoint x: 253, startPoint y: 121, endPoint x: 637, endPoint y: 112, distance: 384.1
click at [663, 111] on h5 "Which of the following is the most effective approach for integrating cloud-bas…" at bounding box center [457, 123] width 474 height 36
drag, startPoint x: 225, startPoint y: 133, endPoint x: 687, endPoint y: 135, distance: 462.5
click at [687, 135] on div "Which of the following is the most effective approach for integrating cloud-bas…" at bounding box center [457, 230] width 497 height 287
click at [412, 137] on h5 "Which of the following is the most effective approach for integrating cloud-bas…" at bounding box center [457, 123] width 474 height 36
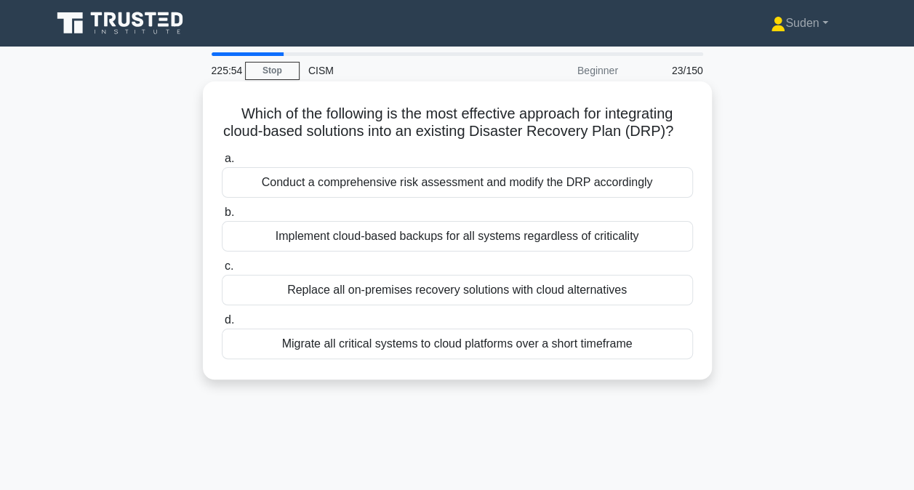
click at [531, 183] on div "Conduct a comprehensive risk assessment and modify the DRP accordingly" at bounding box center [457, 182] width 471 height 31
click at [222, 164] on input "a. Conduct a comprehensive risk assessment and modify the DRP accordingly" at bounding box center [222, 158] width 0 height 9
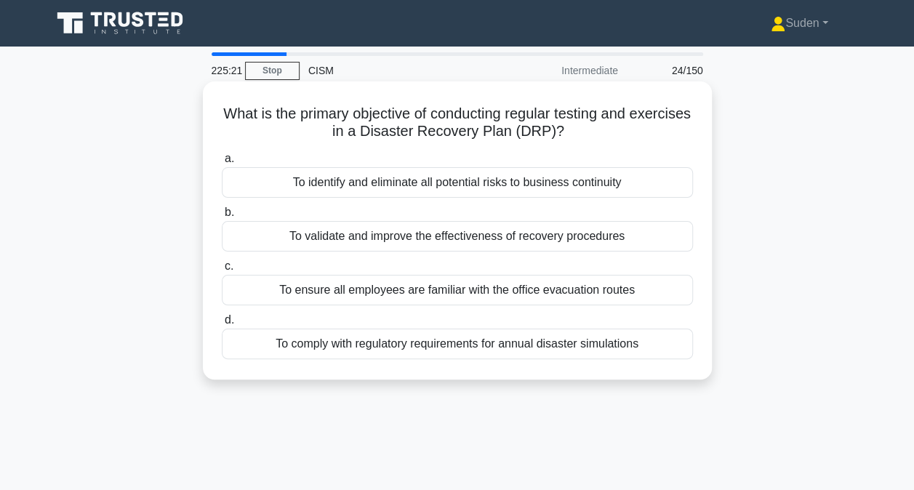
click at [440, 240] on div "To validate and improve the effectiveness of recovery procedures" at bounding box center [457, 236] width 471 height 31
click at [222, 217] on input "b. To validate and improve the effectiveness of recovery procedures" at bounding box center [222, 212] width 0 height 9
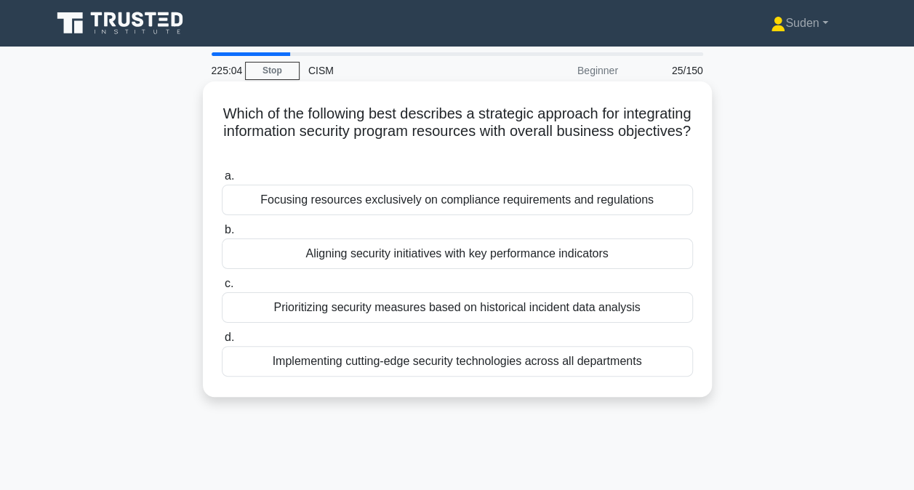
click at [494, 260] on div "Aligning security initiatives with key performance indicators" at bounding box center [457, 254] width 471 height 31
click at [222, 235] on input "b. Aligning security initiatives with key performance indicators" at bounding box center [222, 229] width 0 height 9
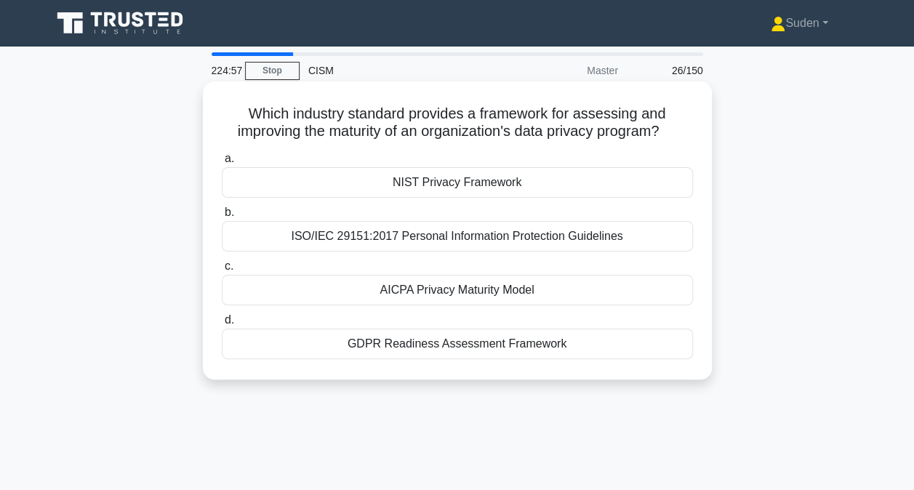
click at [426, 289] on div "AICPA Privacy Maturity Model" at bounding box center [457, 290] width 471 height 31
click at [222, 271] on input "c. AICPA Privacy Maturity Model" at bounding box center [222, 266] width 0 height 9
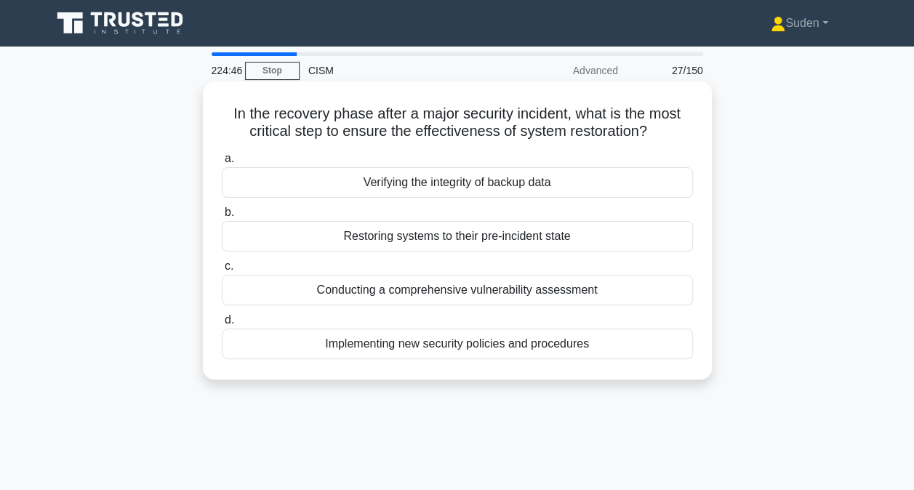
click at [457, 189] on div "Verifying the integrity of backup data" at bounding box center [457, 182] width 471 height 31
click at [222, 164] on input "a. Verifying the integrity of backup data" at bounding box center [222, 158] width 0 height 9
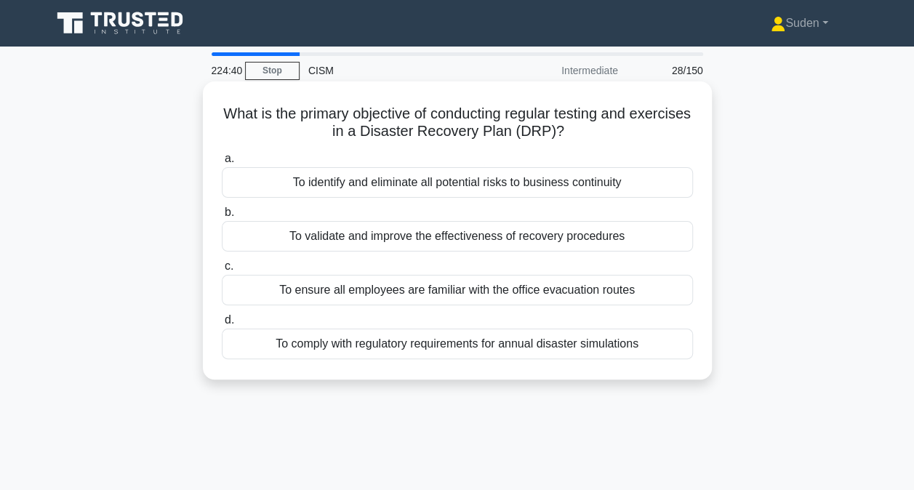
click at [323, 234] on div "To validate and improve the effectiveness of recovery procedures" at bounding box center [457, 236] width 471 height 31
click at [222, 217] on input "b. To validate and improve the effectiveness of recovery procedures" at bounding box center [222, 212] width 0 height 9
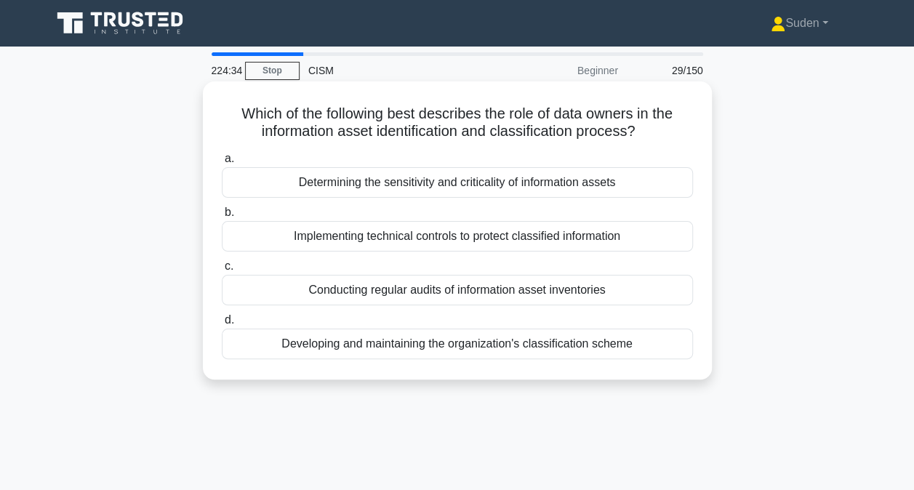
click at [332, 185] on div "Determining the sensitivity and criticality of information assets" at bounding box center [457, 182] width 471 height 31
click at [222, 164] on input "a. Determining the sensitivity and criticality of information assets" at bounding box center [222, 158] width 0 height 9
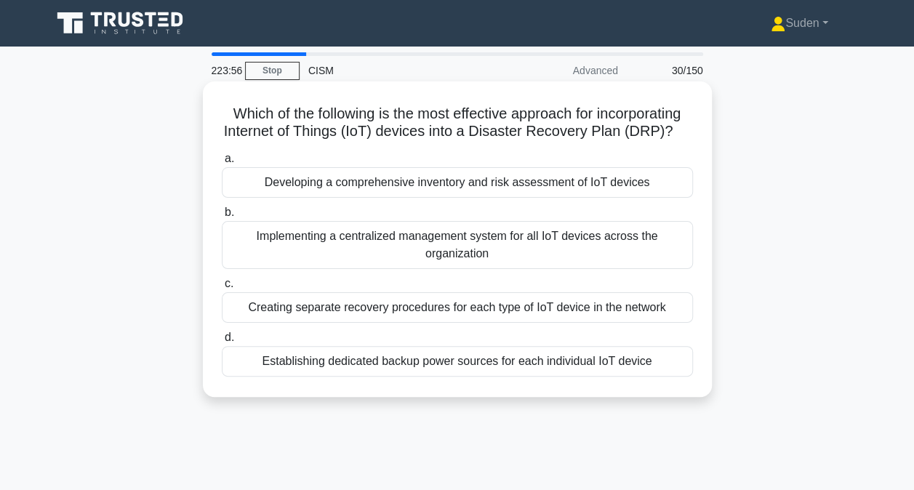
click at [416, 254] on div "Implementing a centralized management system for all IoT devices across the org…" at bounding box center [457, 245] width 471 height 48
click at [222, 217] on input "b. Implementing a centralized management system for all IoT devices across the …" at bounding box center [222, 212] width 0 height 9
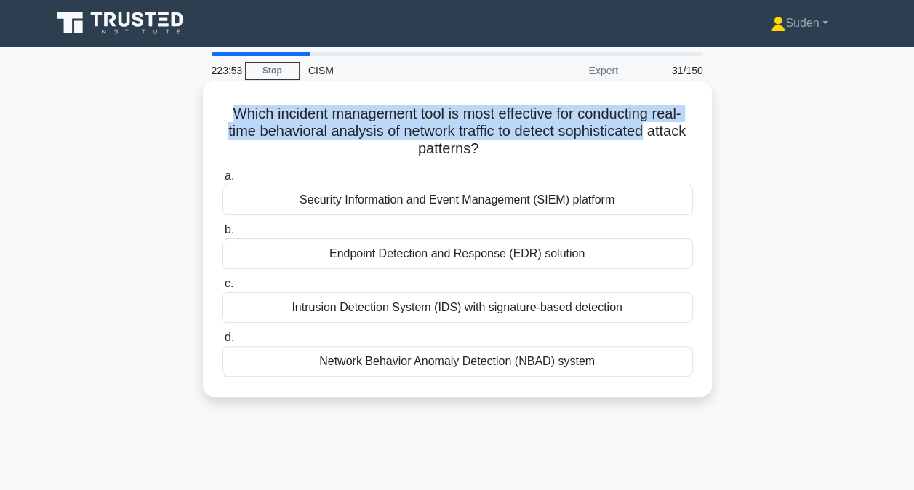
drag, startPoint x: 226, startPoint y: 112, endPoint x: 707, endPoint y: 123, distance: 480.8
click at [707, 123] on div "Which incident management tool is most effective for conducting real-time behav…" at bounding box center [457, 239] width 509 height 316
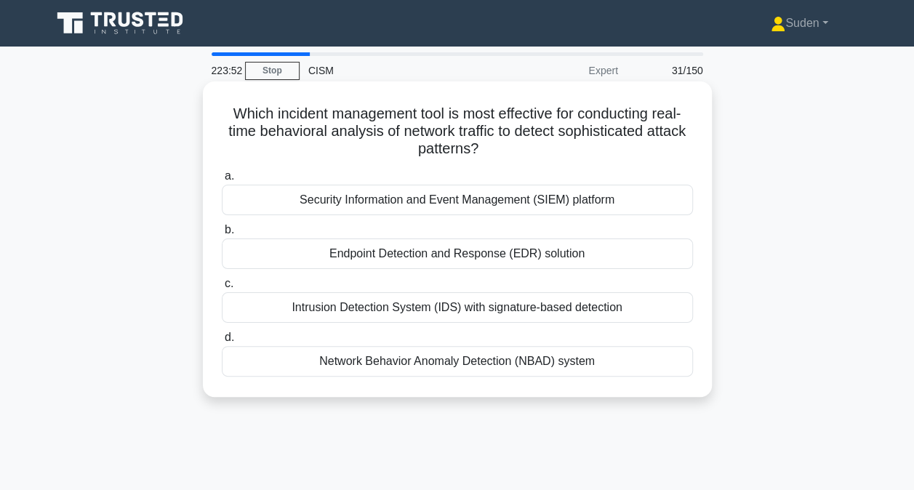
click at [401, 144] on h5 "Which incident management tool is most effective for conducting real-time behav…" at bounding box center [457, 132] width 474 height 54
click at [333, 367] on div "Network Behavior Anomaly Detection (NBAD) system" at bounding box center [457, 361] width 471 height 31
click at [222, 343] on input "d. Network Behavior Anomaly Detection (NBAD) system" at bounding box center [222, 337] width 0 height 9
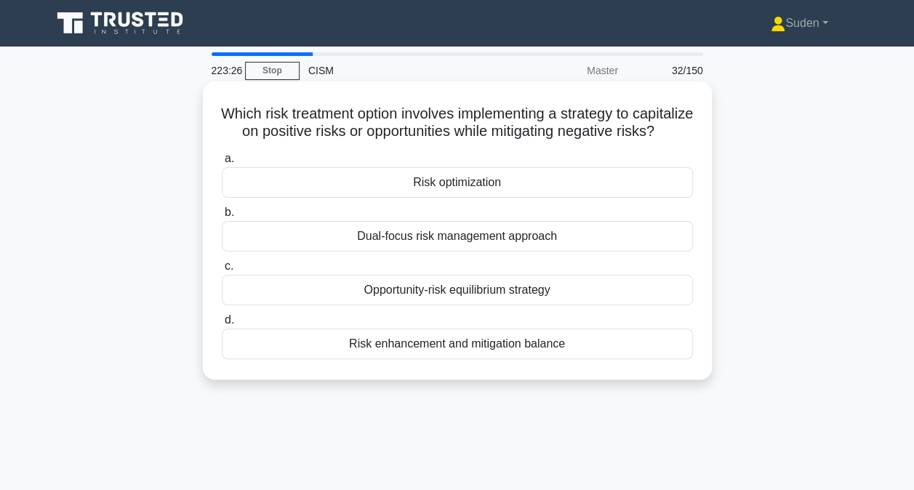
click at [494, 252] on div "Dual-focus risk management approach" at bounding box center [457, 236] width 471 height 31
click at [222, 217] on input "b. Dual-focus risk management approach" at bounding box center [222, 212] width 0 height 9
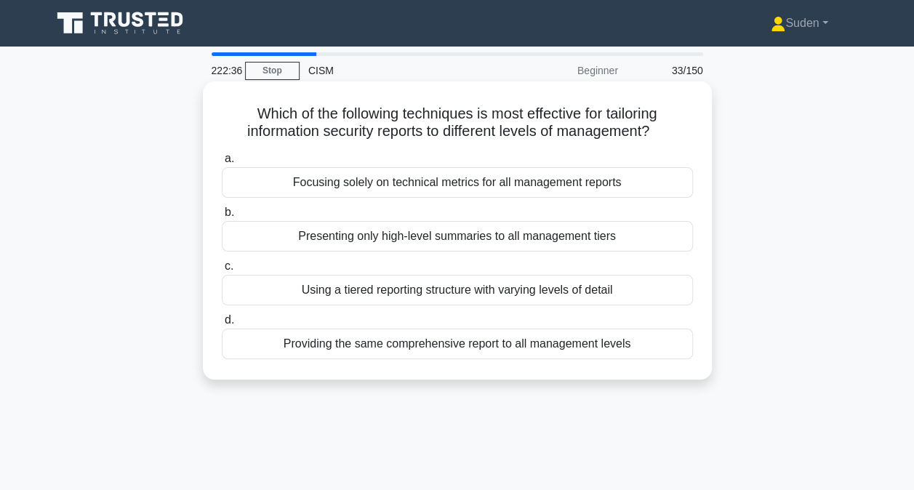
click at [601, 292] on div "Using a tiered reporting structure with varying levels of detail" at bounding box center [457, 290] width 471 height 31
click at [442, 288] on div "Using a tiered reporting structure with varying levels of detail" at bounding box center [457, 290] width 471 height 31
click at [222, 271] on input "c. Using a tiered reporting structure with varying levels of detail" at bounding box center [222, 266] width 0 height 9
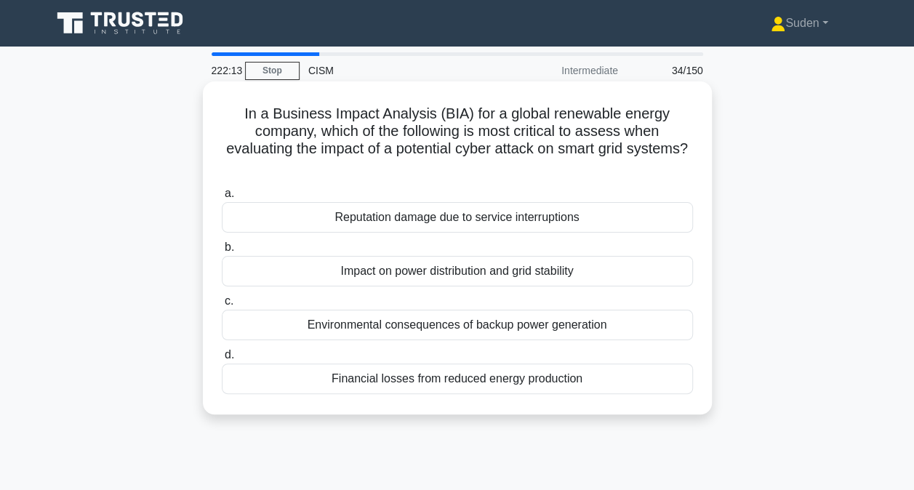
click at [628, 279] on div "Impact on power distribution and grid stability" at bounding box center [457, 271] width 471 height 31
click at [222, 252] on input "b. Impact on power distribution and grid stability" at bounding box center [222, 247] width 0 height 9
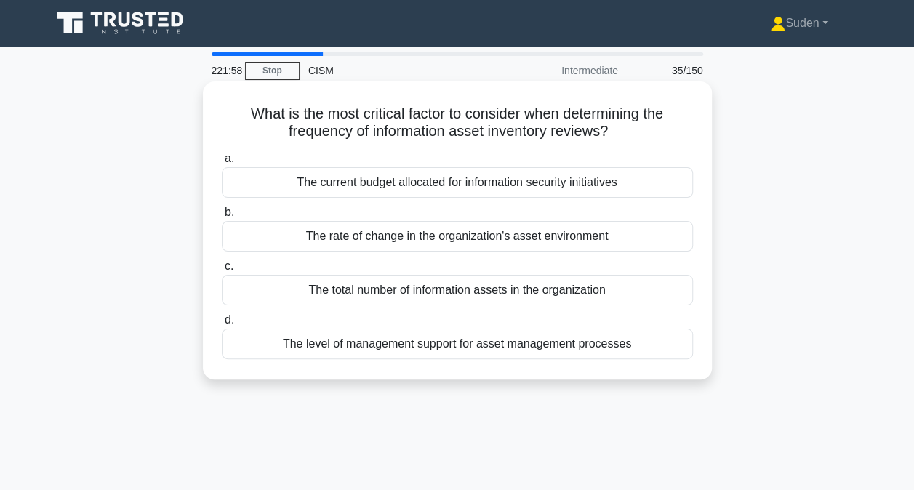
click at [444, 239] on div "The rate of change in the organization's asset environment" at bounding box center [457, 236] width 471 height 31
click at [222, 217] on input "b. The rate of change in the organization's asset environment" at bounding box center [222, 212] width 0 height 9
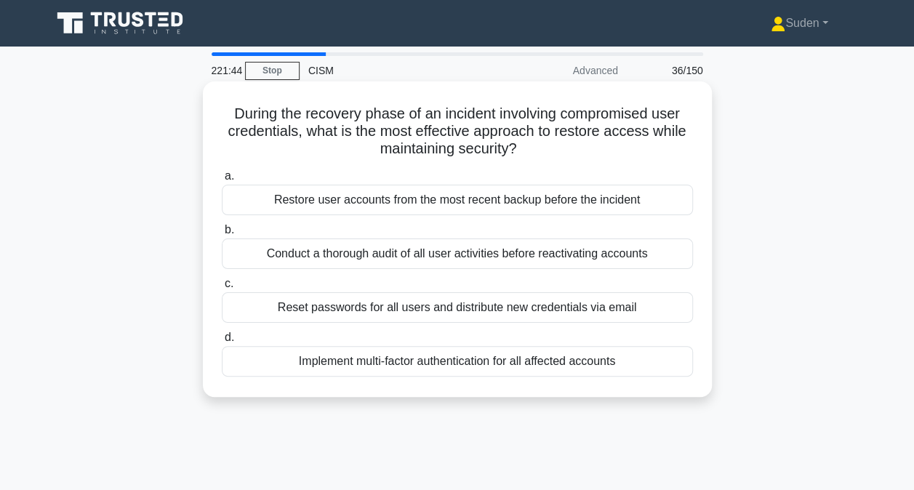
click at [441, 361] on div "Implement multi-factor authentication for all affected accounts" at bounding box center [457, 361] width 471 height 31
click at [222, 343] on input "d. Implement multi-factor authentication for all affected accounts" at bounding box center [222, 337] width 0 height 9
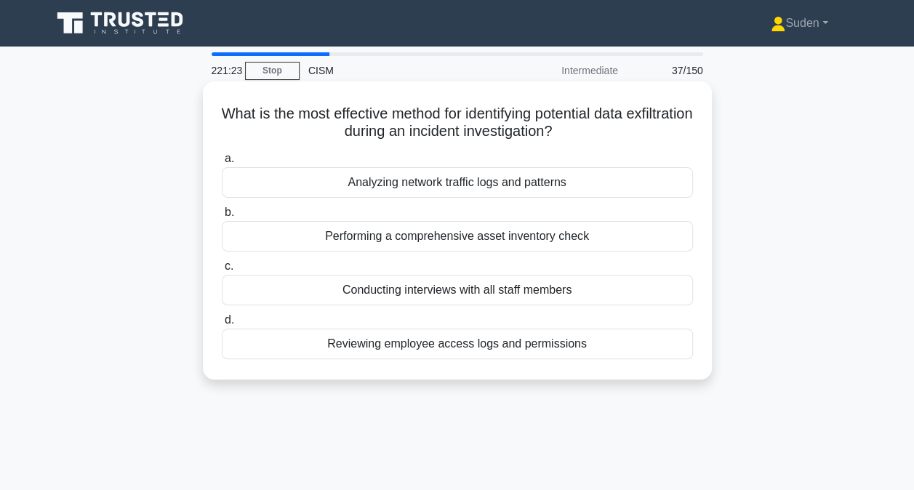
click at [470, 180] on div "Analyzing network traffic logs and patterns" at bounding box center [457, 182] width 471 height 31
click at [222, 164] on input "a. Analyzing network traffic logs and patterns" at bounding box center [222, 158] width 0 height 9
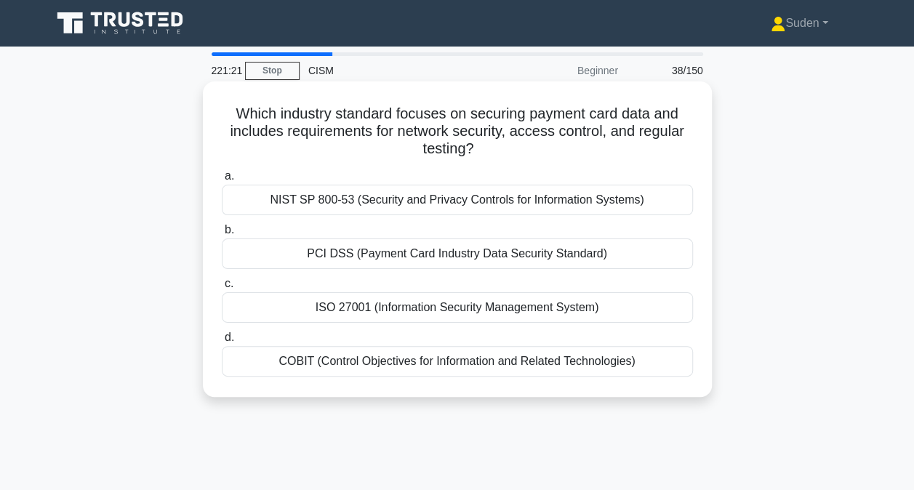
click at [366, 257] on div "PCI DSS (Payment Card Industry Data Security Standard)" at bounding box center [457, 254] width 471 height 31
click at [222, 235] on input "b. PCI DSS (Payment Card Industry Data Security Standard)" at bounding box center [222, 229] width 0 height 9
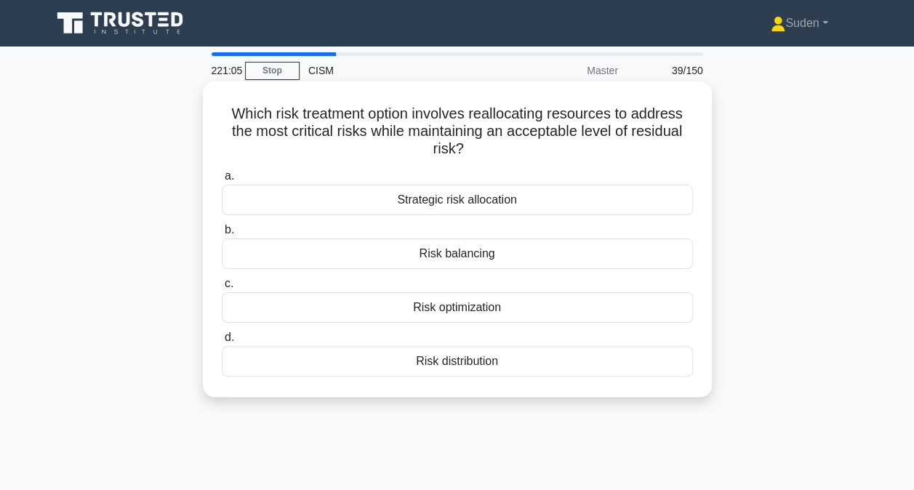
click at [481, 207] on div "Strategic risk allocation" at bounding box center [457, 200] width 471 height 31
click at [222, 181] on input "a. Strategic risk allocation" at bounding box center [222, 176] width 0 height 9
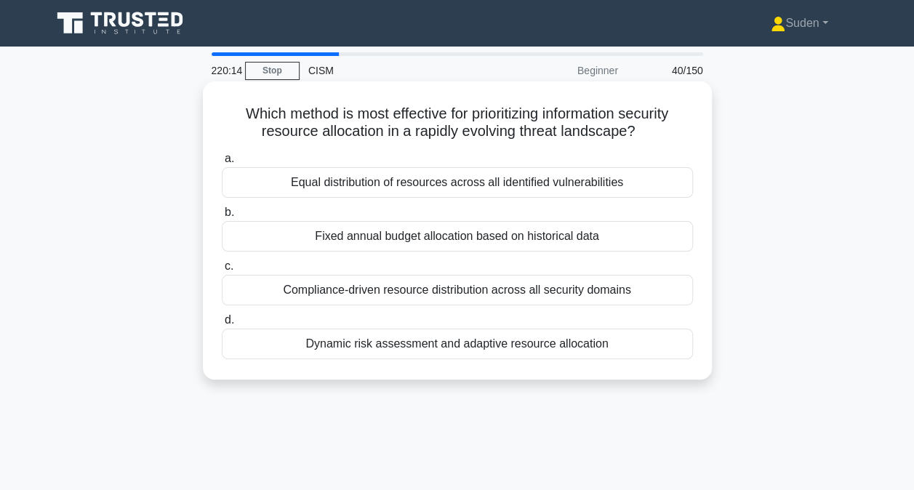
click at [387, 343] on div "Dynamic risk assessment and adaptive resource allocation" at bounding box center [457, 344] width 471 height 31
click at [222, 325] on input "d. Dynamic risk assessment and adaptive resource allocation" at bounding box center [222, 320] width 0 height 9
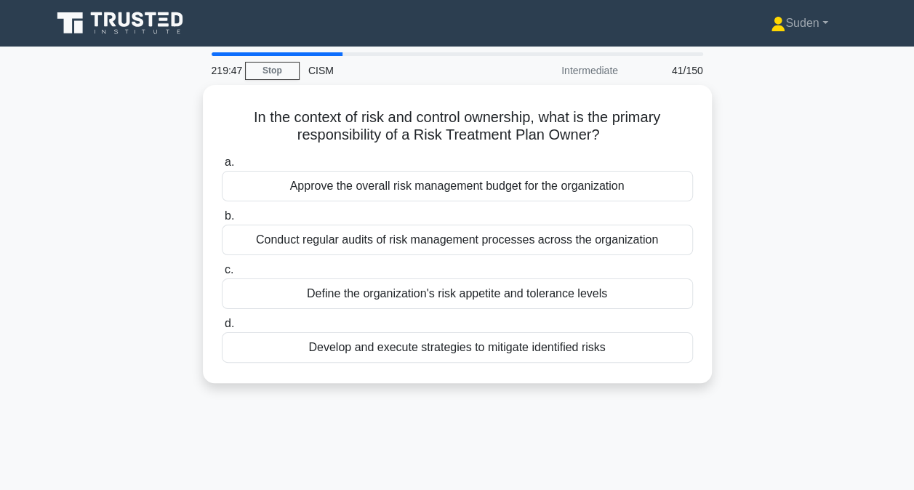
click at [387, 343] on div "Develop and execute strategies to mitigate identified risks" at bounding box center [457, 347] width 471 height 31
click at [222, 329] on input "d. Develop and execute strategies to mitigate identified risks" at bounding box center [222, 323] width 0 height 9
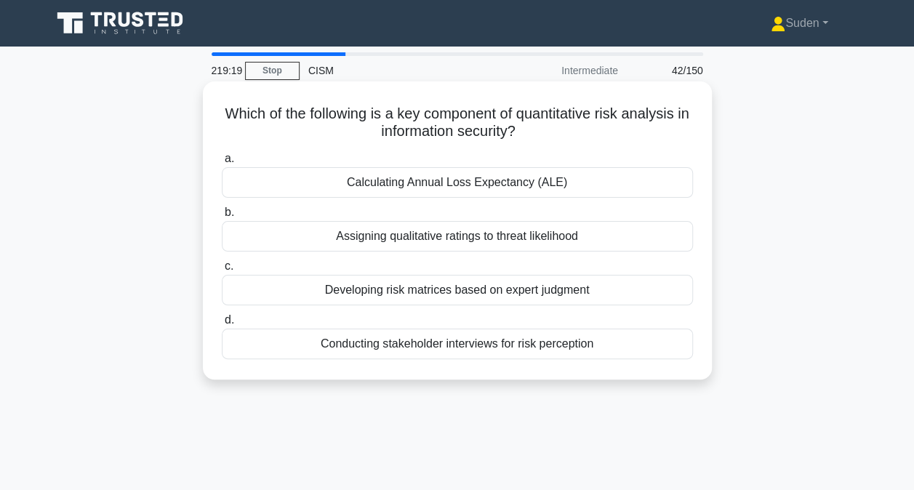
click at [437, 191] on div "Calculating Annual Loss Expectancy (ALE)" at bounding box center [457, 182] width 471 height 31
click at [222, 164] on input "a. Calculating Annual Loss Expectancy (ALE)" at bounding box center [222, 158] width 0 height 9
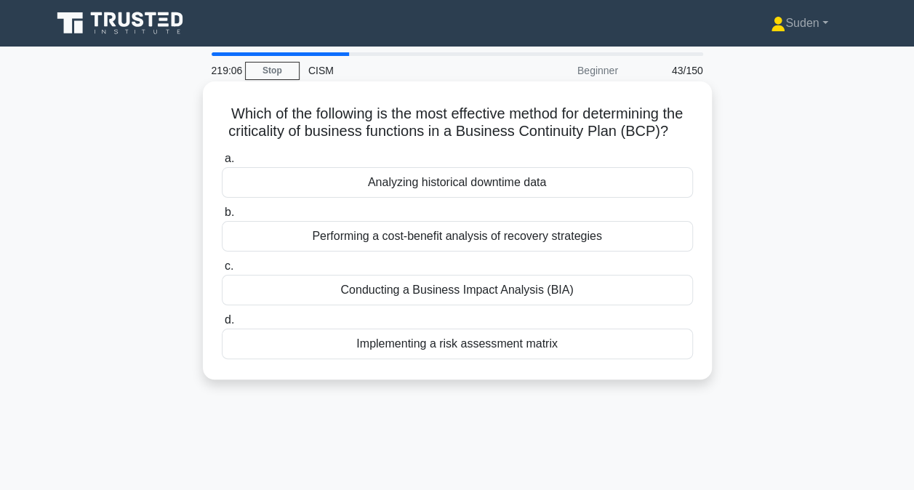
click at [497, 305] on div "Conducting a Business Impact Analysis (BIA)" at bounding box center [457, 290] width 471 height 31
click at [222, 271] on input "c. Conducting a Business Impact Analysis (BIA)" at bounding box center [222, 266] width 0 height 9
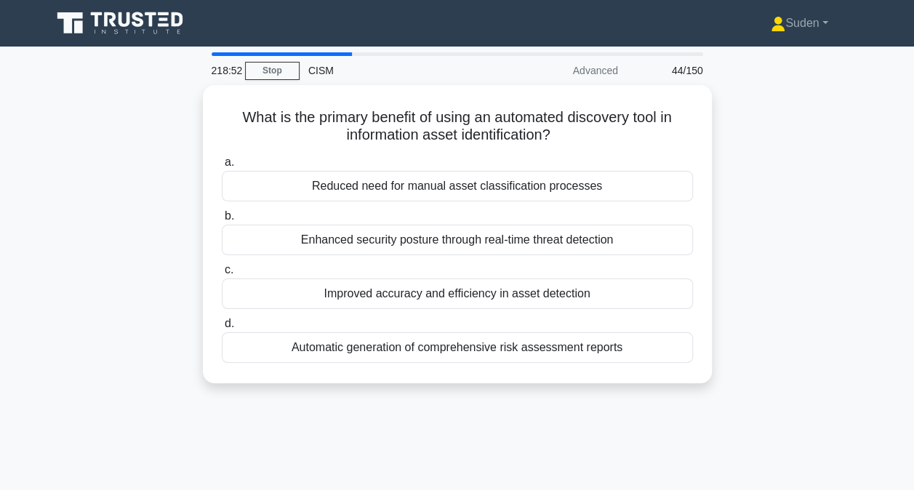
click at [497, 315] on label "d. Automatic generation of comprehensive risk assessment reports" at bounding box center [457, 339] width 471 height 48
click at [222, 319] on input "d. Automatic generation of comprehensive risk assessment reports" at bounding box center [222, 323] width 0 height 9
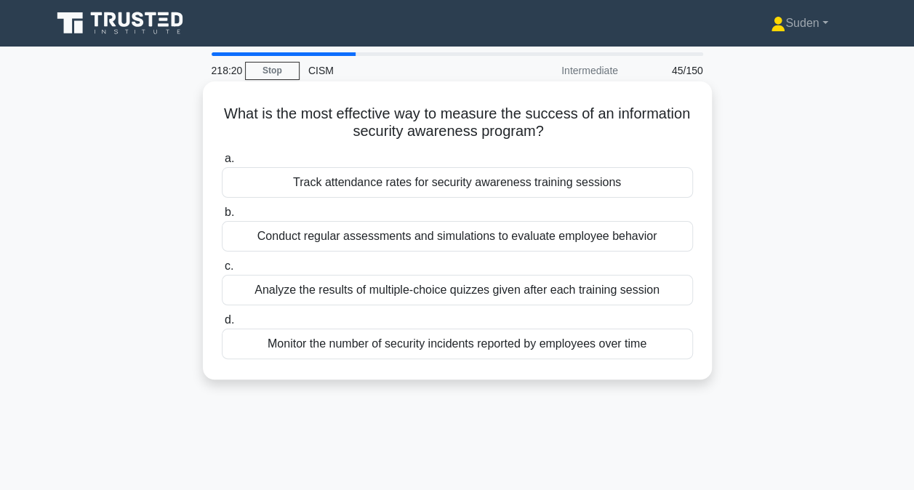
click at [670, 245] on div "Conduct regular assessments and simulations to evaluate employee behavior" at bounding box center [457, 236] width 471 height 31
click at [222, 217] on input "b. Conduct regular assessments and simulations to evaluate employee behavior" at bounding box center [222, 212] width 0 height 9
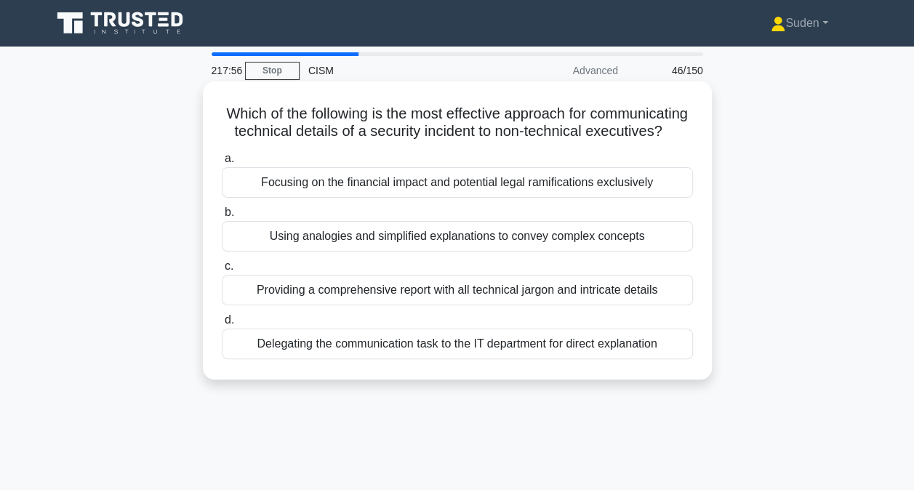
click at [634, 252] on div "Using analogies and simplified explanations to convey complex concepts" at bounding box center [457, 236] width 471 height 31
click at [222, 217] on input "b. Using analogies and simplified explanations to convey complex concepts" at bounding box center [222, 212] width 0 height 9
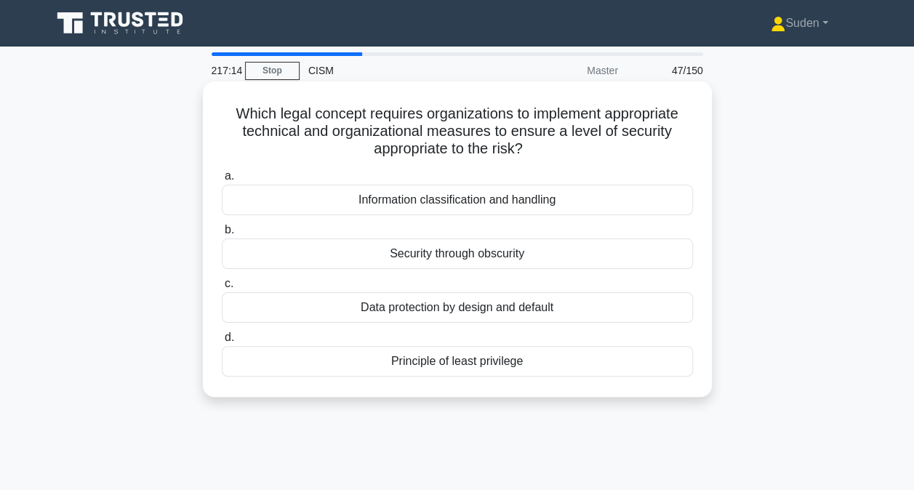
click at [566, 253] on div "Security through obscurity" at bounding box center [457, 254] width 471 height 31
click at [222, 235] on input "b. Security through obscurity" at bounding box center [222, 229] width 0 height 9
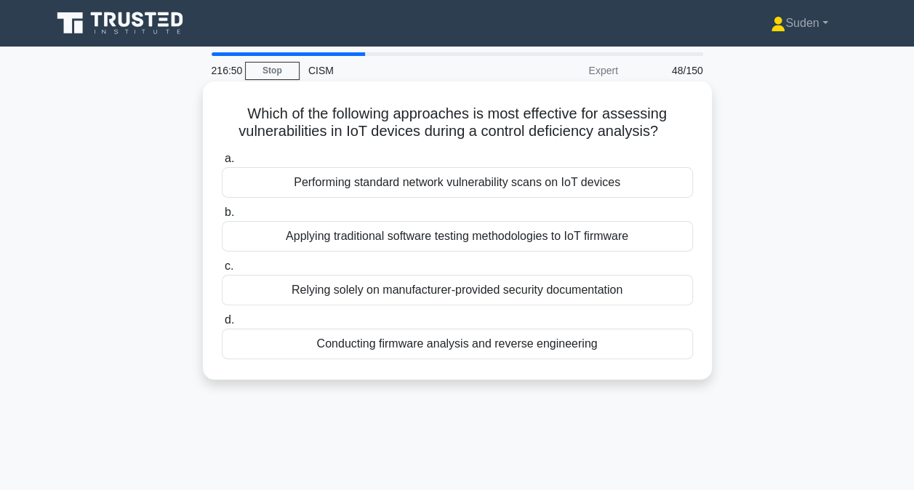
click at [567, 339] on div "Conducting firmware analysis and reverse engineering" at bounding box center [457, 344] width 471 height 31
click at [222, 325] on input "d. Conducting firmware analysis and reverse engineering" at bounding box center [222, 320] width 0 height 9
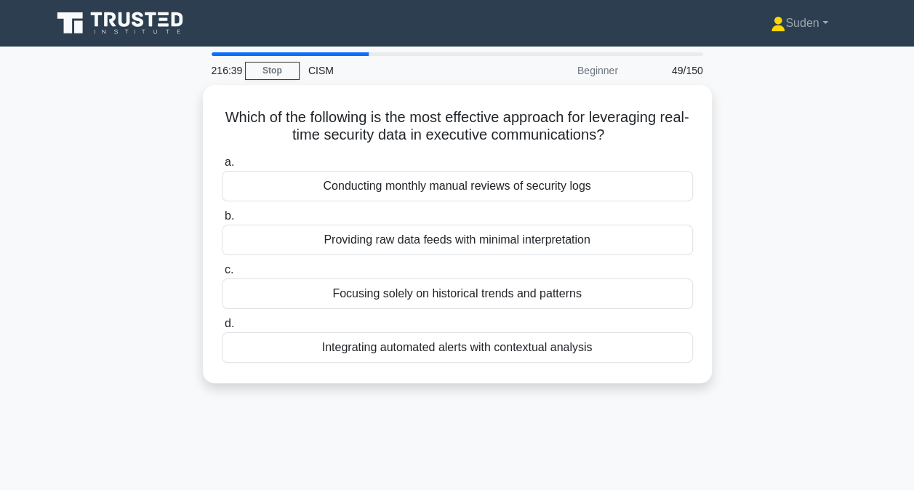
click at [567, 339] on div "Integrating automated alerts with contextual analysis" at bounding box center [457, 347] width 471 height 31
click at [222, 329] on input "d. Integrating automated alerts with contextual analysis" at bounding box center [222, 323] width 0 height 9
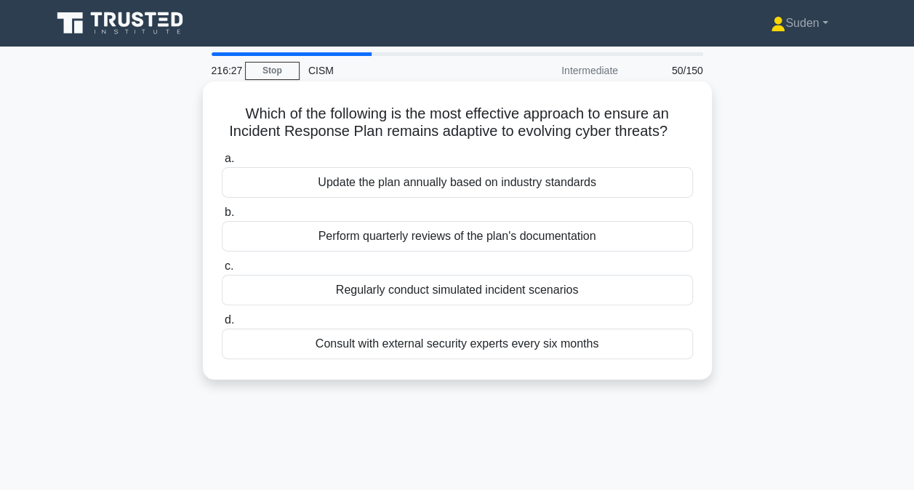
click at [566, 291] on div "Regularly conduct simulated incident scenarios" at bounding box center [457, 290] width 471 height 31
click at [222, 271] on input "c. Regularly conduct simulated incident scenarios" at bounding box center [222, 266] width 0 height 9
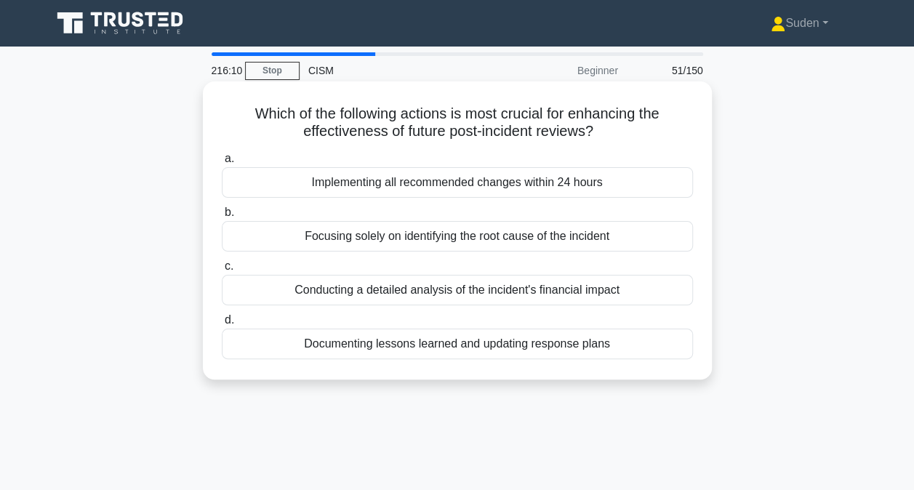
click at [566, 349] on div "Documenting lessons learned and updating response plans" at bounding box center [457, 344] width 471 height 31
click at [222, 325] on input "d. Documenting lessons learned and updating response plans" at bounding box center [222, 320] width 0 height 9
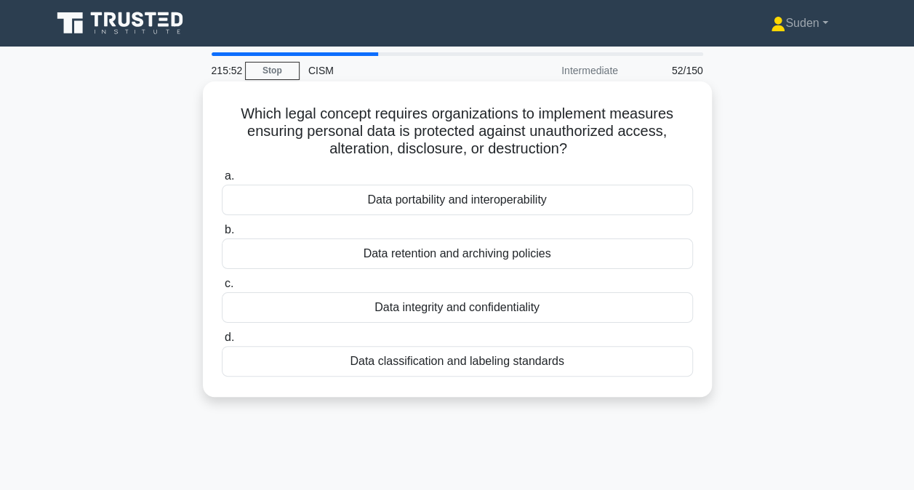
click at [546, 303] on div "Data integrity and confidentiality" at bounding box center [457, 307] width 471 height 31
click at [222, 289] on input "c. Data integrity and confidentiality" at bounding box center [222, 283] width 0 height 9
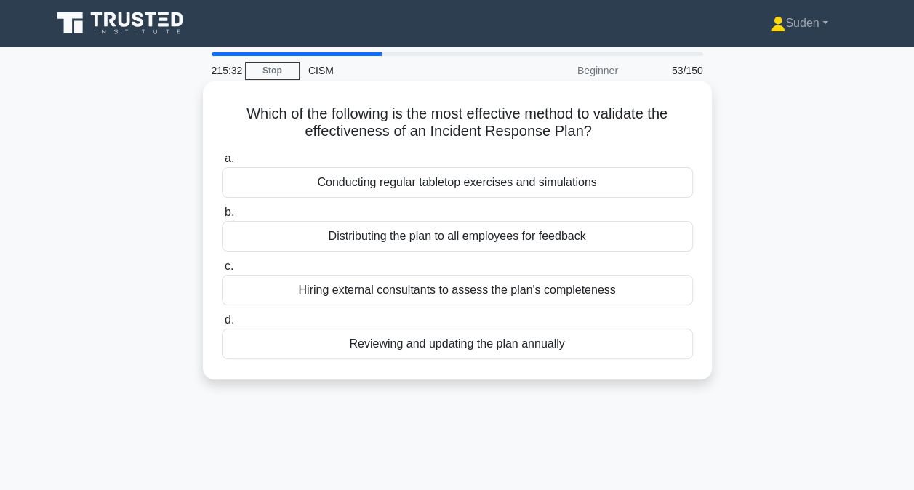
click at [574, 185] on div "Conducting regular tabletop exercises and simulations" at bounding box center [457, 182] width 471 height 31
click at [222, 164] on input "a. Conducting regular tabletop exercises and simulations" at bounding box center [222, 158] width 0 height 9
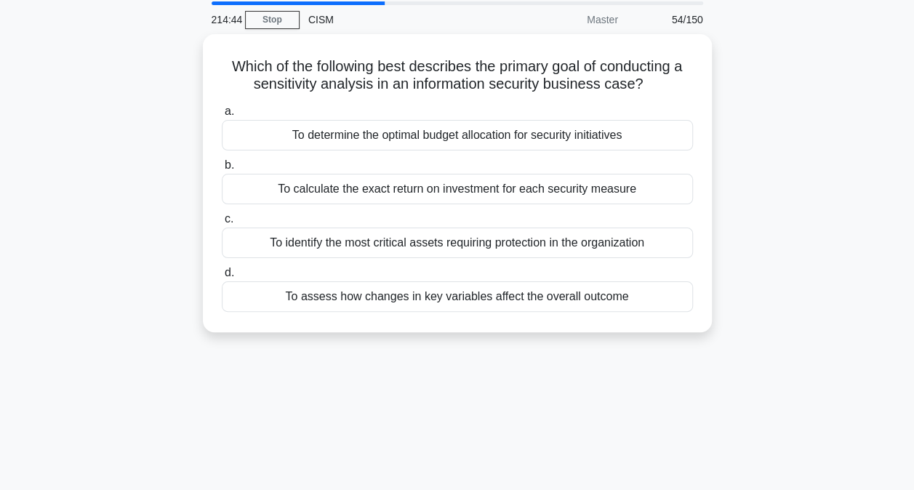
scroll to position [73, 0]
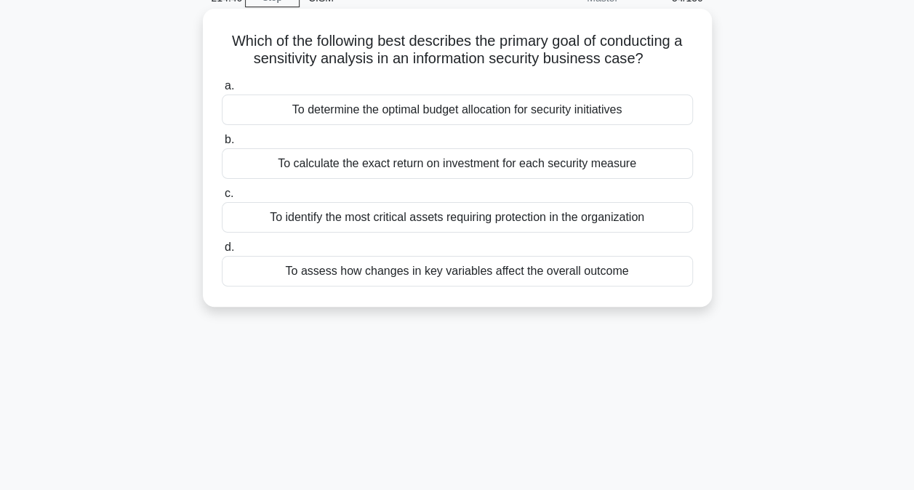
click at [596, 218] on div "To identify the most critical assets requiring protection in the organization" at bounding box center [457, 217] width 471 height 31
click at [222, 199] on input "c. To identify the most critical assets requiring protection in the organization" at bounding box center [222, 193] width 0 height 9
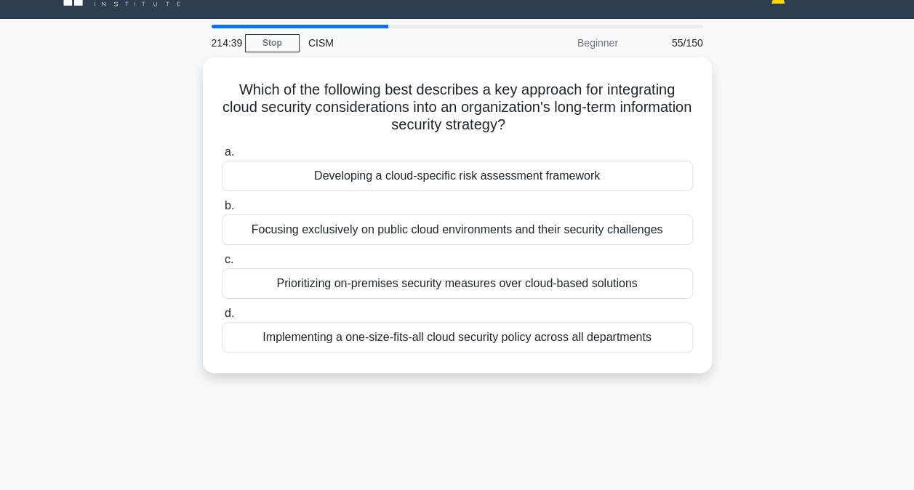
scroll to position [0, 0]
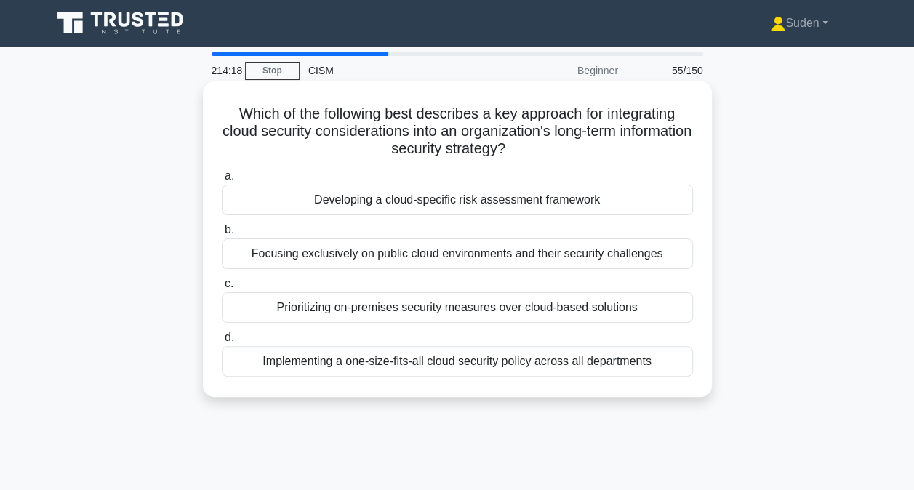
click at [595, 208] on div "Developing a cloud-specific risk assessment framework" at bounding box center [457, 200] width 471 height 31
click at [222, 181] on input "a. Developing a cloud-specific risk assessment framework" at bounding box center [222, 176] width 0 height 9
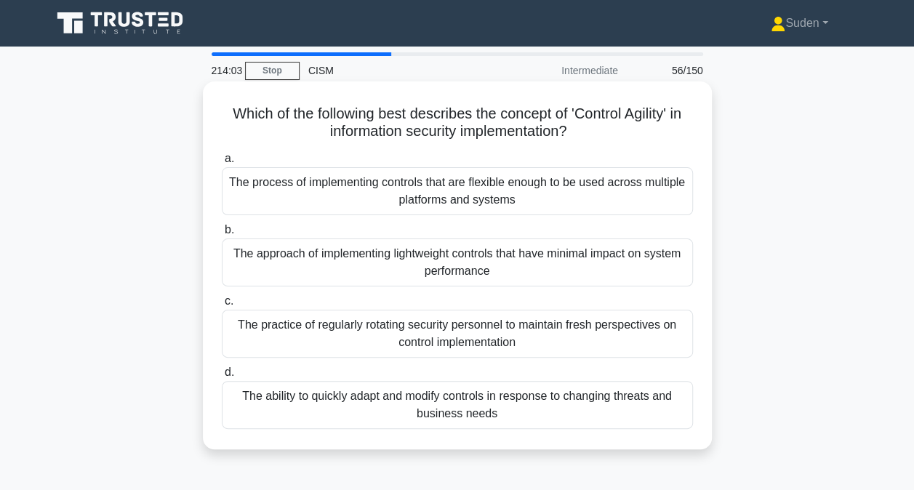
click at [593, 402] on div "The ability to quickly adapt and modify controls in response to changing threat…" at bounding box center [457, 405] width 471 height 48
click at [222, 377] on input "d. The ability to quickly adapt and modify controls in response to changing thr…" at bounding box center [222, 372] width 0 height 9
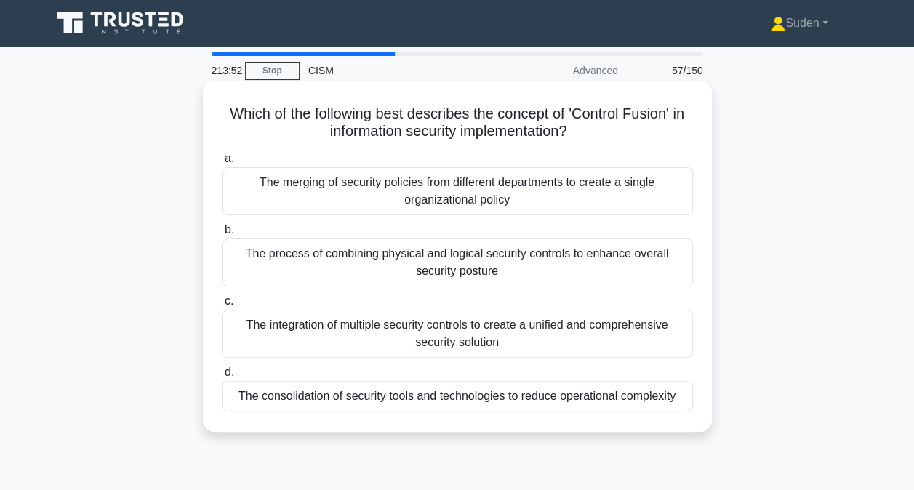
click at [582, 269] on div "The process of combining physical and logical security controls to enhance over…" at bounding box center [457, 263] width 471 height 48
click at [222, 235] on input "b. The process of combining physical and logical security controls to enhance o…" at bounding box center [222, 229] width 0 height 9
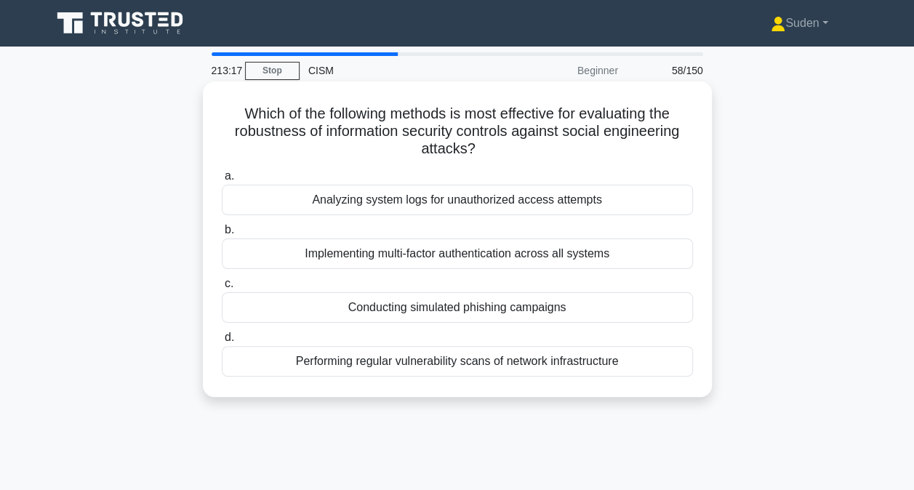
click at [561, 301] on div "Conducting simulated phishing campaigns" at bounding box center [457, 307] width 471 height 31
click at [222, 289] on input "c. Conducting simulated phishing campaigns" at bounding box center [222, 283] width 0 height 9
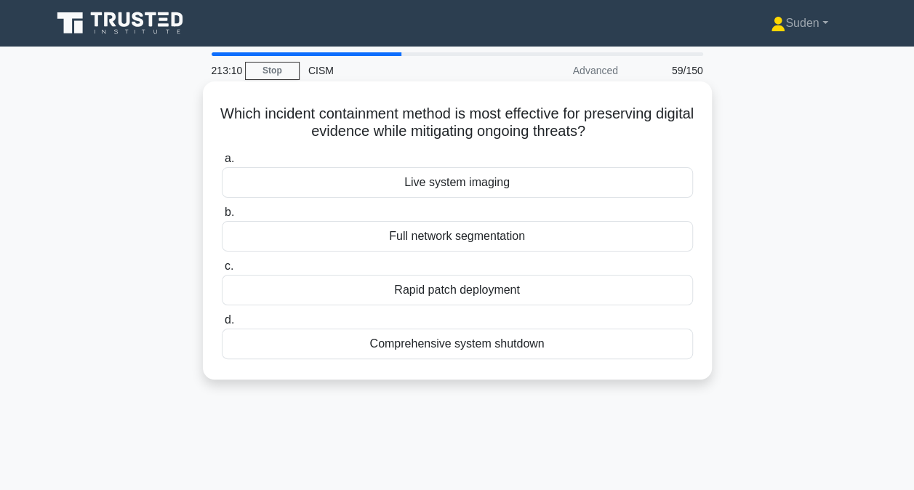
click at [589, 193] on div "Live system imaging" at bounding box center [457, 182] width 471 height 31
click at [222, 164] on input "a. Live system imaging" at bounding box center [222, 158] width 0 height 9
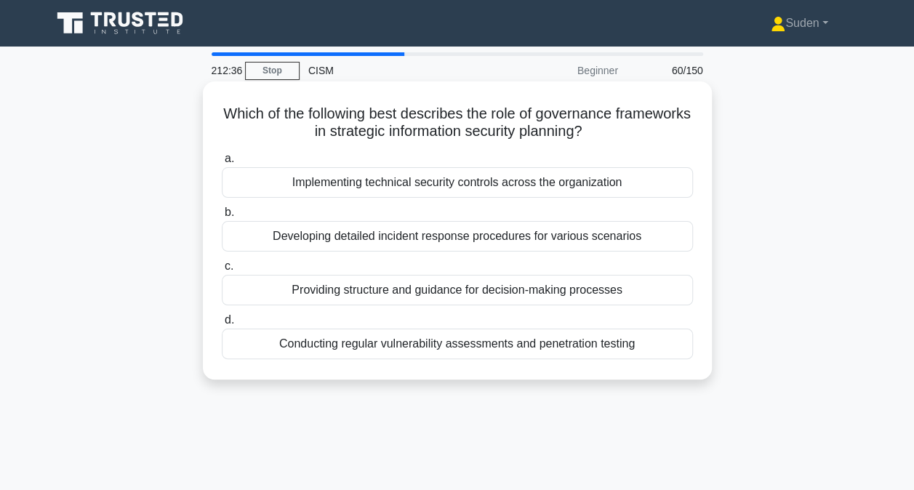
click at [585, 290] on div "Providing structure and guidance for decision-making processes" at bounding box center [457, 290] width 471 height 31
click at [222, 271] on input "c. Providing structure and guidance for decision-making processes" at bounding box center [222, 266] width 0 height 9
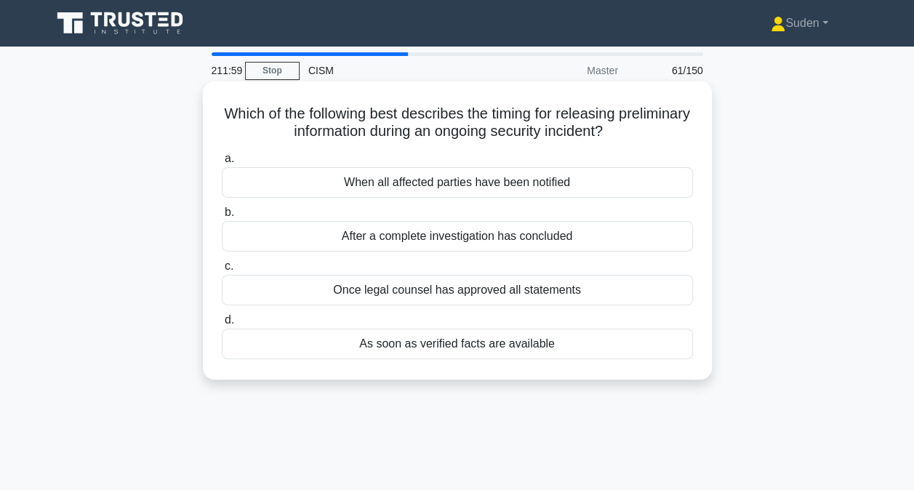
click at [590, 348] on div "As soon as verified facts are available" at bounding box center [457, 344] width 471 height 31
click at [222, 325] on input "d. As soon as verified facts are available" at bounding box center [222, 320] width 0 height 9
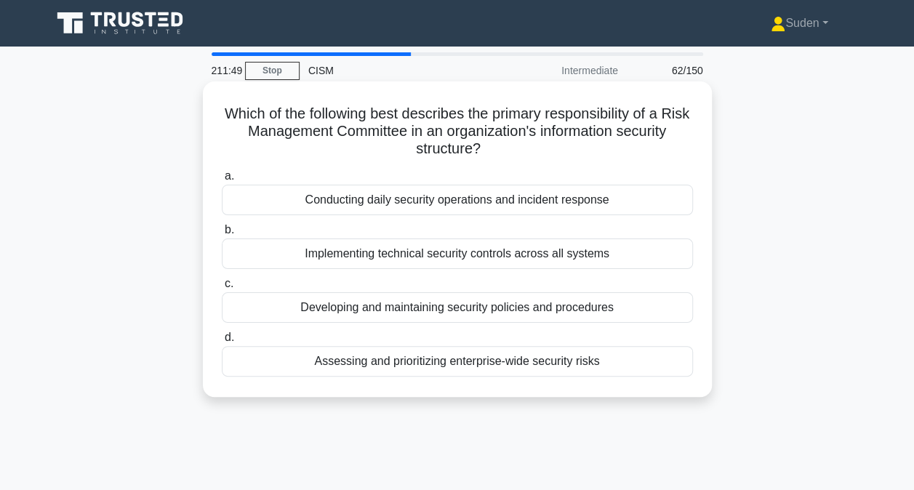
click at [656, 365] on div "Assessing and prioritizing enterprise-wide security risks" at bounding box center [457, 361] width 471 height 31
click at [222, 343] on input "d. Assessing and prioritizing enterprise-wide security risks" at bounding box center [222, 337] width 0 height 9
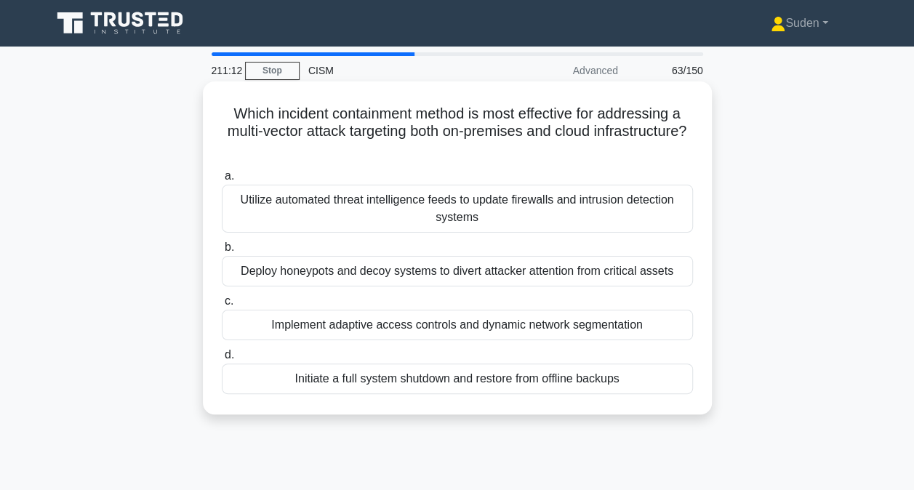
click at [634, 275] on div "Deploy honeypots and decoy systems to divert attacker attention from critical a…" at bounding box center [457, 271] width 471 height 31
click at [222, 252] on input "b. Deploy honeypots and decoy systems to divert attacker attention from critica…" at bounding box center [222, 247] width 0 height 9
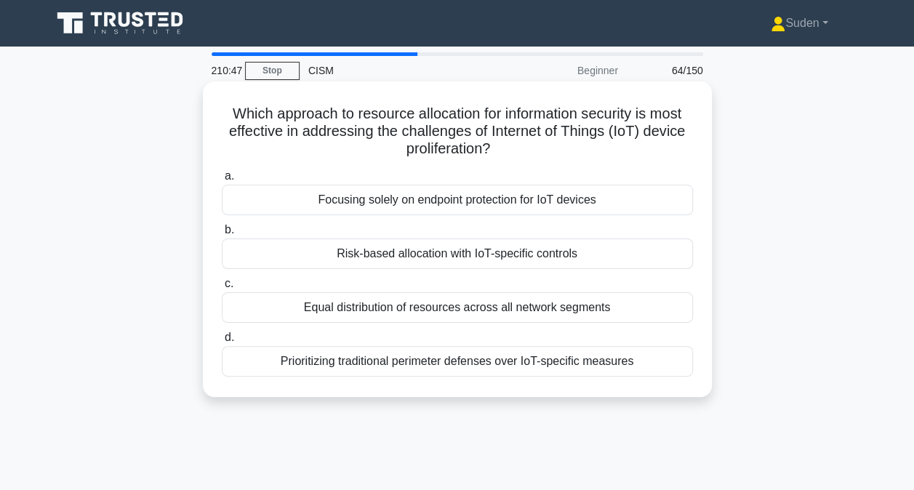
click at [625, 256] on div "Risk-based allocation with IoT-specific controls" at bounding box center [457, 254] width 471 height 31
click at [222, 235] on input "b. Risk-based allocation with IoT-specific controls" at bounding box center [222, 229] width 0 height 9
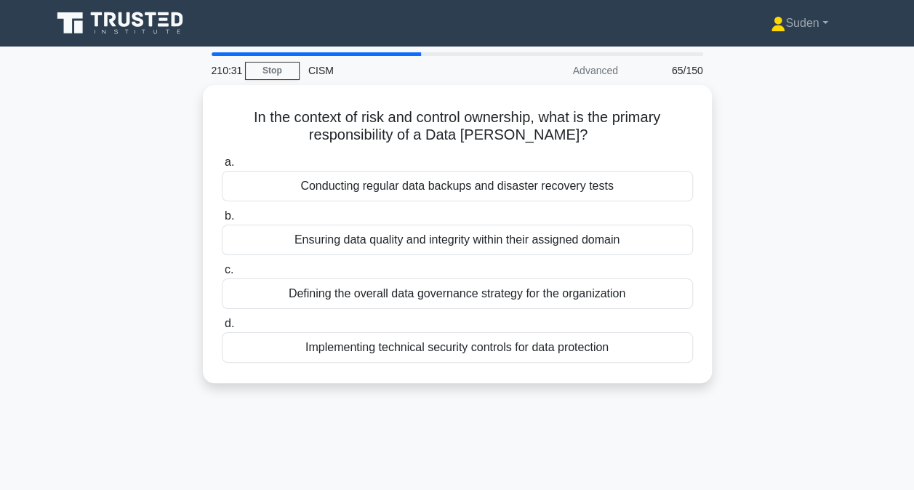
click at [625, 256] on div "a. Conducting regular data backups and disaster recovery tests b. Ensuring data…" at bounding box center [457, 258] width 489 height 215
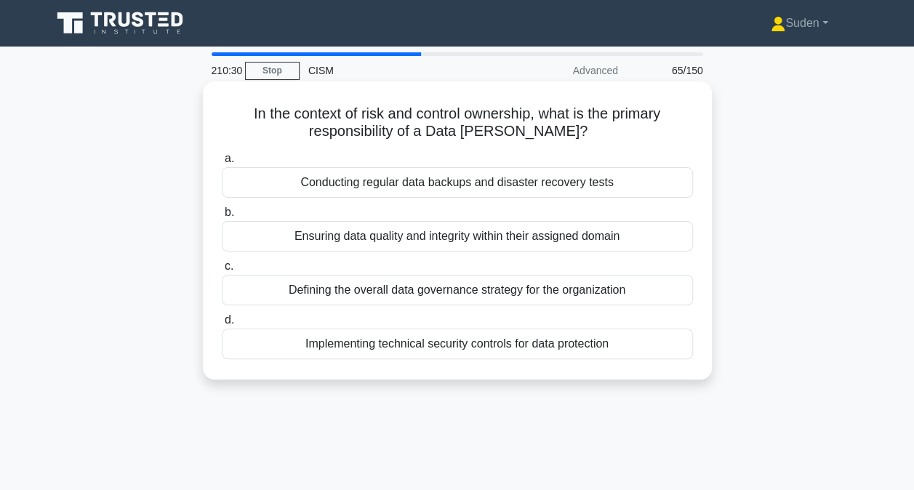
click at [629, 233] on div "Ensuring data quality and integrity within their assigned domain" at bounding box center [457, 236] width 471 height 31
click at [222, 217] on input "b. Ensuring data quality and integrity within their assigned domain" at bounding box center [222, 212] width 0 height 9
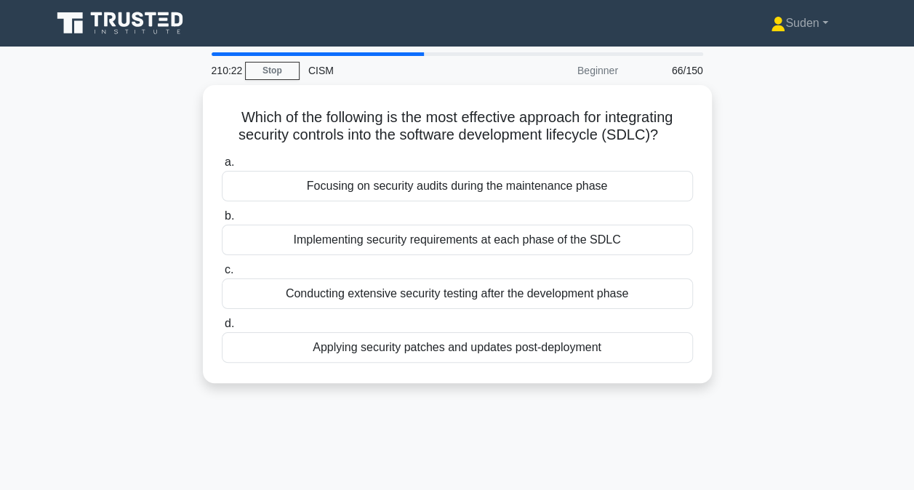
click at [629, 233] on div "Implementing security requirements at each phase of the SDLC" at bounding box center [457, 240] width 471 height 31
click at [222, 221] on input "b. Implementing security requirements at each phase of the SDLC" at bounding box center [222, 216] width 0 height 9
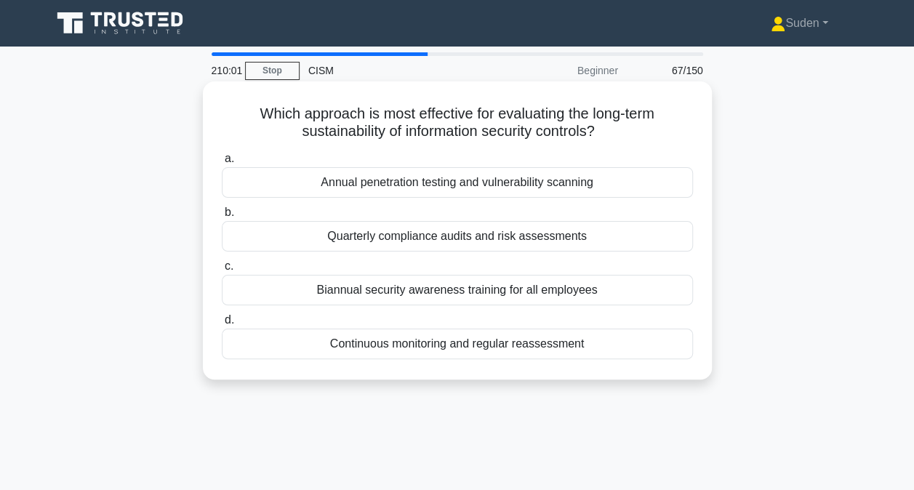
click at [624, 342] on div "Continuous monitoring and regular reassessment" at bounding box center [457, 344] width 471 height 31
click at [222, 325] on input "d. Continuous monitoring and regular reassessment" at bounding box center [222, 320] width 0 height 9
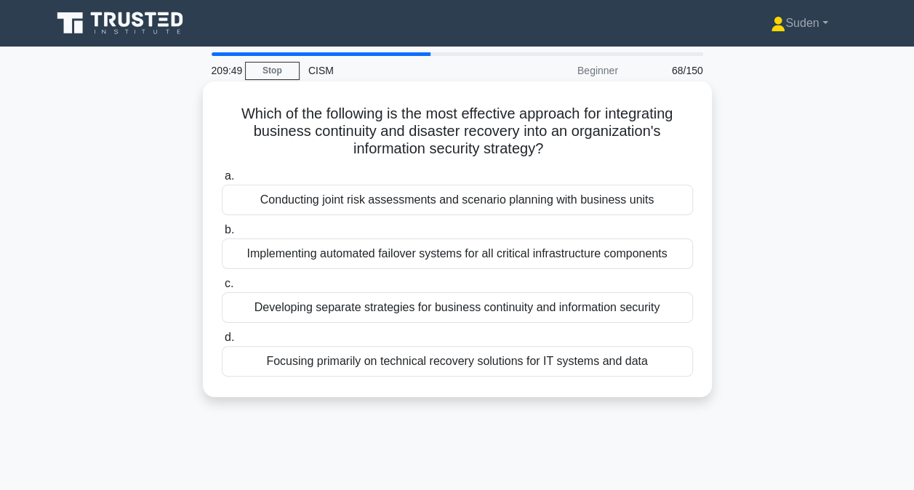
click at [612, 204] on div "Conducting joint risk assessments and scenario planning with business units" at bounding box center [457, 200] width 471 height 31
click at [222, 181] on input "a. Conducting joint risk assessments and scenario planning with business units" at bounding box center [222, 176] width 0 height 9
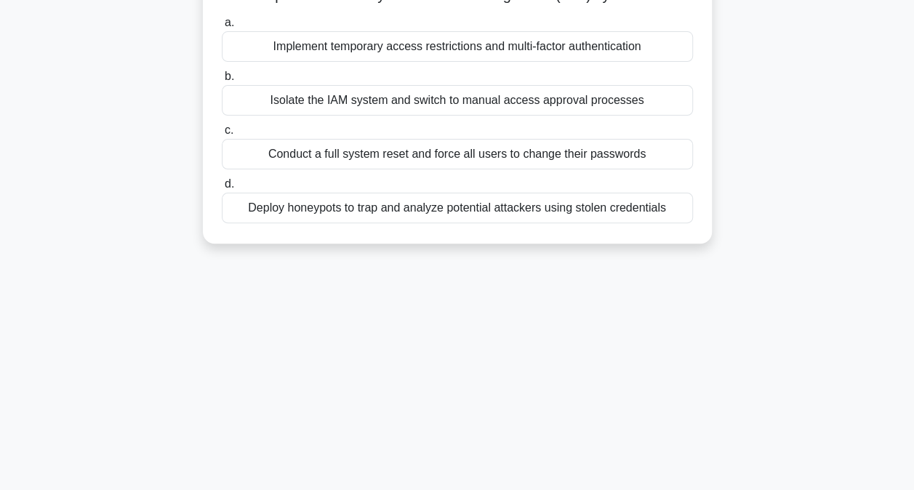
scroll to position [169, 0]
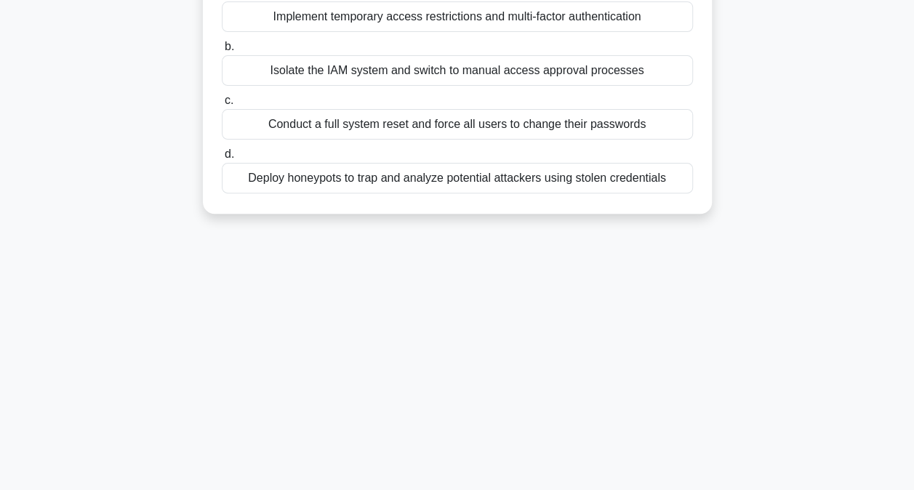
click at [590, 217] on div "Which incident containment method is most effective for mitigating a compromise…" at bounding box center [457, 74] width 829 height 316
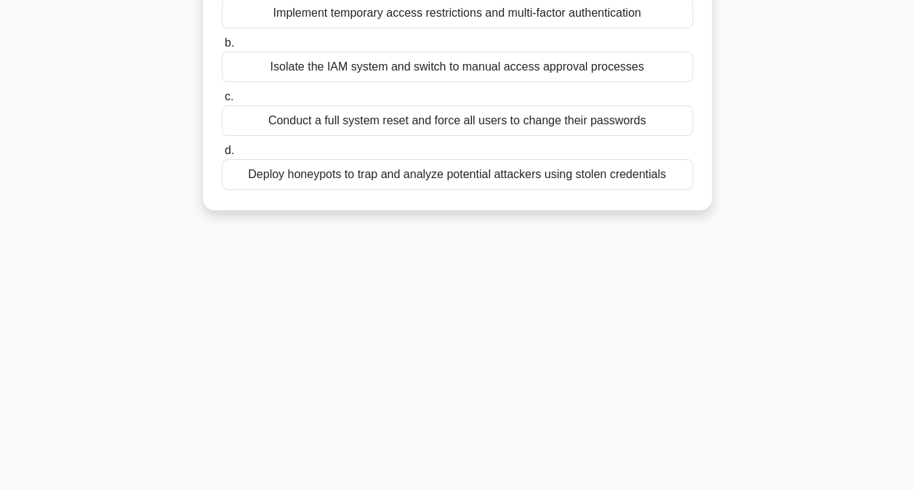
click at [577, 12] on div "Implement temporary access restrictions and multi-factor authentication" at bounding box center [457, 13] width 471 height 31
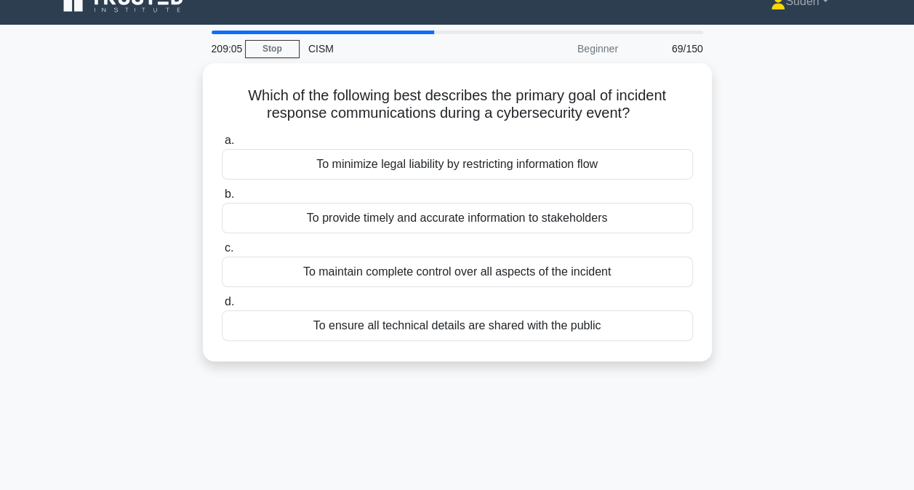
scroll to position [0, 0]
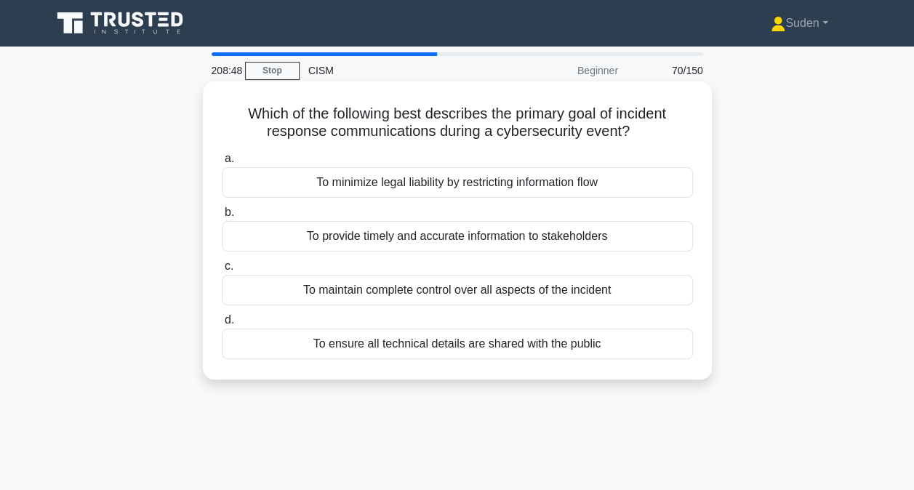
click at [630, 238] on div "To provide timely and accurate information to stakeholders" at bounding box center [457, 236] width 471 height 31
click at [222, 217] on input "b. To provide timely and accurate information to stakeholders" at bounding box center [222, 212] width 0 height 9
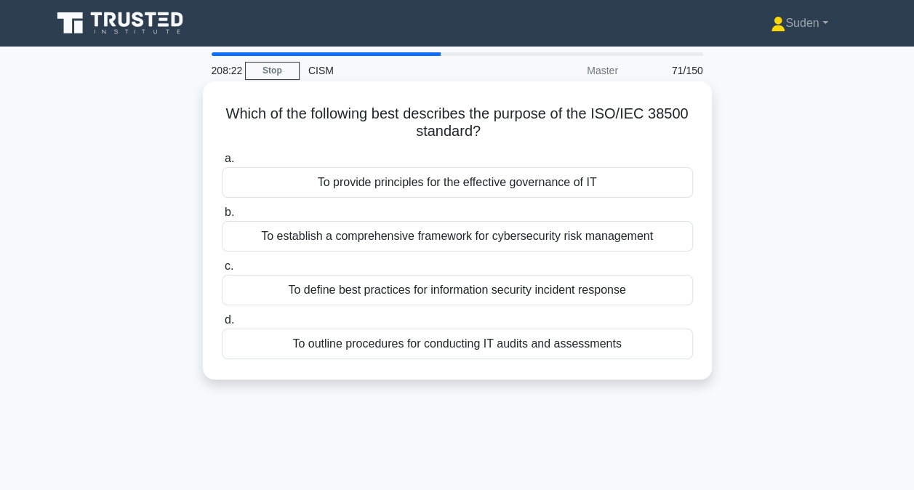
click at [631, 343] on div "To outline procedures for conducting IT audits and assessments" at bounding box center [457, 344] width 471 height 31
click at [222, 325] on input "d. To outline procedures for conducting IT audits and assessments" at bounding box center [222, 320] width 0 height 9
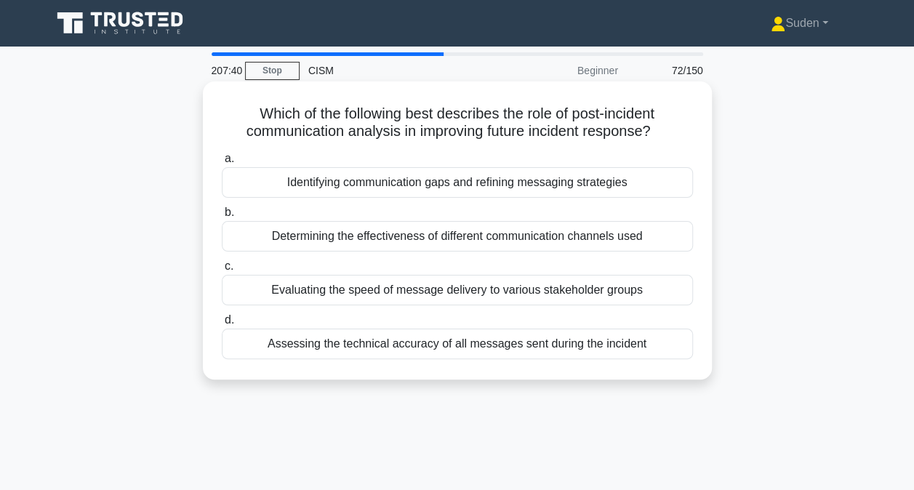
click at [588, 176] on div "Identifying communication gaps and refining messaging strategies" at bounding box center [457, 182] width 471 height 31
click at [222, 164] on input "a. Identifying communication gaps and refining messaging strategies" at bounding box center [222, 158] width 0 height 9
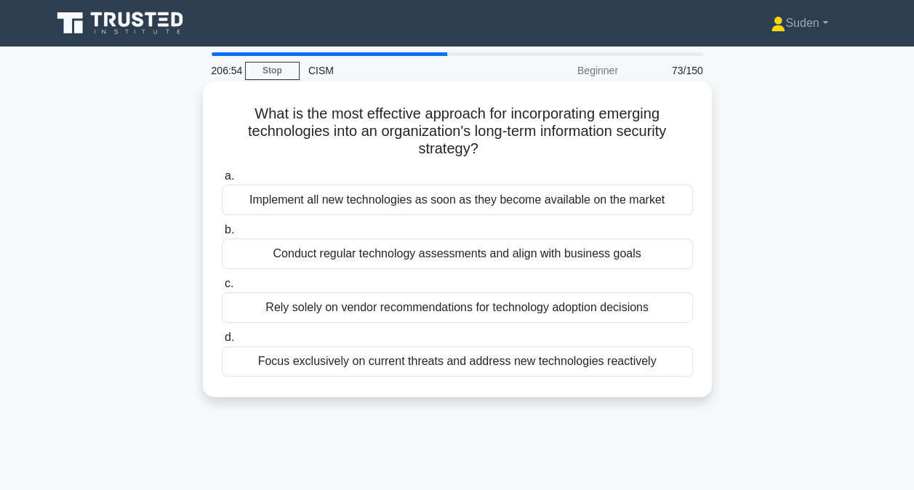
click at [594, 246] on div "Conduct regular technology assessments and align with business goals" at bounding box center [457, 254] width 471 height 31
click at [222, 235] on input "b. Conduct regular technology assessments and align with business goals" at bounding box center [222, 229] width 0 height 9
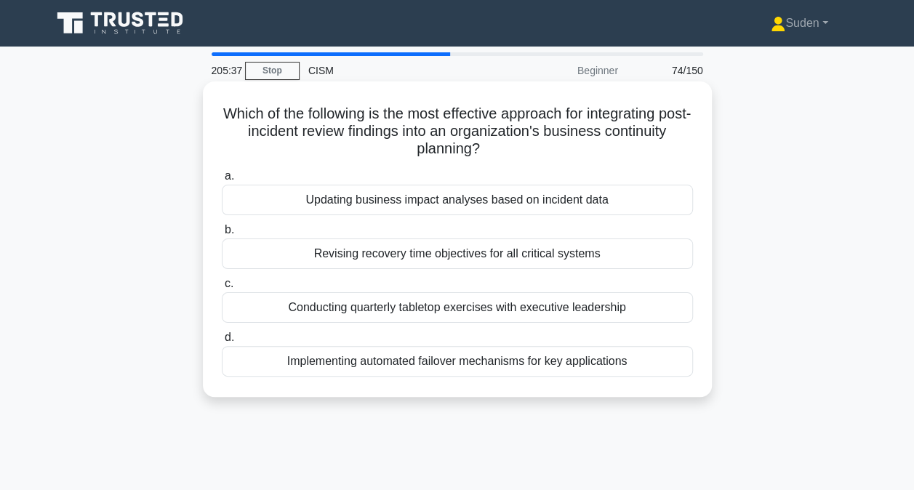
click at [595, 201] on div "Updating business impact analyses based on incident data" at bounding box center [457, 200] width 471 height 31
click at [222, 181] on input "a. Updating business impact analyses based on incident data" at bounding box center [222, 176] width 0 height 9
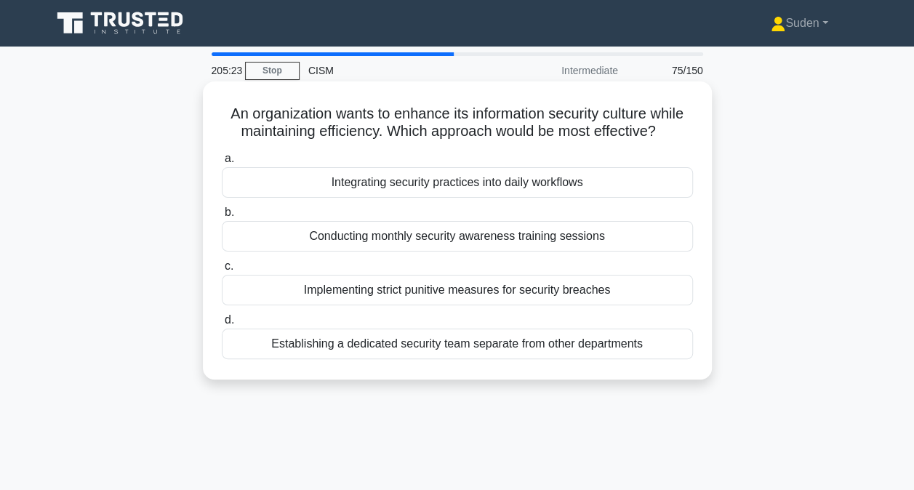
click at [604, 173] on div "Integrating security practices into daily workflows" at bounding box center [457, 182] width 471 height 31
click at [222, 164] on input "a. Integrating security practices into daily workflows" at bounding box center [222, 158] width 0 height 9
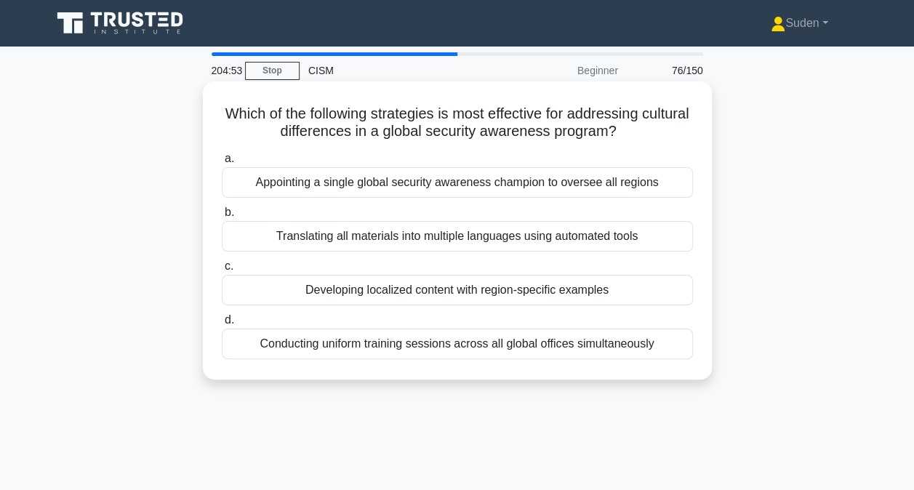
click at [658, 283] on div "Developing localized content with region-specific examples" at bounding box center [457, 290] width 471 height 31
click at [222, 271] on input "c. Developing localized content with region-specific examples" at bounding box center [222, 266] width 0 height 9
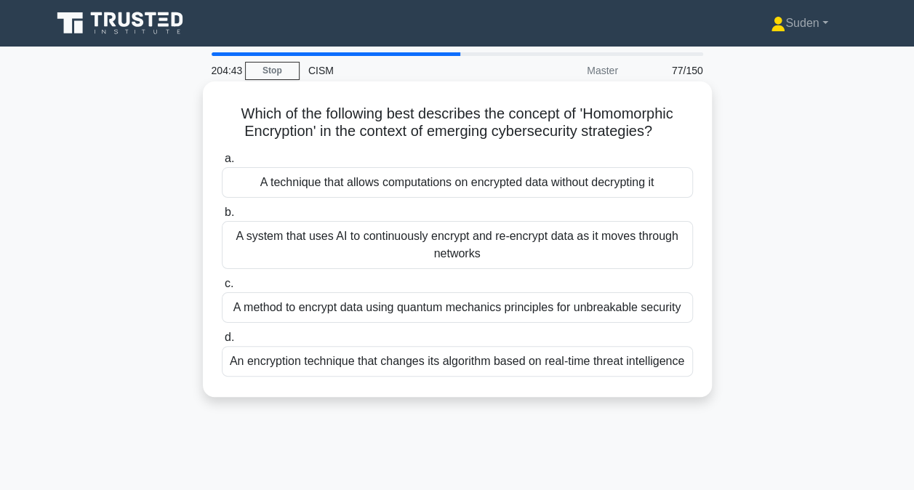
click at [637, 252] on div "A system that uses AI to continuously encrypt and re-encrypt data as it moves t…" at bounding box center [457, 245] width 471 height 48
click at [222, 217] on input "b. A system that uses AI to continuously encrypt and re-encrypt data as it move…" at bounding box center [222, 212] width 0 height 9
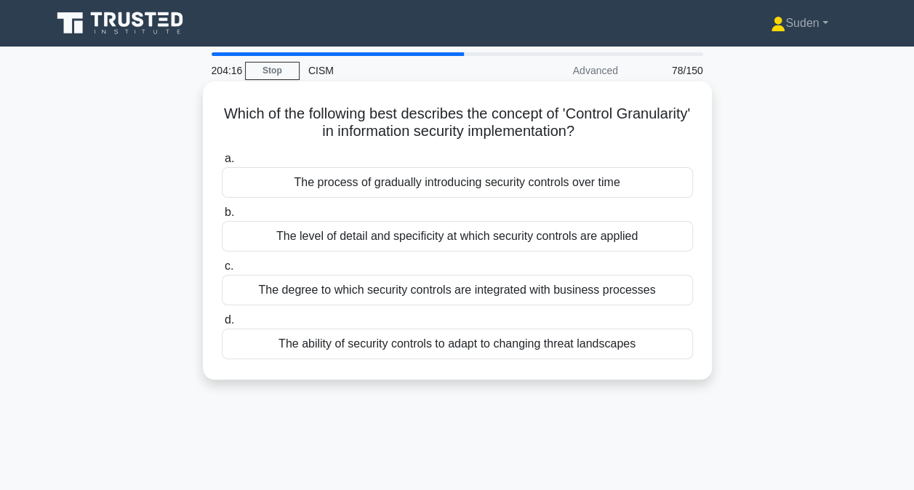
click at [608, 241] on div "The level of detail and specificity at which security controls are applied" at bounding box center [457, 236] width 471 height 31
click at [222, 217] on input "b. The level of detail and specificity at which security controls are applied" at bounding box center [222, 212] width 0 height 9
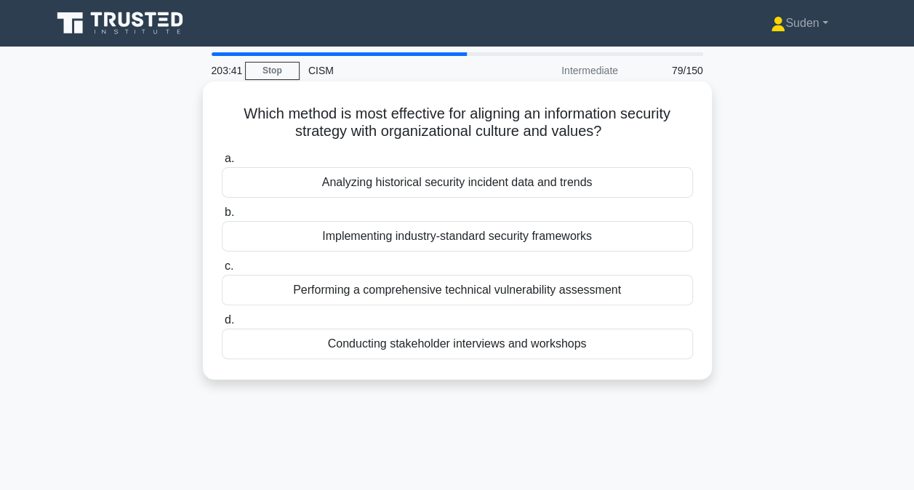
click at [620, 346] on div "Conducting stakeholder interviews and workshops" at bounding box center [457, 344] width 471 height 31
click at [222, 325] on input "d. Conducting stakeholder interviews and workshops" at bounding box center [222, 320] width 0 height 9
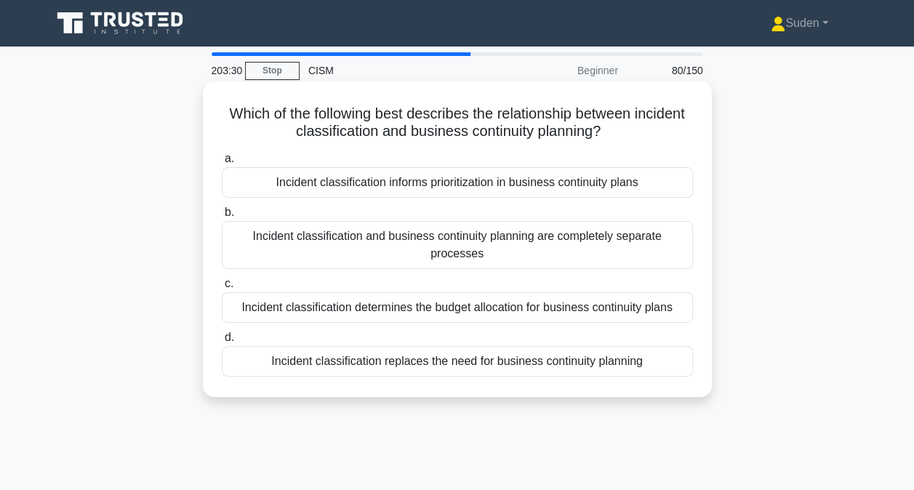
click at [599, 182] on div "Incident classification informs prioritization in business continuity plans" at bounding box center [457, 182] width 471 height 31
click at [222, 164] on input "a. Incident classification informs prioritization in business continuity plans" at bounding box center [222, 158] width 0 height 9
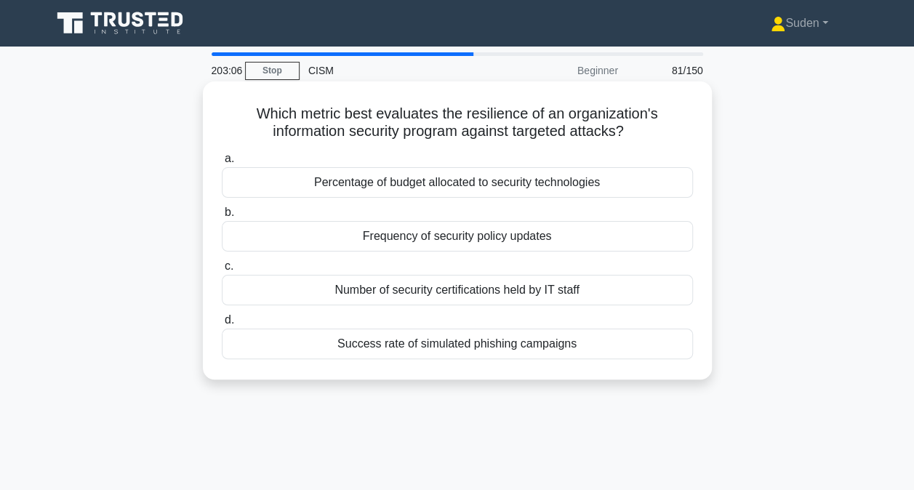
click at [612, 349] on div "Success rate of simulated phishing campaigns" at bounding box center [457, 344] width 471 height 31
click at [222, 325] on input "d. Success rate of simulated phishing campaigns" at bounding box center [222, 320] width 0 height 9
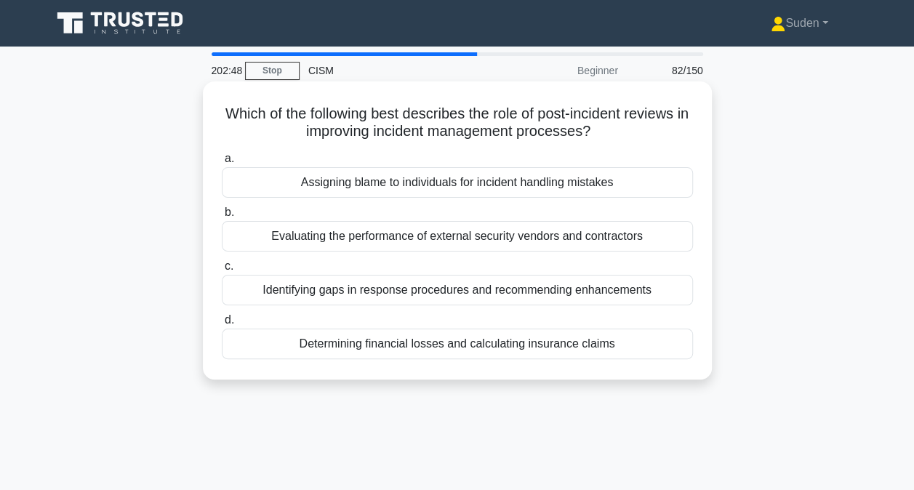
click at [574, 294] on div "Identifying gaps in response procedures and recommending enhancements" at bounding box center [457, 290] width 471 height 31
click at [222, 271] on input "c. Identifying gaps in response procedures and recommending enhancements" at bounding box center [222, 266] width 0 height 9
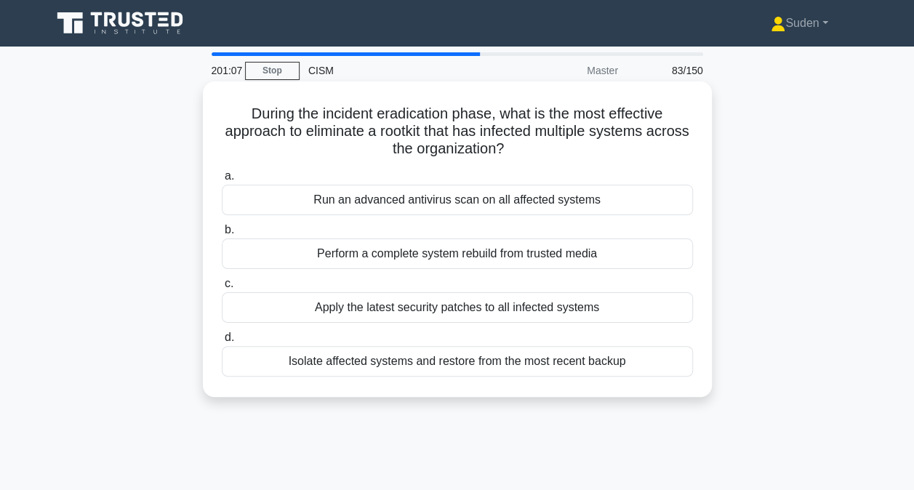
click at [622, 253] on div "Perform a complete system rebuild from trusted media" at bounding box center [457, 254] width 471 height 31
click at [222, 235] on input "b. Perform a complete system rebuild from trusted media" at bounding box center [222, 229] width 0 height 9
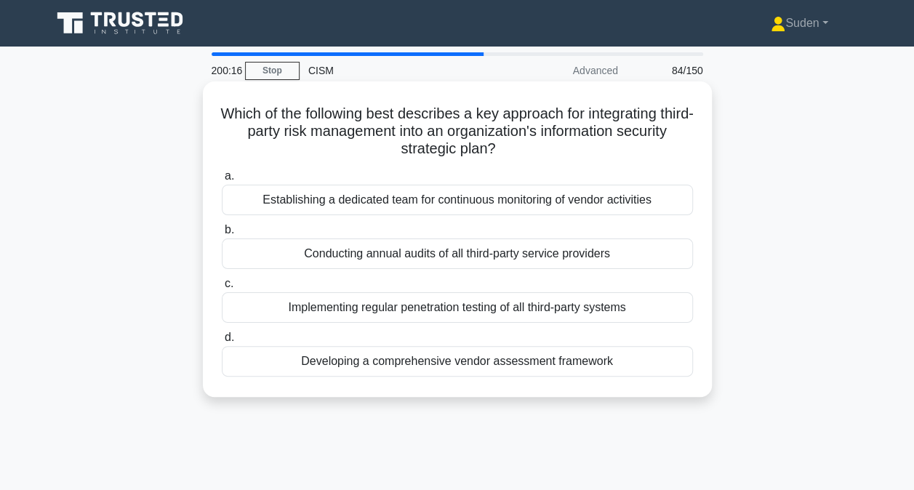
click at [539, 356] on div "Developing a comprehensive vendor assessment framework" at bounding box center [457, 361] width 471 height 31
click at [222, 343] on input "d. Developing a comprehensive vendor assessment framework" at bounding box center [222, 337] width 0 height 9
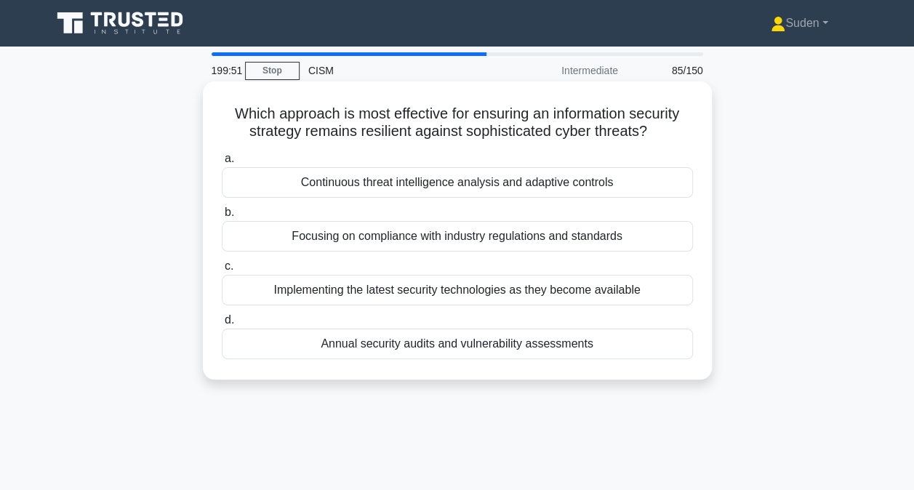
click at [528, 182] on div "Continuous threat intelligence analysis and adaptive controls" at bounding box center [457, 182] width 471 height 31
click at [222, 164] on input "a. Continuous threat intelligence analysis and adaptive controls" at bounding box center [222, 158] width 0 height 9
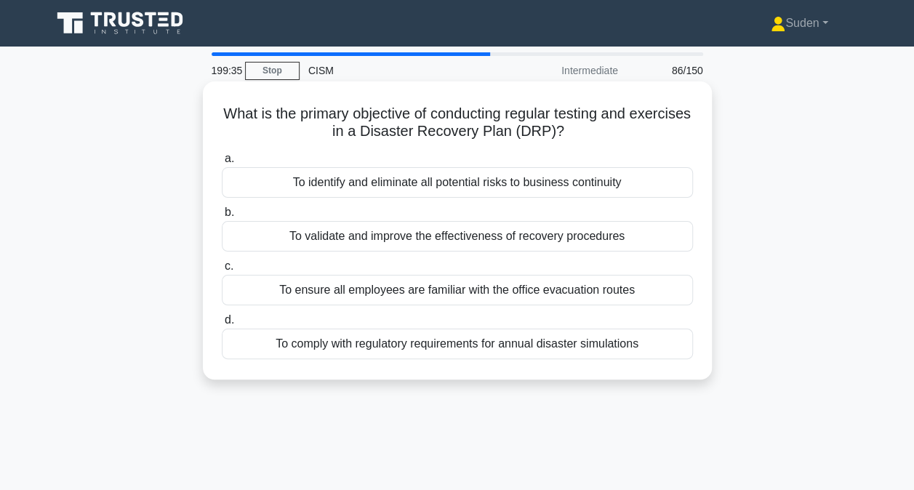
click at [532, 241] on div "To validate and improve the effectiveness of recovery procedures" at bounding box center [457, 236] width 471 height 31
click at [222, 217] on input "b. To validate and improve the effectiveness of recovery procedures" at bounding box center [222, 212] width 0 height 9
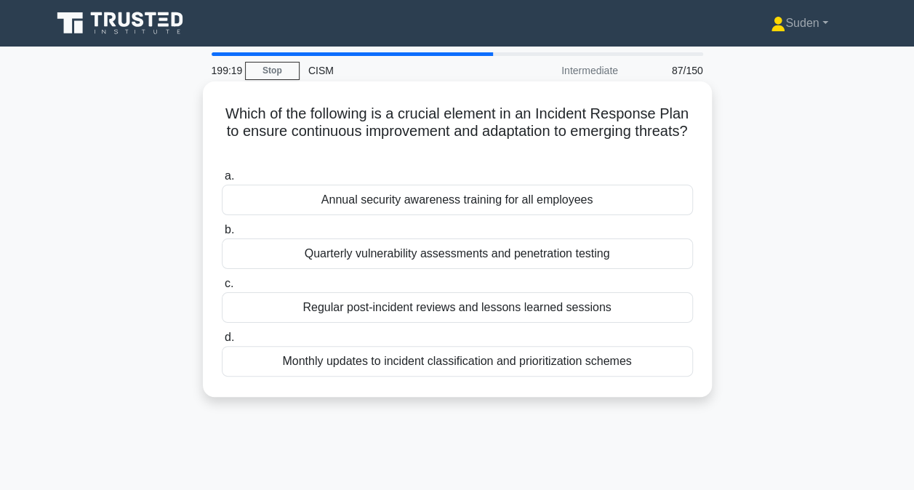
click at [551, 311] on div "Regular post-incident reviews and lessons learned sessions" at bounding box center [457, 307] width 471 height 31
click at [222, 289] on input "c. Regular post-incident reviews and lessons learned sessions" at bounding box center [222, 283] width 0 height 9
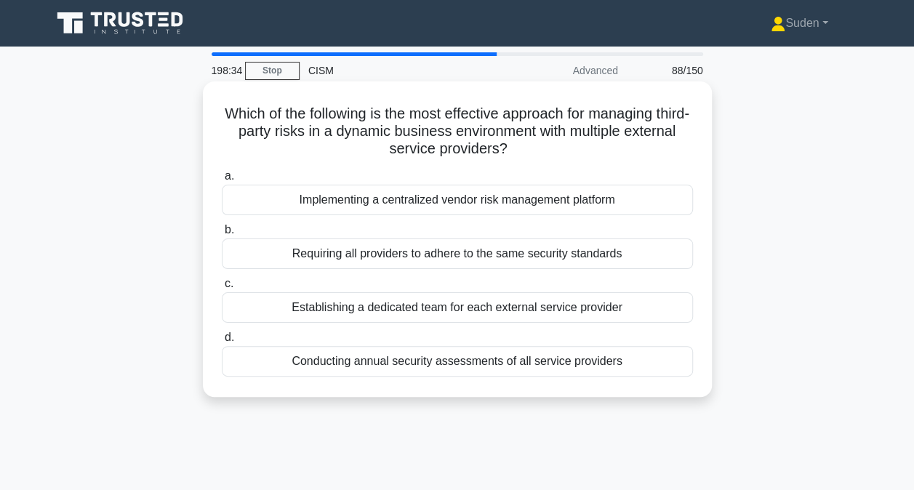
click at [550, 204] on div "Implementing a centralized vendor risk management platform" at bounding box center [457, 200] width 471 height 31
click at [222, 181] on input "a. Implementing a centralized vendor risk management platform" at bounding box center [222, 176] width 0 height 9
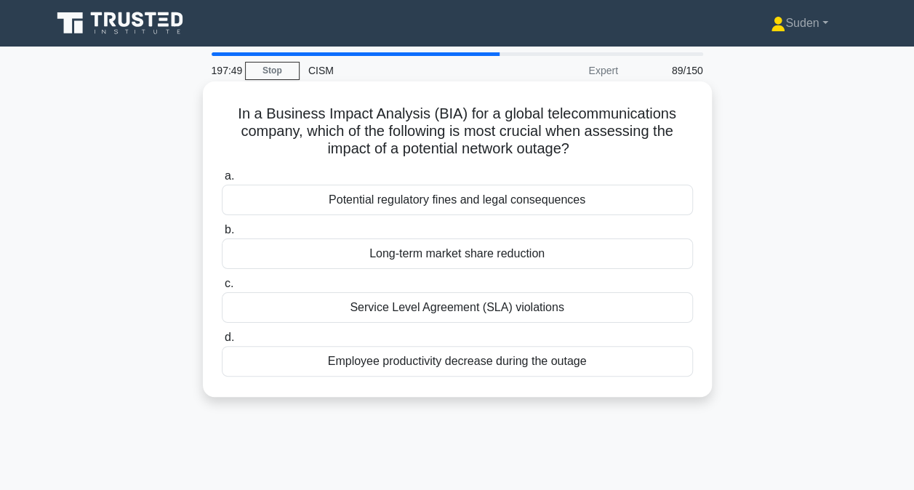
click at [531, 313] on div "Service Level Agreement (SLA) violations" at bounding box center [457, 307] width 471 height 31
click at [222, 289] on input "c. Service Level Agreement (SLA) violations" at bounding box center [222, 283] width 0 height 9
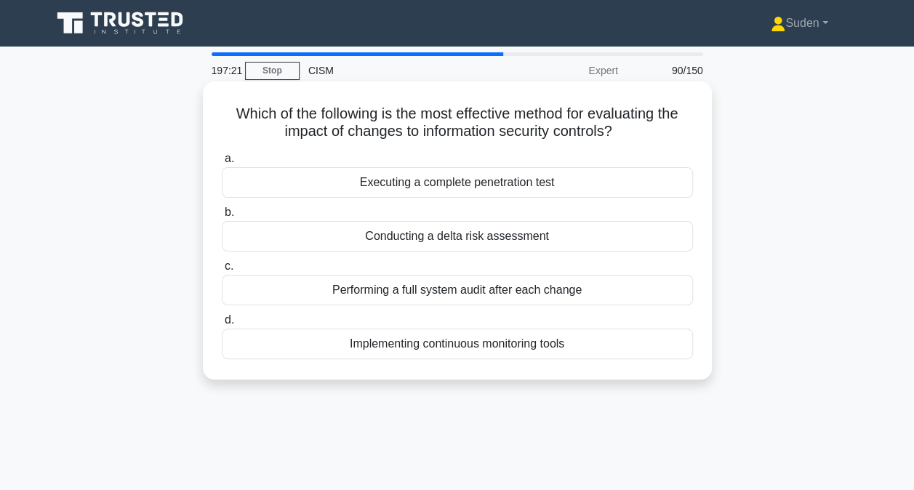
drag, startPoint x: 531, startPoint y: 313, endPoint x: 503, endPoint y: 236, distance: 81.2
click at [503, 236] on div "a. Executing a complete penetration test b. Conducting a delta risk assessment …" at bounding box center [457, 254] width 489 height 215
click at [503, 236] on div "Conducting a delta risk assessment" at bounding box center [457, 236] width 471 height 31
click at [222, 217] on input "b. Conducting a delta risk assessment" at bounding box center [222, 212] width 0 height 9
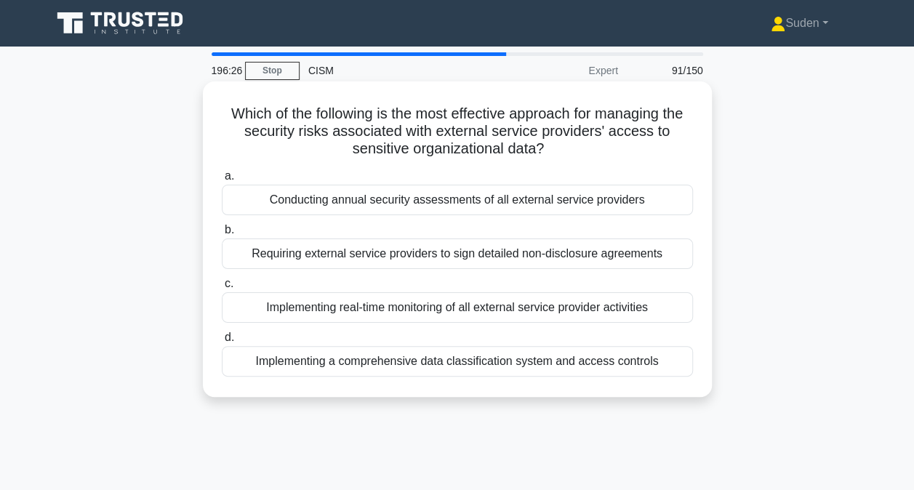
click at [515, 252] on div "Requiring external service providers to sign detailed non-disclosure agreements" at bounding box center [457, 254] width 471 height 31
click at [222, 235] on input "b. Requiring external service providers to sign detailed non-disclosure agreeme…" at bounding box center [222, 229] width 0 height 9
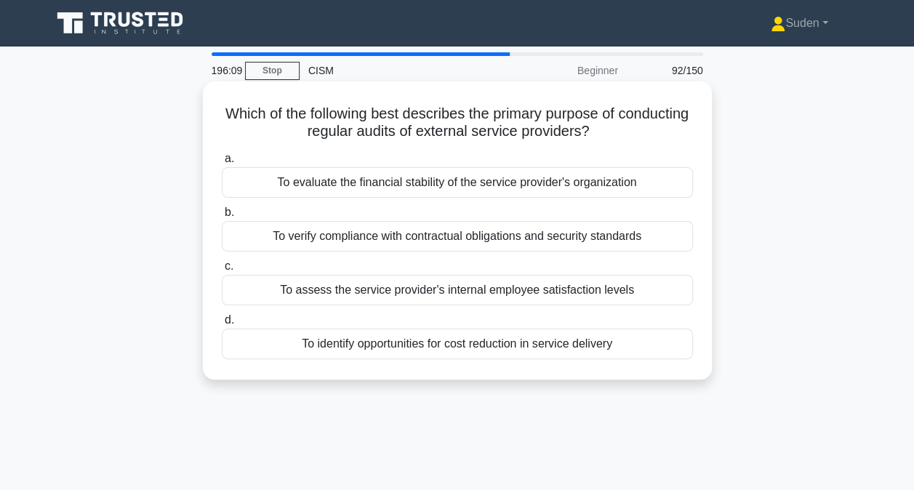
click at [520, 233] on div "To verify compliance with contractual obligations and security standards" at bounding box center [457, 236] width 471 height 31
click at [222, 217] on input "b. To verify compliance with contractual obligations and security standards" at bounding box center [222, 212] width 0 height 9
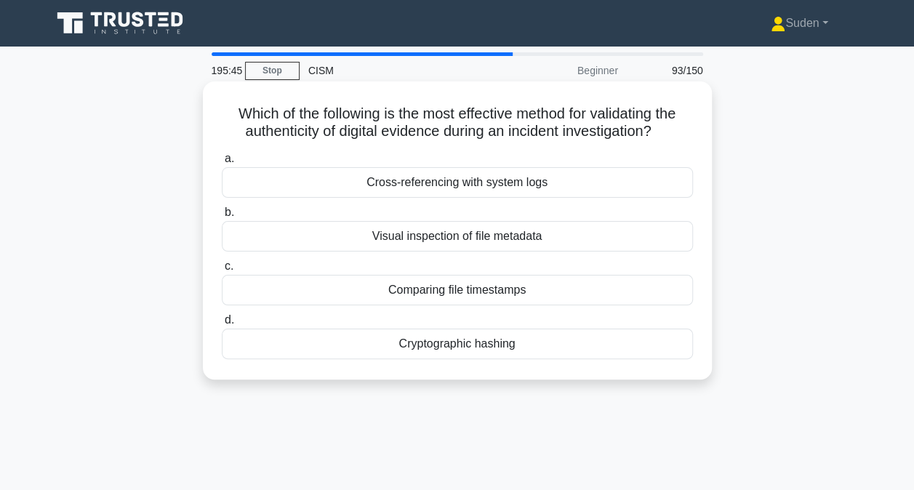
click at [518, 345] on div "Cryptographic hashing" at bounding box center [457, 344] width 471 height 31
click at [222, 325] on input "d. Cryptographic hashing" at bounding box center [222, 320] width 0 height 9
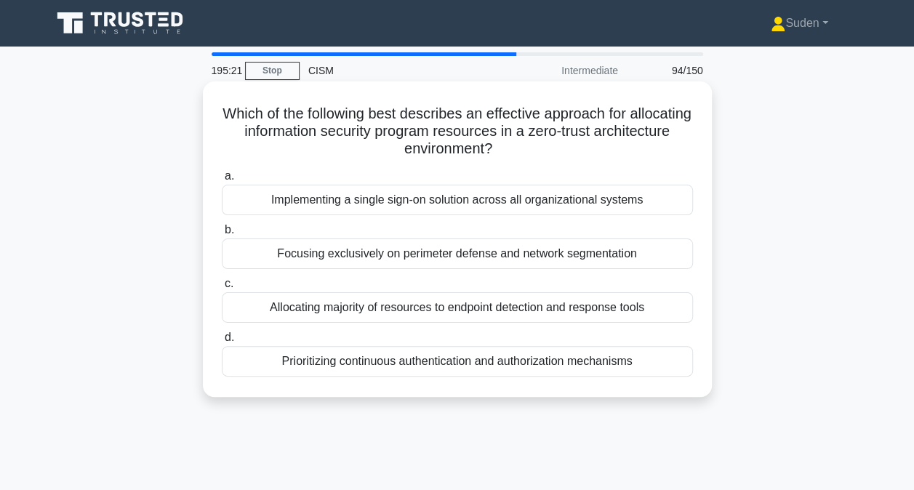
click at [518, 361] on div "Prioritizing continuous authentication and authorization mechanisms" at bounding box center [457, 361] width 471 height 31
click at [222, 343] on input "d. Prioritizing continuous authentication and authorization mechanisms" at bounding box center [222, 337] width 0 height 9
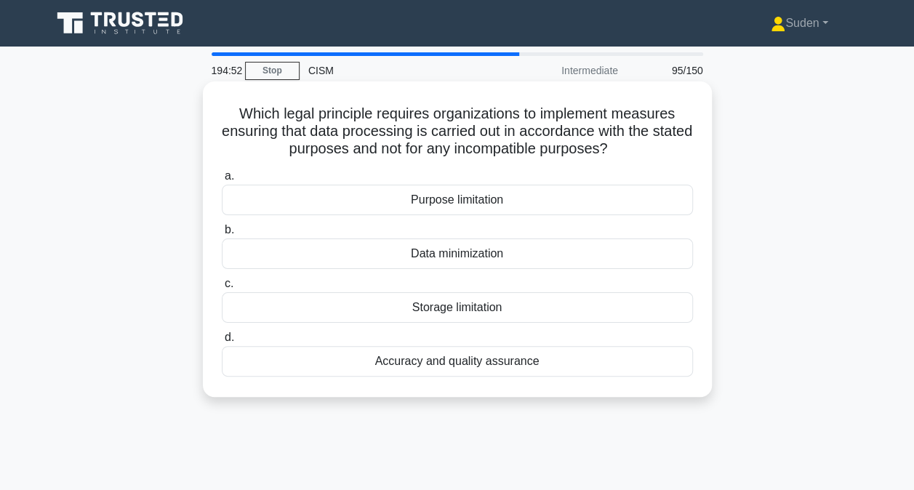
click at [512, 199] on div "Purpose limitation" at bounding box center [457, 200] width 471 height 31
click at [222, 181] on input "a. Purpose limitation" at bounding box center [222, 176] width 0 height 9
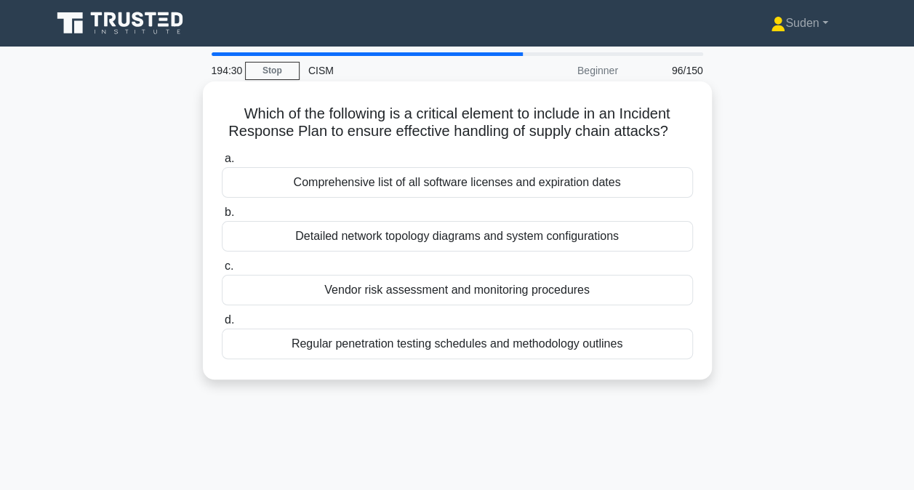
click at [510, 280] on div "Vendor risk assessment and monitoring procedures" at bounding box center [457, 290] width 471 height 31
click at [222, 271] on input "c. Vendor risk assessment and monitoring procedures" at bounding box center [222, 266] width 0 height 9
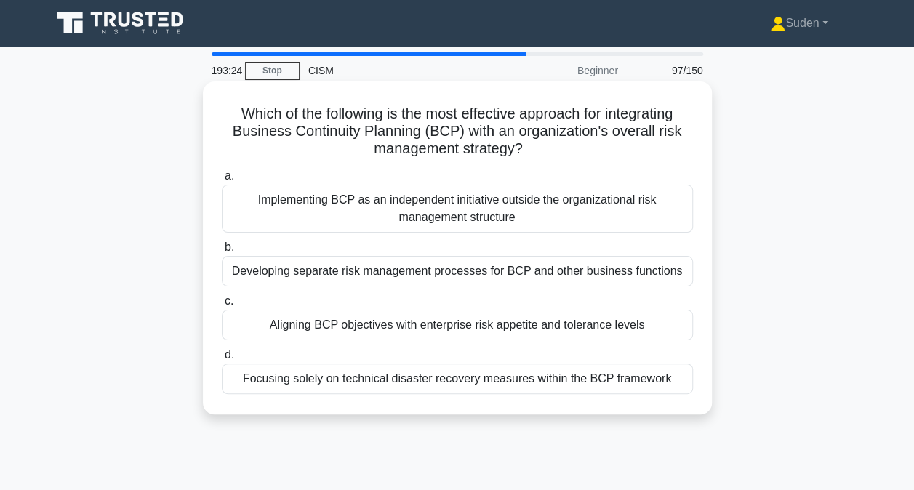
click at [508, 321] on div "Aligning BCP objectives with enterprise risk appetite and tolerance levels" at bounding box center [457, 325] width 471 height 31
click at [222, 306] on input "c. Aligning BCP objectives with enterprise risk appetite and tolerance levels" at bounding box center [222, 301] width 0 height 9
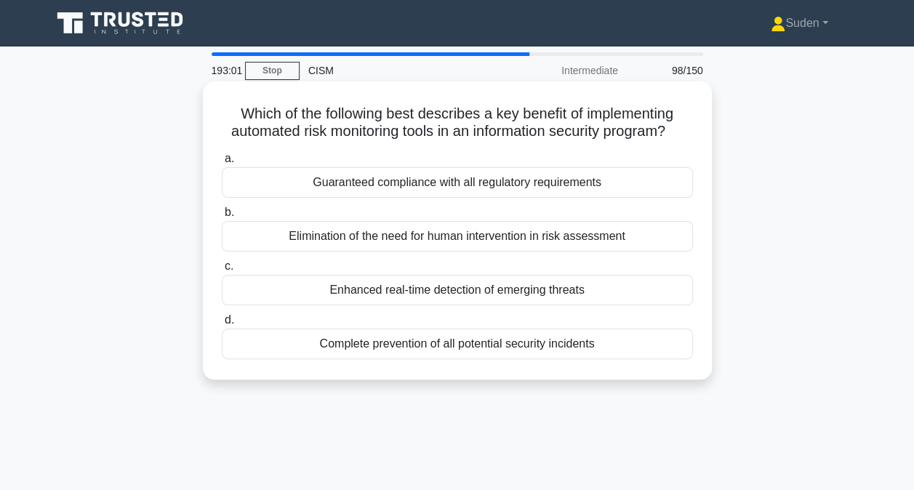
click at [512, 305] on div "Enhanced real-time detection of emerging threats" at bounding box center [457, 290] width 471 height 31
click at [222, 271] on input "c. Enhanced real-time detection of emerging threats" at bounding box center [222, 266] width 0 height 9
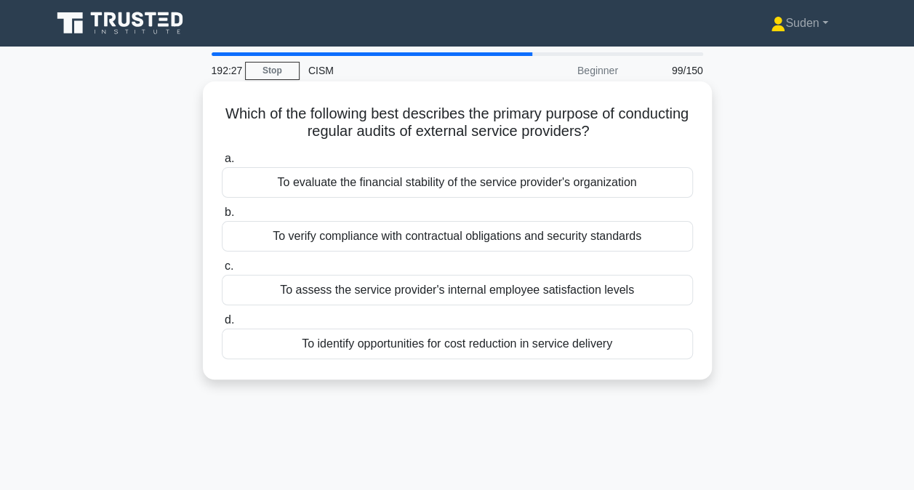
click at [532, 247] on div "To verify compliance with contractual obligations and security standards" at bounding box center [457, 236] width 471 height 31
click at [222, 217] on input "b. To verify compliance with contractual obligations and security standards" at bounding box center [222, 212] width 0 height 9
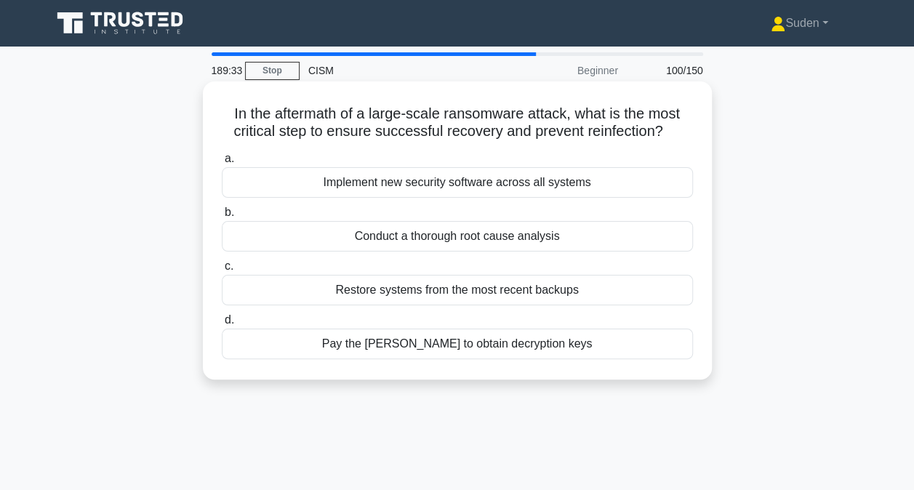
click at [465, 243] on div "Conduct a thorough root cause analysis" at bounding box center [457, 236] width 471 height 31
click at [222, 217] on input "b. Conduct a thorough root cause analysis" at bounding box center [222, 212] width 0 height 9
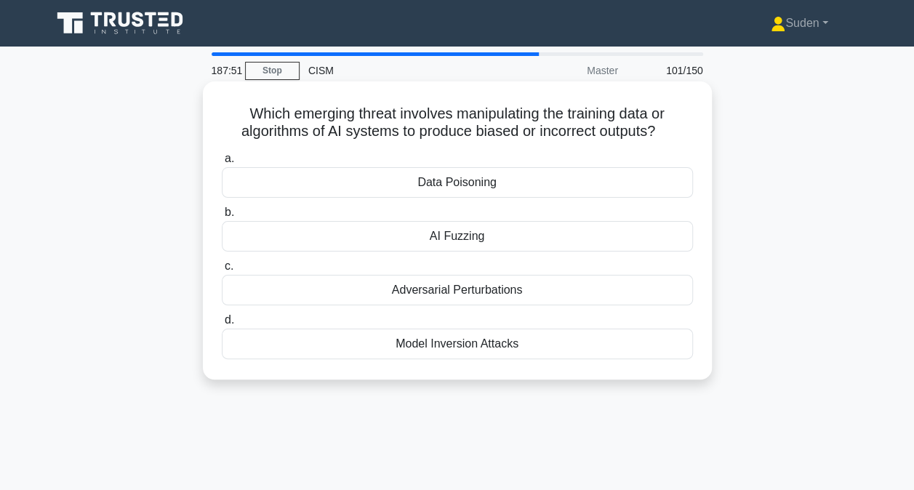
click at [633, 243] on div "AI Fuzzing" at bounding box center [457, 236] width 471 height 31
click at [222, 217] on input "b. AI Fuzzing" at bounding box center [222, 212] width 0 height 9
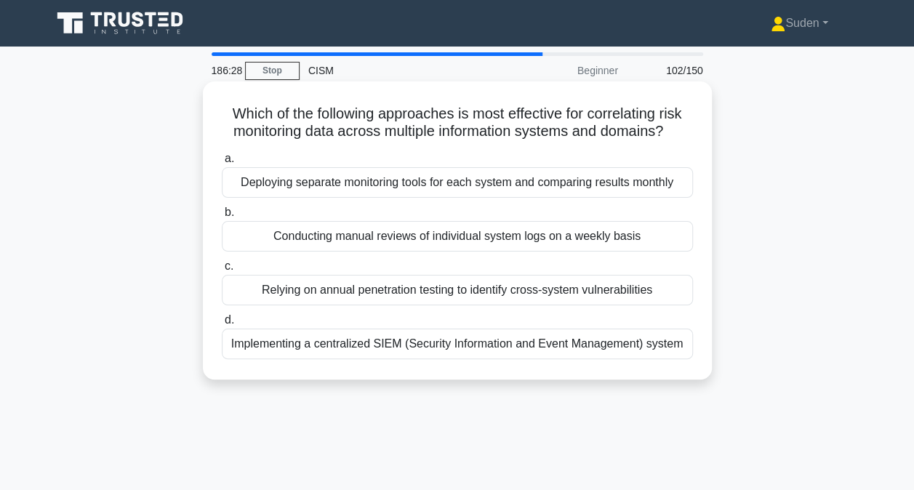
click at [369, 348] on div "Implementing a centralized SIEM (Security Information and Event Management) sys…" at bounding box center [457, 344] width 471 height 31
click at [222, 325] on input "d. Implementing a centralized SIEM (Security Information and Event Management) …" at bounding box center [222, 320] width 0 height 9
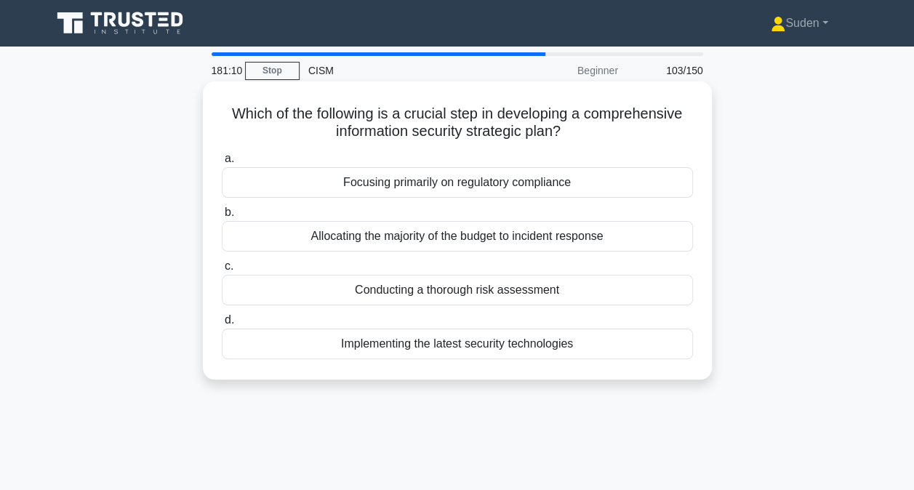
click at [486, 295] on div "Conducting a thorough risk assessment" at bounding box center [457, 290] width 471 height 31
click at [222, 271] on input "c. Conducting a thorough risk assessment" at bounding box center [222, 266] width 0 height 9
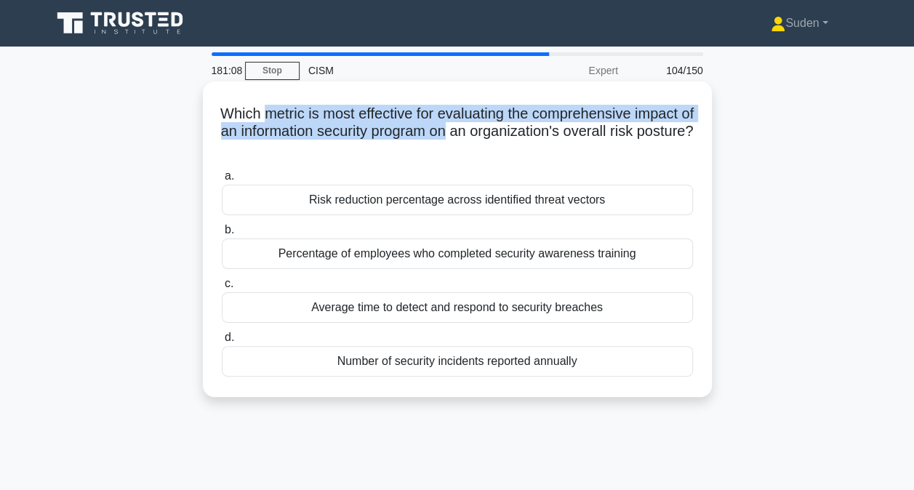
drag, startPoint x: 287, startPoint y: 124, endPoint x: 485, endPoint y: 127, distance: 197.8
click at [485, 127] on h5 "Which metric is most effective for evaluating the comprehensive impact of an in…" at bounding box center [457, 132] width 474 height 54
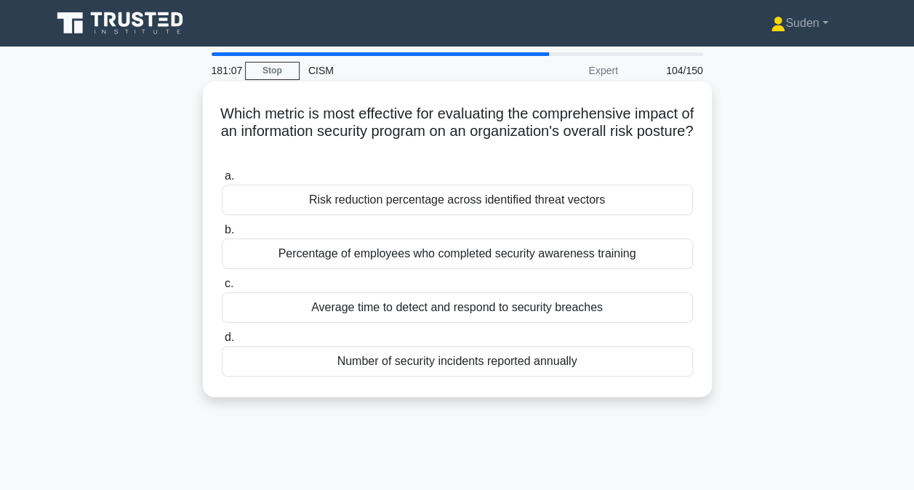
drag, startPoint x: 485, startPoint y: 127, endPoint x: 369, endPoint y: 148, distance: 117.4
click at [369, 148] on h5 "Which metric is most effective for evaluating the comprehensive impact of an in…" at bounding box center [457, 132] width 474 height 54
click at [361, 208] on div "Risk reduction percentage across identified threat vectors" at bounding box center [457, 200] width 471 height 31
click at [222, 181] on input "a. Risk reduction percentage across identified threat vectors" at bounding box center [222, 176] width 0 height 9
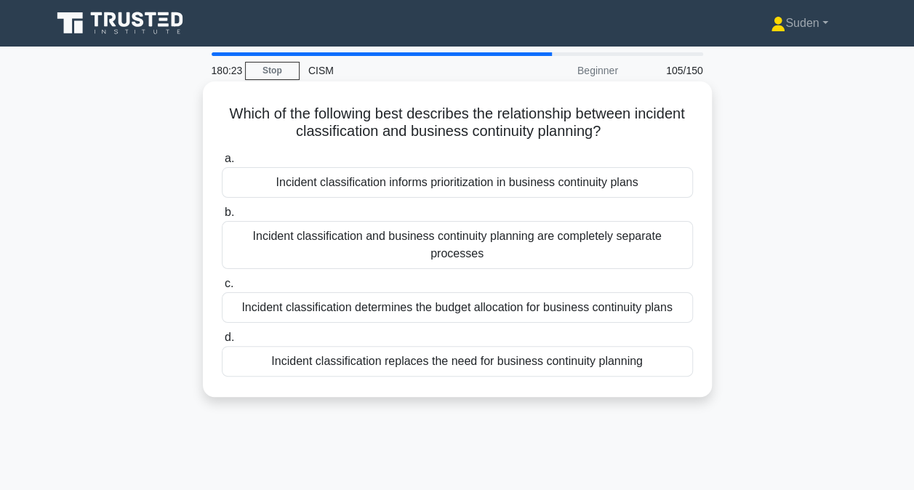
click at [365, 181] on div "Incident classification informs prioritization in business continuity plans" at bounding box center [457, 182] width 471 height 31
click at [222, 164] on input "a. Incident classification informs prioritization in business continuity plans" at bounding box center [222, 158] width 0 height 9
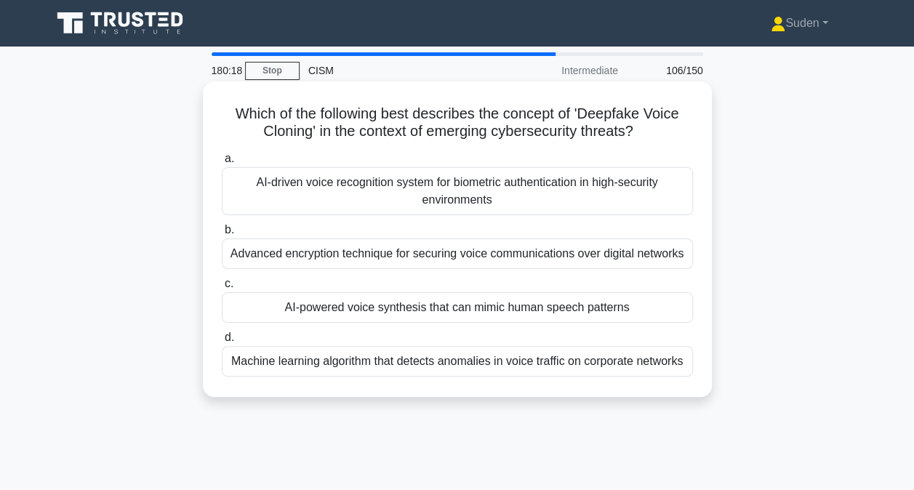
click at [474, 313] on div "AI-powered voice synthesis that can mimic human speech patterns" at bounding box center [457, 307] width 471 height 31
click at [222, 289] on input "c. AI-powered voice synthesis that can mimic human speech patterns" at bounding box center [222, 283] width 0 height 9
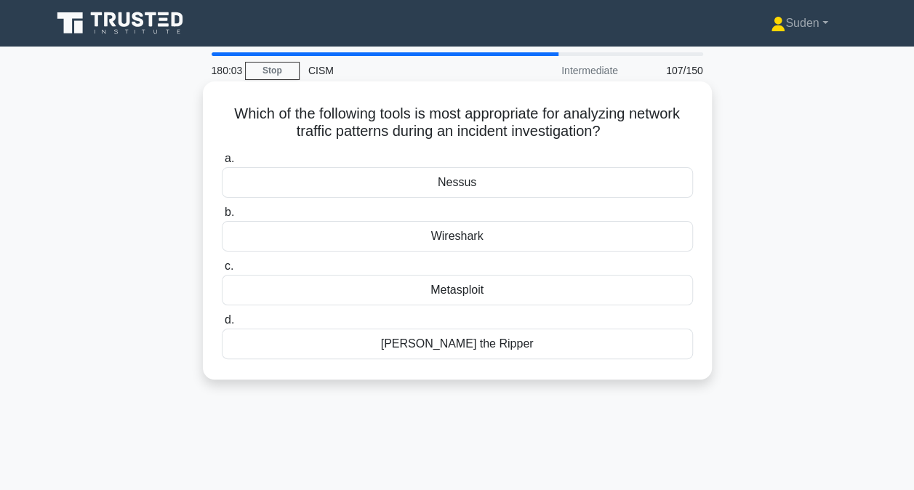
click at [502, 228] on div "Wireshark" at bounding box center [457, 236] width 471 height 31
click at [222, 217] on input "b. Wireshark" at bounding box center [222, 212] width 0 height 9
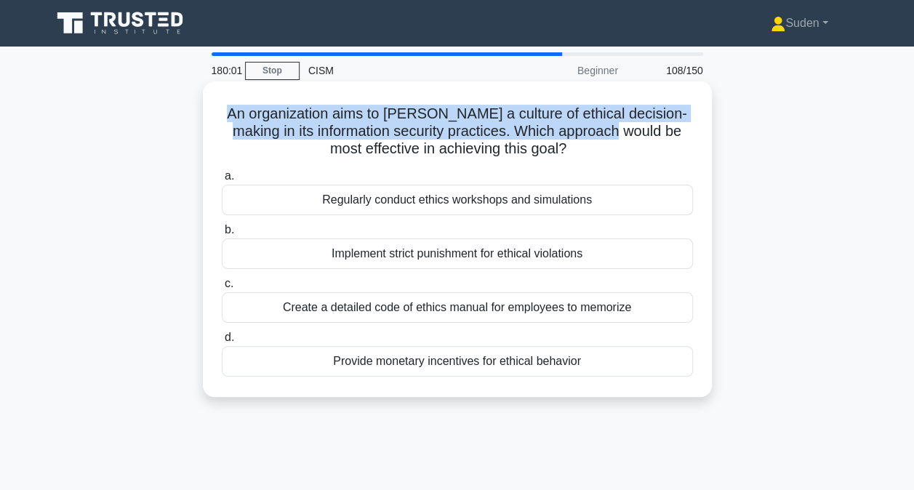
drag, startPoint x: 228, startPoint y: 121, endPoint x: 623, endPoint y: 124, distance: 394.9
click at [623, 124] on h5 "An organization aims to foster a culture of ethical decision-making in its info…" at bounding box center [457, 132] width 474 height 54
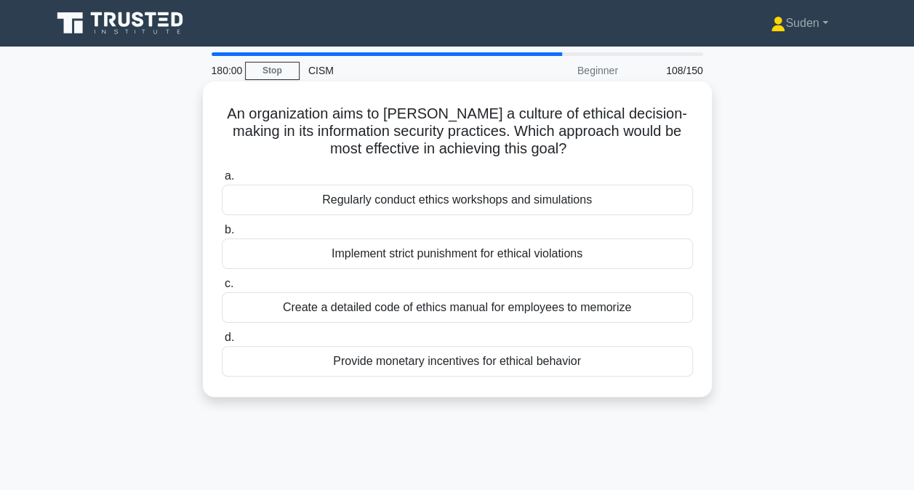
drag, startPoint x: 623, startPoint y: 124, endPoint x: 558, endPoint y: 146, distance: 69.0
click at [566, 146] on icon ".spinner_0XTQ{transform-origin:center;animation:spinner_y6GP .75s linear infini…" at bounding box center [574, 149] width 17 height 17
click at [567, 198] on div "Regularly conduct ethics workshops and simulations" at bounding box center [457, 200] width 471 height 31
click at [222, 181] on input "a. Regularly conduct ethics workshops and simulations" at bounding box center [222, 176] width 0 height 9
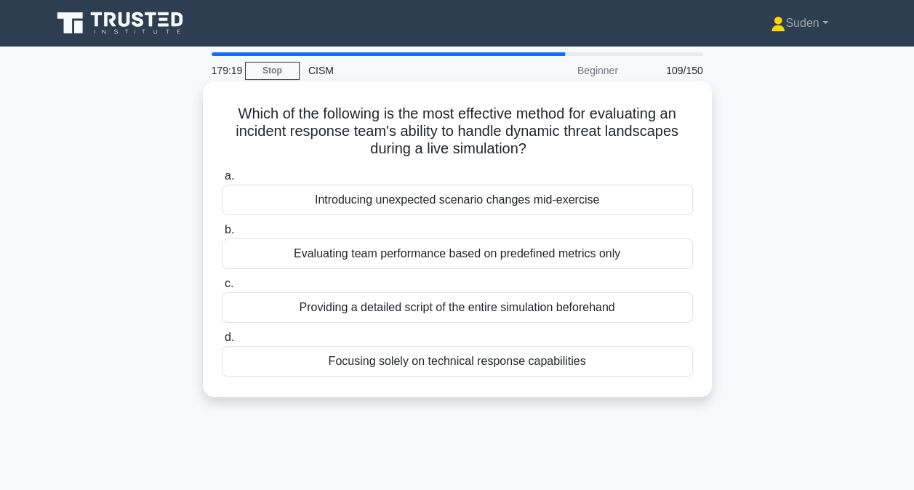
click at [370, 201] on div "Introducing unexpected scenario changes mid-exercise" at bounding box center [457, 200] width 471 height 31
click at [222, 181] on input "a. Introducing unexpected scenario changes mid-exercise" at bounding box center [222, 176] width 0 height 9
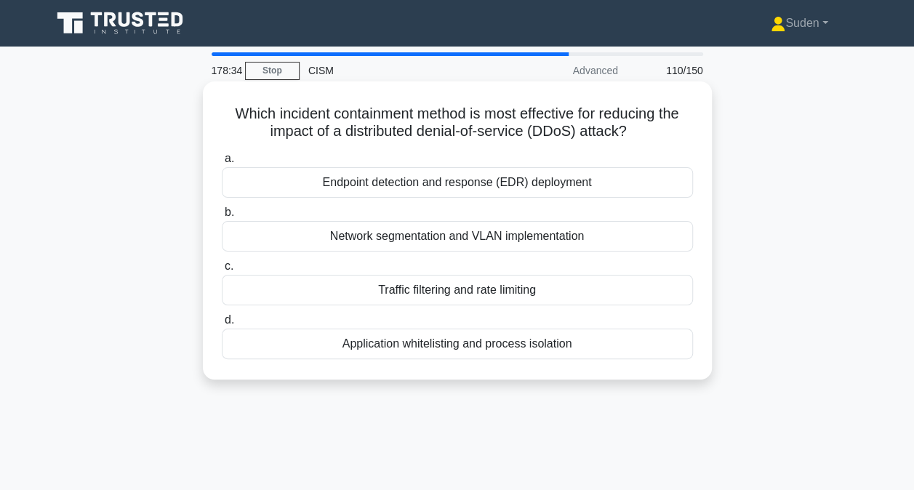
click at [513, 297] on div "Traffic filtering and rate limiting" at bounding box center [457, 290] width 471 height 31
click at [222, 271] on input "c. Traffic filtering and rate limiting" at bounding box center [222, 266] width 0 height 9
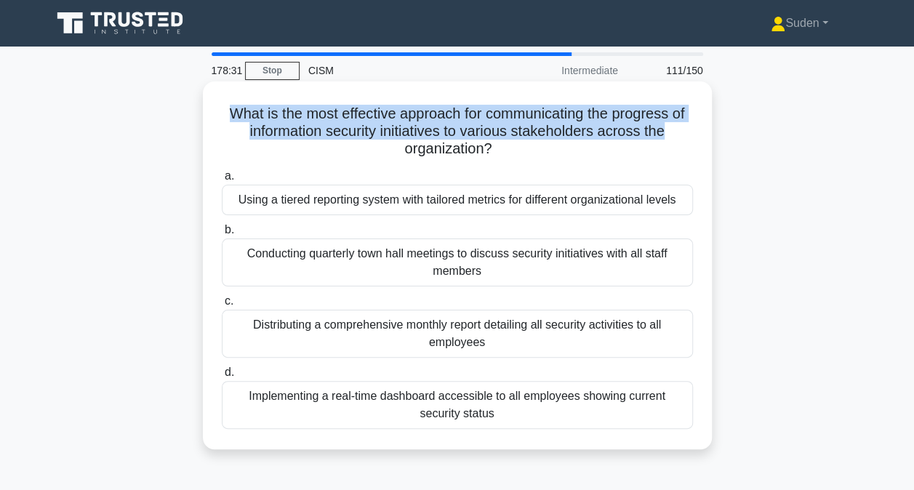
drag, startPoint x: 298, startPoint y: 112, endPoint x: 676, endPoint y: 135, distance: 378.9
click at [676, 135] on h5 "What is the most effective approach for communicating the progress of informati…" at bounding box center [457, 132] width 474 height 54
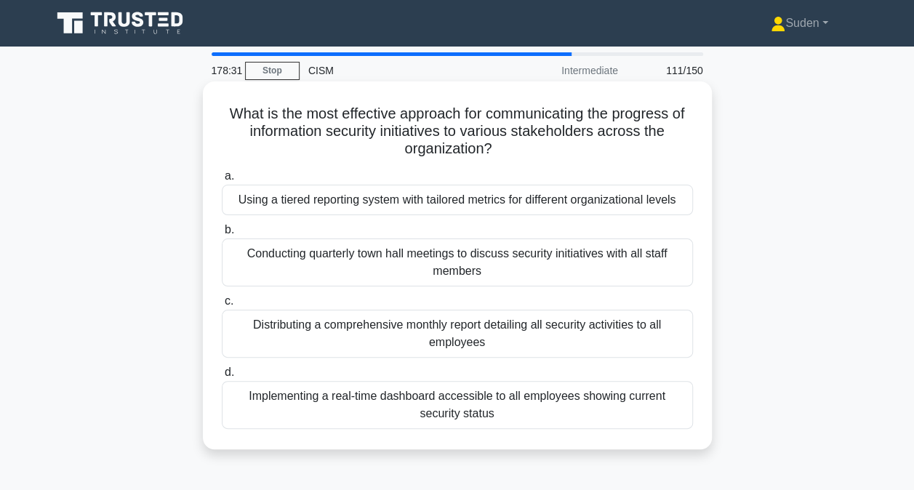
click at [392, 149] on h5 "What is the most effective approach for communicating the progress of informati…" at bounding box center [457, 132] width 474 height 54
click at [377, 413] on div "Implementing a real-time dashboard accessible to all employees showing current …" at bounding box center [457, 405] width 471 height 48
click at [222, 377] on input "d. Implementing a real-time dashboard accessible to all employees showing curre…" at bounding box center [222, 372] width 0 height 9
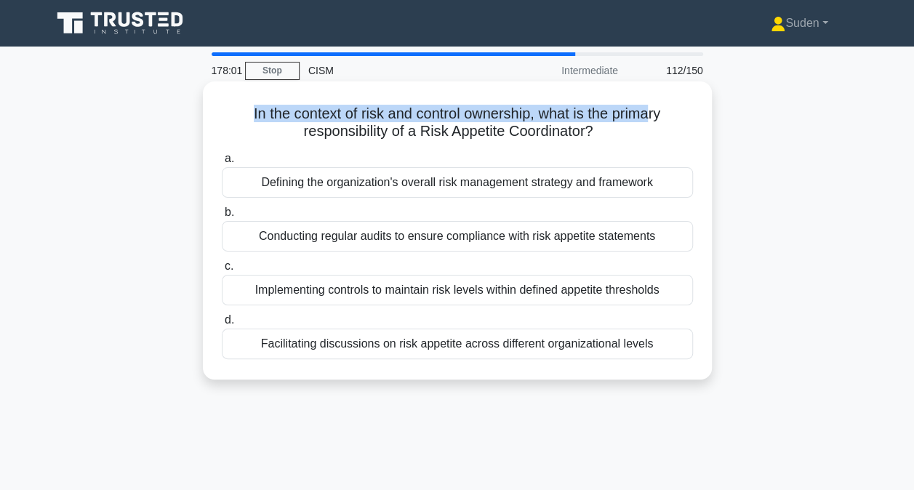
drag, startPoint x: 230, startPoint y: 119, endPoint x: 653, endPoint y: 105, distance: 423.5
click at [653, 105] on h5 "In the context of risk and control ownership, what is the primary responsibilit…" at bounding box center [457, 123] width 474 height 36
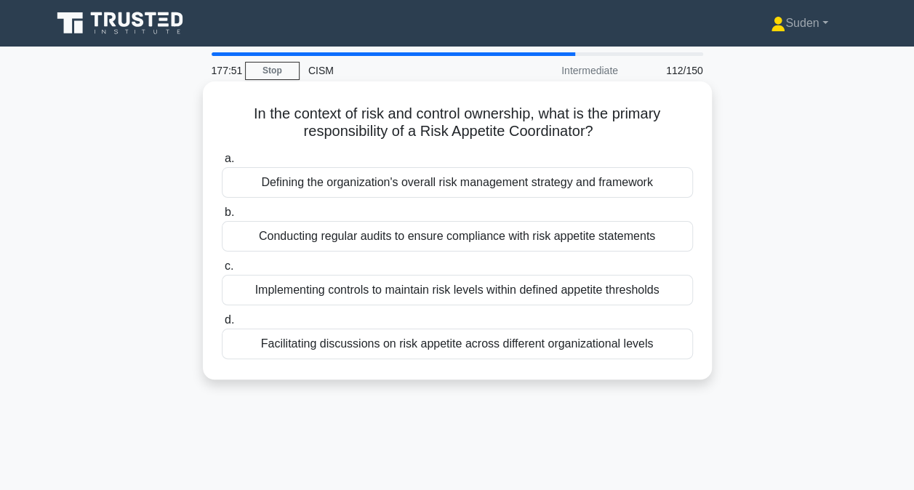
click at [386, 346] on div "Facilitating discussions on risk appetite across different organizational levels" at bounding box center [457, 344] width 471 height 31
click at [222, 325] on input "d. Facilitating discussions on risk appetite across different organizational le…" at bounding box center [222, 320] width 0 height 9
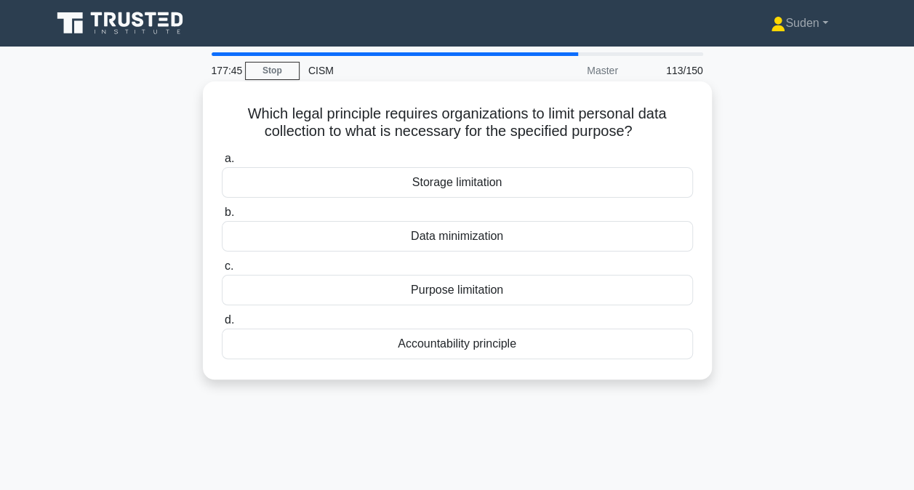
click at [433, 294] on div "Purpose limitation" at bounding box center [457, 290] width 471 height 31
click at [222, 271] on input "c. Purpose limitation" at bounding box center [222, 266] width 0 height 9
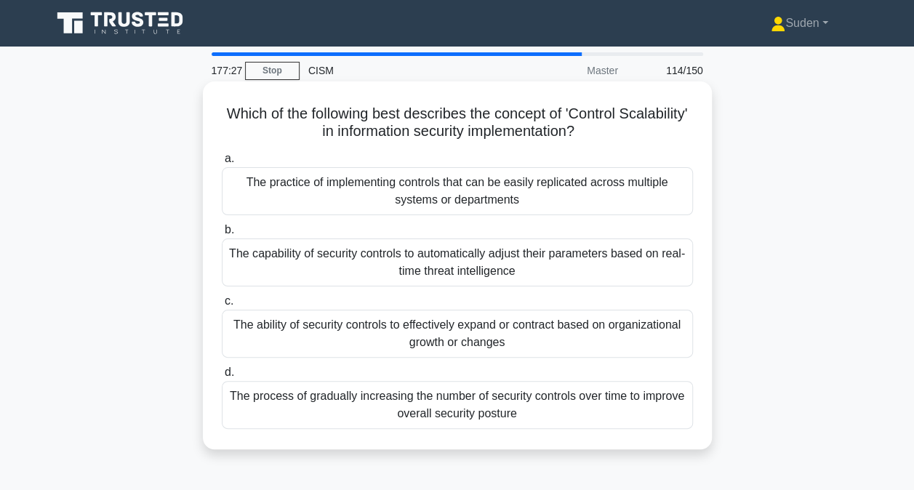
click at [505, 342] on div "The ability of security controls to effectively expand or contract based on org…" at bounding box center [457, 334] width 471 height 48
click at [222, 306] on input "c. The ability of security controls to effectively expand or contract based on …" at bounding box center [222, 301] width 0 height 9
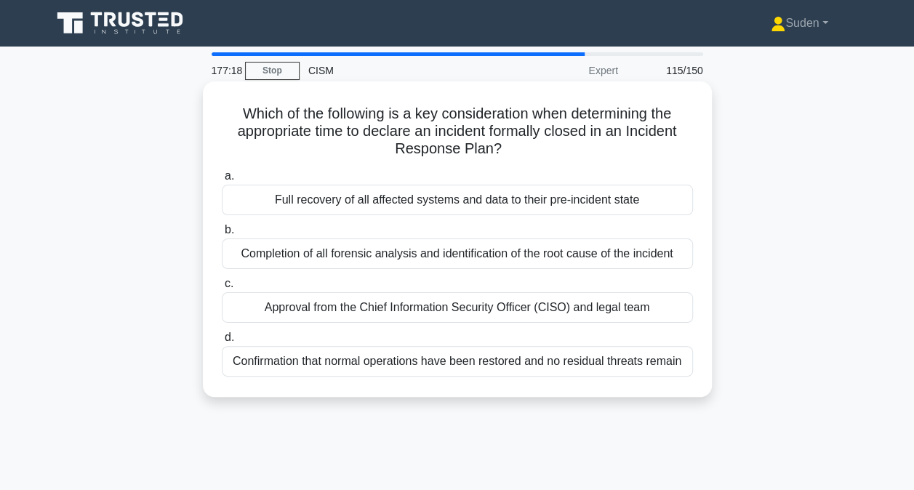
click at [358, 363] on div "Confirmation that normal operations have been restored and no residual threats …" at bounding box center [457, 361] width 471 height 31
click at [222, 343] on input "d. Confirmation that normal operations have been restored and no residual threa…" at bounding box center [222, 337] width 0 height 9
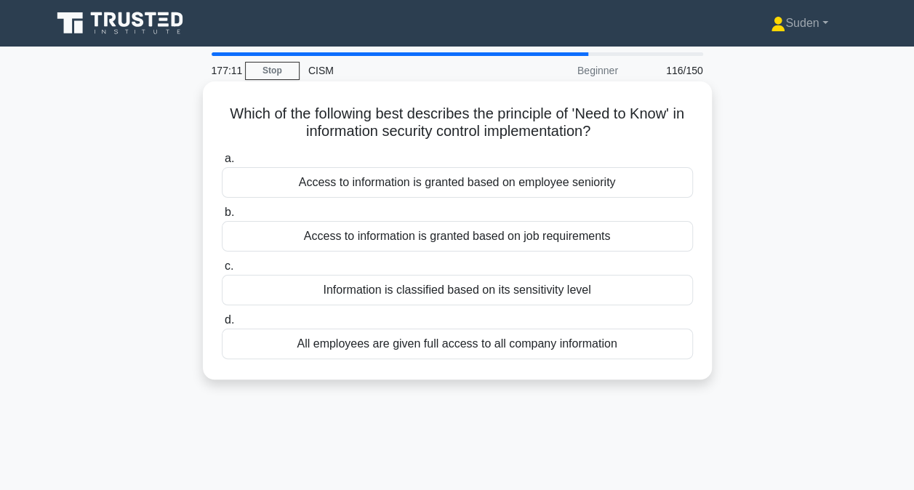
click at [352, 239] on div "Access to information is granted based on job requirements" at bounding box center [457, 236] width 471 height 31
click at [222, 217] on input "b. Access to information is granted based on job requirements" at bounding box center [222, 212] width 0 height 9
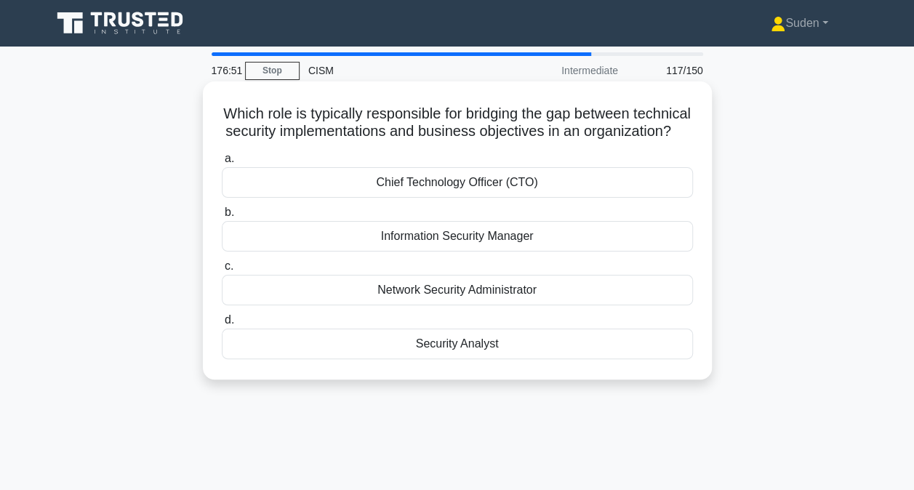
click at [497, 252] on div "Information Security Manager" at bounding box center [457, 236] width 471 height 31
click at [222, 217] on input "b. Information Security Manager" at bounding box center [222, 212] width 0 height 9
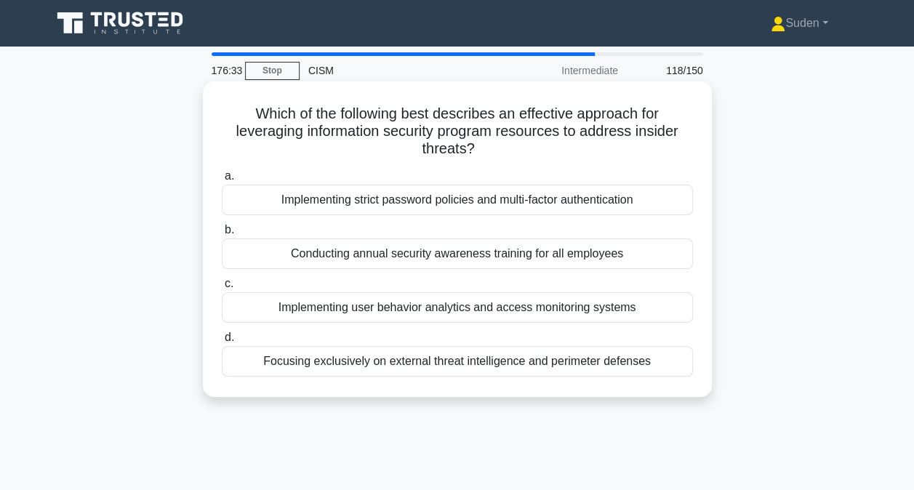
click at [577, 314] on div "Implementing user behavior analytics and access monitoring systems" at bounding box center [457, 307] width 471 height 31
click at [222, 289] on input "c. Implementing user behavior analytics and access monitoring systems" at bounding box center [222, 283] width 0 height 9
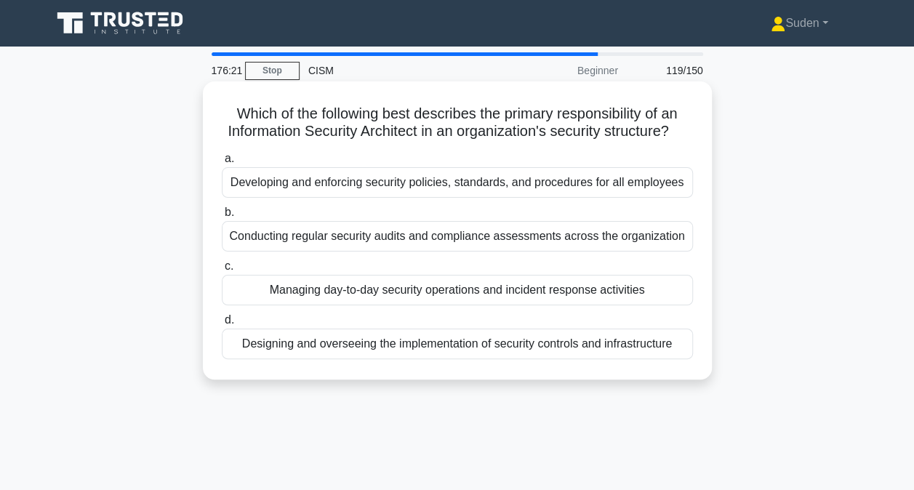
click at [383, 359] on div "Designing and overseeing the implementation of security controls and infrastruc…" at bounding box center [457, 344] width 471 height 31
click at [222, 325] on input "d. Designing and overseeing the implementation of security controls and infrast…" at bounding box center [222, 320] width 0 height 9
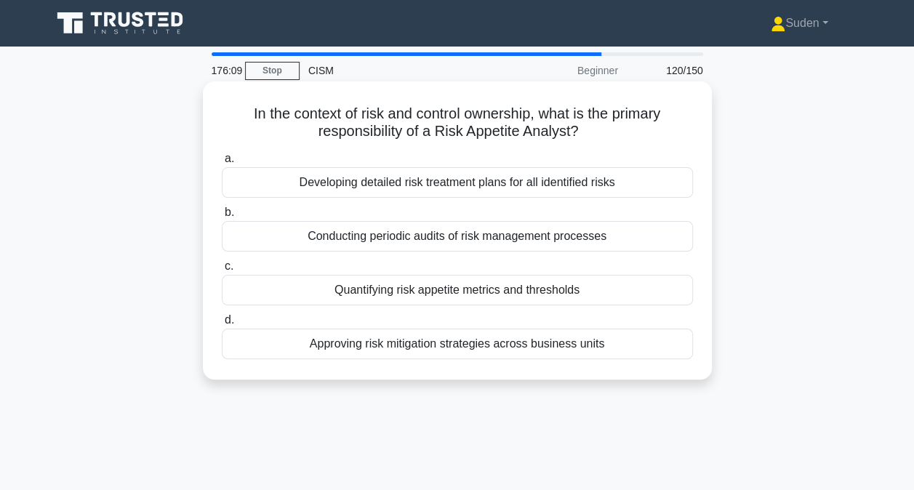
click at [382, 299] on div "Quantifying risk appetite metrics and thresholds" at bounding box center [457, 290] width 471 height 31
click at [222, 271] on input "c. Quantifying risk appetite metrics and thresholds" at bounding box center [222, 266] width 0 height 9
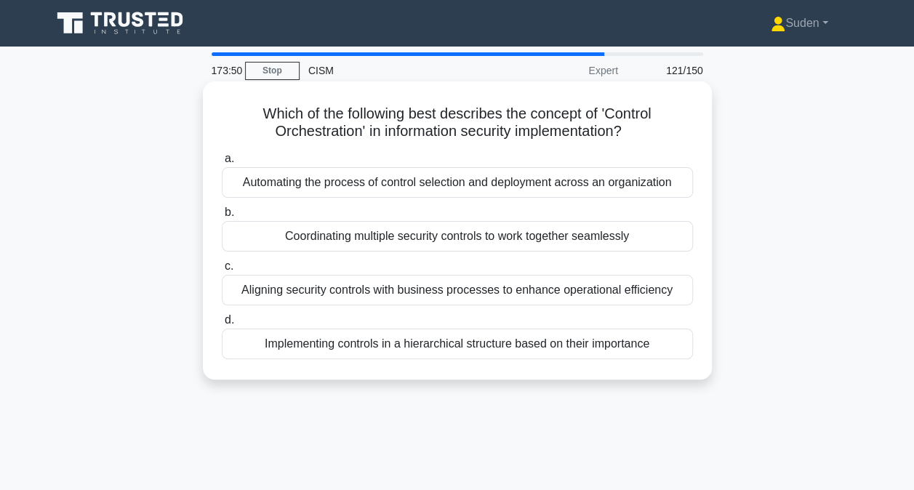
click at [502, 246] on div "Coordinating multiple security controls to work together seamlessly" at bounding box center [457, 236] width 471 height 31
click at [222, 217] on input "b. Coordinating multiple security controls to work together seamlessly" at bounding box center [222, 212] width 0 height 9
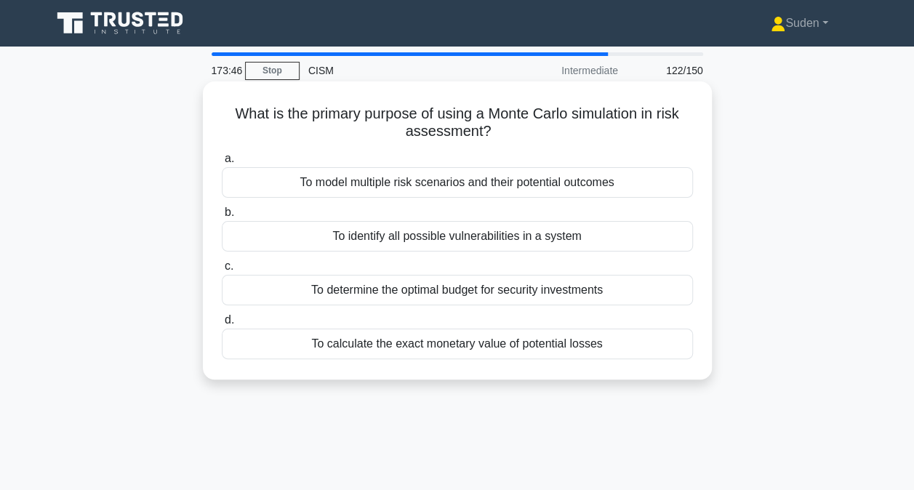
click at [595, 191] on div "To model multiple risk scenarios and their potential outcomes" at bounding box center [457, 182] width 471 height 31
click at [222, 164] on input "a. To model multiple risk scenarios and their potential outcomes" at bounding box center [222, 158] width 0 height 9
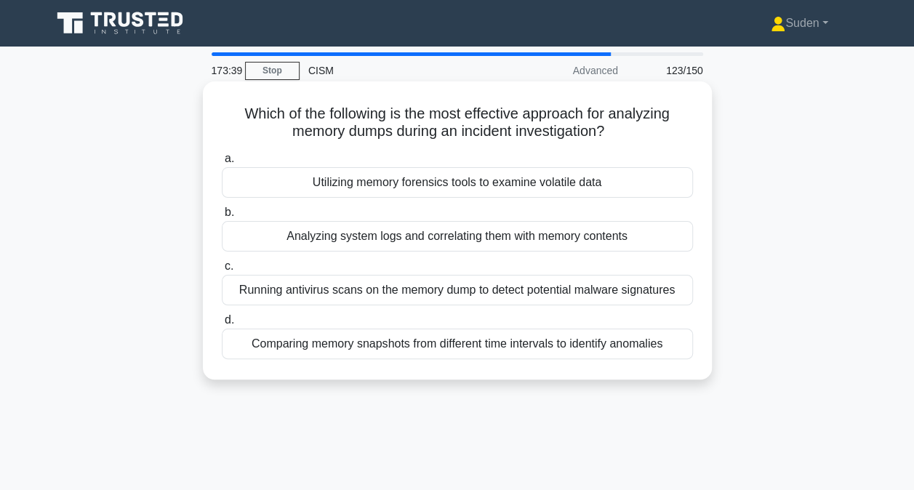
click at [427, 180] on div "Utilizing memory forensics tools to examine volatile data" at bounding box center [457, 182] width 471 height 31
click at [222, 164] on input "a. Utilizing memory forensics tools to examine volatile data" at bounding box center [222, 158] width 0 height 9
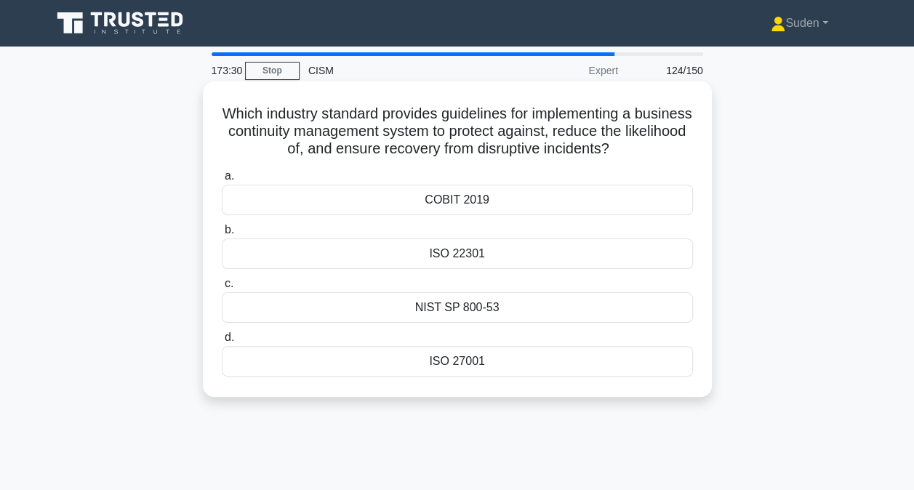
click at [481, 255] on div "ISO 22301" at bounding box center [457, 254] width 471 height 31
click at [222, 235] on input "b. ISO 22301" at bounding box center [222, 229] width 0 height 9
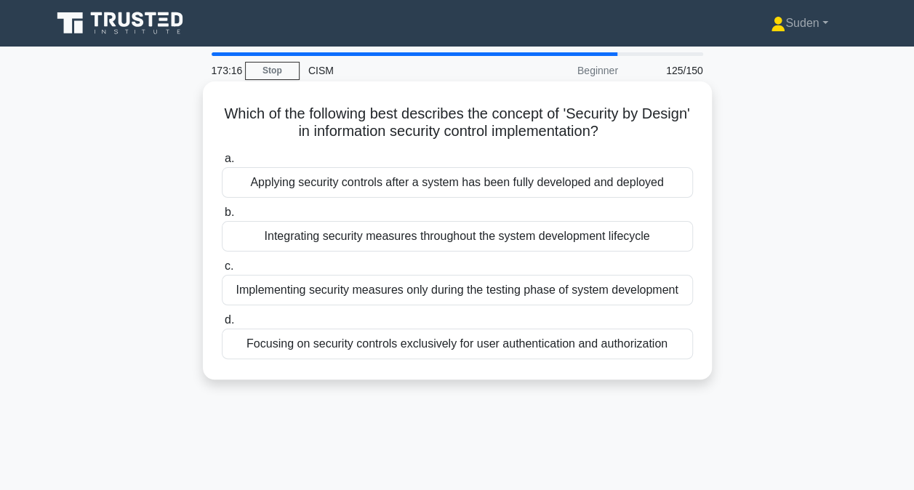
click at [564, 238] on div "Integrating security measures throughout the system development lifecycle" at bounding box center [457, 236] width 471 height 31
click at [222, 217] on input "b. Integrating security measures throughout the system development lifecycle" at bounding box center [222, 212] width 0 height 9
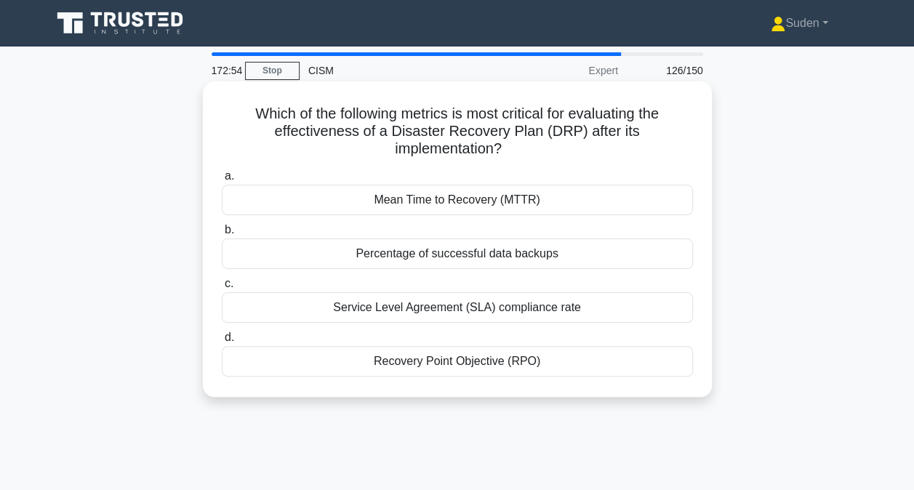
click at [446, 363] on div "Recovery Point Objective (RPO)" at bounding box center [457, 361] width 471 height 31
click at [222, 343] on input "d. Recovery Point Objective (RPO)" at bounding box center [222, 337] width 0 height 9
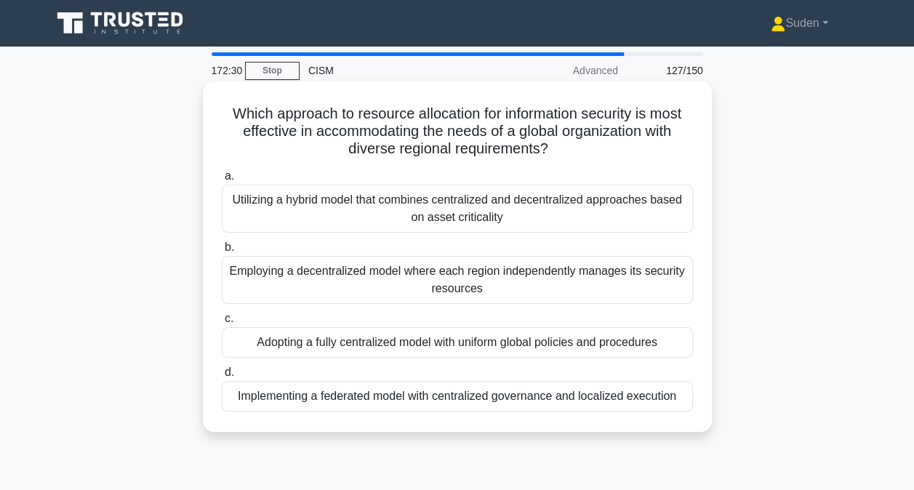
click at [464, 217] on div "Utilizing a hybrid model that combines centralized and decentralized approaches…" at bounding box center [457, 209] width 471 height 48
click at [222, 181] on input "a. Utilizing a hybrid model that combines centralized and decentralized approac…" at bounding box center [222, 176] width 0 height 9
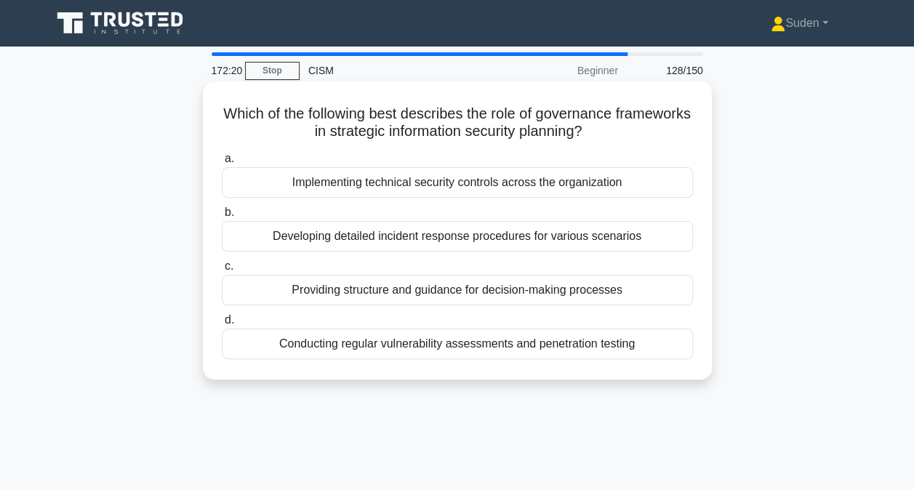
click at [403, 292] on div "Providing structure and guidance for decision-making processes" at bounding box center [457, 290] width 471 height 31
click at [222, 271] on input "c. Providing structure and guidance for decision-making processes" at bounding box center [222, 266] width 0 height 9
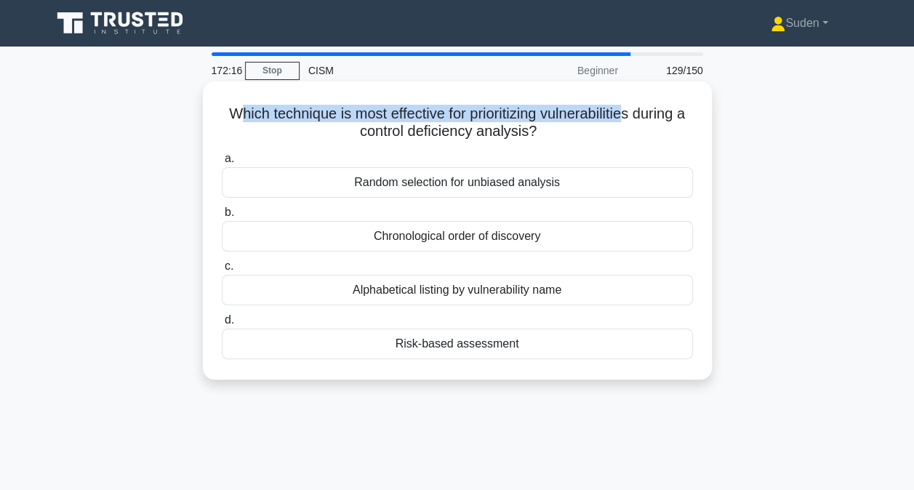
drag, startPoint x: 332, startPoint y: 118, endPoint x: 633, endPoint y: 119, distance: 301.1
click at [633, 119] on h5 "Which technique is most effective for prioritizing vulnerabilities during a con…" at bounding box center [457, 123] width 474 height 36
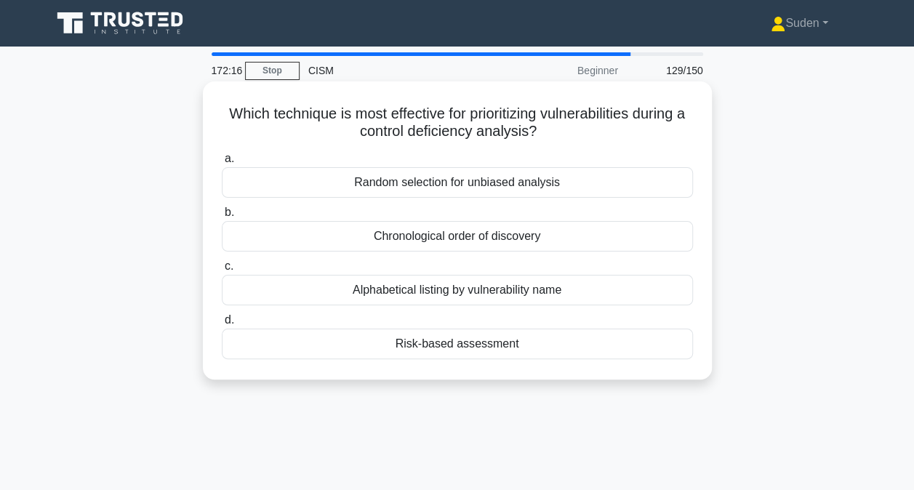
drag, startPoint x: 633, startPoint y: 119, endPoint x: 573, endPoint y: 127, distance: 60.2
click at [573, 127] on h5 "Which technique is most effective for prioritizing vulnerabilities during a con…" at bounding box center [457, 123] width 474 height 36
drag, startPoint x: 502, startPoint y: 125, endPoint x: 595, endPoint y: 137, distance: 93.1
click at [595, 137] on h5 "Which technique is most effective for prioritizing vulnerabilities during a con…" at bounding box center [457, 123] width 474 height 36
click at [473, 342] on div "Risk-based assessment" at bounding box center [457, 344] width 471 height 31
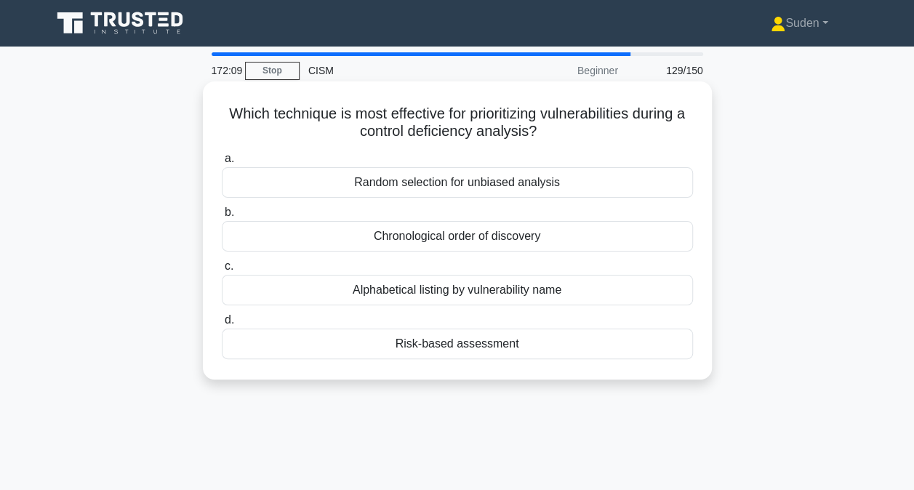
click at [222, 325] on input "d. Risk-based assessment" at bounding box center [222, 320] width 0 height 9
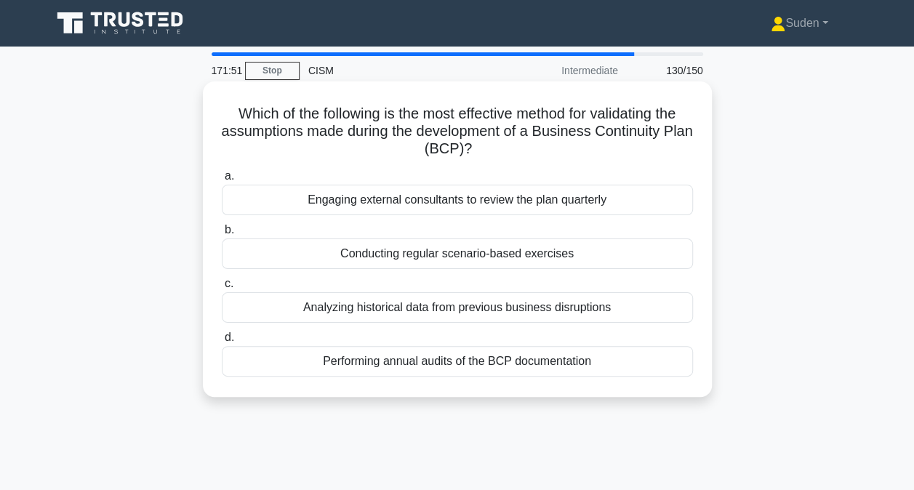
click at [467, 256] on div "Conducting regular scenario-based exercises" at bounding box center [457, 254] width 471 height 31
click at [222, 235] on input "b. Conducting regular scenario-based exercises" at bounding box center [222, 229] width 0 height 9
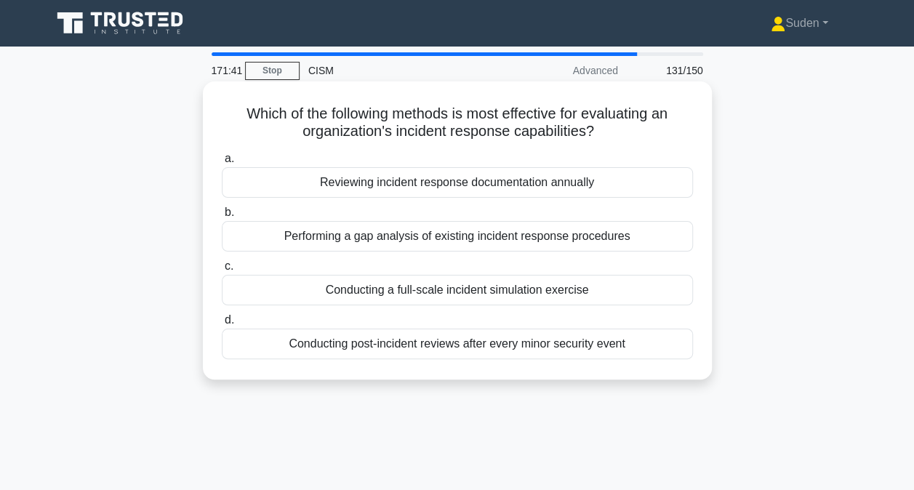
click at [401, 292] on div "Conducting a full-scale incident simulation exercise" at bounding box center [457, 290] width 471 height 31
click at [222, 271] on input "c. Conducting a full-scale incident simulation exercise" at bounding box center [222, 266] width 0 height 9
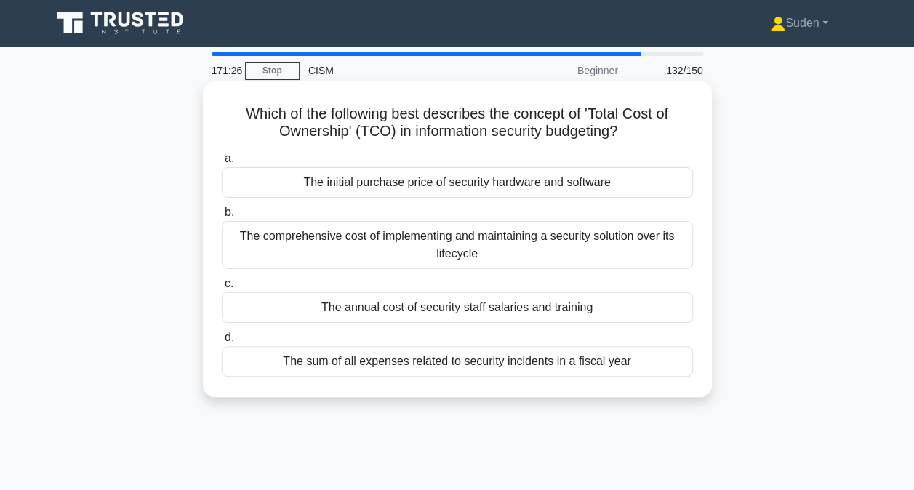
click at [481, 259] on div "The comprehensive cost of implementing and maintaining a security solution over…" at bounding box center [457, 245] width 471 height 48
click at [222, 217] on input "b. The comprehensive cost of implementing and maintaining a security solution o…" at bounding box center [222, 212] width 0 height 9
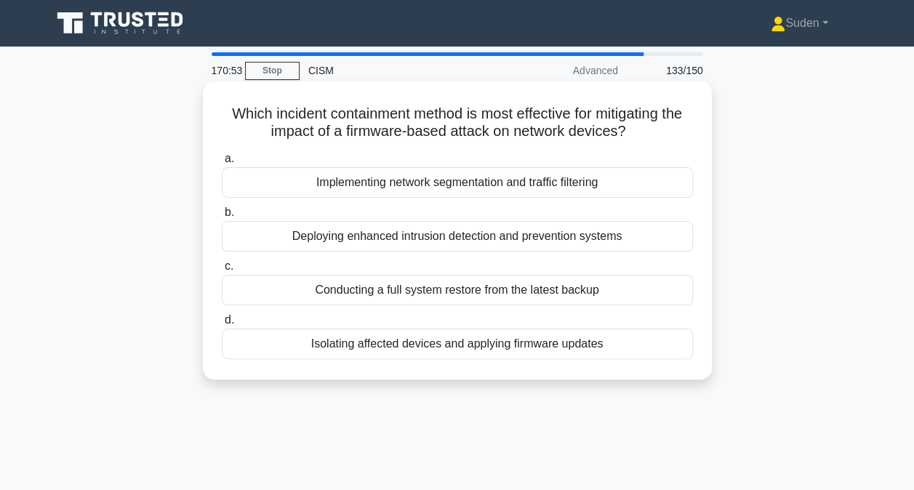
click at [531, 348] on div "Isolating affected devices and applying firmware updates" at bounding box center [457, 344] width 471 height 31
click at [222, 325] on input "d. Isolating affected devices and applying firmware updates" at bounding box center [222, 320] width 0 height 9
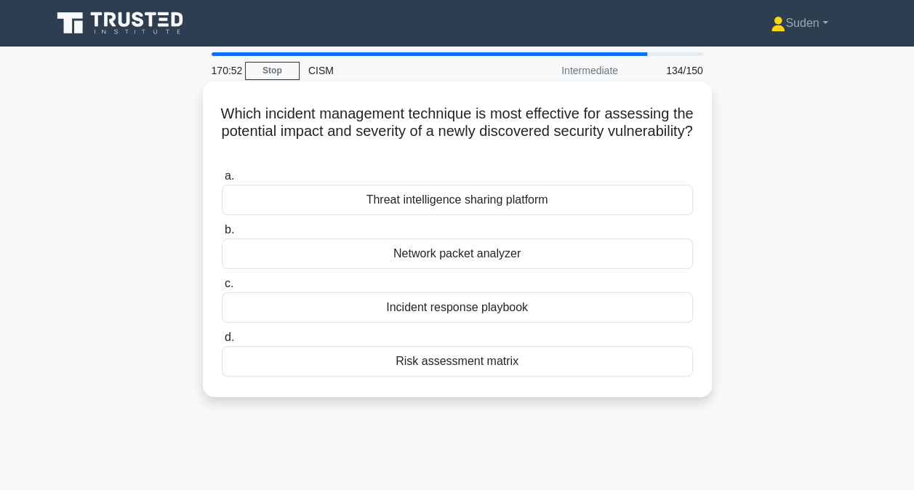
click at [215, 125] on div "Which incident management technique is most effective for assessing the potenti…" at bounding box center [457, 239] width 509 height 316
click at [459, 365] on div "Risk assessment matrix" at bounding box center [457, 361] width 471 height 31
click at [222, 343] on input "d. Risk assessment matrix" at bounding box center [222, 337] width 0 height 9
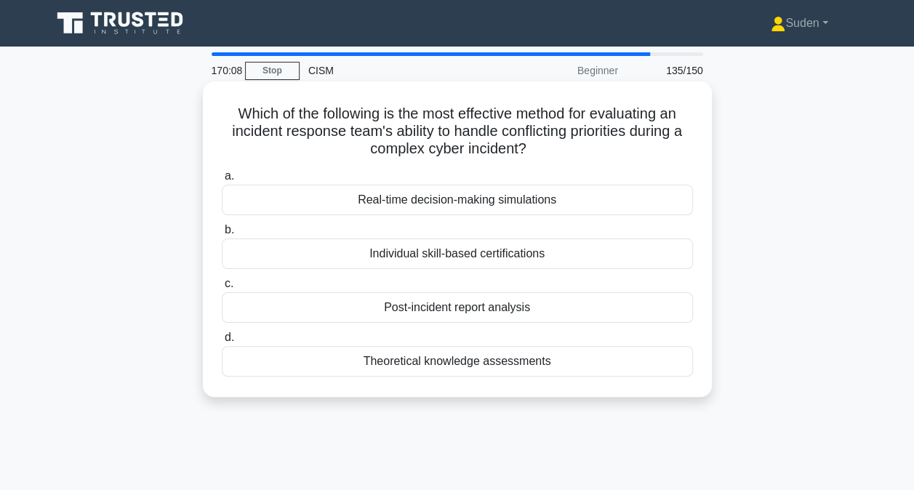
click at [441, 205] on div "Real-time decision-making simulations" at bounding box center [457, 200] width 471 height 31
click at [222, 181] on input "a. Real-time decision-making simulations" at bounding box center [222, 176] width 0 height 9
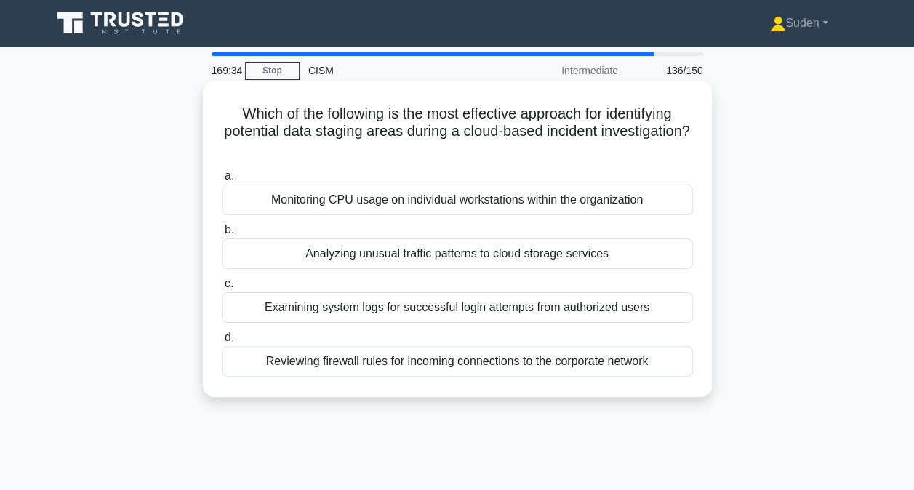
click at [489, 262] on div "Analyzing unusual traffic patterns to cloud storage services" at bounding box center [457, 254] width 471 height 31
click at [222, 235] on input "b. Analyzing unusual traffic patterns to cloud storage services" at bounding box center [222, 229] width 0 height 9
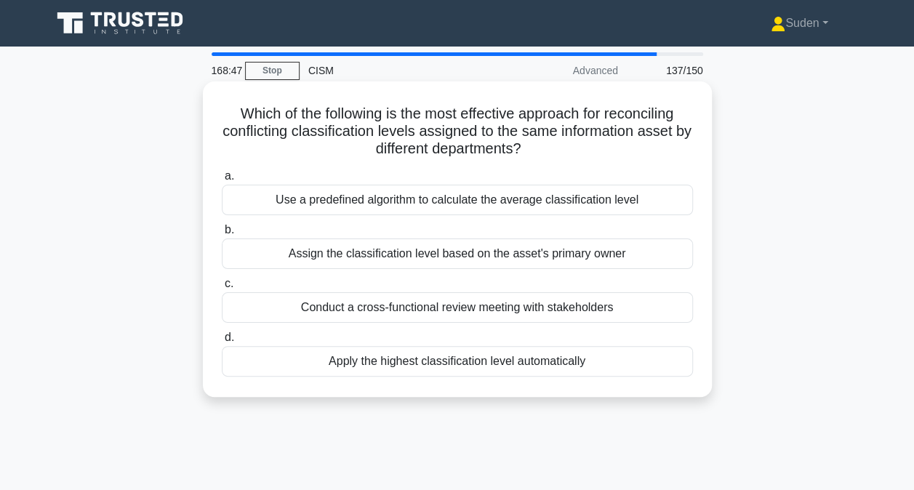
click at [622, 252] on div "Assign the classification level based on the asset's primary owner" at bounding box center [457, 254] width 471 height 31
click at [222, 235] on input "b. Assign the classification level based on the asset's primary owner" at bounding box center [222, 229] width 0 height 9
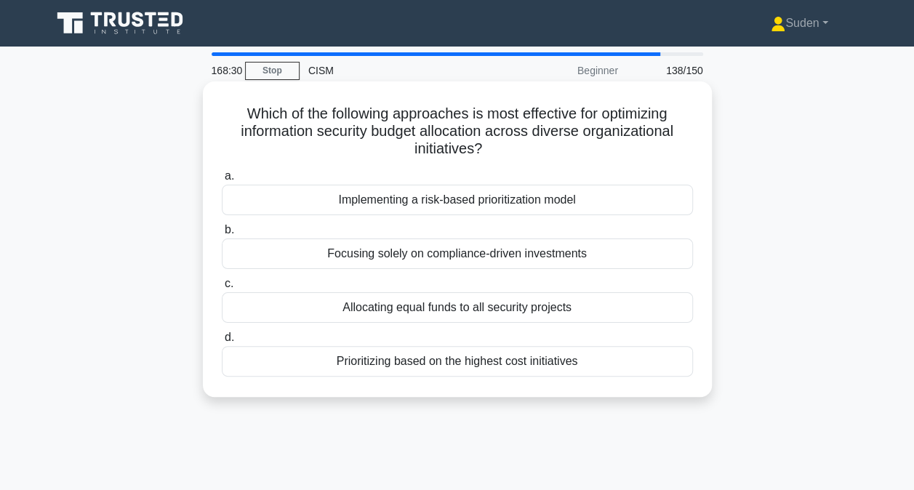
click at [524, 209] on div "Implementing a risk-based prioritization model" at bounding box center [457, 200] width 471 height 31
click at [222, 181] on input "a. Implementing a risk-based prioritization model" at bounding box center [222, 176] width 0 height 9
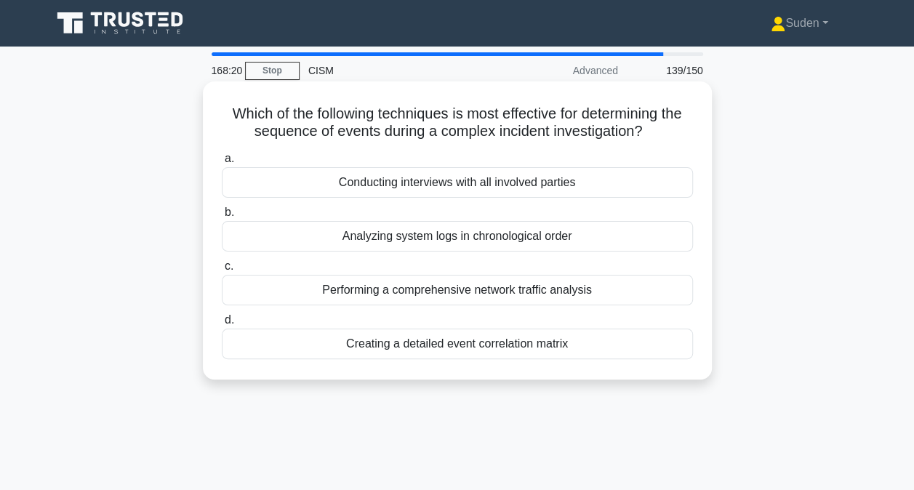
click at [505, 345] on div "Creating a detailed event correlation matrix" at bounding box center [457, 344] width 471 height 31
click at [222, 325] on input "d. Creating a detailed event correlation matrix" at bounding box center [222, 320] width 0 height 9
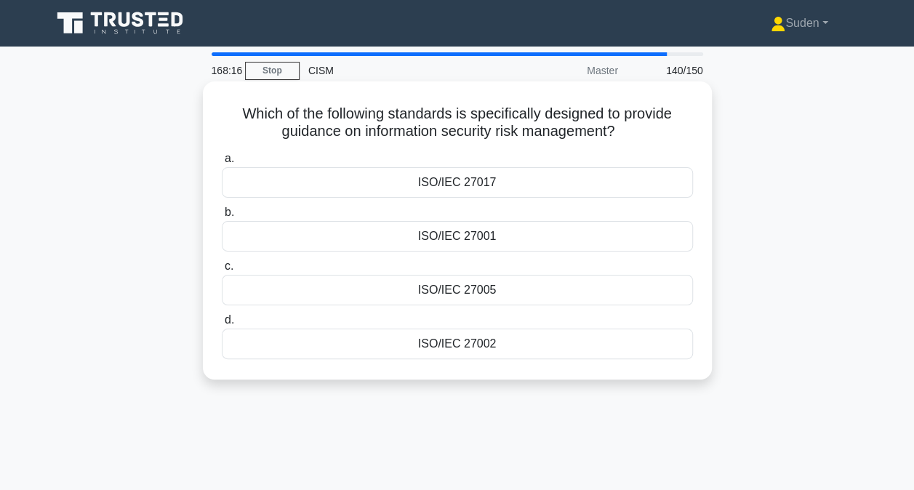
click at [477, 340] on div "ISO/IEC 27002" at bounding box center [457, 344] width 471 height 31
click at [222, 325] on input "d. ISO/IEC 27002" at bounding box center [222, 320] width 0 height 9
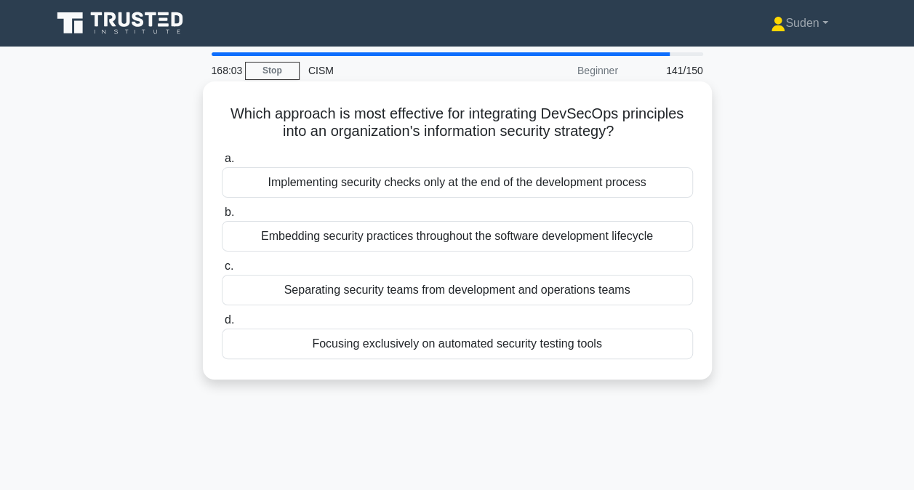
click at [367, 247] on div "Embedding security practices throughout the software development lifecycle" at bounding box center [457, 236] width 471 height 31
click at [222, 217] on input "b. Embedding security practices throughout the software development lifecycle" at bounding box center [222, 212] width 0 height 9
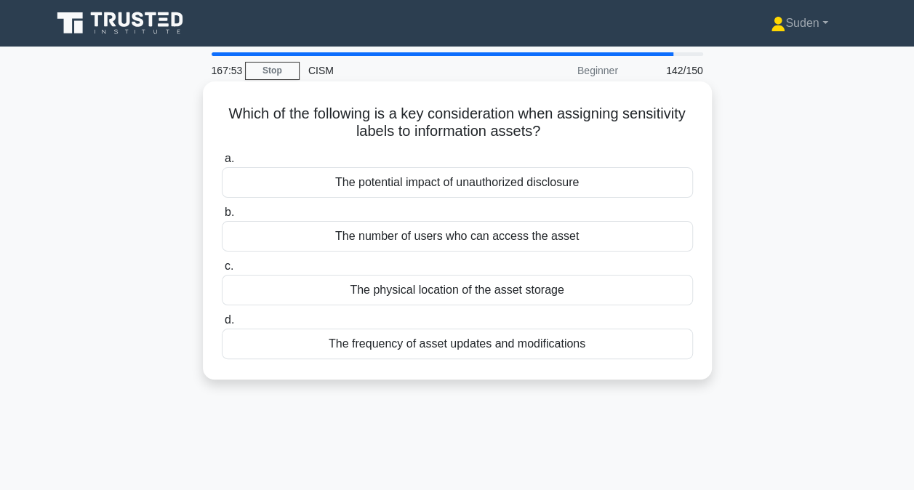
click at [486, 180] on div "The potential impact of unauthorized disclosure" at bounding box center [457, 182] width 471 height 31
click at [222, 164] on input "a. The potential impact of unauthorized disclosure" at bounding box center [222, 158] width 0 height 9
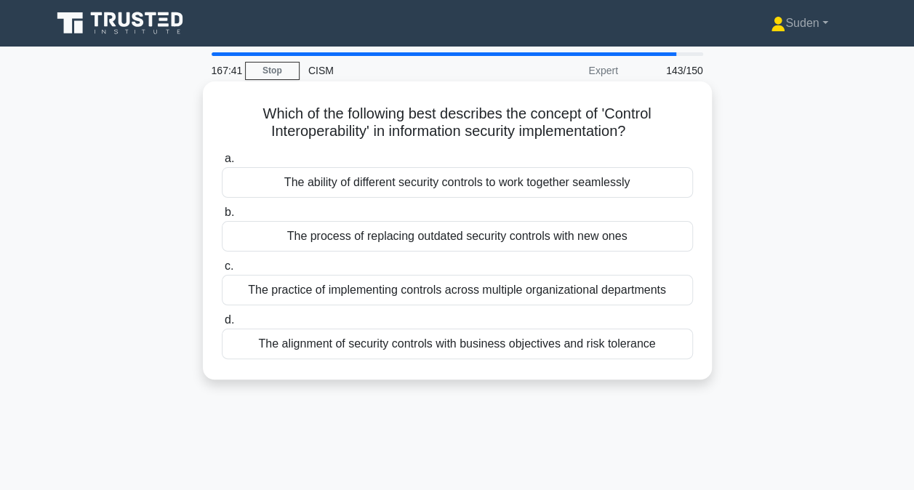
click at [513, 182] on div "The ability of different security controls to work together seamlessly" at bounding box center [457, 182] width 471 height 31
click at [222, 164] on input "a. The ability of different security controls to work together seamlessly" at bounding box center [222, 158] width 0 height 9
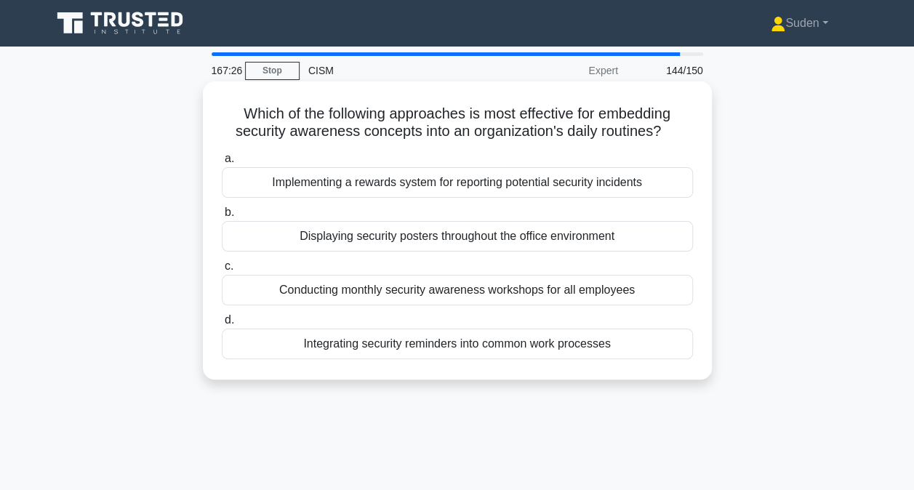
click at [444, 241] on div "Displaying security posters throughout the office environment" at bounding box center [457, 236] width 471 height 31
click at [222, 217] on input "b. Displaying security posters throughout the office environment" at bounding box center [222, 212] width 0 height 9
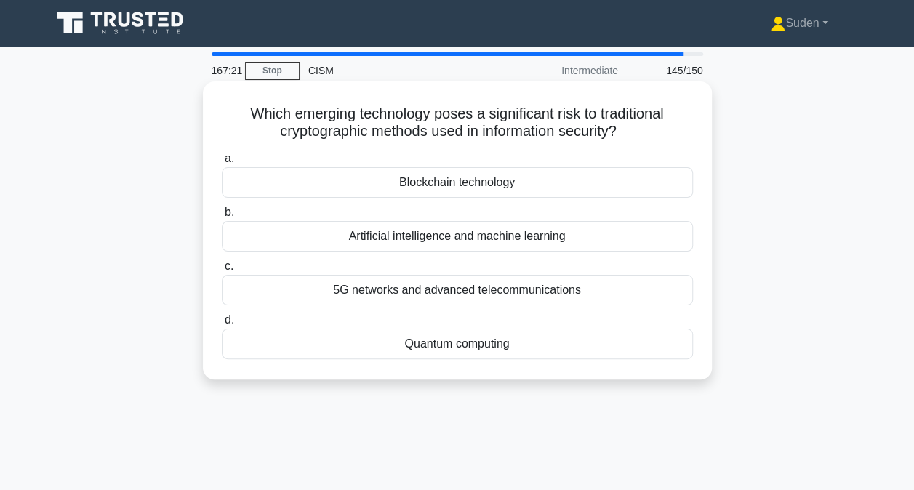
click at [448, 359] on div "a. Blockchain technology b. Artificial intelligence and machine learning c. d." at bounding box center [457, 254] width 489 height 215
click at [454, 346] on div "Quantum computing" at bounding box center [457, 344] width 471 height 31
click at [222, 325] on input "d. Quantum computing" at bounding box center [222, 320] width 0 height 9
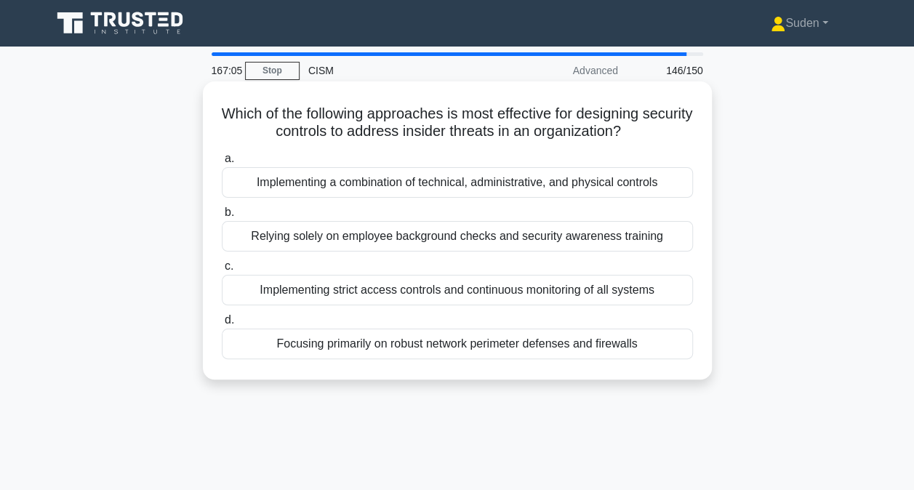
click at [406, 185] on div "Implementing a combination of technical, administrative, and physical controls" at bounding box center [457, 182] width 471 height 31
click at [222, 164] on input "a. Implementing a combination of technical, administrative, and physical contro…" at bounding box center [222, 158] width 0 height 9
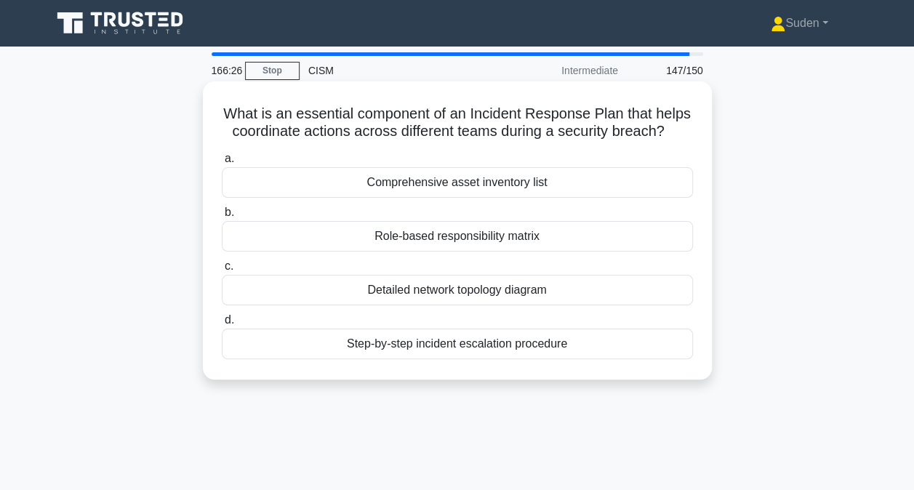
click at [502, 241] on div "Role-based responsibility matrix" at bounding box center [457, 236] width 471 height 31
click at [222, 217] on input "b. Role-based responsibility matrix" at bounding box center [222, 212] width 0 height 9
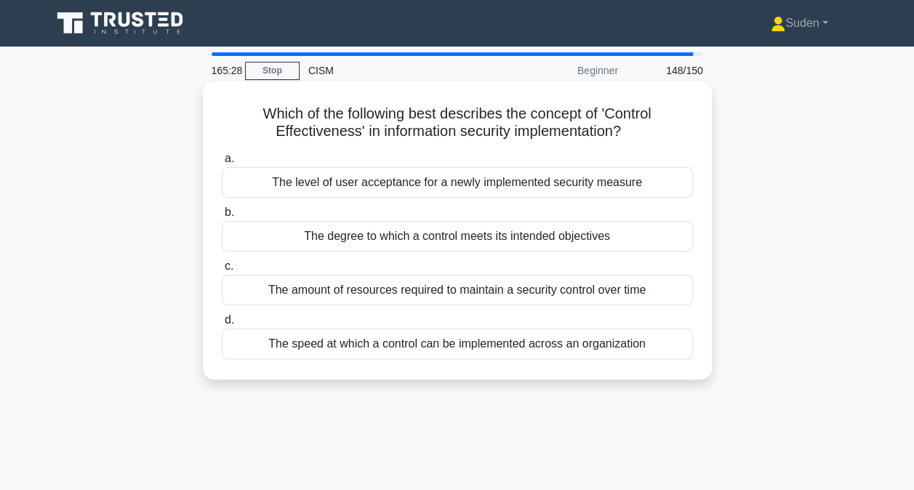
click at [464, 237] on div "The degree to which a control meets its intended objectives" at bounding box center [457, 236] width 471 height 31
click at [222, 217] on input "b. The degree to which a control meets its intended objectives" at bounding box center [222, 212] width 0 height 9
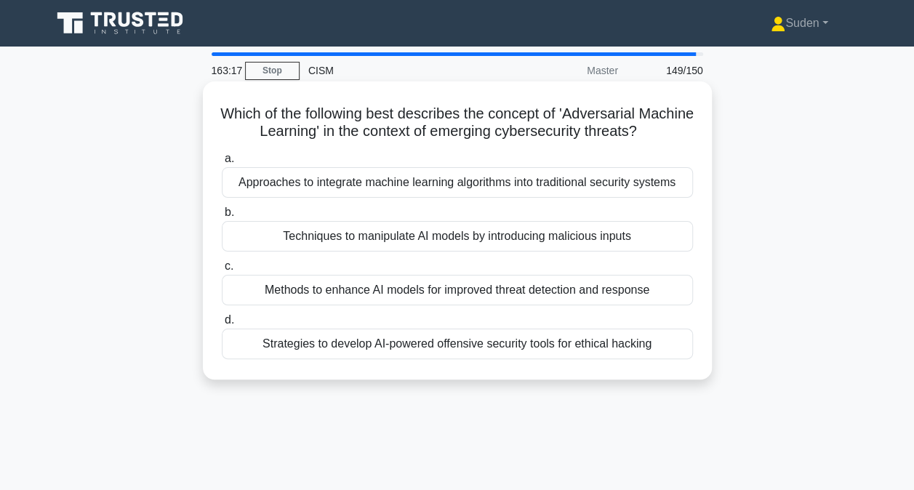
click at [432, 239] on div "Techniques to manipulate AI models by introducing malicious inputs" at bounding box center [457, 236] width 471 height 31
click at [222, 217] on input "b. Techniques to manipulate AI models by introducing malicious inputs" at bounding box center [222, 212] width 0 height 9
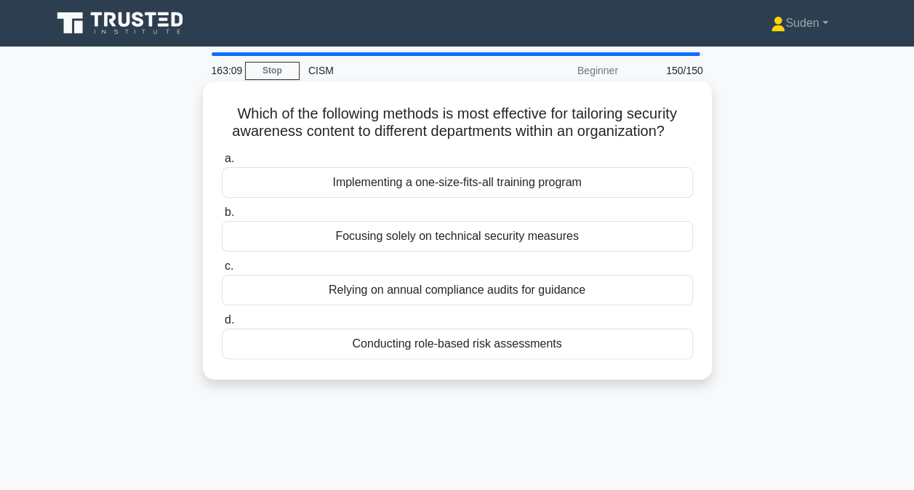
click at [546, 348] on div "Conducting role-based risk assessments" at bounding box center [457, 344] width 471 height 31
click at [222, 325] on input "d. Conducting role-based risk assessments" at bounding box center [222, 320] width 0 height 9
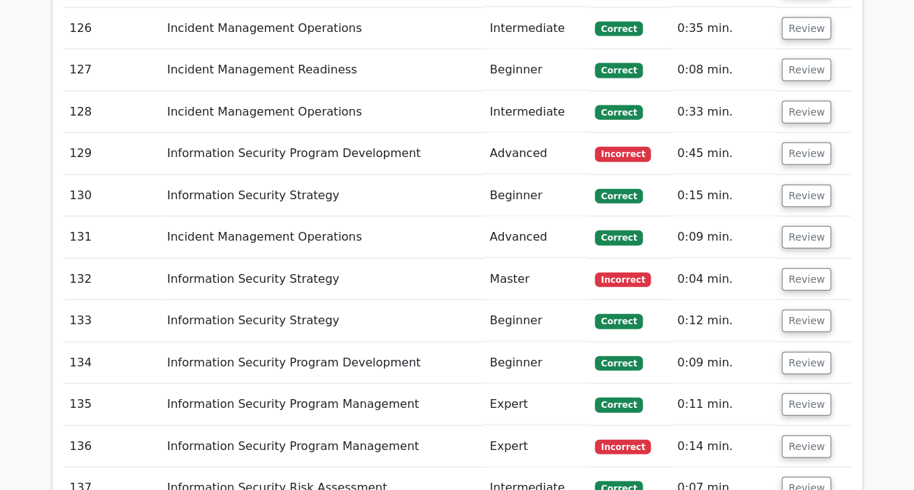
scroll to position [7352, 0]
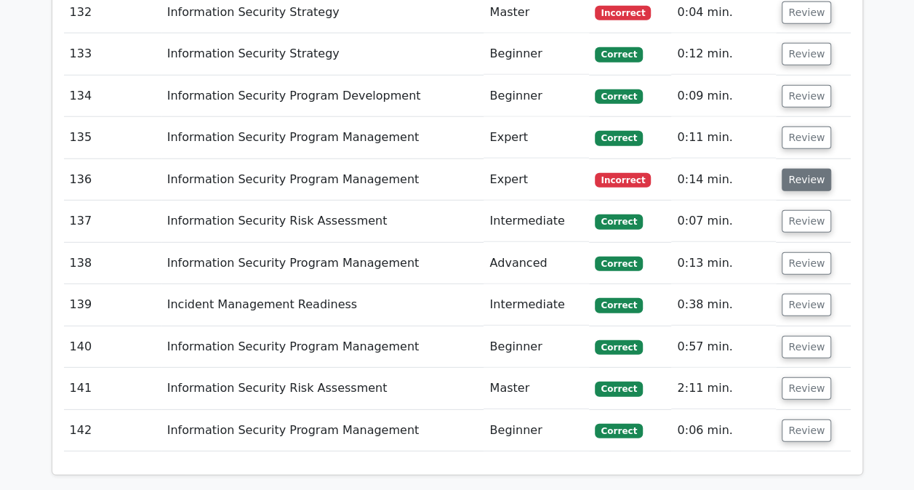
click at [804, 169] on button "Review" at bounding box center [806, 180] width 49 height 23
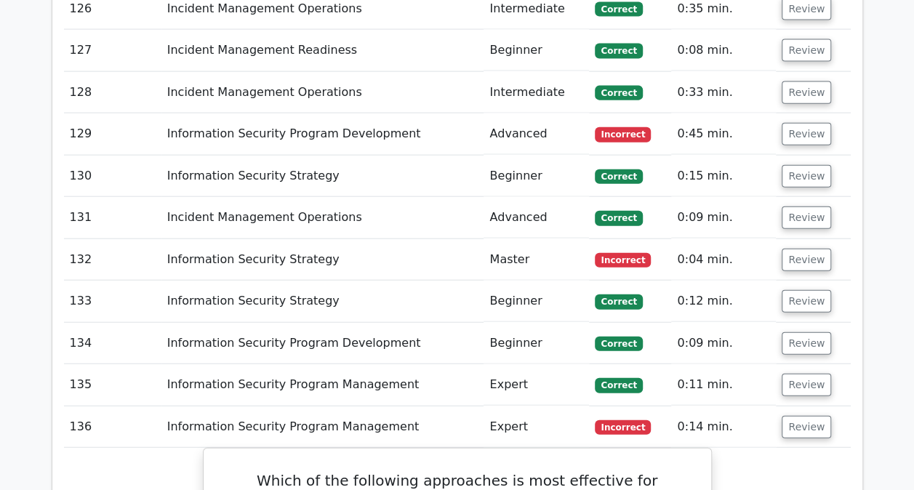
scroll to position [7061, 0]
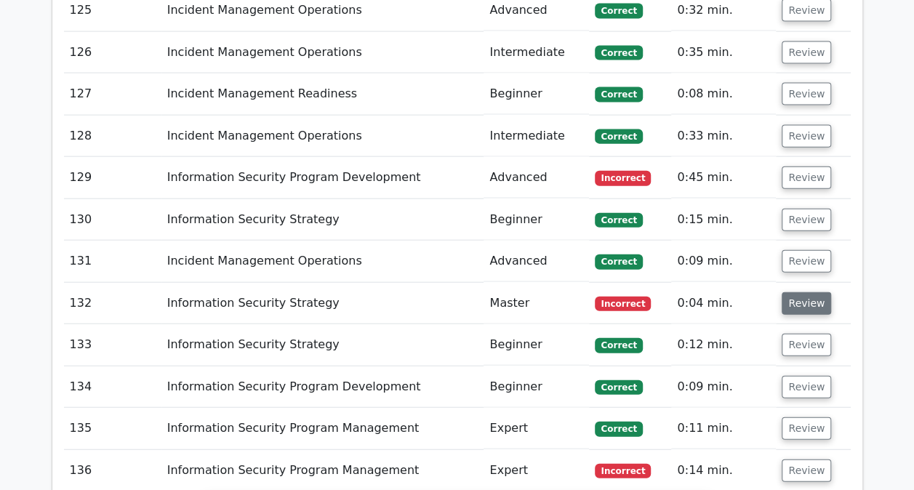
click at [803, 292] on button "Review" at bounding box center [806, 303] width 49 height 23
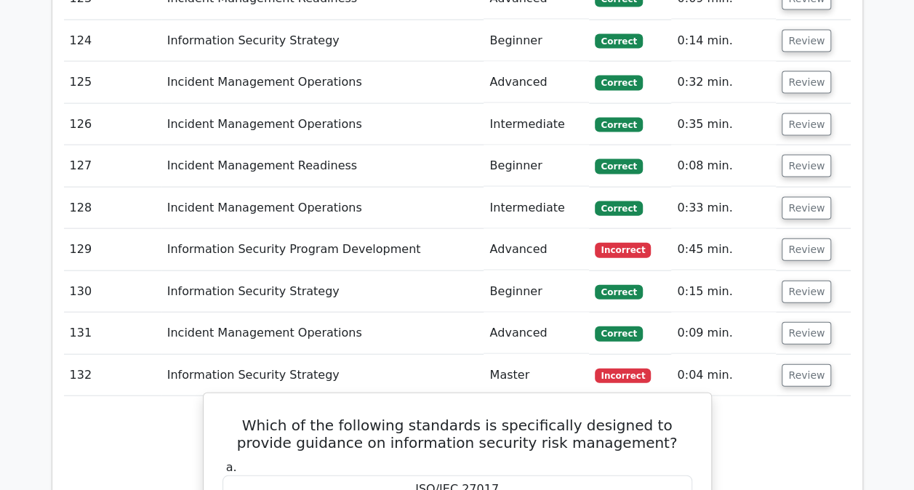
scroll to position [6988, 0]
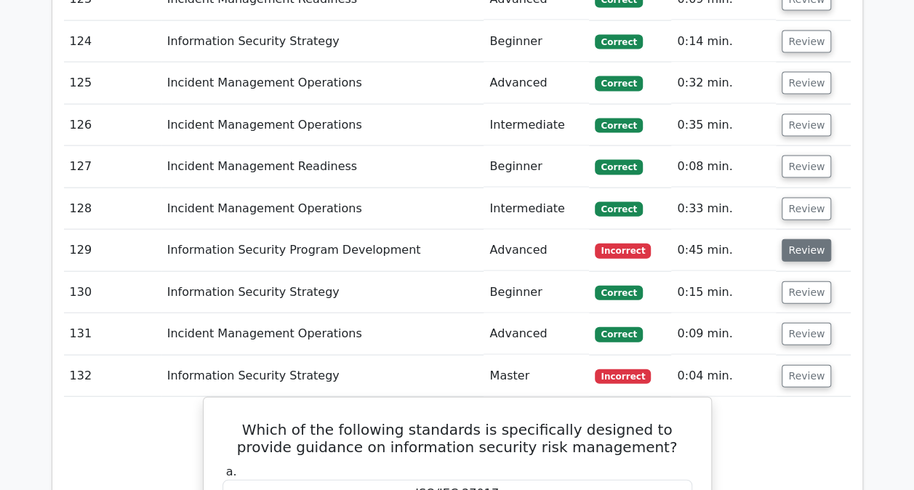
click at [807, 239] on button "Review" at bounding box center [806, 250] width 49 height 23
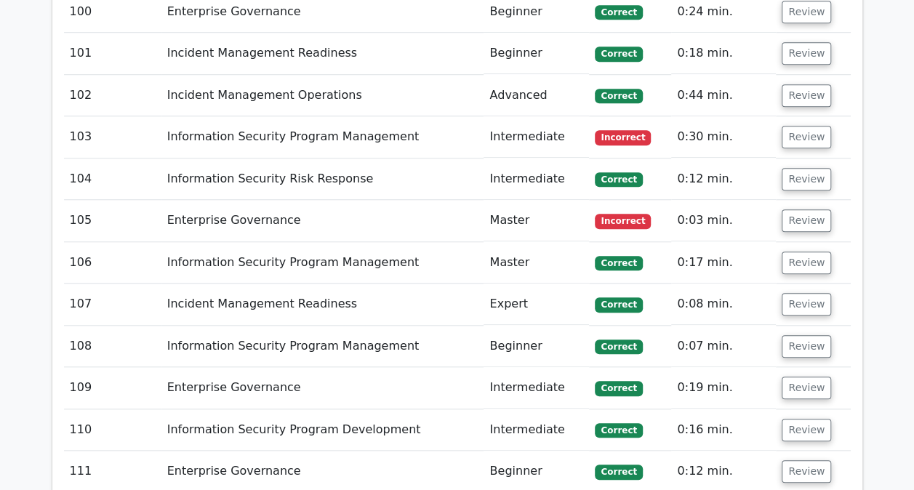
scroll to position [5960, 0]
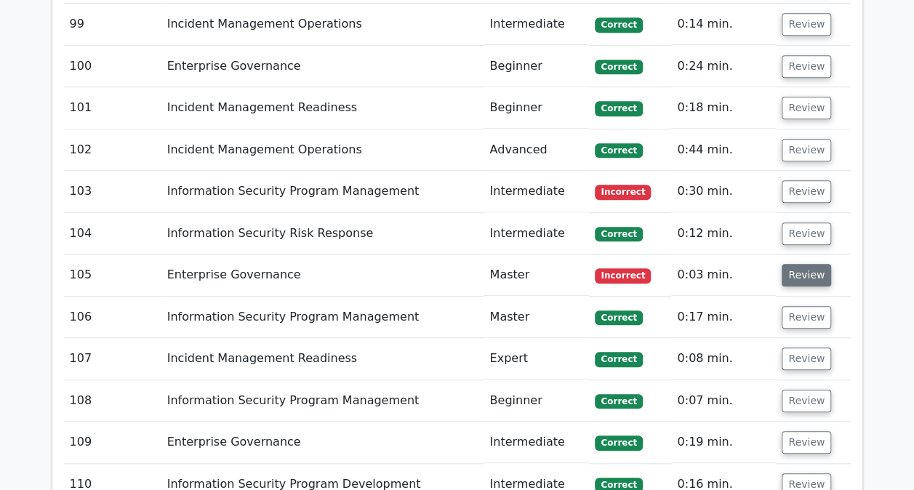
click at [794, 264] on button "Review" at bounding box center [806, 275] width 49 height 23
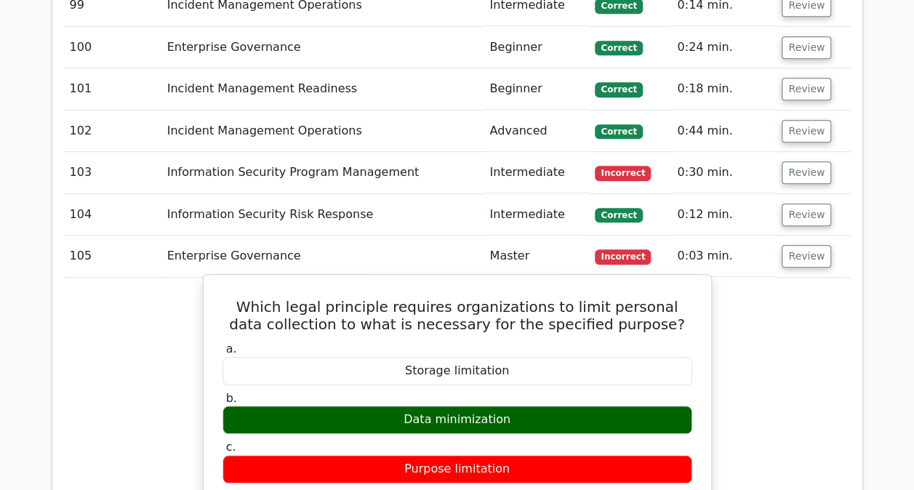
scroll to position [5887, 0]
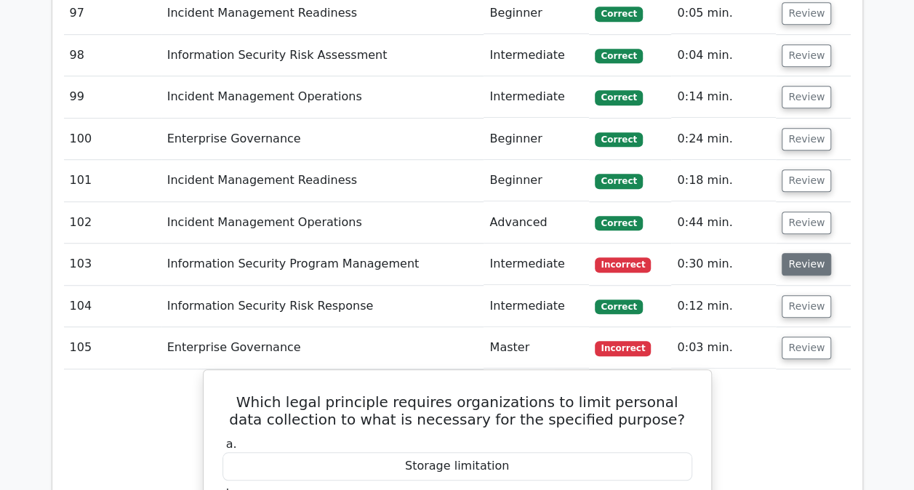
click at [795, 253] on button "Review" at bounding box center [806, 264] width 49 height 23
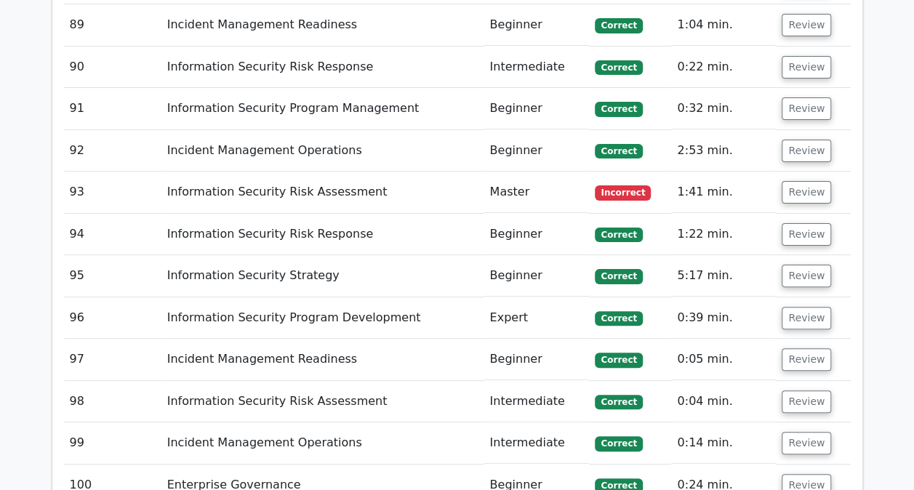
scroll to position [5378, 0]
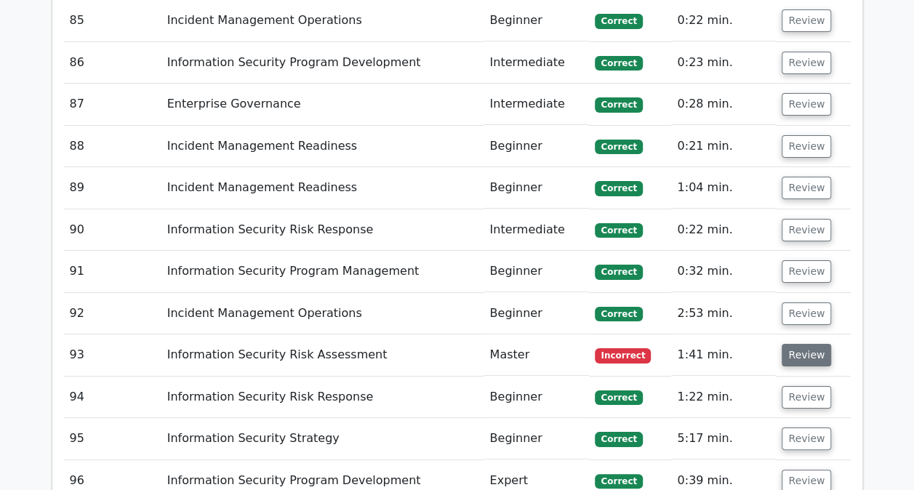
click at [817, 344] on button "Review" at bounding box center [806, 355] width 49 height 23
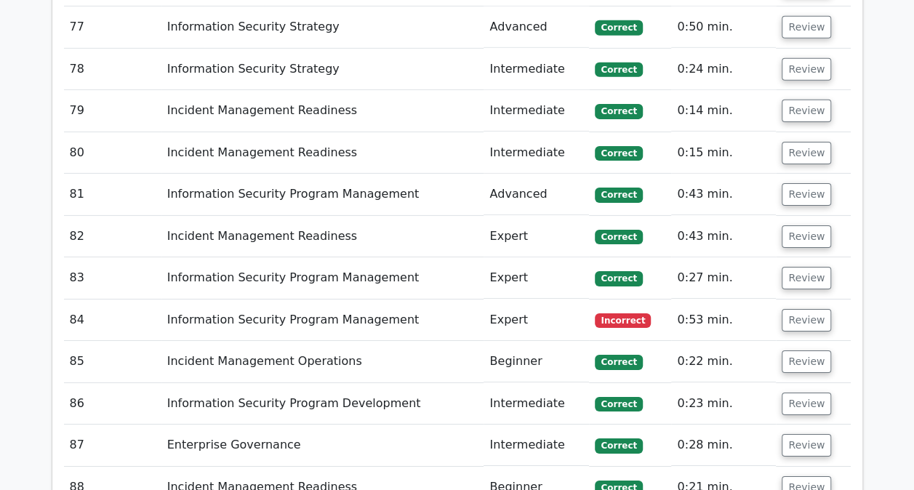
scroll to position [5015, 0]
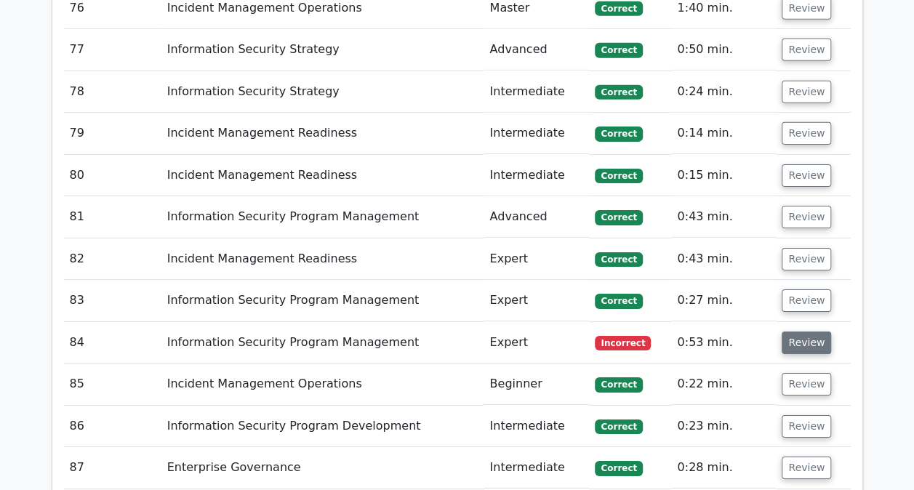
click at [809, 332] on button "Review" at bounding box center [806, 343] width 49 height 23
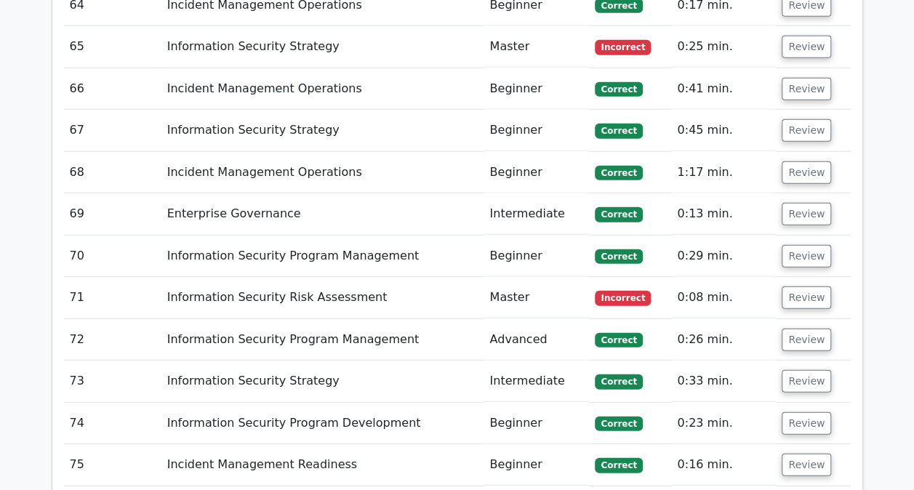
scroll to position [4360, 0]
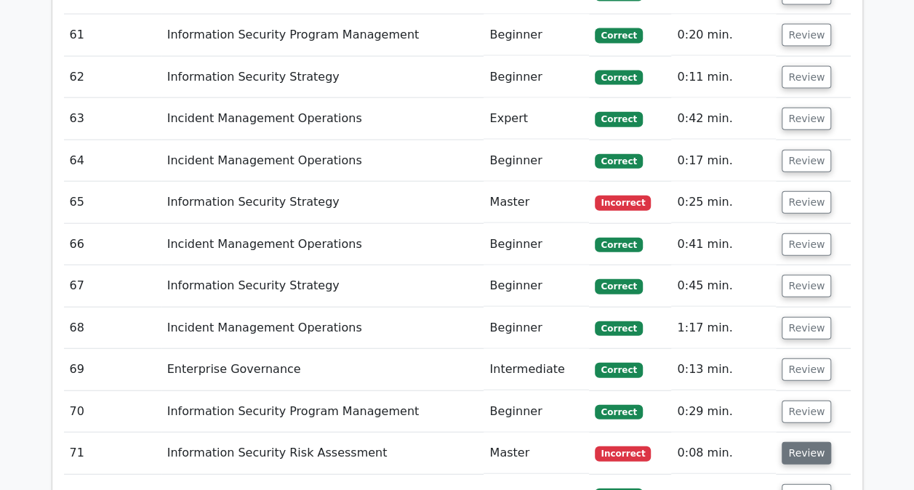
click at [806, 442] on button "Review" at bounding box center [806, 453] width 49 height 23
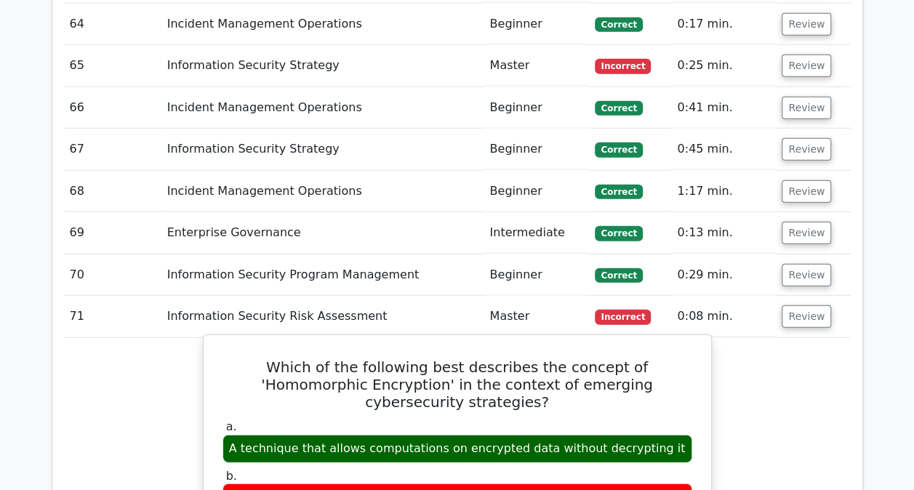
scroll to position [4578, 0]
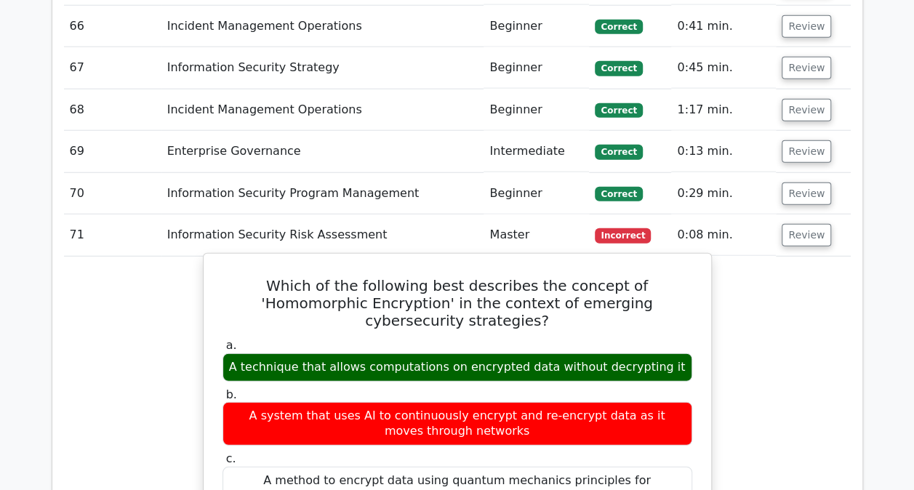
drag, startPoint x: 243, startPoint y: 275, endPoint x: 681, endPoint y: 266, distance: 437.9
click at [681, 353] on div "A technique that allows computations on encrypted data without decrypting it" at bounding box center [458, 367] width 470 height 28
drag, startPoint x: 379, startPoint y: 286, endPoint x: 345, endPoint y: 285, distance: 33.5
click at [378, 353] on div "A technique that allows computations on encrypted data without decrypting it" at bounding box center [458, 367] width 470 height 28
click at [406, 353] on div "A technique that allows computations on encrypted data without decrypting it" at bounding box center [458, 367] width 470 height 28
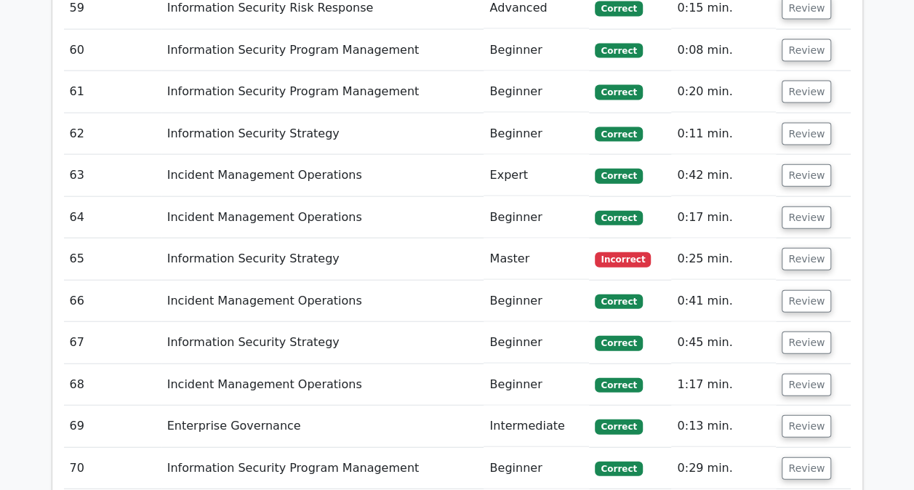
scroll to position [4288, 0]
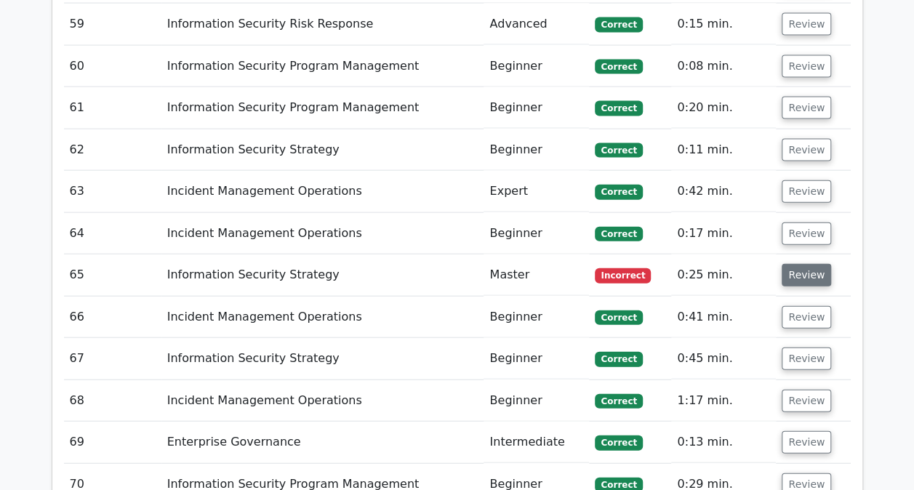
click at [797, 264] on button "Review" at bounding box center [806, 275] width 49 height 23
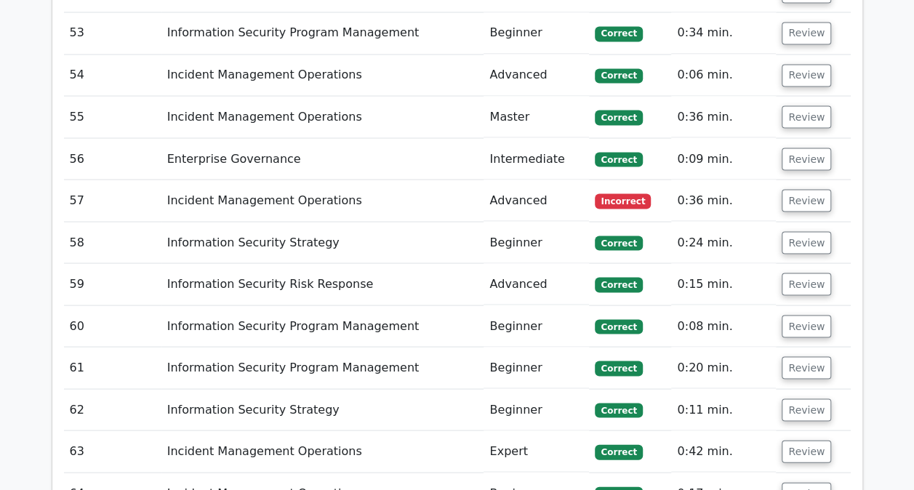
scroll to position [3924, 0]
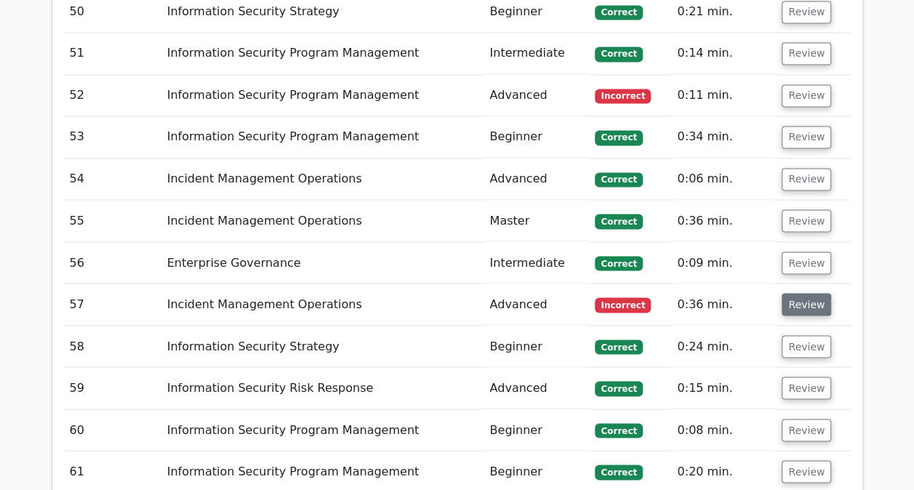
click at [817, 293] on button "Review" at bounding box center [806, 304] width 49 height 23
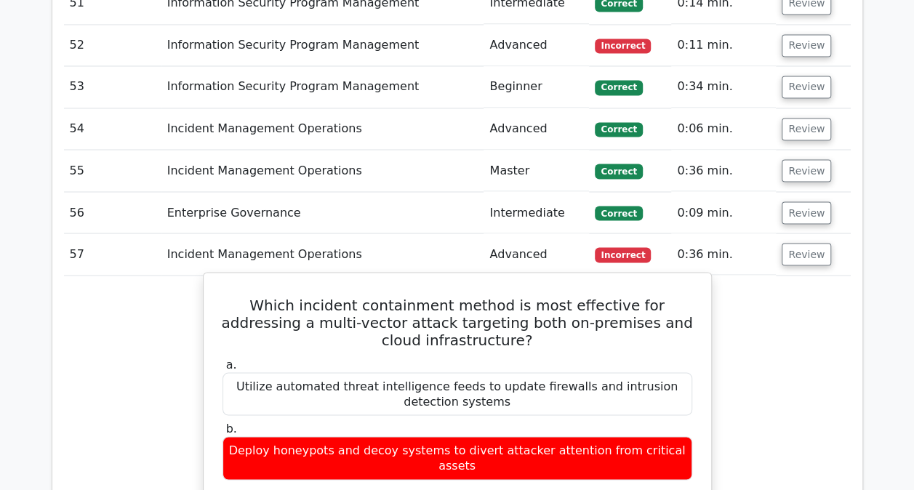
scroll to position [3997, 0]
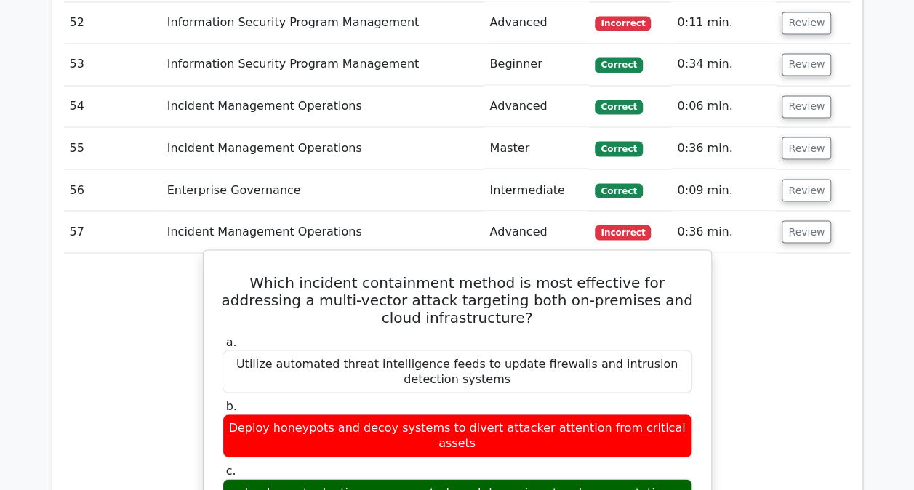
drag, startPoint x: 219, startPoint y: 407, endPoint x: 676, endPoint y: 412, distance: 457.4
click at [676, 463] on div "c. Implement adaptive access controls and dynamic network segmentation" at bounding box center [457, 485] width 487 height 44
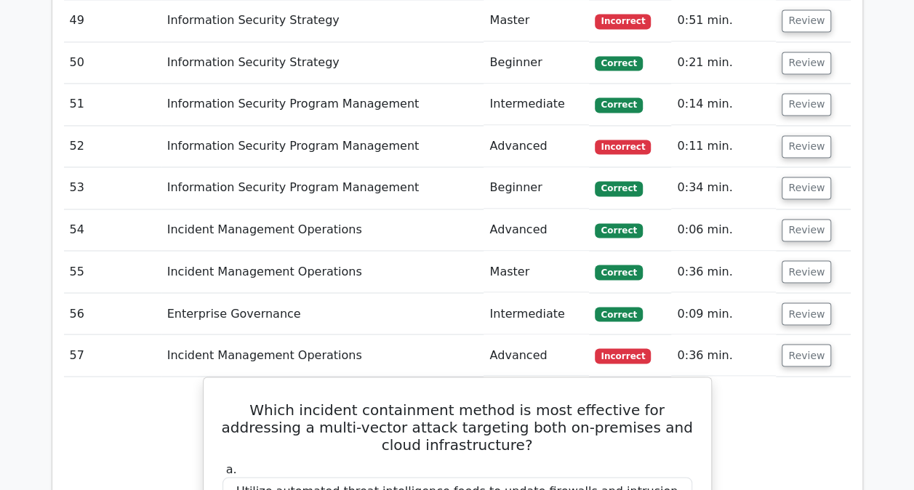
scroll to position [3778, 0]
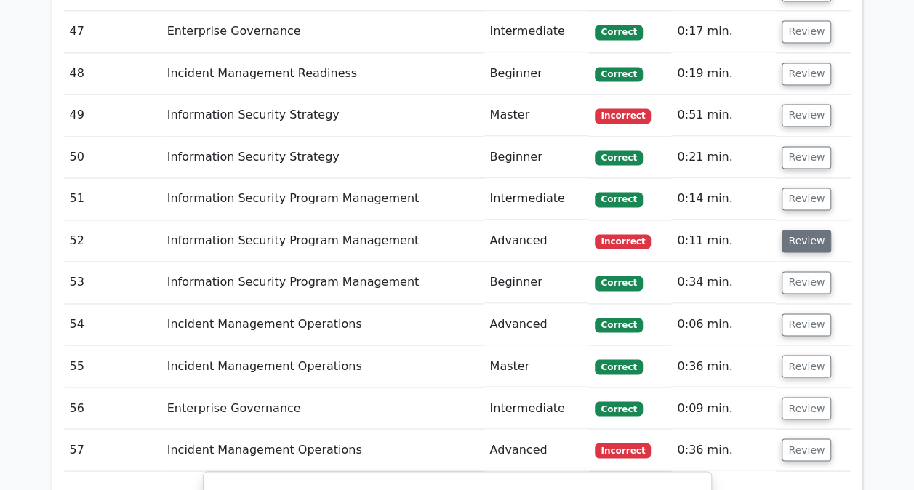
click at [801, 230] on button "Review" at bounding box center [806, 241] width 49 height 23
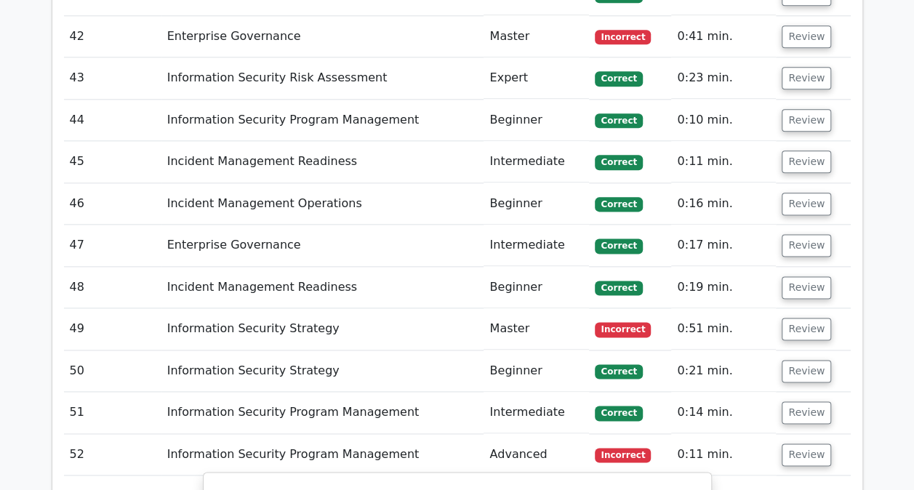
scroll to position [3560, 0]
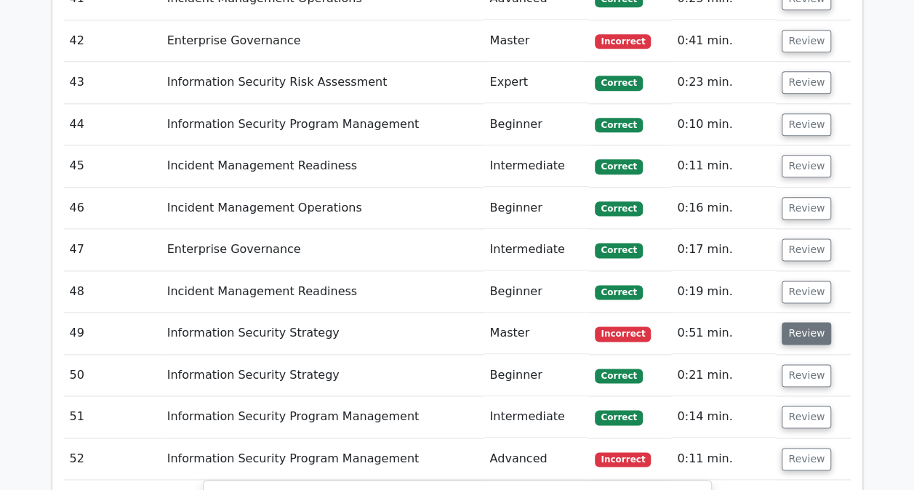
click at [793, 322] on button "Review" at bounding box center [806, 333] width 49 height 23
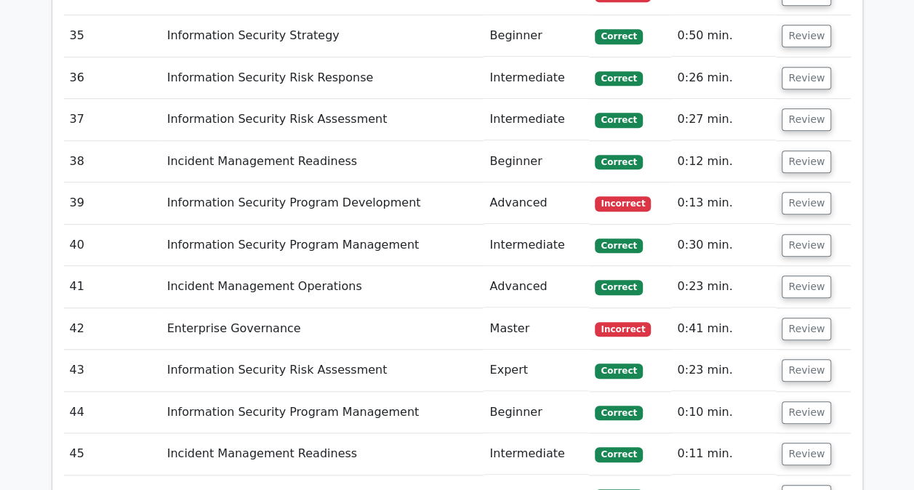
scroll to position [3269, 0]
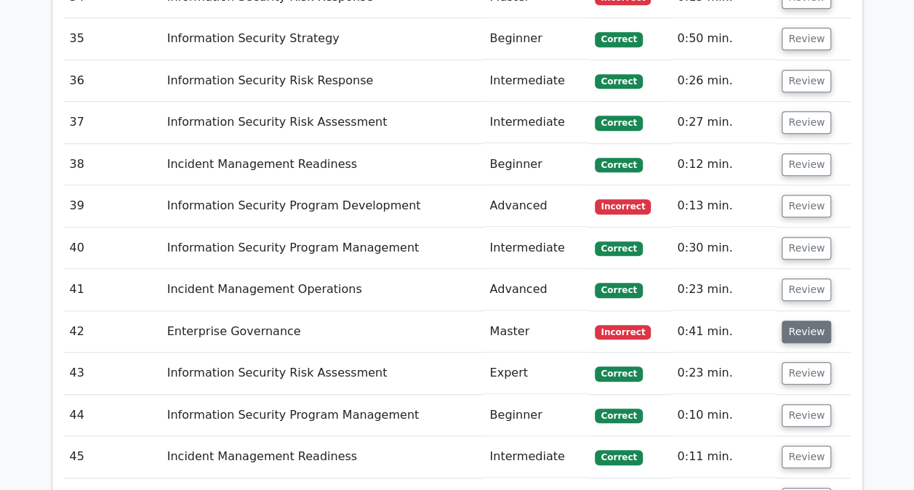
click at [812, 321] on button "Review" at bounding box center [806, 332] width 49 height 23
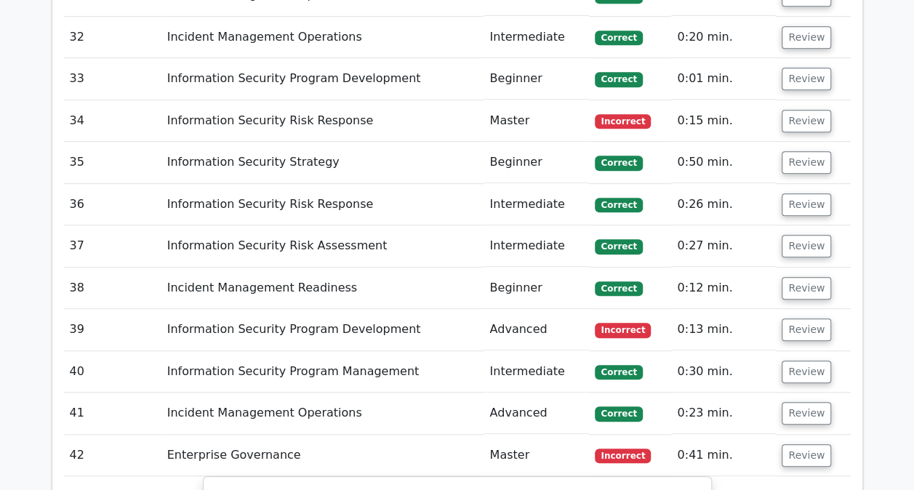
scroll to position [3124, 0]
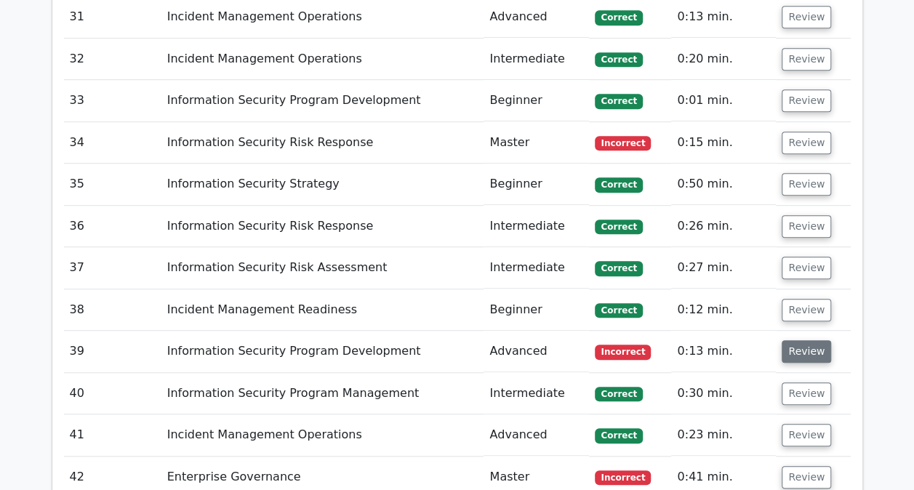
click at [808, 340] on button "Review" at bounding box center [806, 351] width 49 height 23
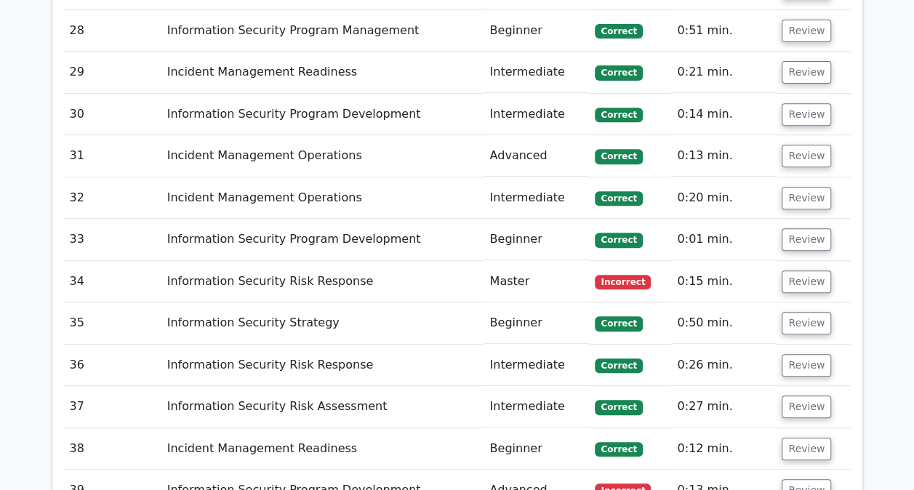
scroll to position [2979, 0]
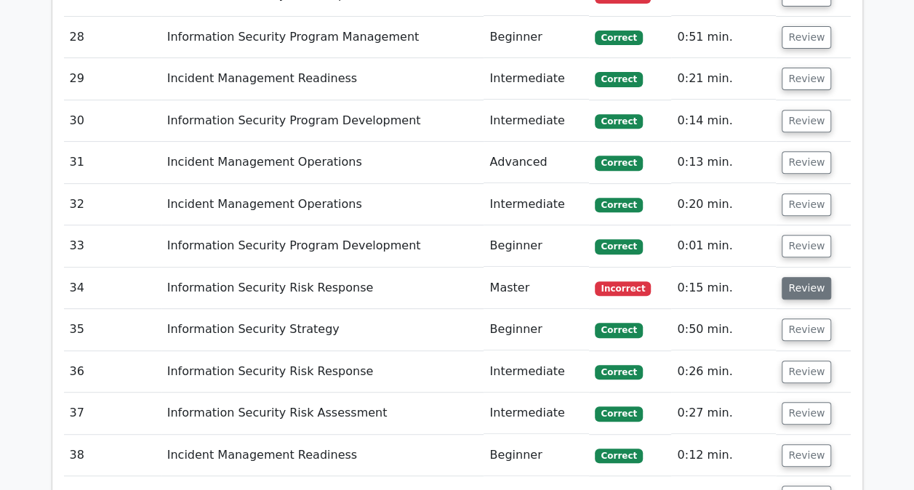
click at [792, 277] on button "Review" at bounding box center [806, 288] width 49 height 23
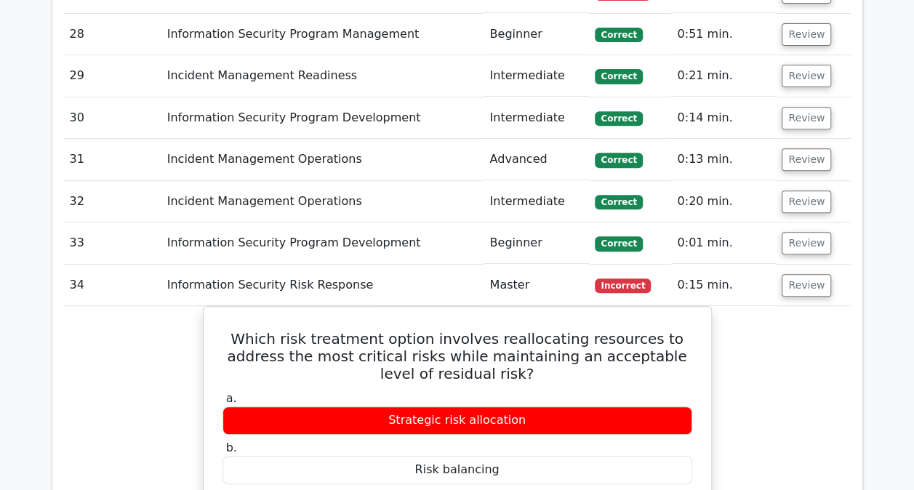
scroll to position [2833, 0]
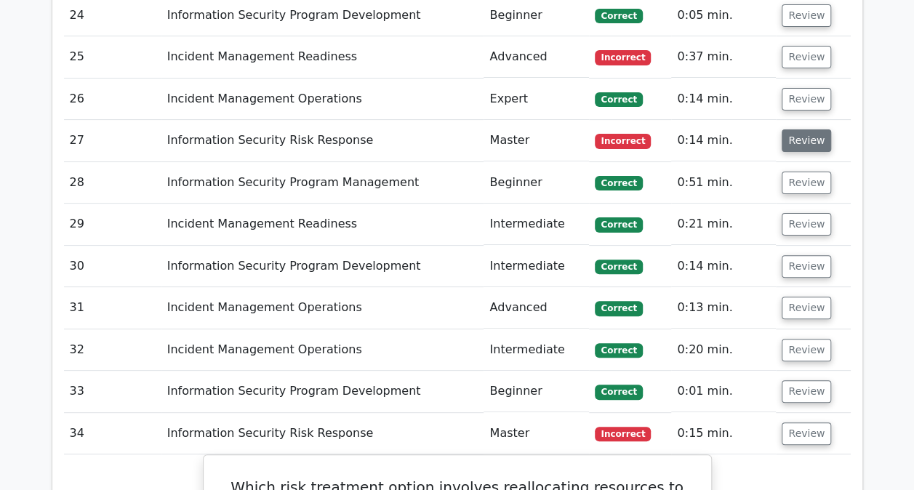
click at [804, 129] on button "Review" at bounding box center [806, 140] width 49 height 23
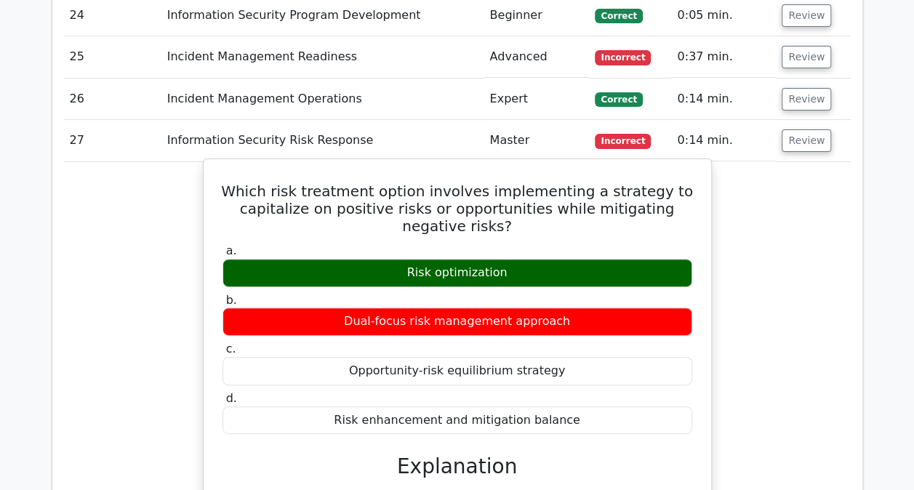
drag, startPoint x: 349, startPoint y: 263, endPoint x: 588, endPoint y: 265, distance: 238.5
click at [588, 308] on div "Dual-focus risk management approach" at bounding box center [458, 322] width 470 height 28
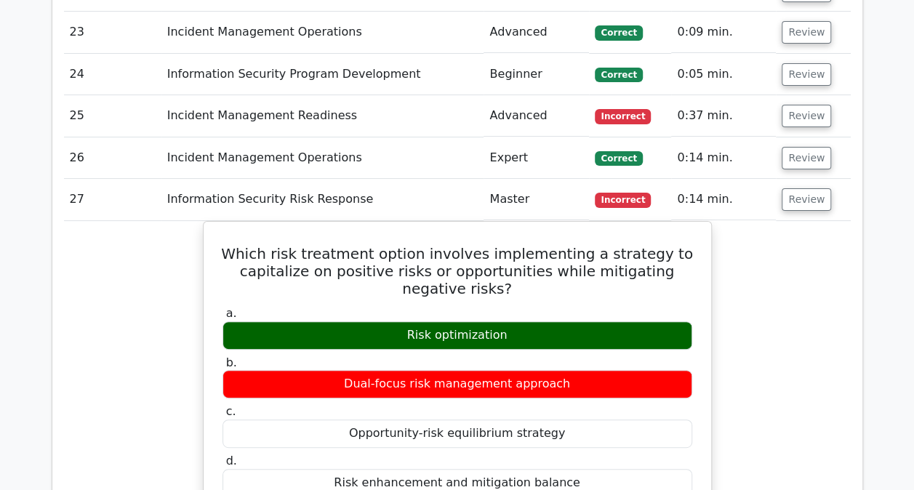
scroll to position [2615, 0]
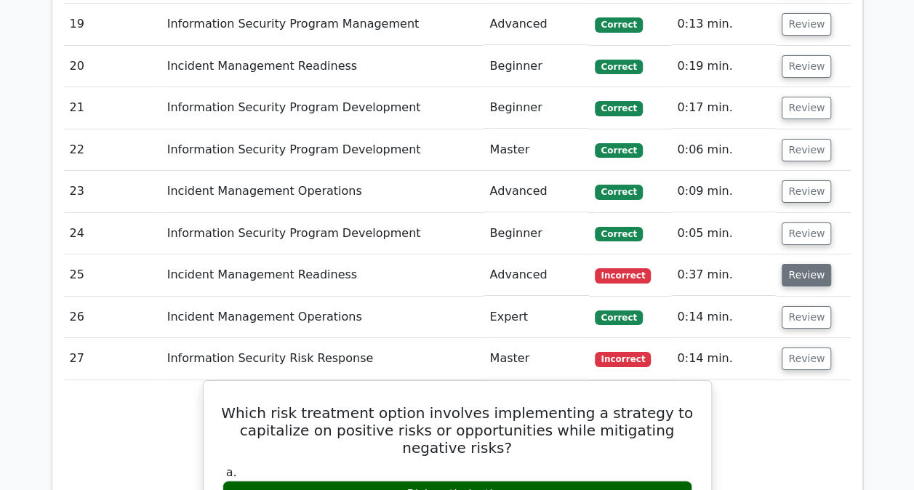
click at [817, 264] on button "Review" at bounding box center [806, 275] width 49 height 23
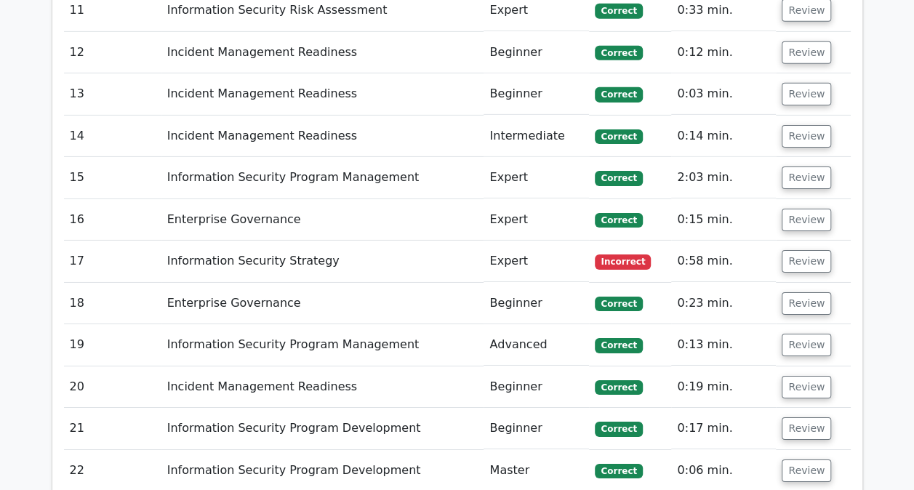
scroll to position [2251, 0]
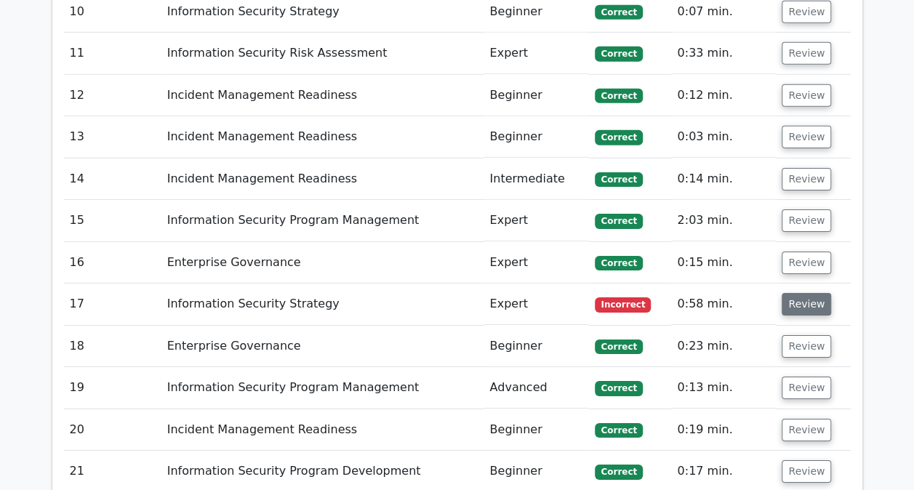
click at [815, 293] on button "Review" at bounding box center [806, 304] width 49 height 23
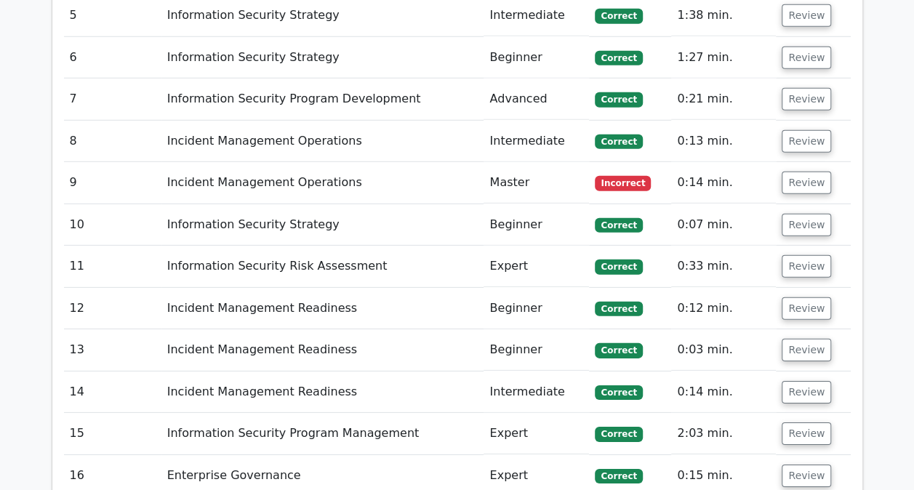
scroll to position [2033, 0]
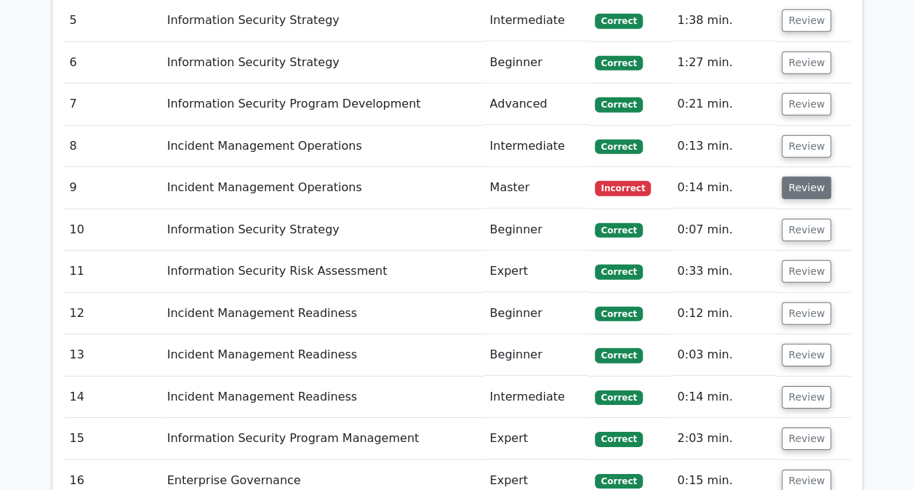
click at [820, 177] on button "Review" at bounding box center [806, 188] width 49 height 23
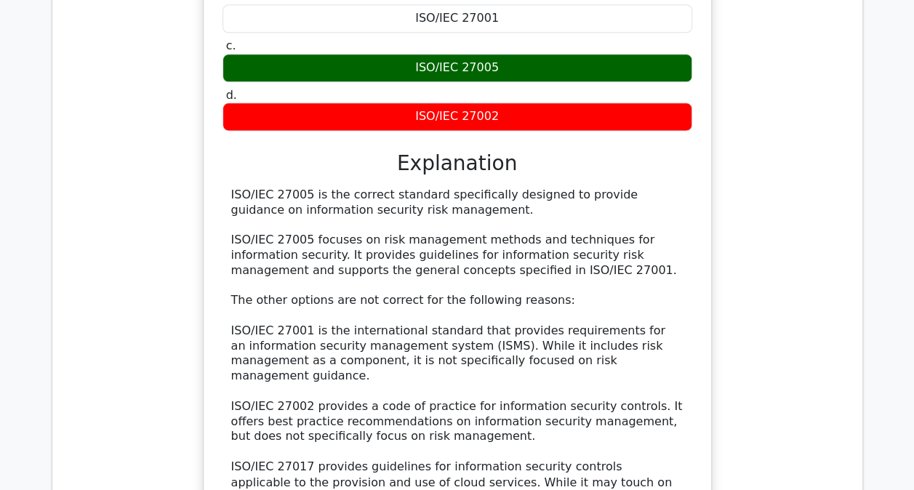
scroll to position [23496, 0]
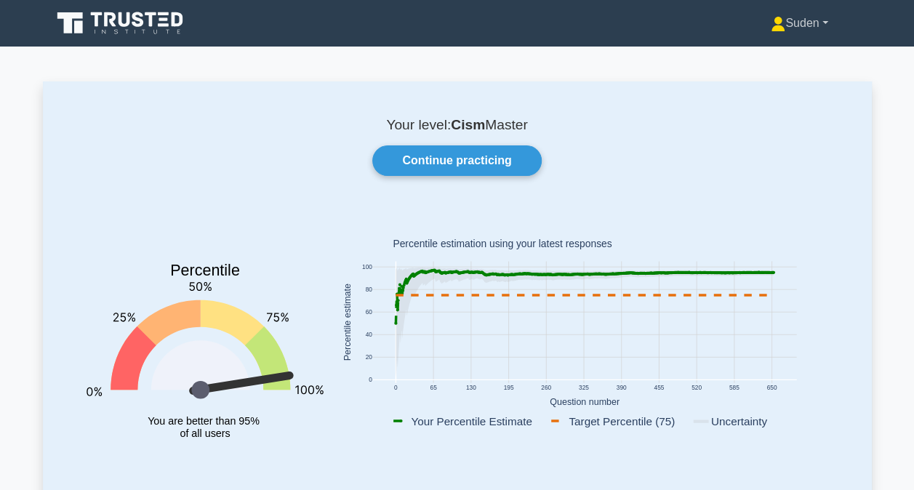
click at [806, 25] on link "Suden" at bounding box center [799, 23] width 127 height 29
click at [793, 47] on link "Profile" at bounding box center [794, 57] width 115 height 23
click at [823, 25] on link "Suden" at bounding box center [799, 23] width 127 height 29
click at [788, 85] on link "Settings" at bounding box center [794, 80] width 115 height 23
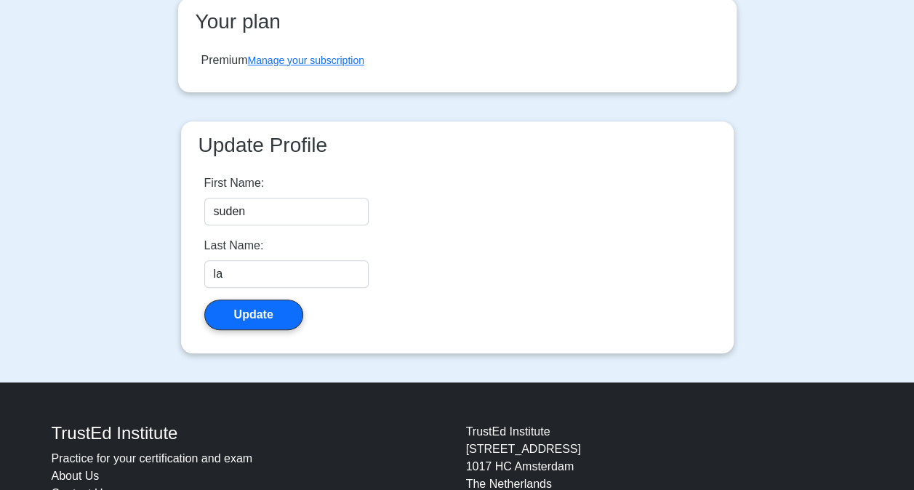
scroll to position [218, 0]
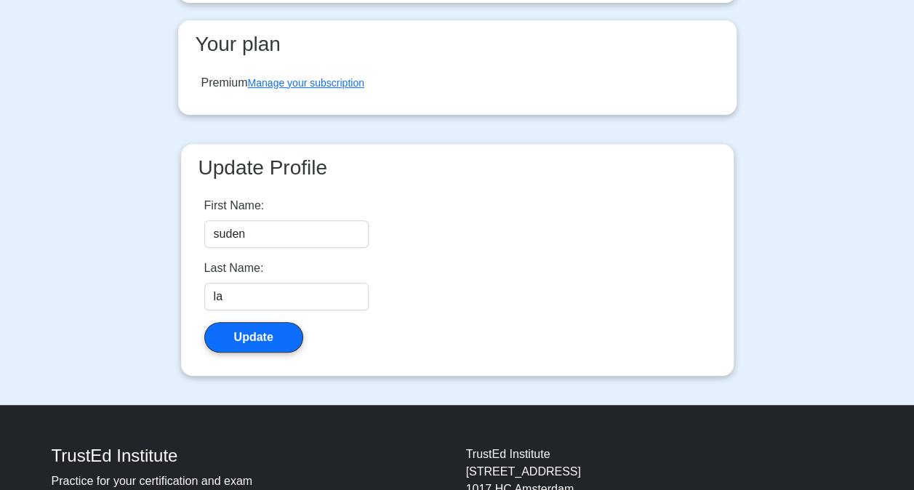
click at [329, 89] on div "Premium Manage your subscription" at bounding box center [282, 82] width 163 height 17
click at [295, 84] on link "Manage your subscription" at bounding box center [306, 83] width 116 height 12
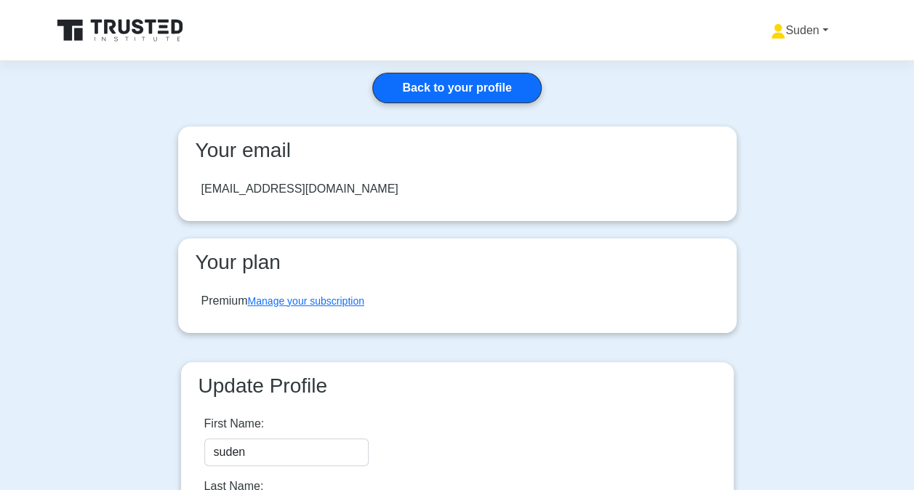
click at [802, 31] on link "Suden" at bounding box center [799, 30] width 127 height 29
click at [762, 61] on link "Profile" at bounding box center [794, 64] width 115 height 23
